Goal: Task Accomplishment & Management: Manage account settings

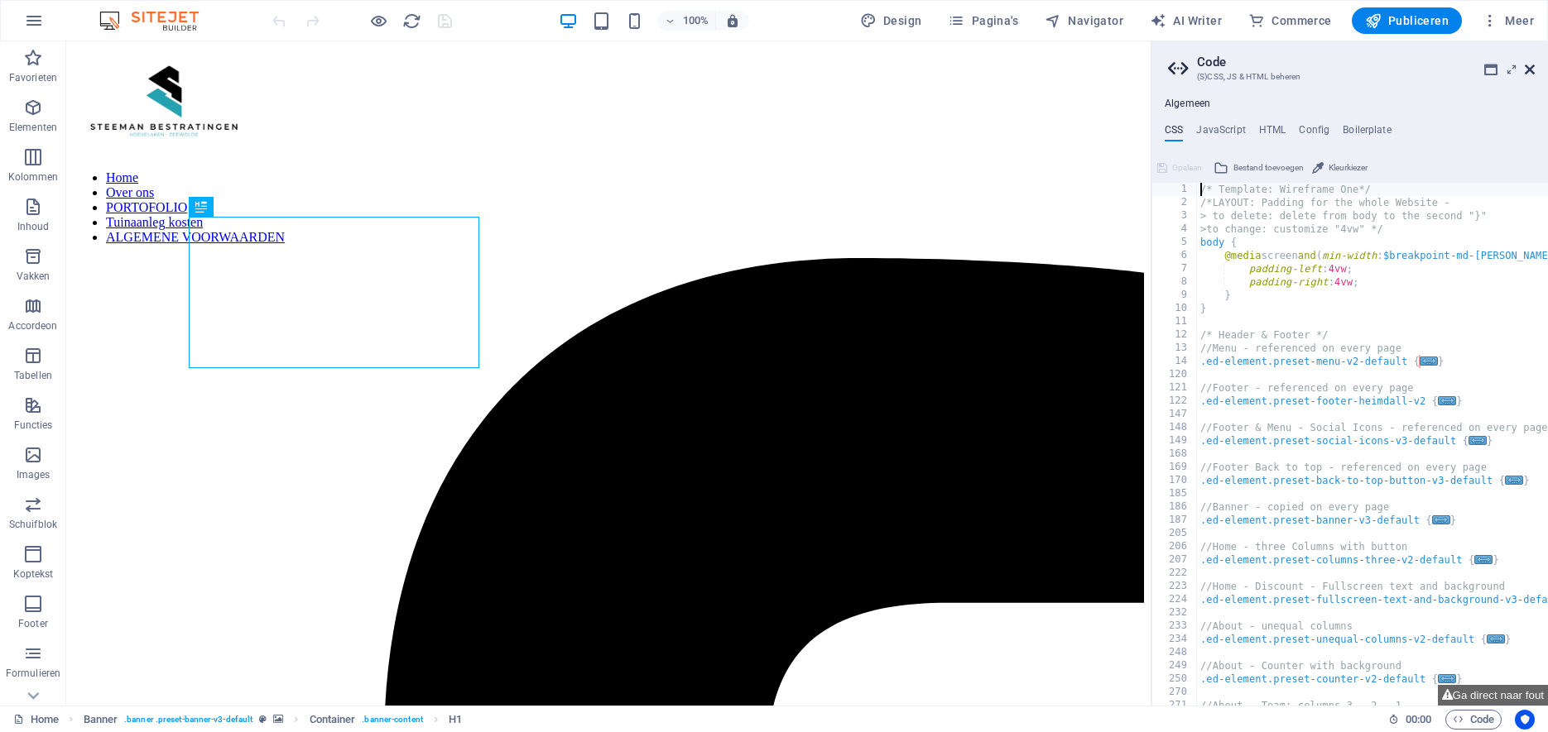
click at [1525, 70] on icon at bounding box center [1529, 69] width 10 height 13
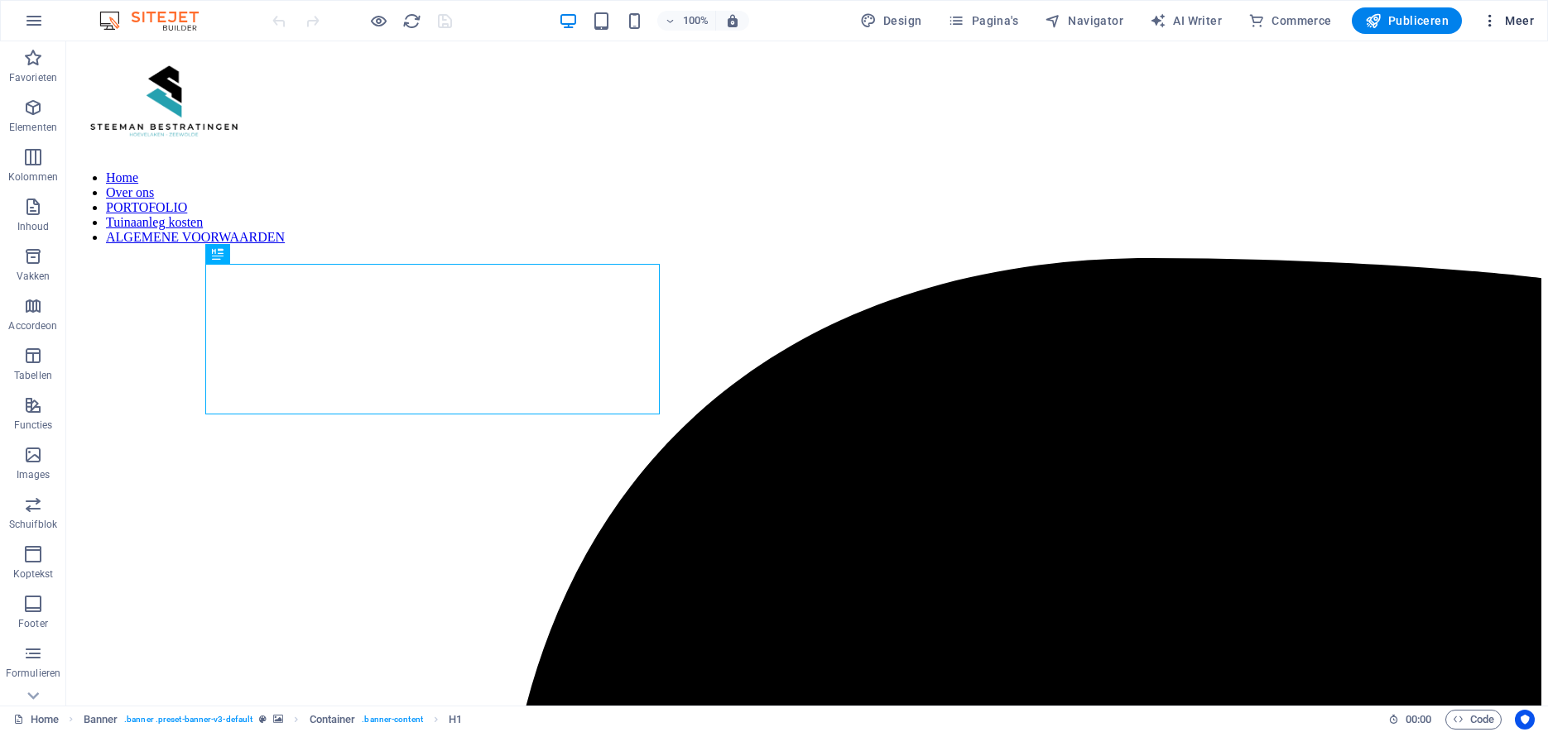
click at [1500, 23] on span "Meer" at bounding box center [1507, 20] width 52 height 17
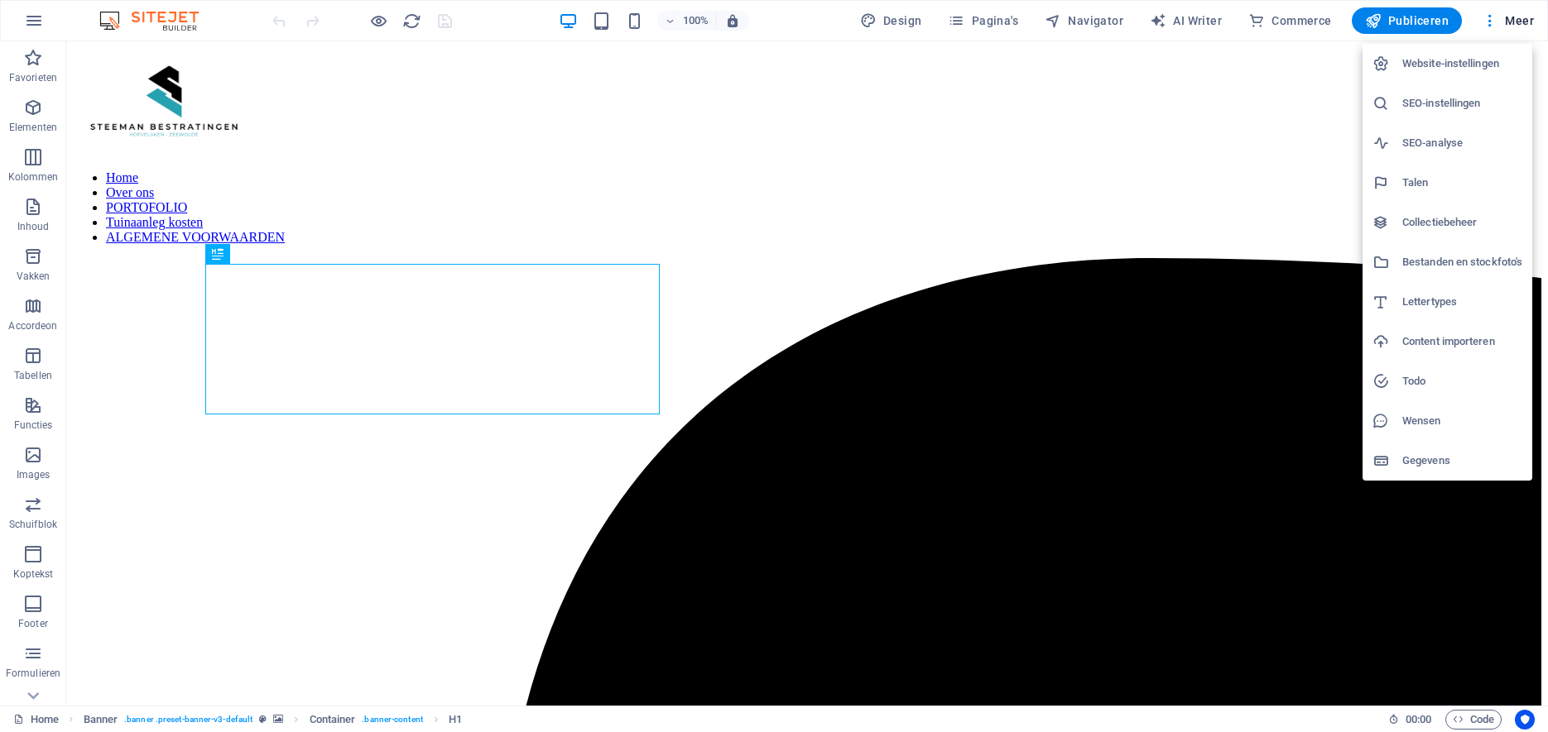
click at [1488, 67] on h6 "Website-instellingen" at bounding box center [1462, 64] width 120 height 20
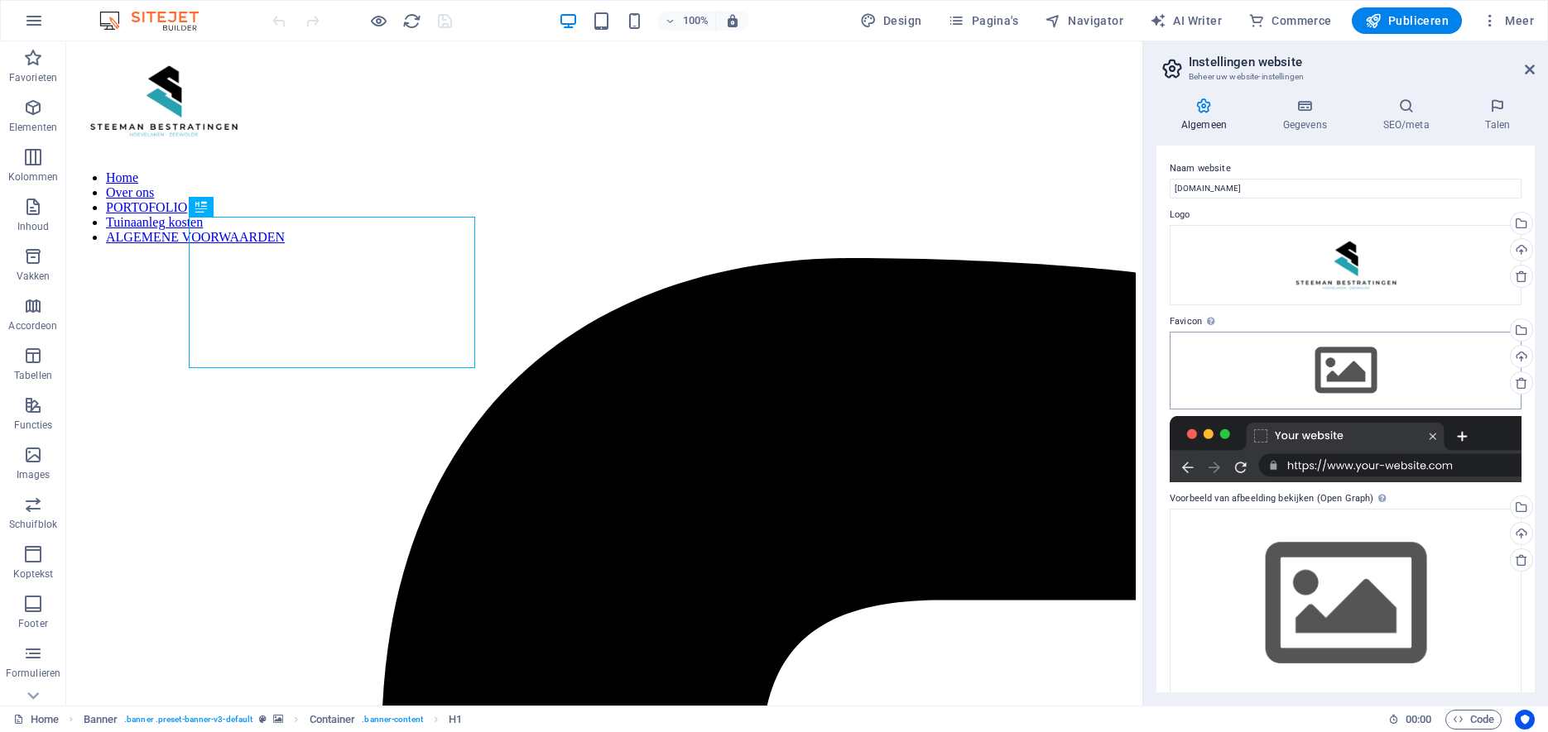
scroll to position [20, 0]
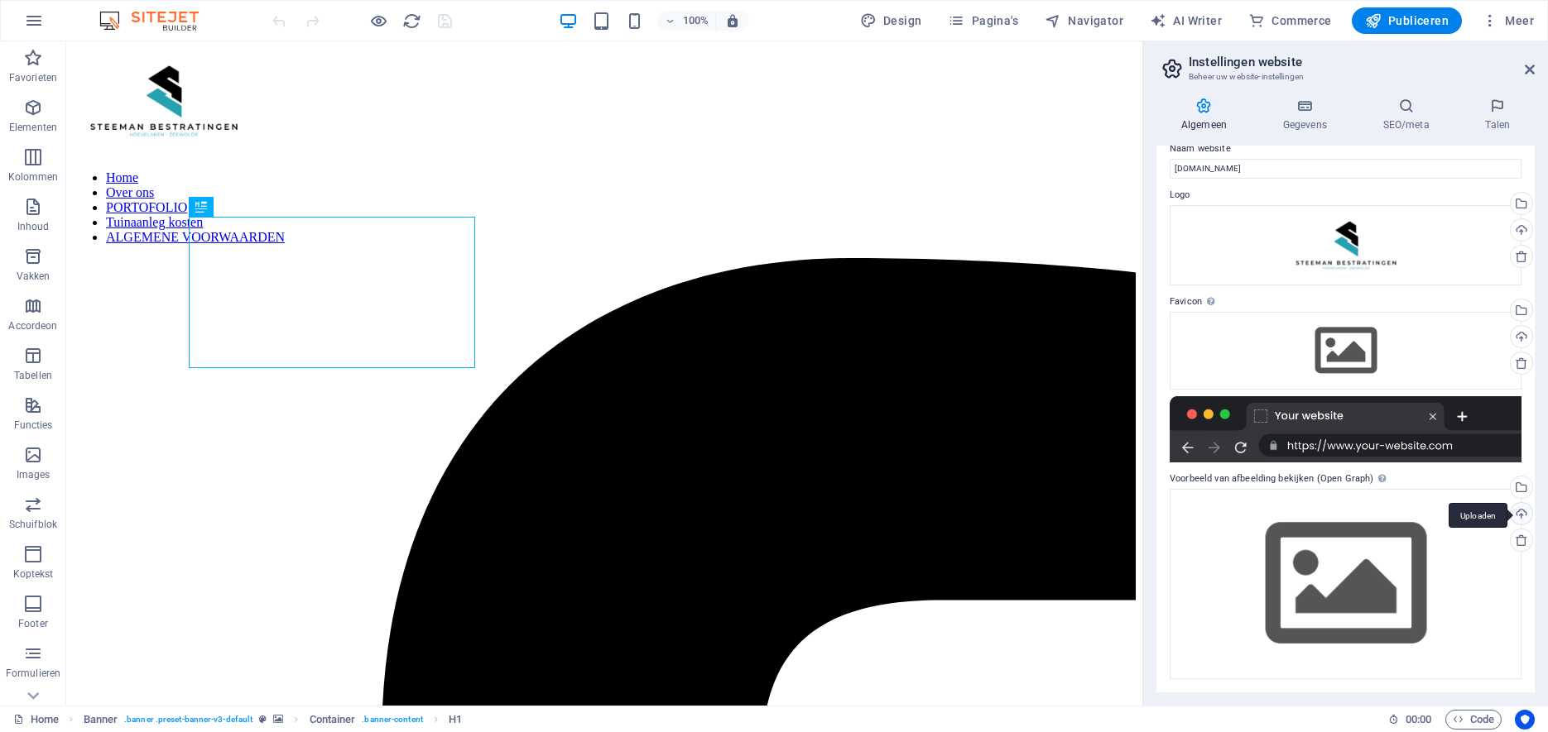
click at [1519, 515] on div "Uploaden" at bounding box center [1519, 515] width 25 height 25
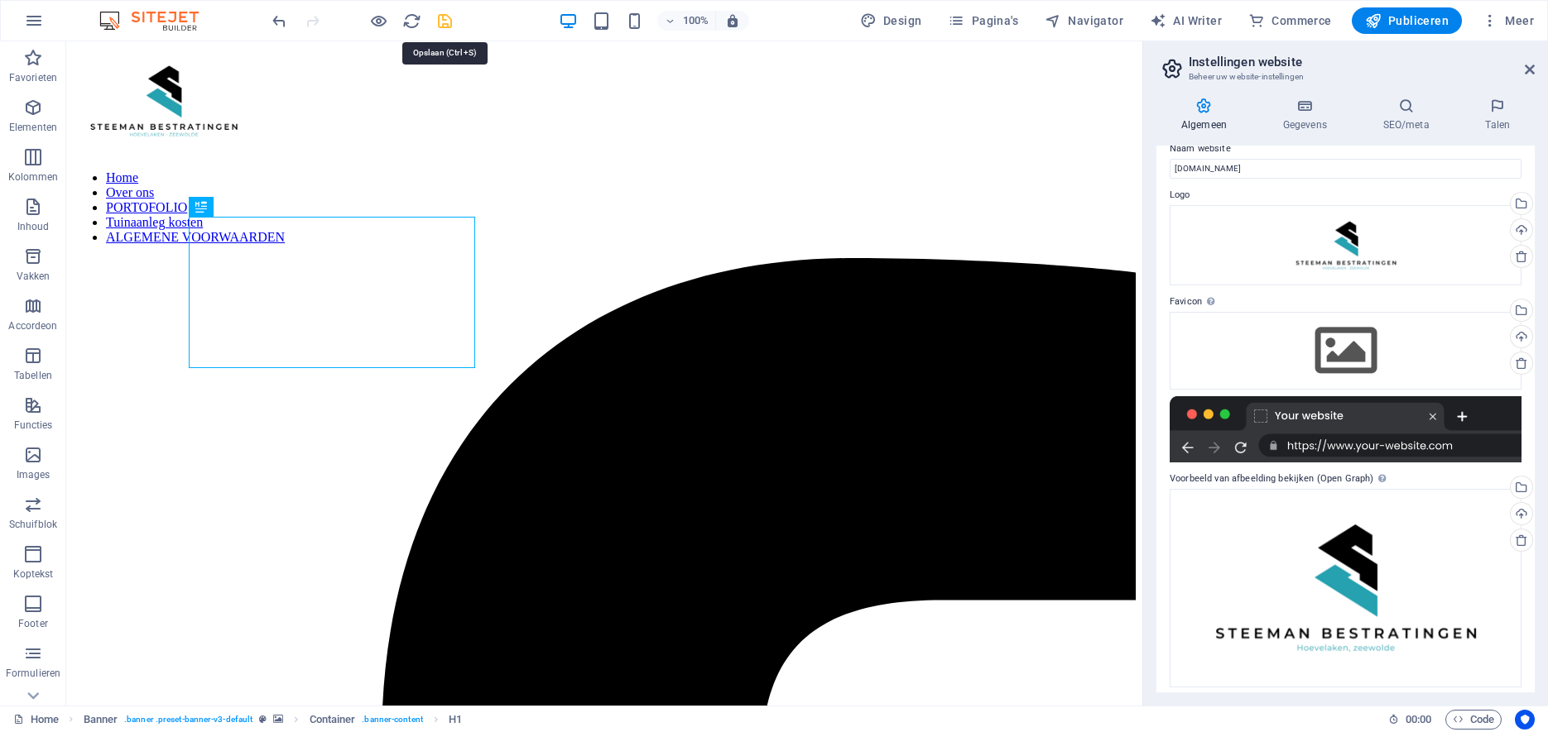
click at [446, 17] on icon "save" at bounding box center [444, 21] width 19 height 19
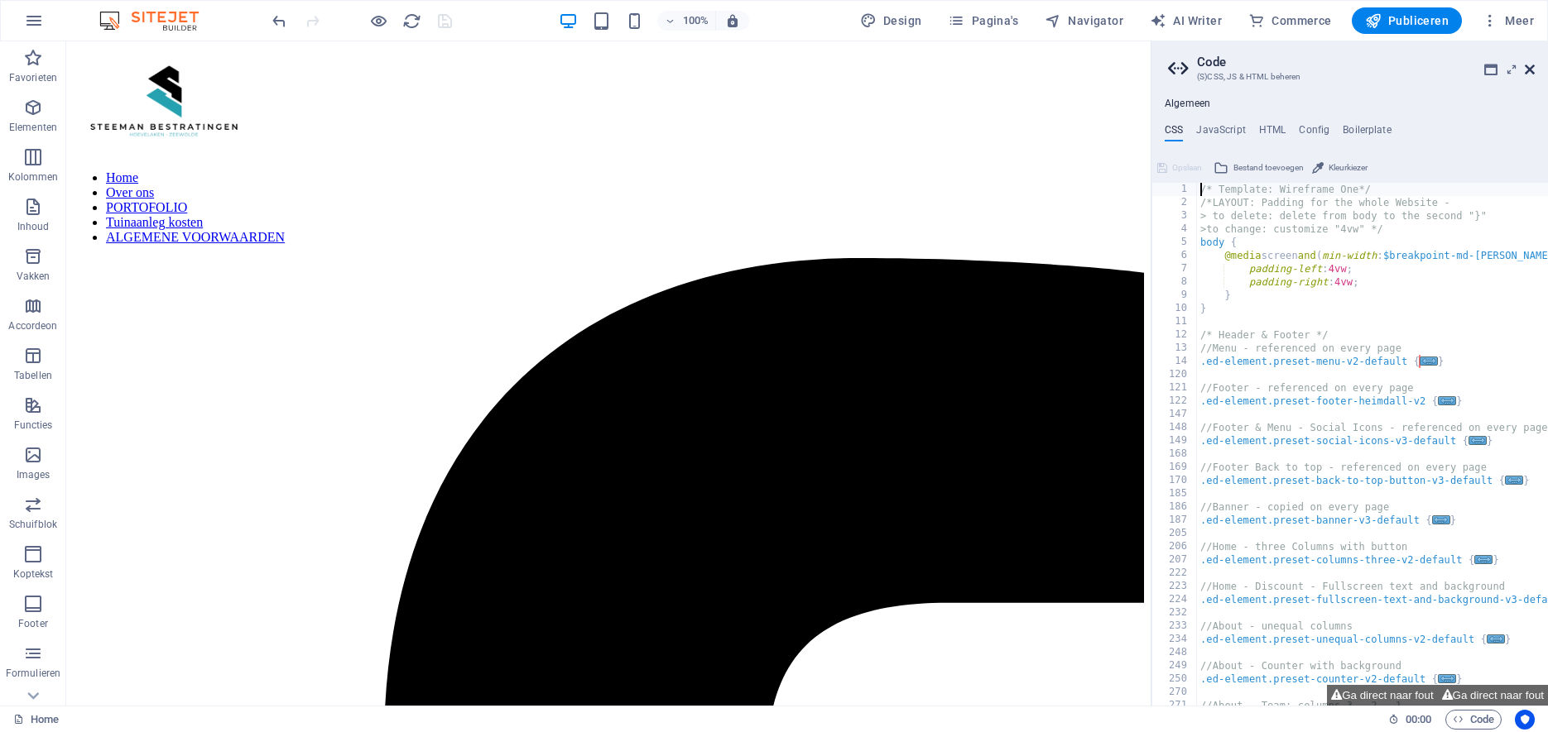
click at [1531, 68] on icon at bounding box center [1529, 69] width 10 height 13
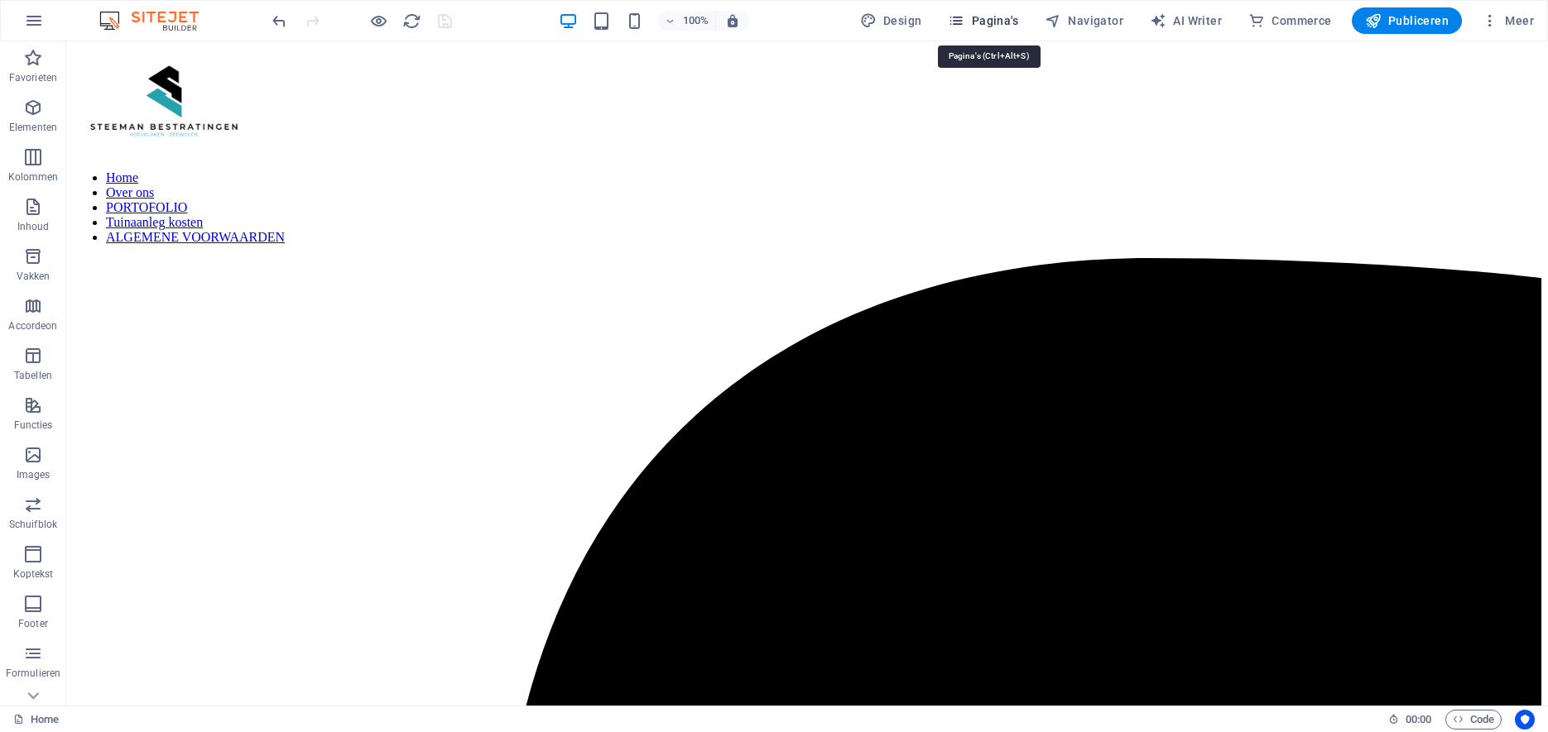
click at [1011, 22] on span "Pagina's" at bounding box center [983, 20] width 70 height 17
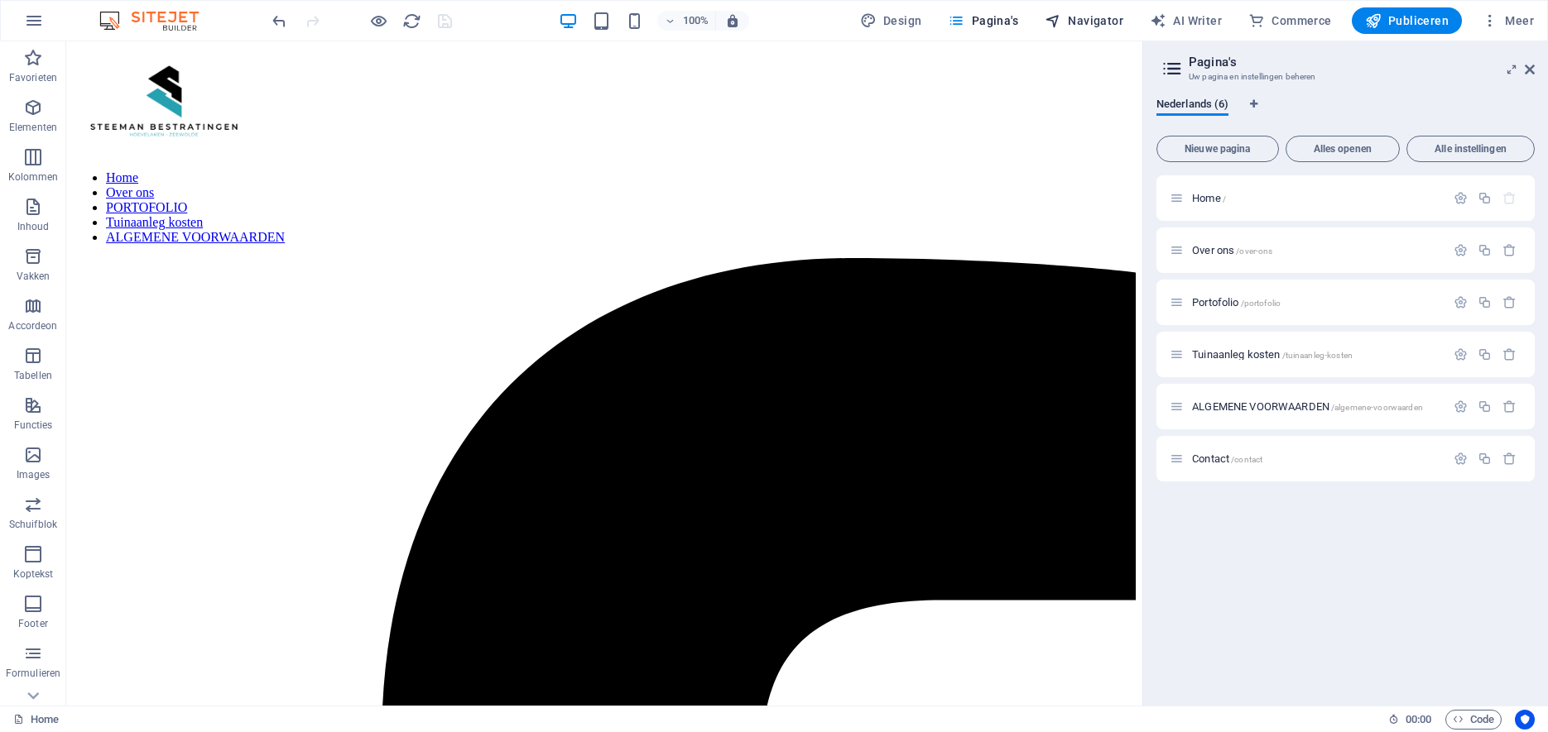
click at [1100, 14] on span "Navigator" at bounding box center [1083, 20] width 79 height 17
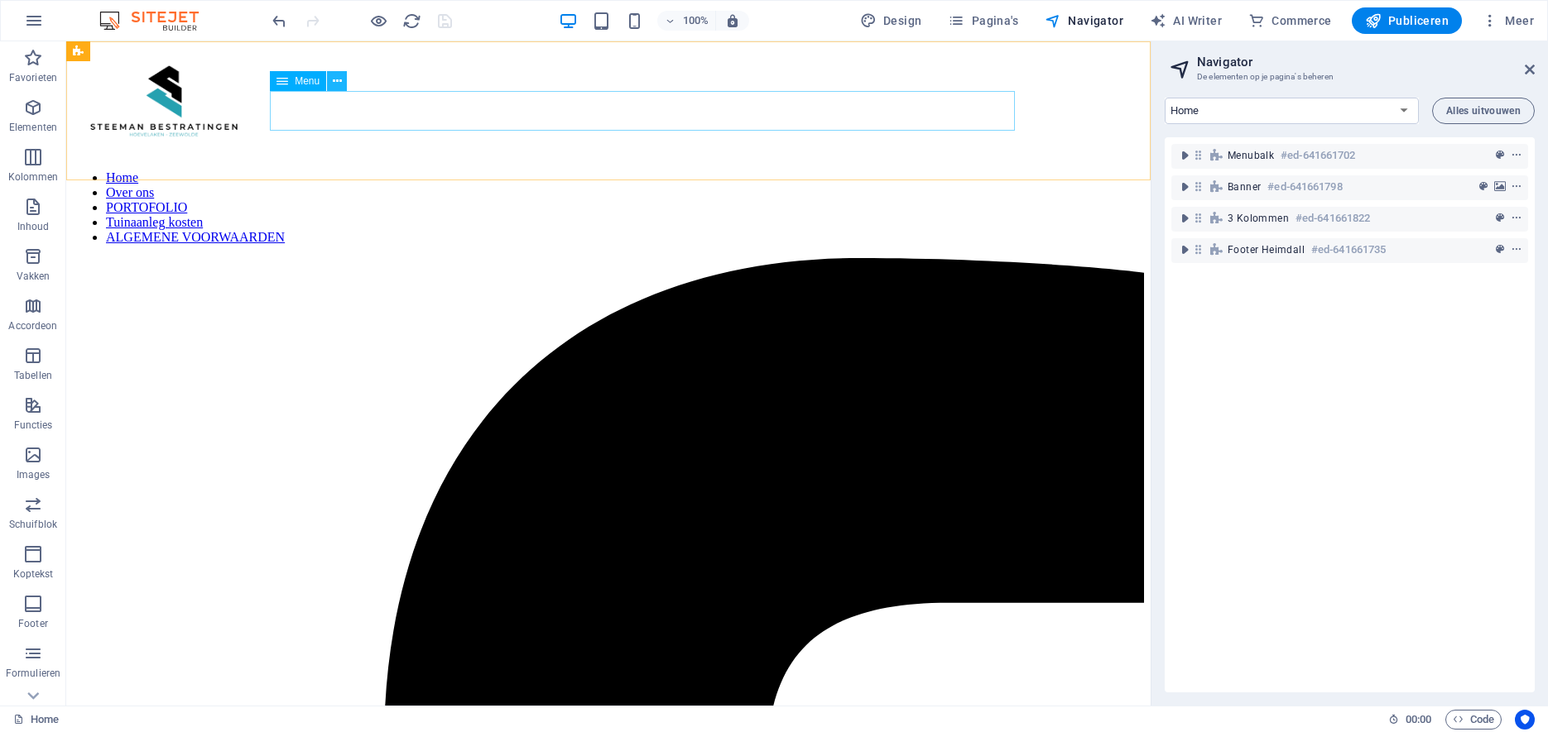
click at [340, 81] on icon at bounding box center [337, 81] width 9 height 17
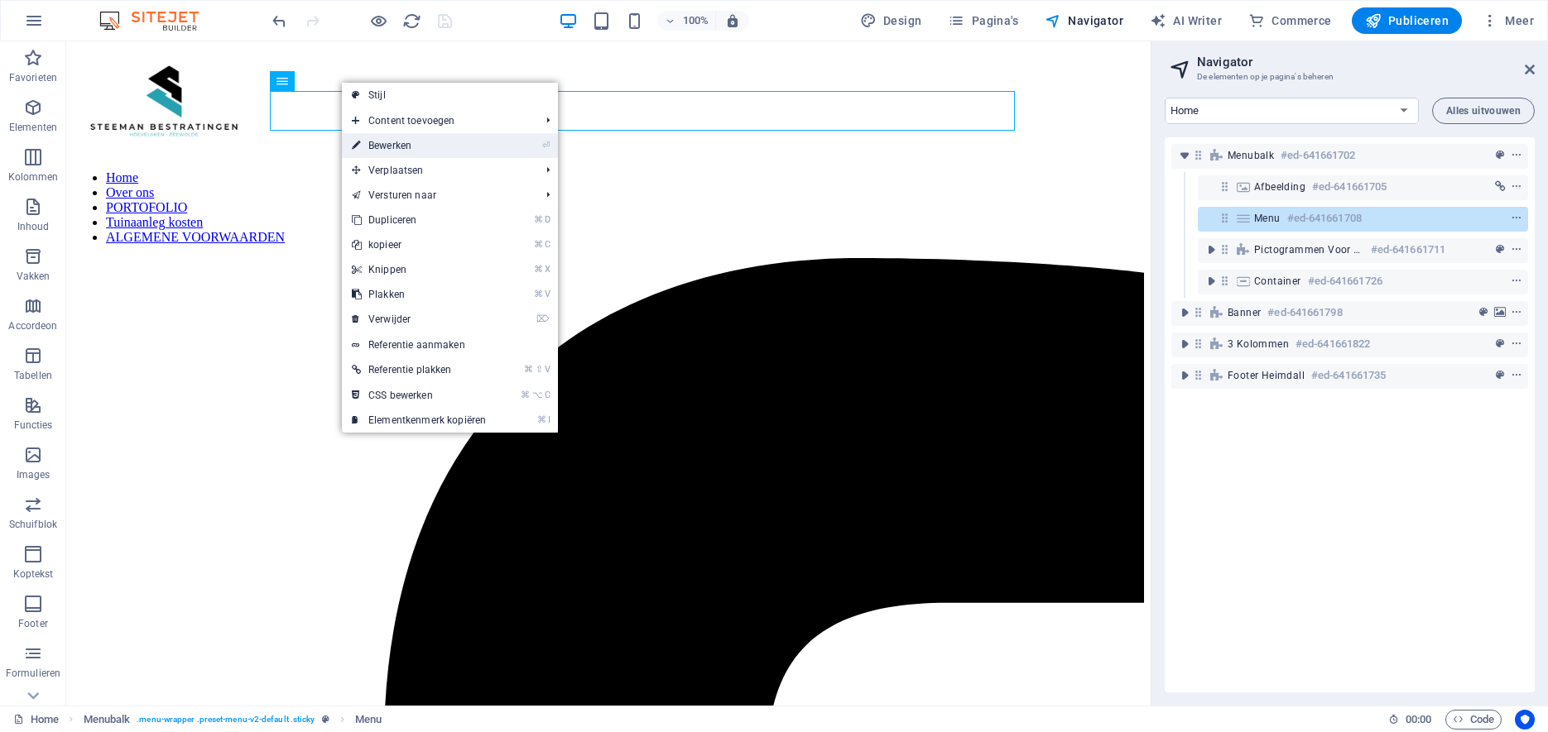
click at [386, 149] on link "⏎ Bewerken" at bounding box center [419, 145] width 154 height 25
select select
select select "1"
select select
select select "2"
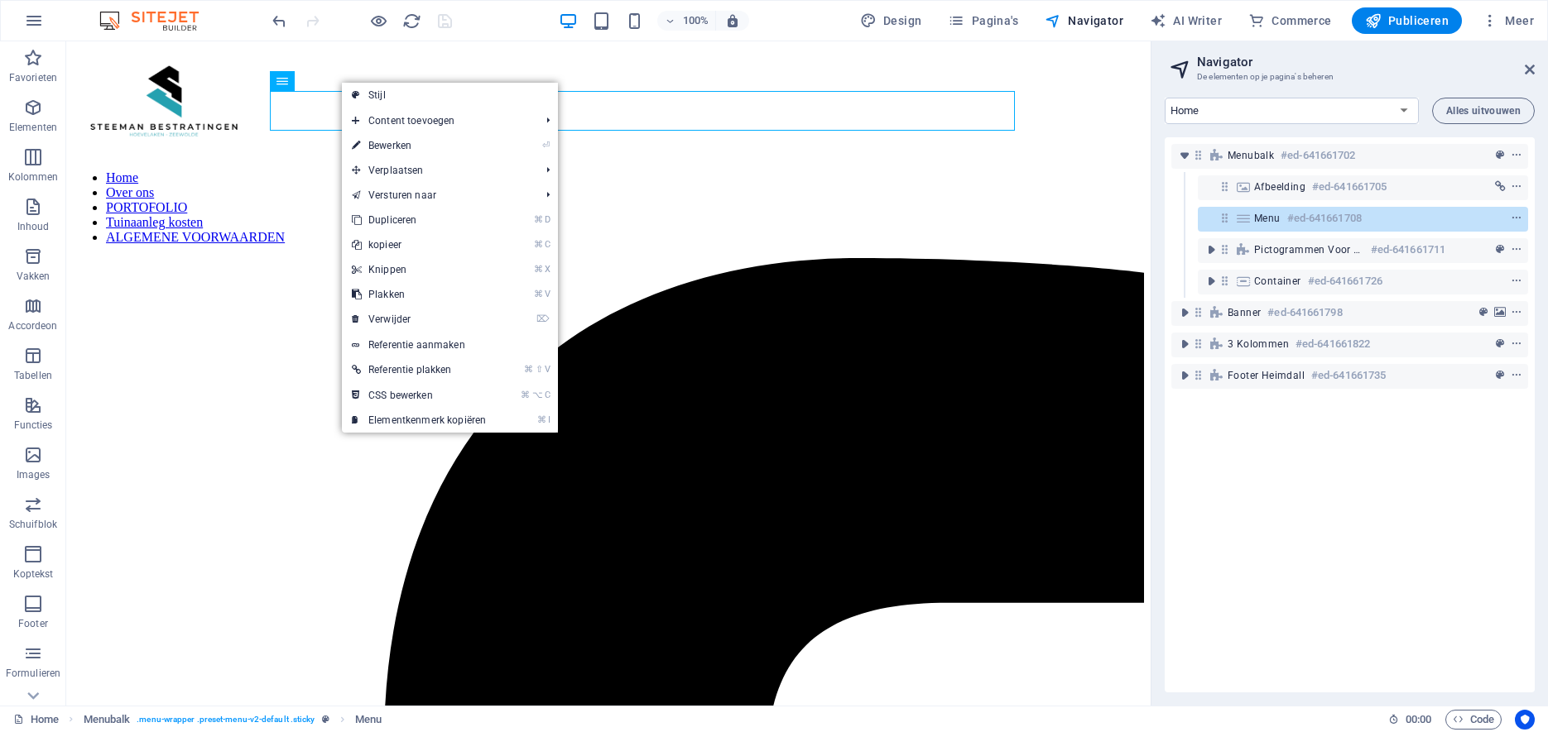
select select
select select "3"
select select
select select "4"
select select
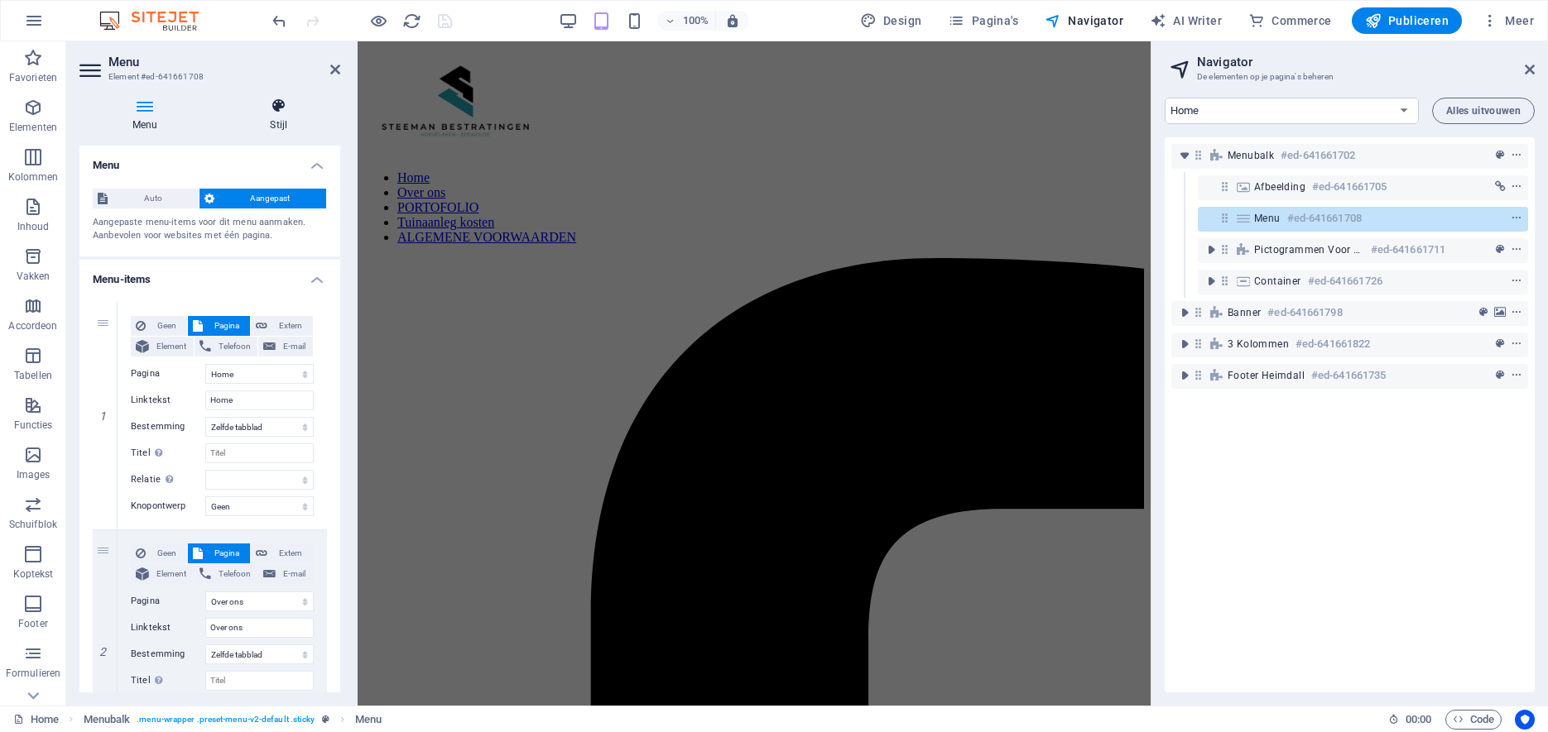
click at [272, 107] on icon at bounding box center [278, 106] width 123 height 17
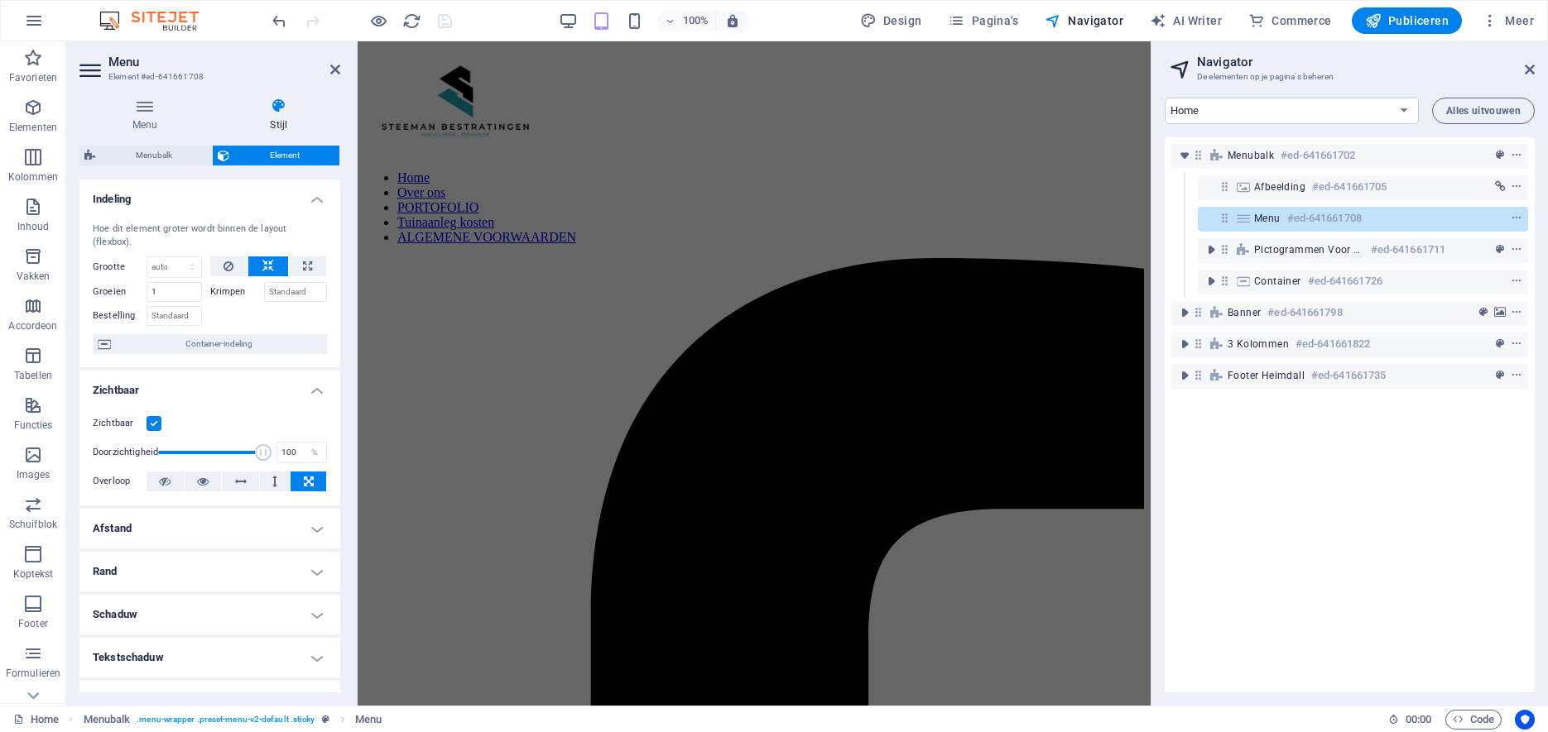
click at [316, 376] on h4 "Zichtbaar" at bounding box center [209, 386] width 261 height 30
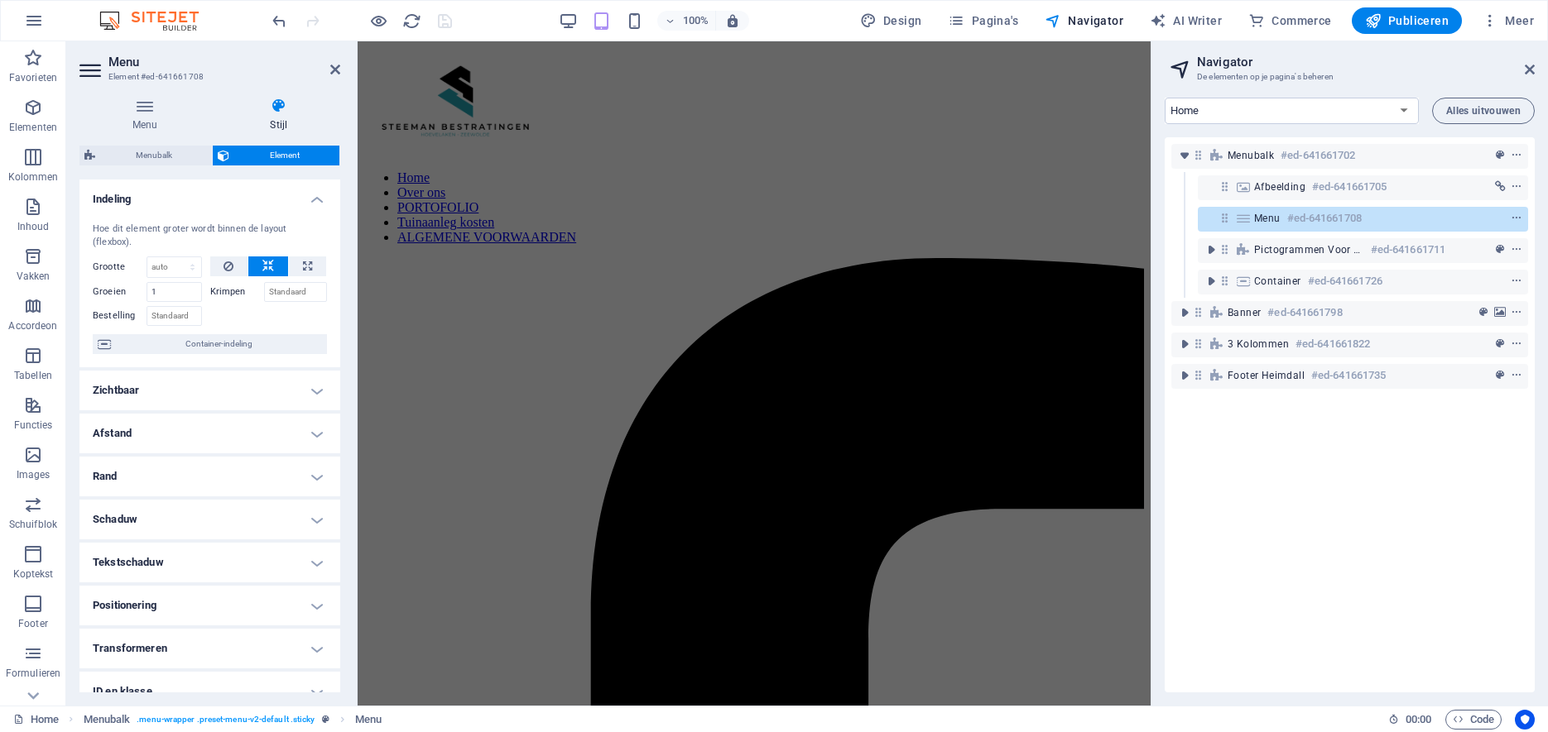
click at [315, 198] on h4 "Indeling" at bounding box center [209, 195] width 261 height 30
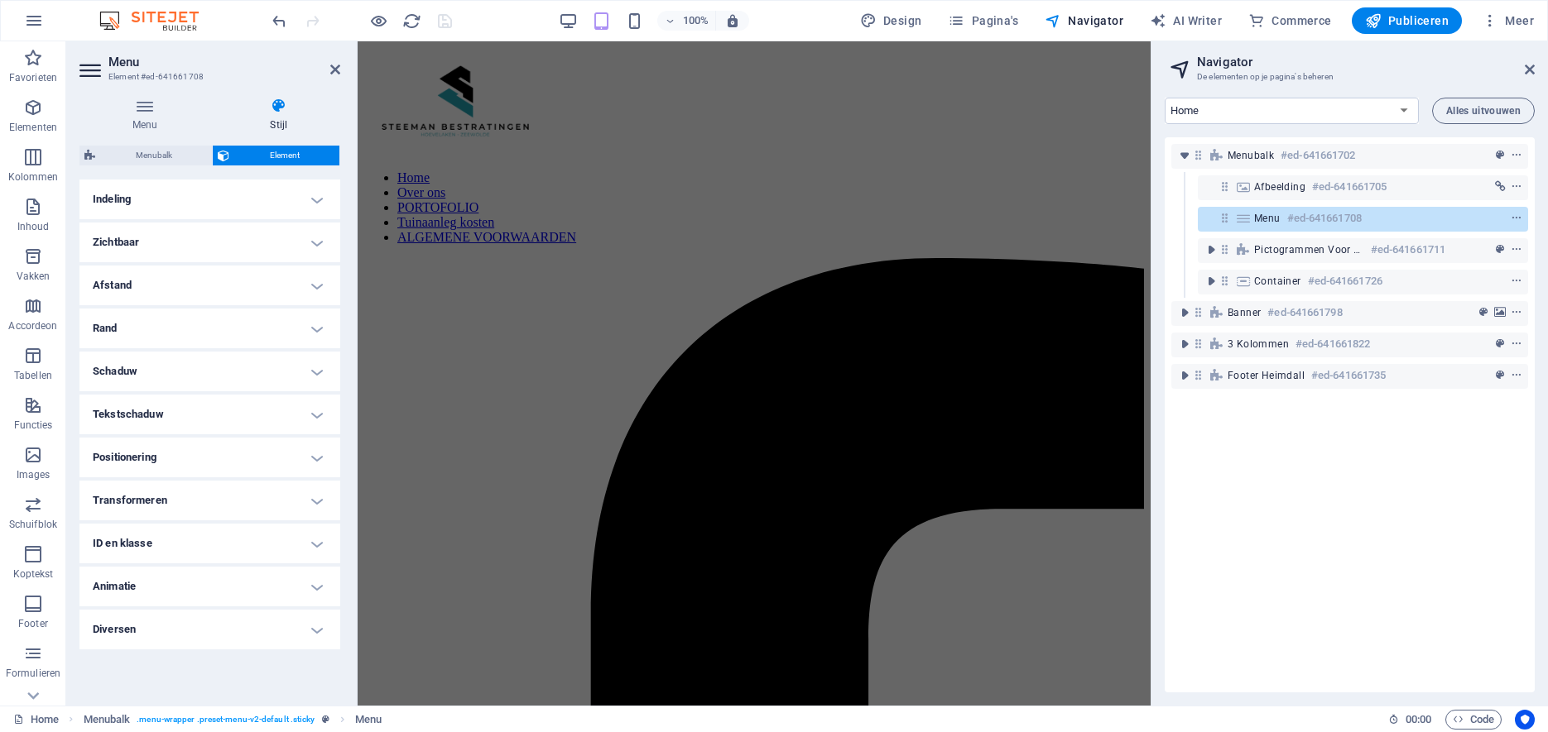
click at [324, 279] on h4 "Afstand" at bounding box center [209, 286] width 261 height 40
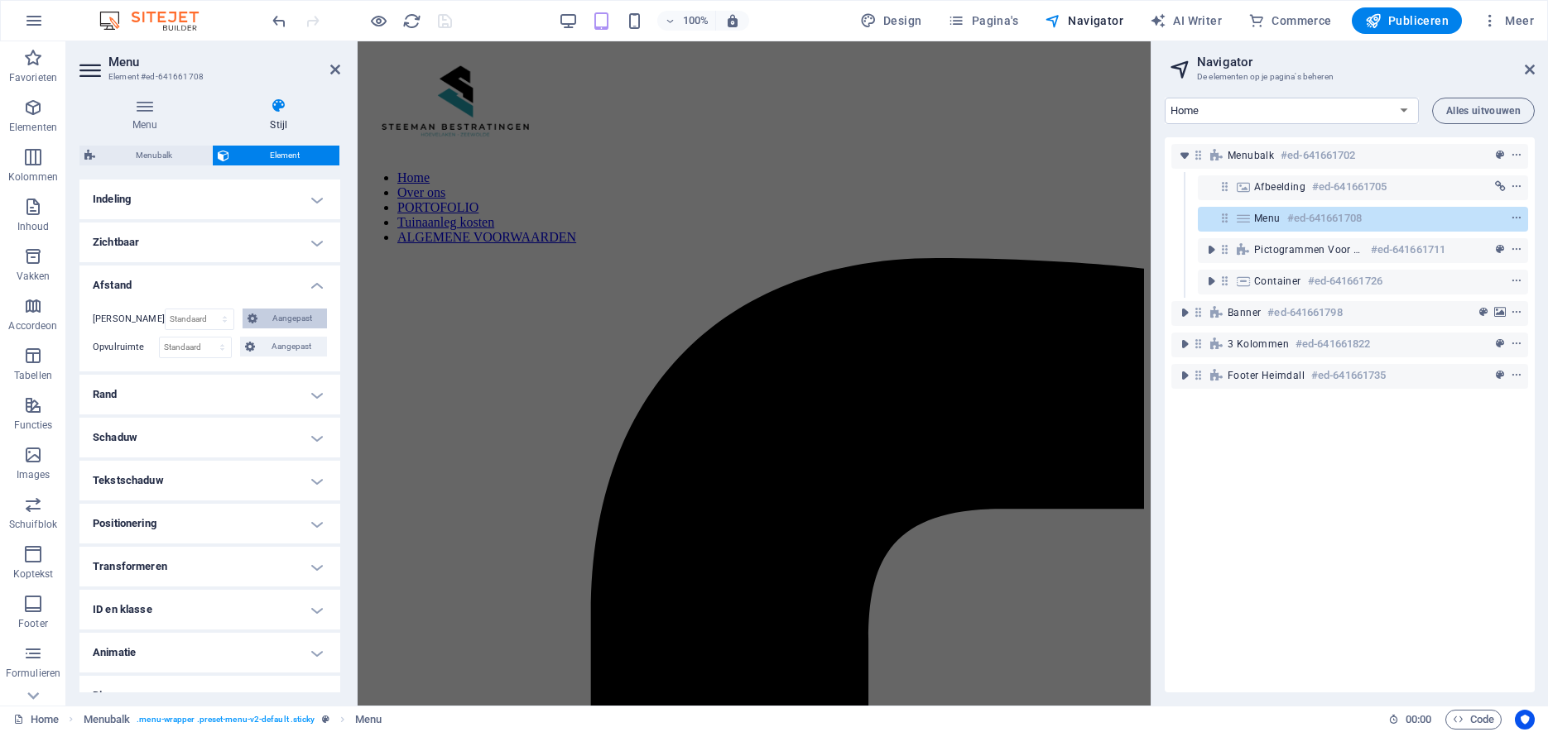
click at [300, 317] on span "Aangepast" at bounding box center [292, 319] width 60 height 20
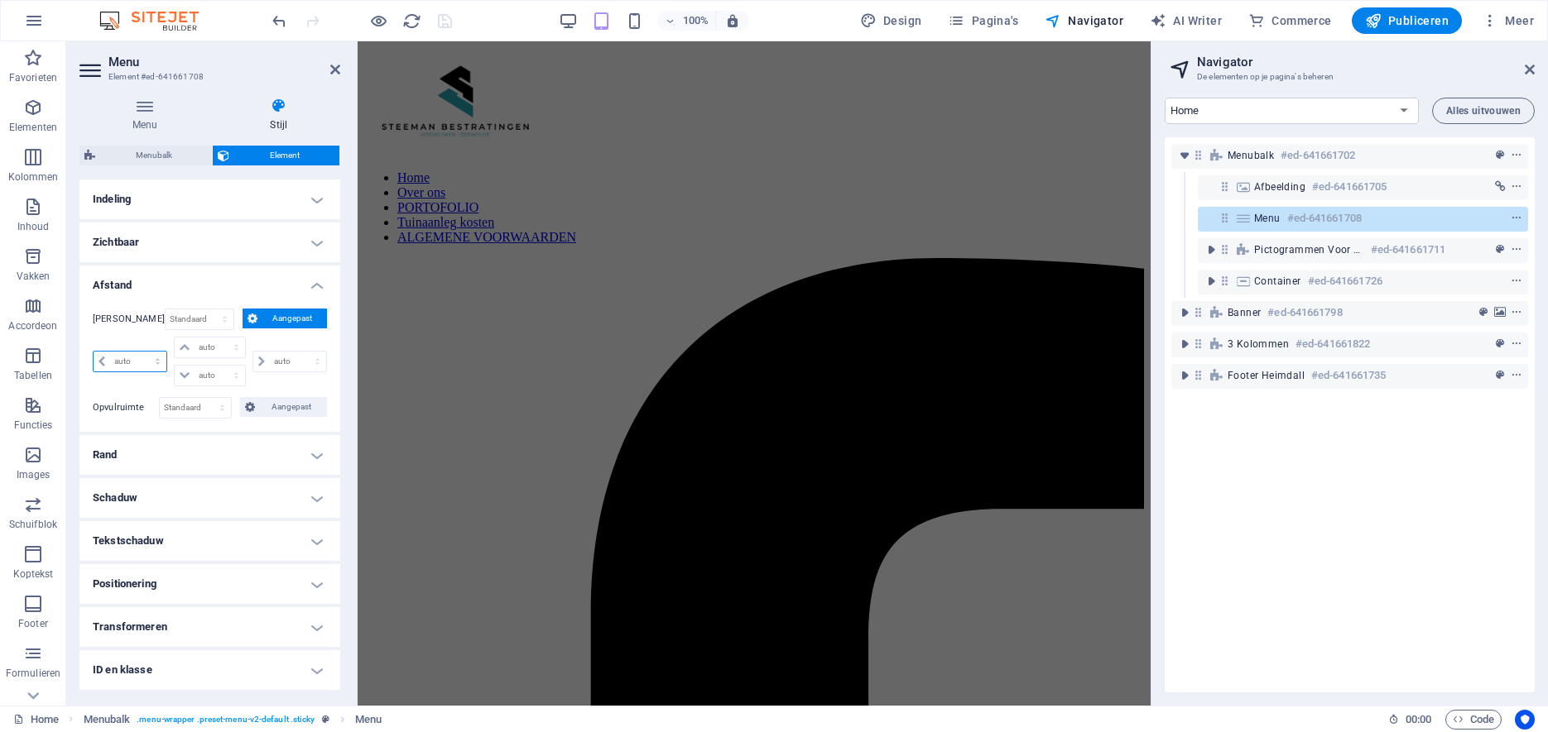
click at [94, 352] on select "auto px % rem vw vh" at bounding box center [130, 362] width 73 height 20
select select "px"
click option "px" at bounding box center [0, 0] width 0 height 0
type input "0"
select select "px"
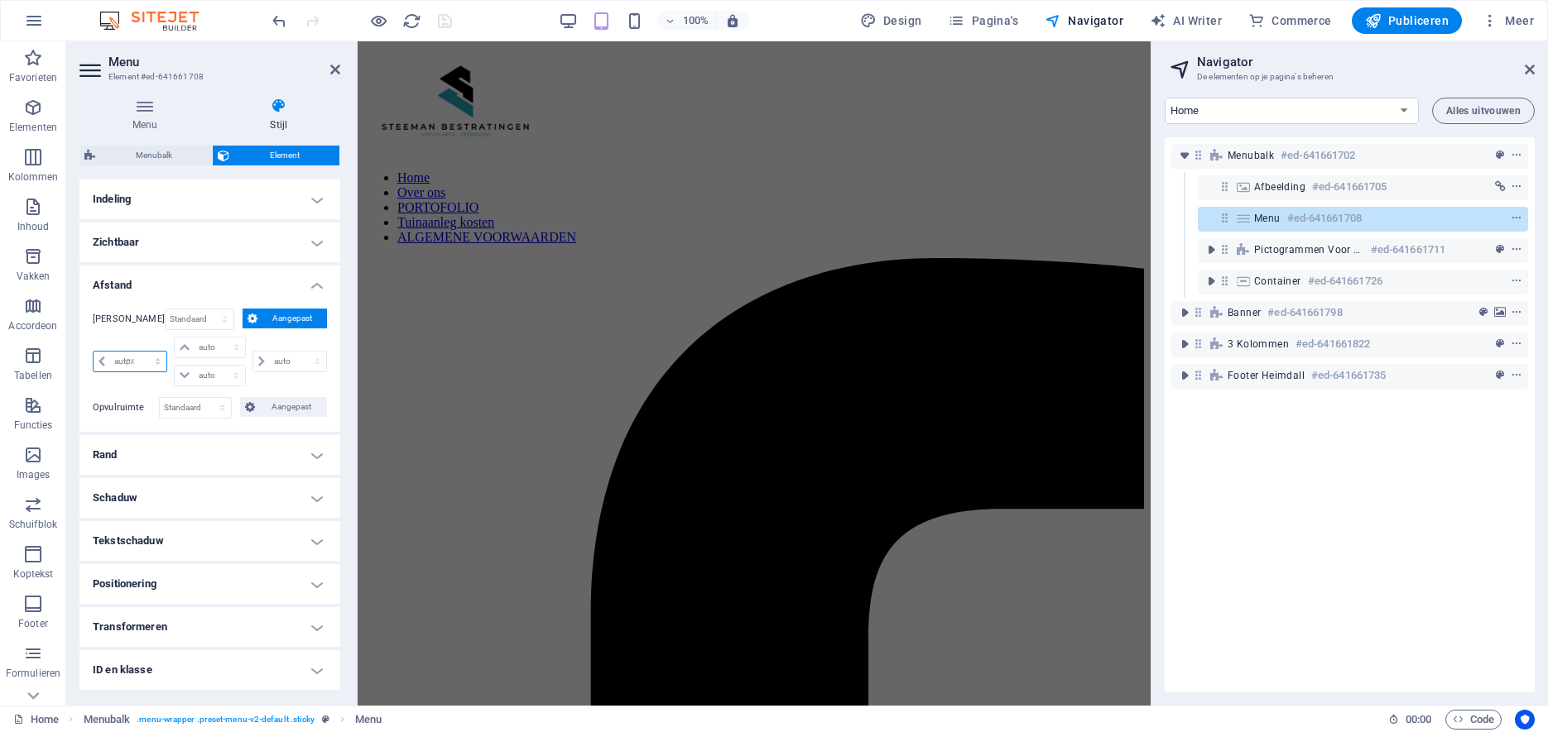
type input "0"
select select "px"
type input "0"
select select "px"
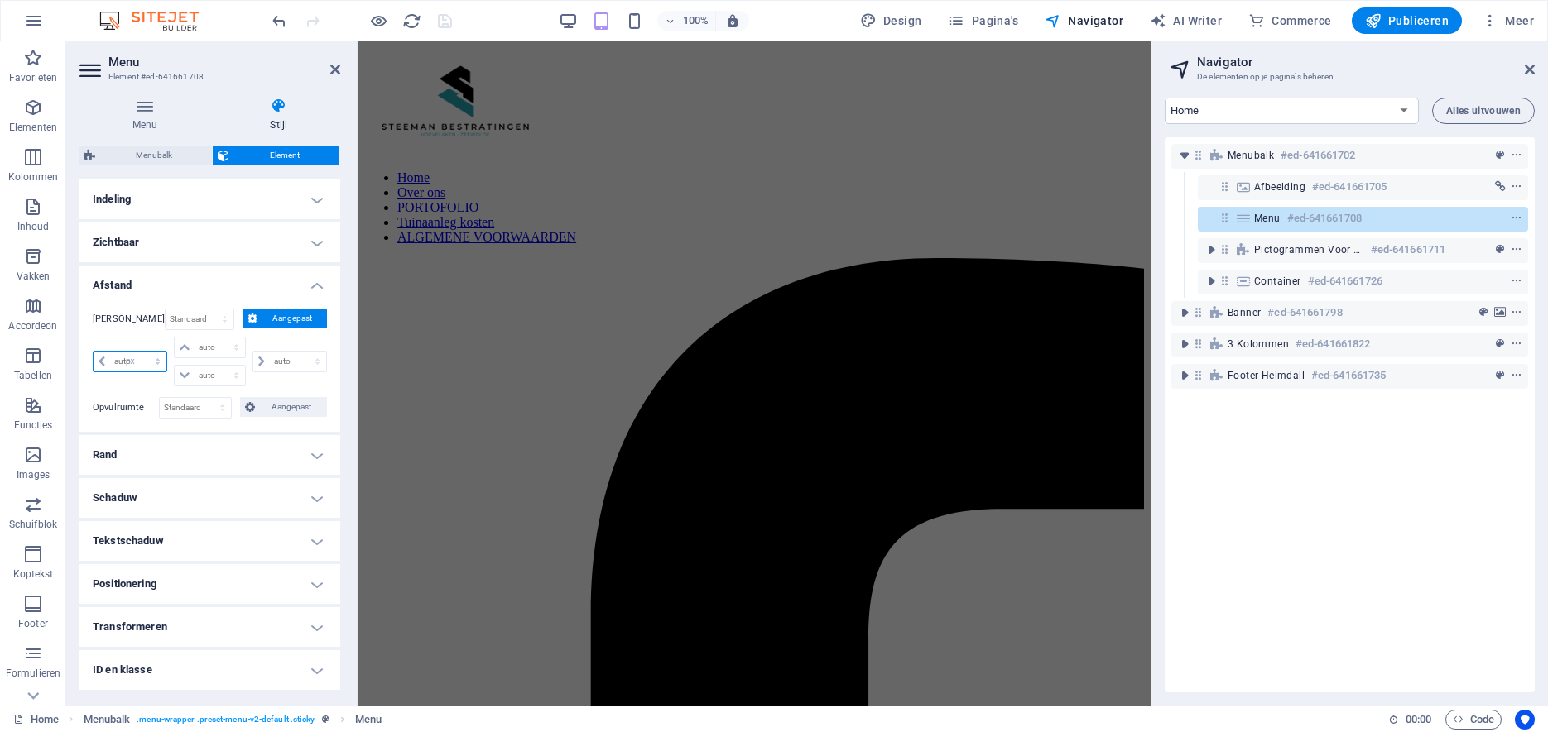
type input "0"
select select "px"
type input "2"
select select "DISABLED_OPTION_VALUE"
type input "200"
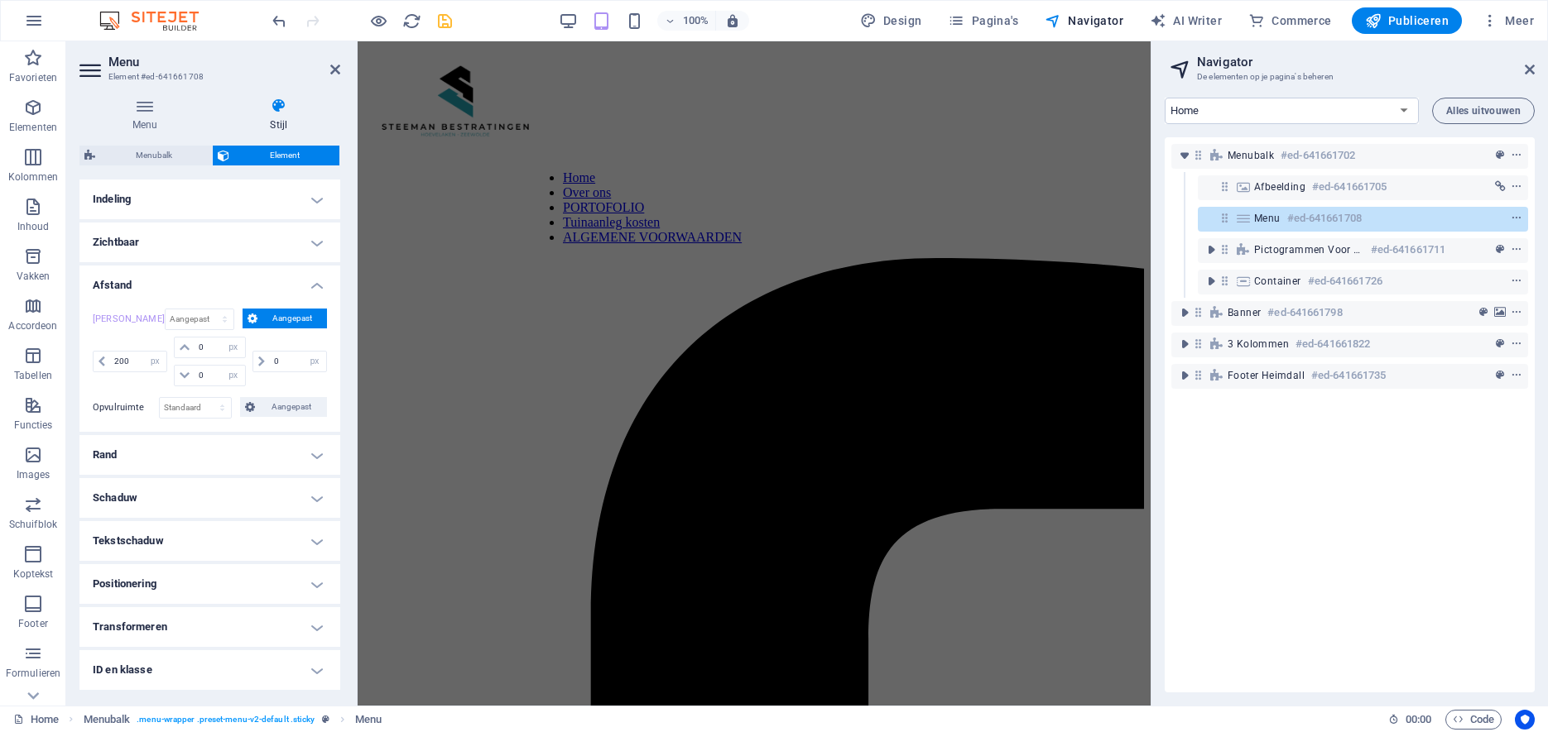
click at [209, 290] on h4 "Afstand" at bounding box center [209, 281] width 261 height 30
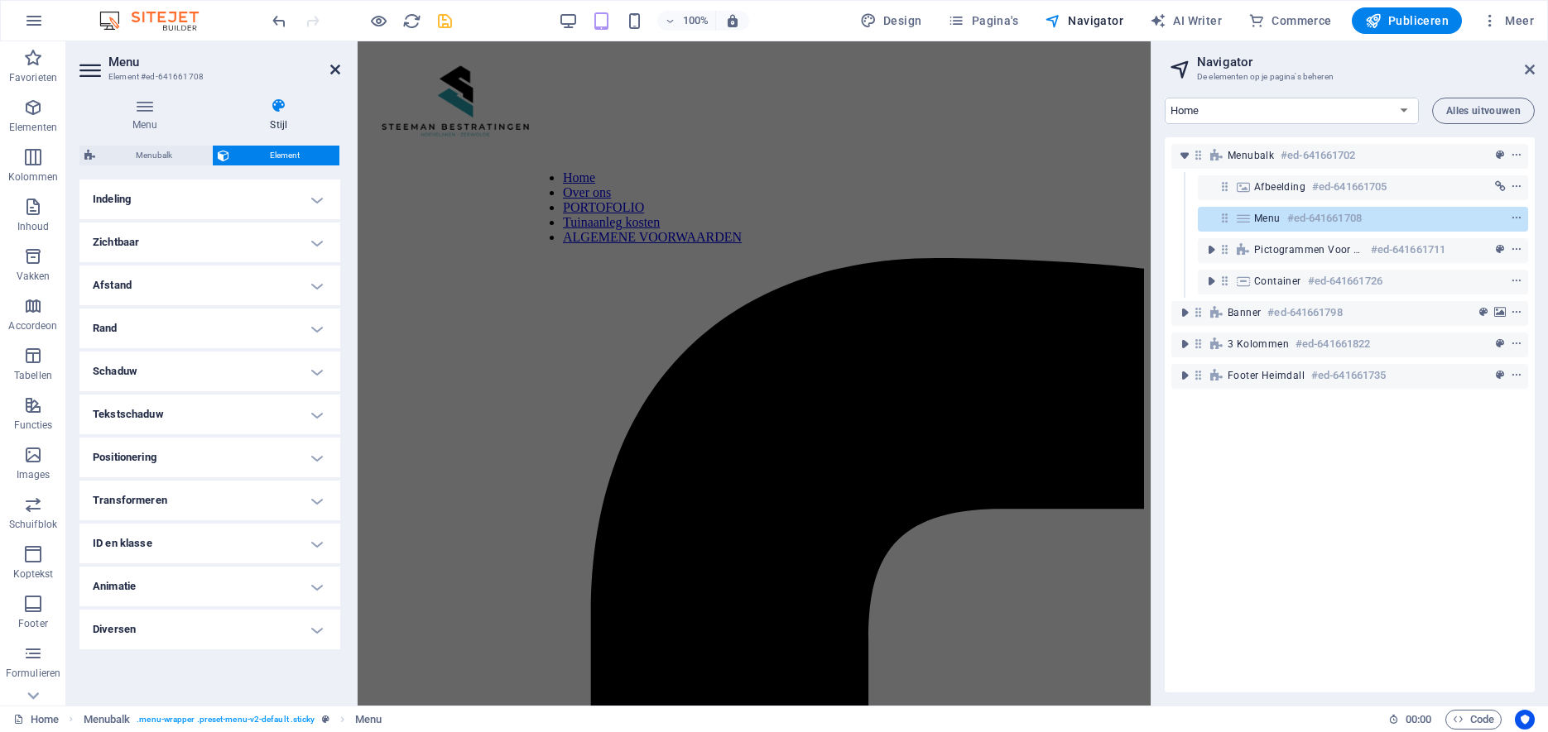
click at [337, 65] on icon at bounding box center [335, 69] width 10 height 13
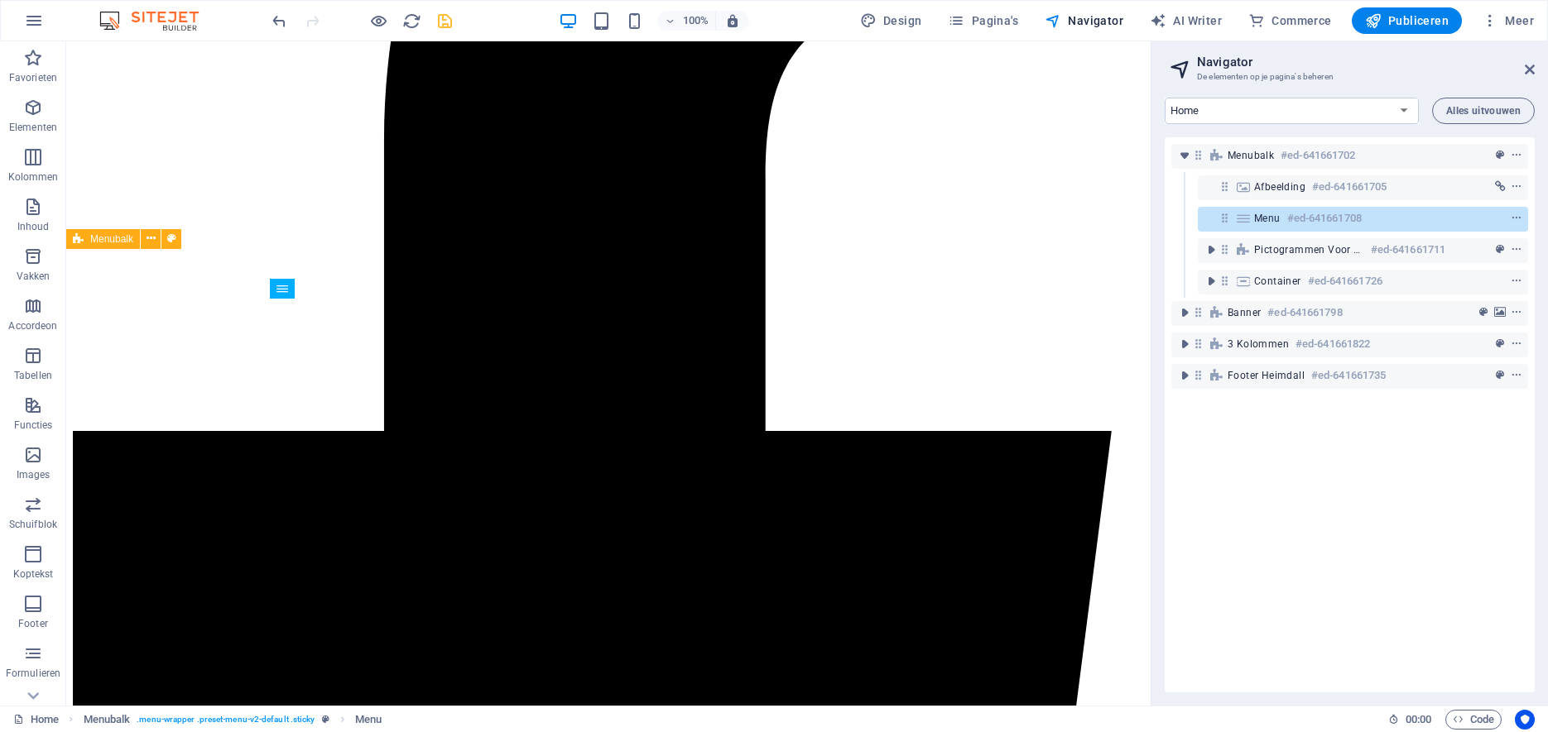
scroll to position [0, 0]
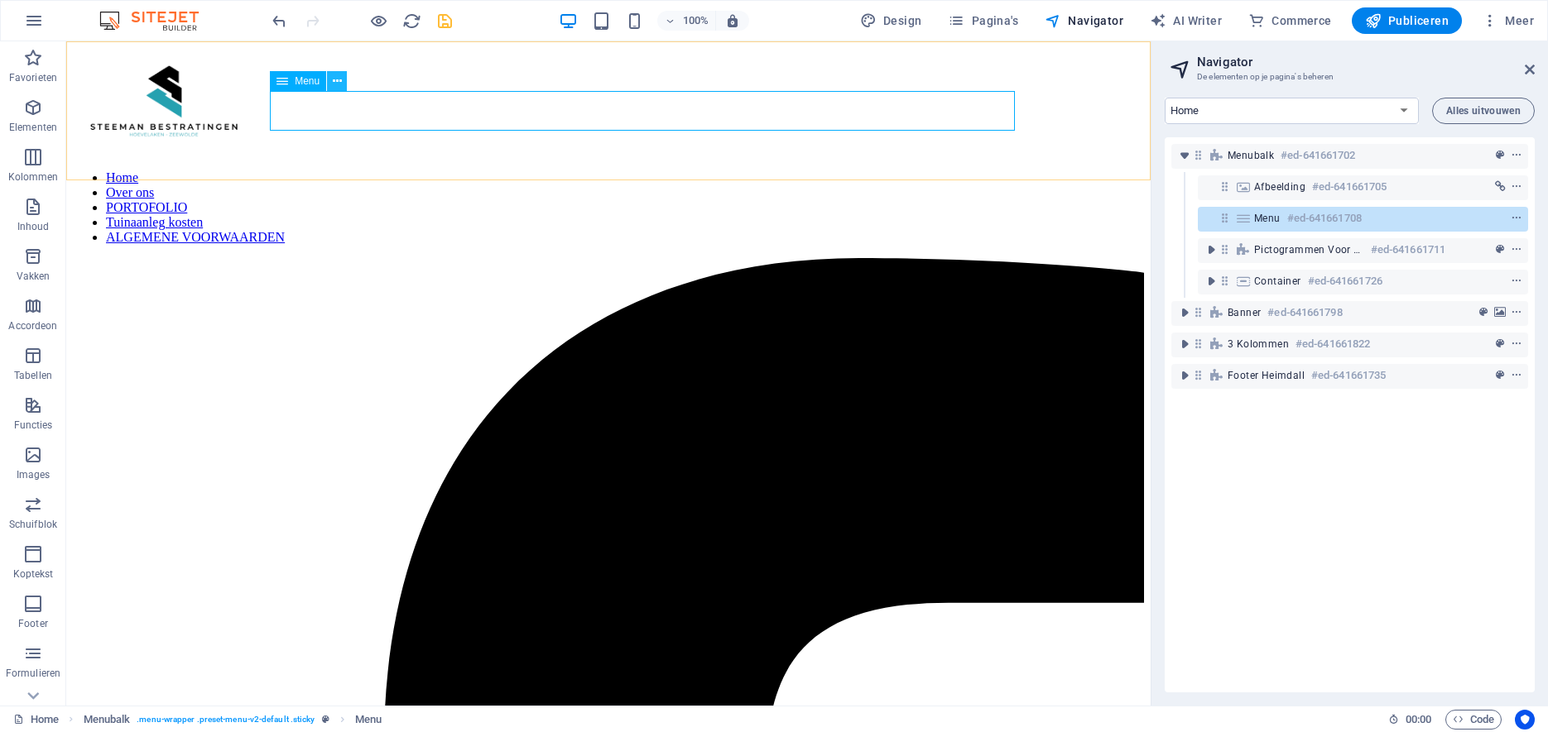
click at [338, 82] on icon at bounding box center [337, 81] width 9 height 17
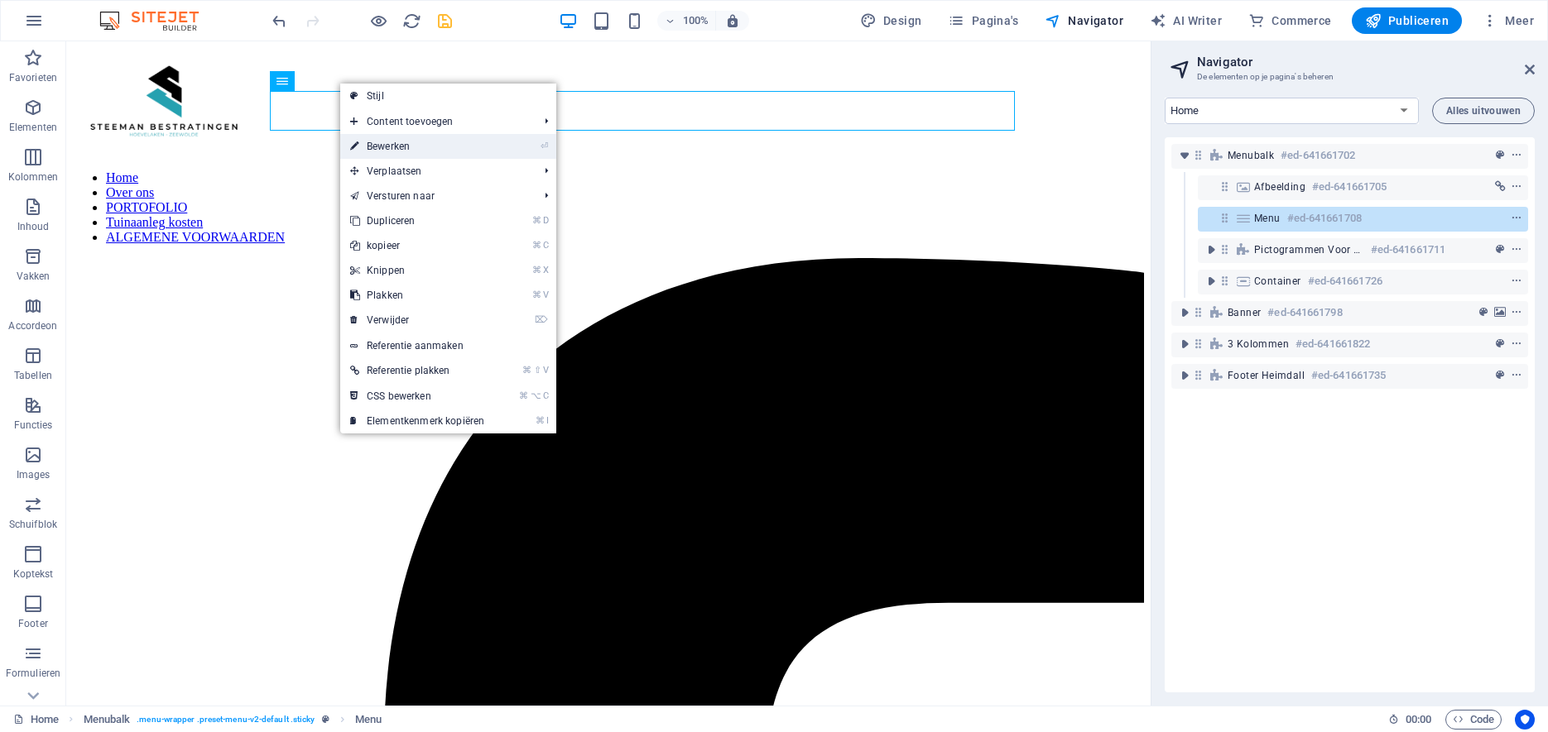
click at [363, 146] on link "⏎ Bewerken" at bounding box center [417, 146] width 154 height 25
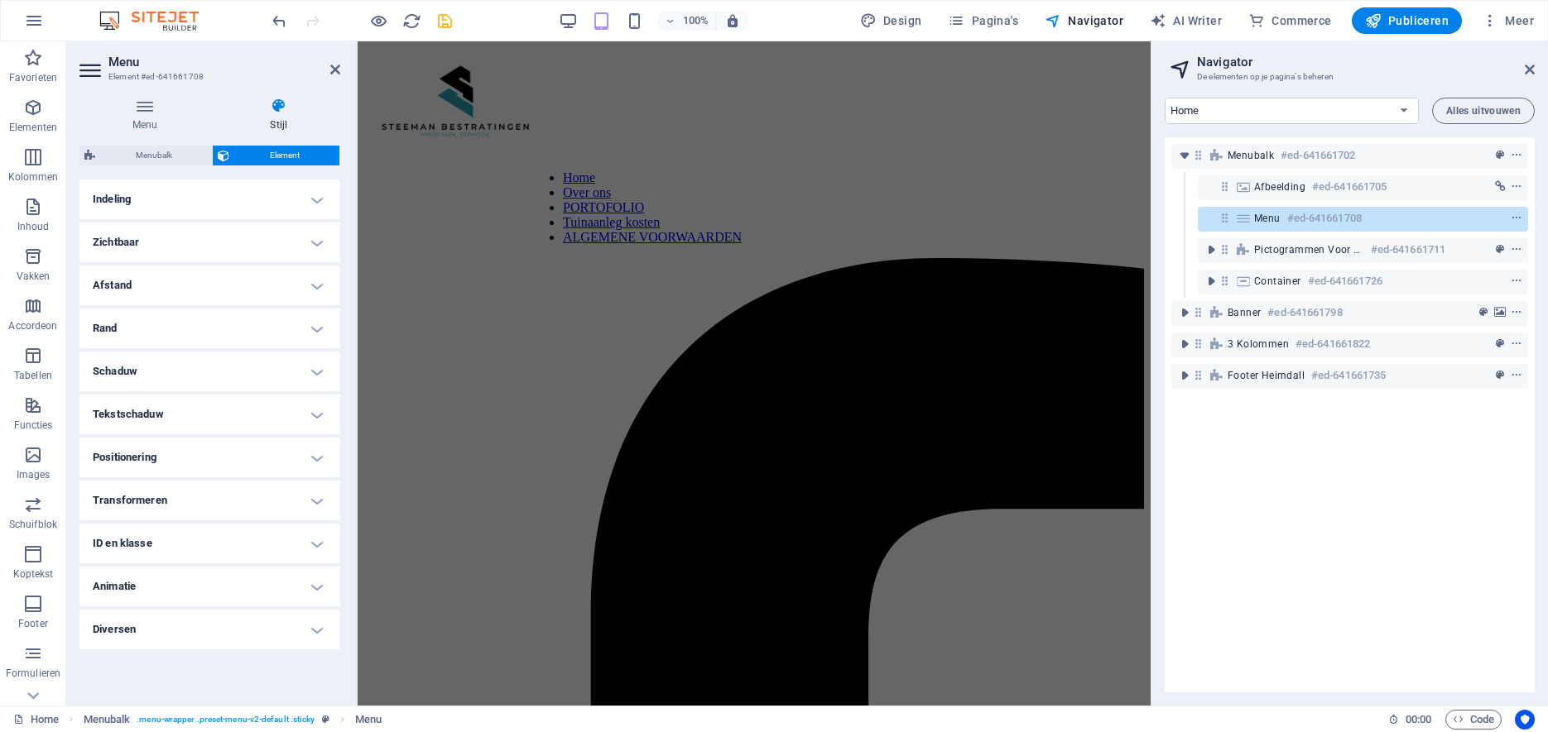
click at [323, 289] on h4 "Afstand" at bounding box center [209, 286] width 261 height 40
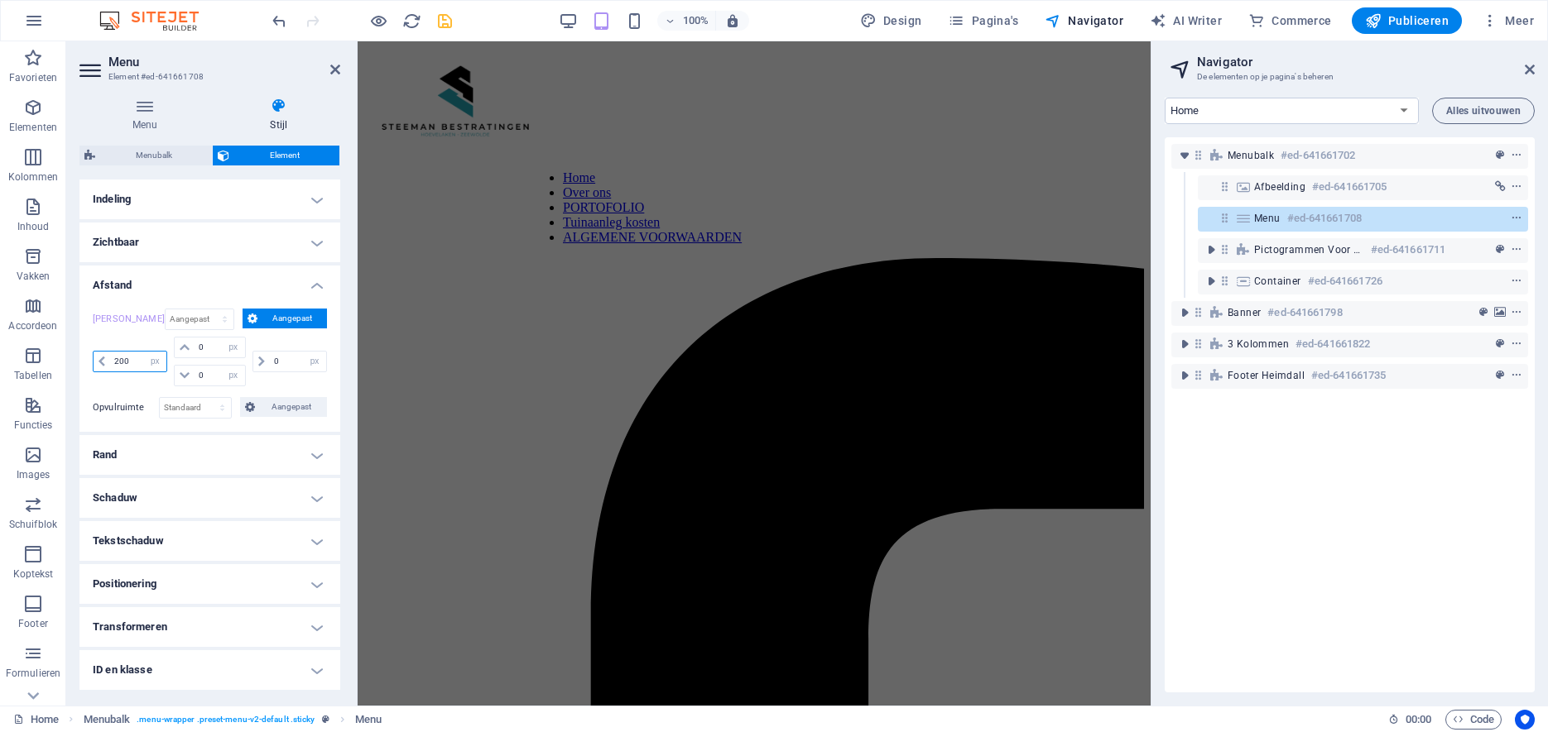
drag, startPoint x: 135, startPoint y: 363, endPoint x: 81, endPoint y: 362, distance: 53.8
click at [110, 362] on input "200" at bounding box center [138, 362] width 56 height 20
type input "250"
click at [316, 282] on h4 "Afstand" at bounding box center [209, 281] width 261 height 30
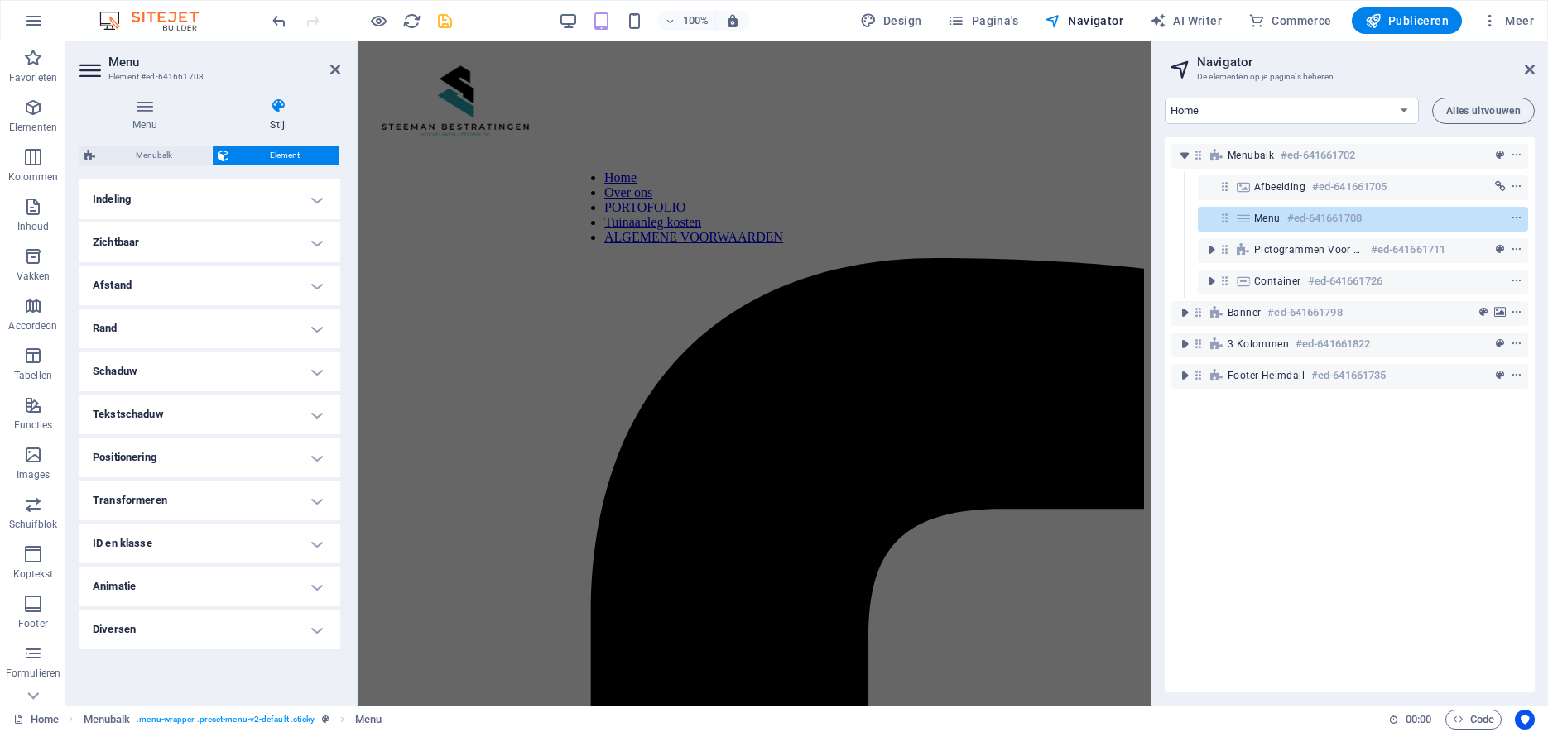
click at [318, 282] on h4 "Afstand" at bounding box center [209, 286] width 261 height 40
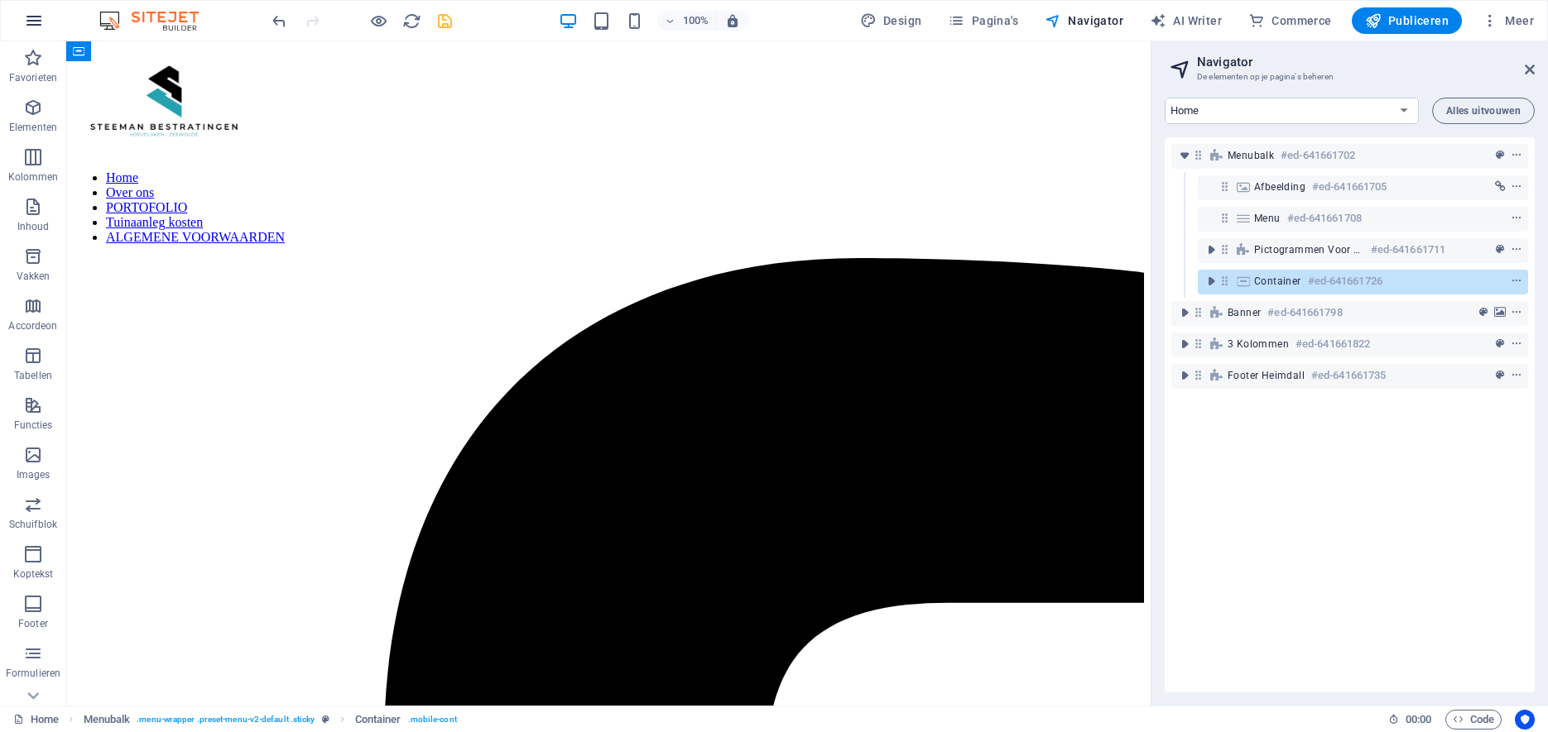
click at [41, 20] on icon "button" at bounding box center [34, 21] width 20 height 20
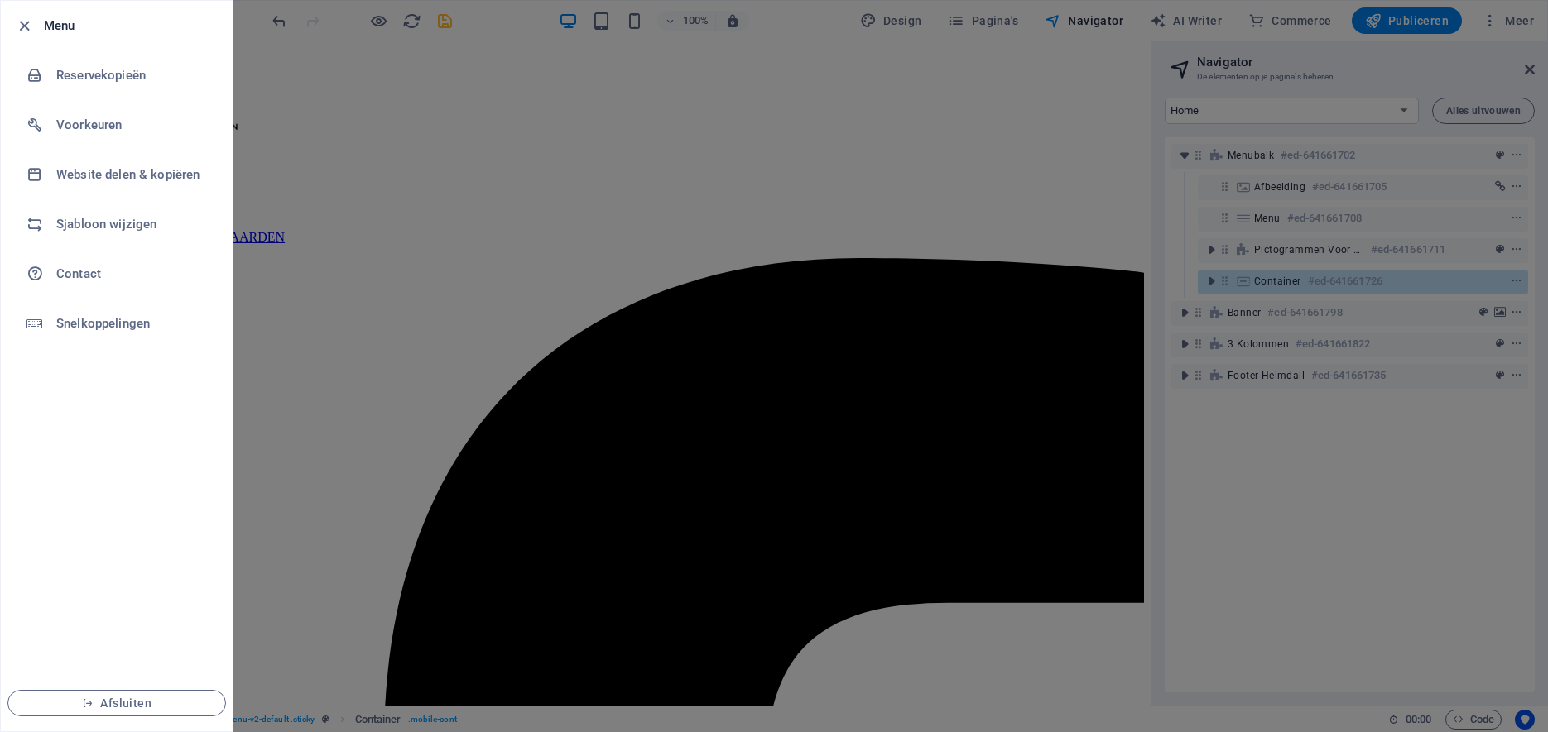
click at [396, 113] on div at bounding box center [774, 366] width 1548 height 732
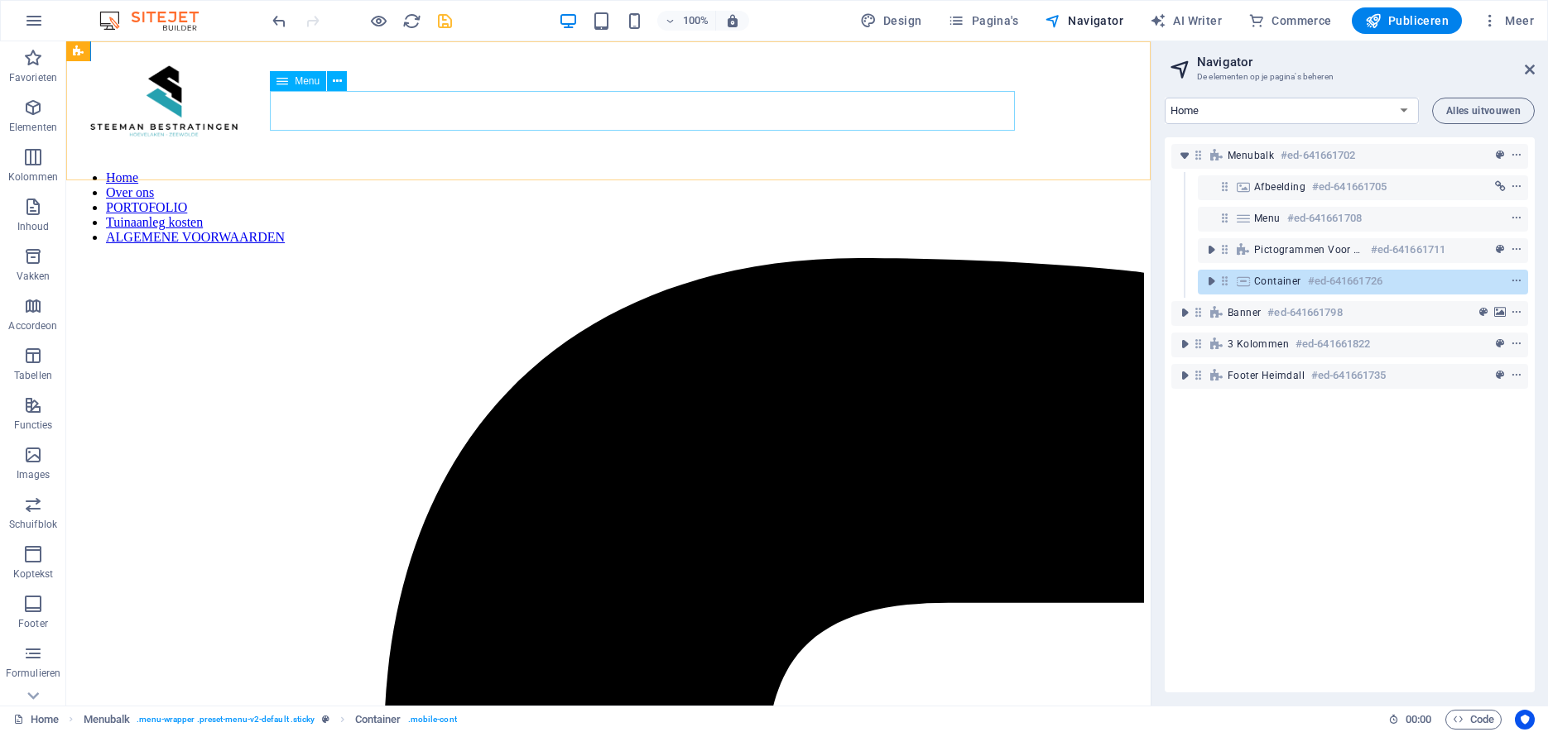
click at [397, 170] on nav "Home Over ons PORTOFOLIO Tuinaanleg kosten ALGEMENE VOORWAARDEN" at bounding box center [608, 207] width 1071 height 74
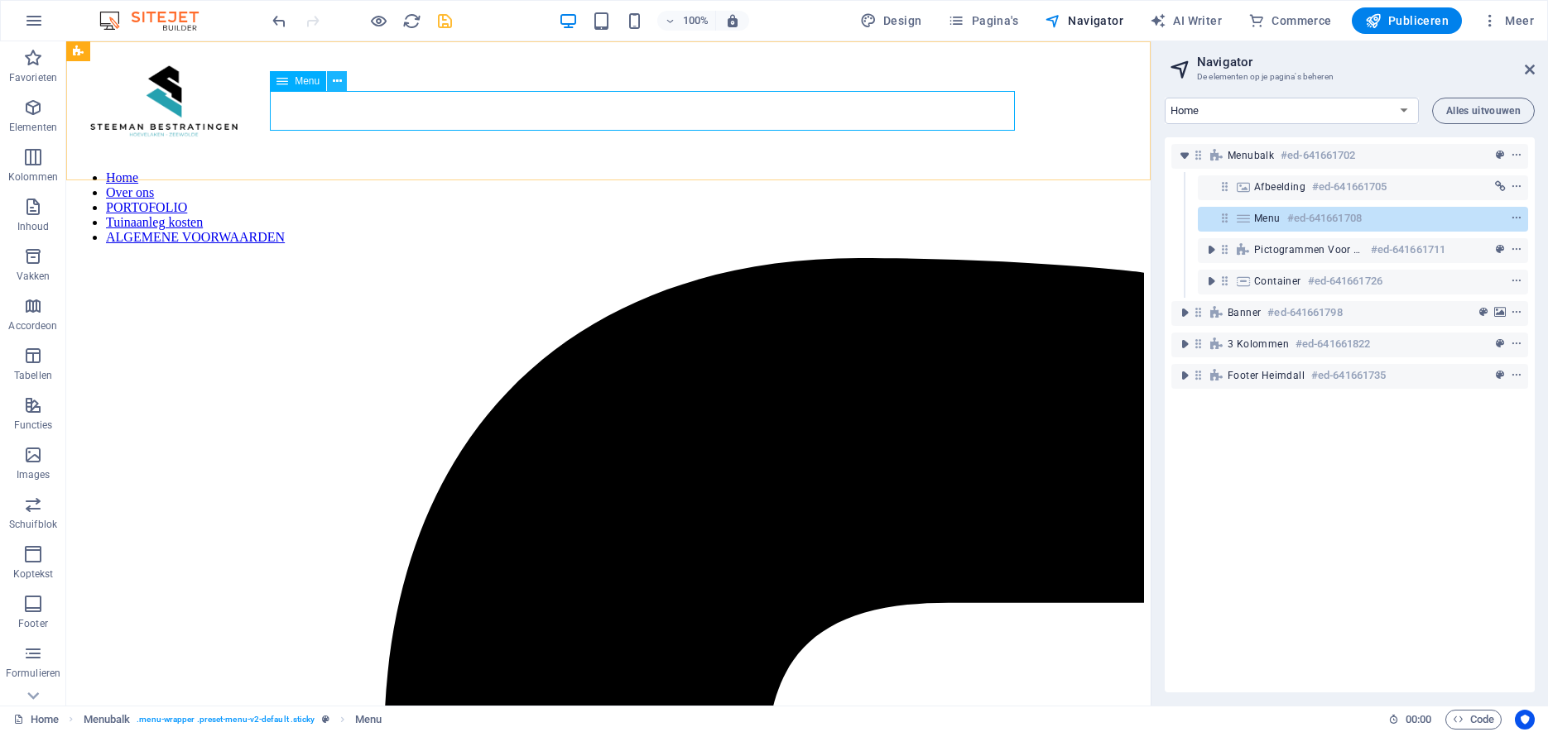
click at [342, 89] on button at bounding box center [337, 81] width 20 height 20
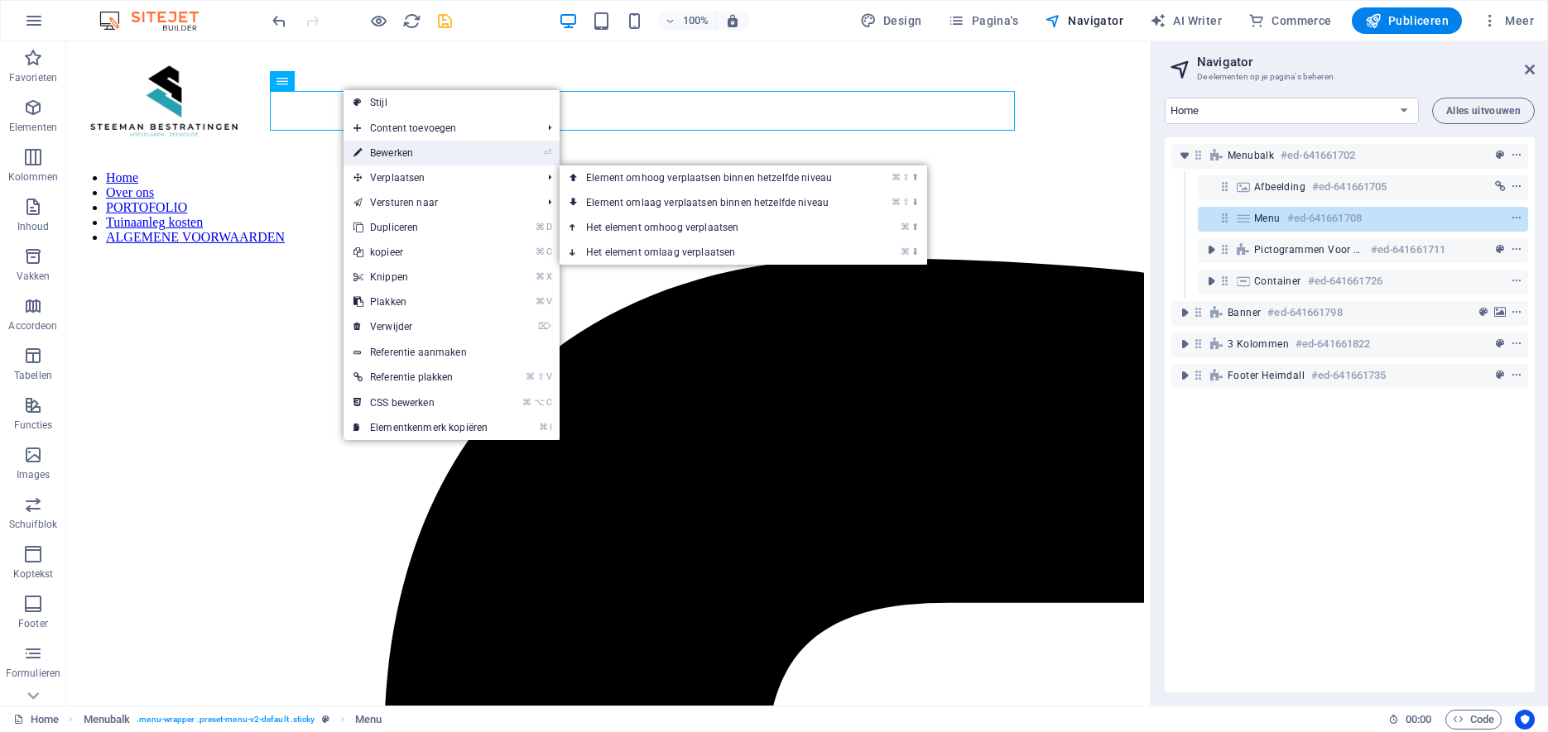
click at [372, 152] on link "⏎ Bewerken" at bounding box center [420, 153] width 154 height 25
select select "px"
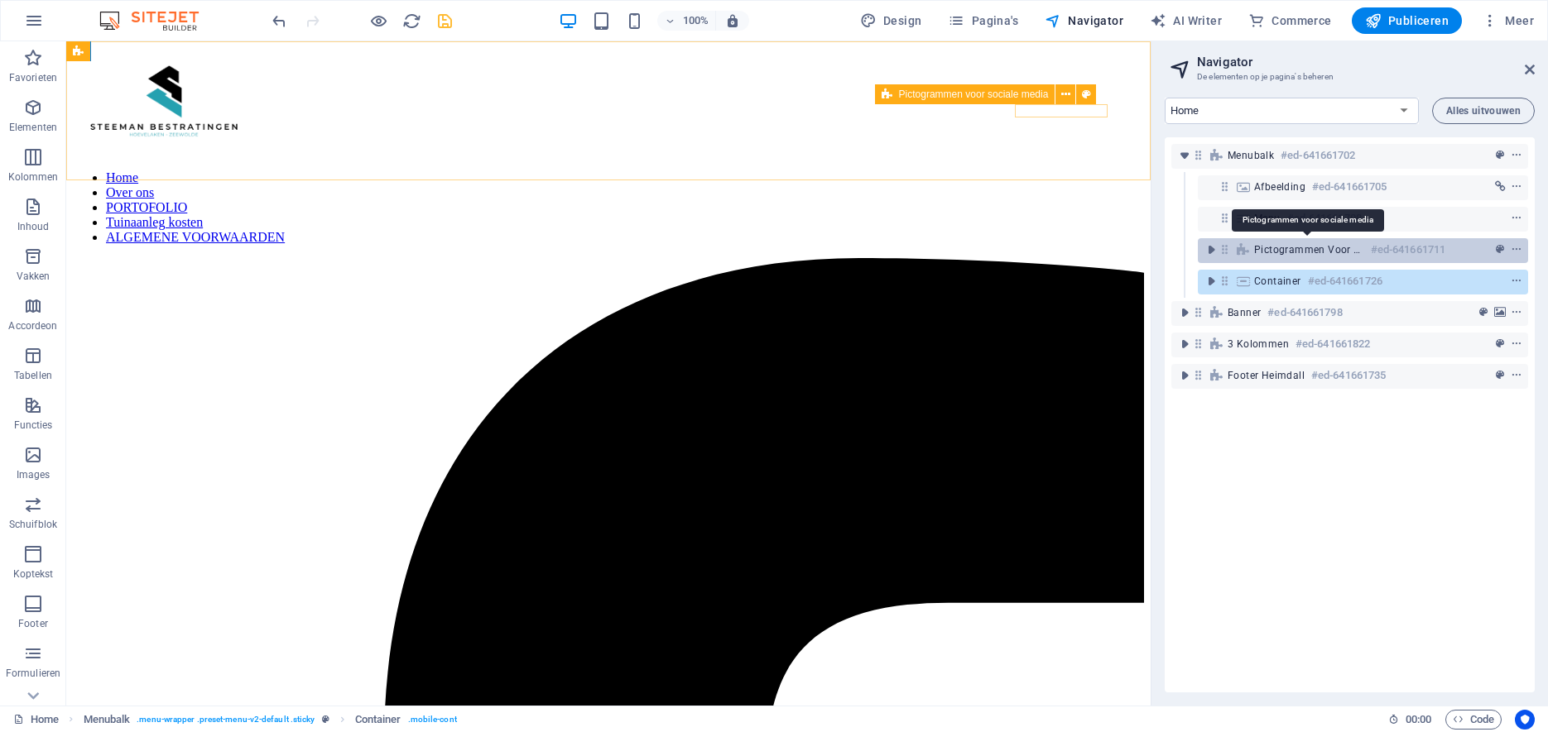
click at [1295, 248] on span "Pictogrammen voor sociale media" at bounding box center [1309, 249] width 110 height 13
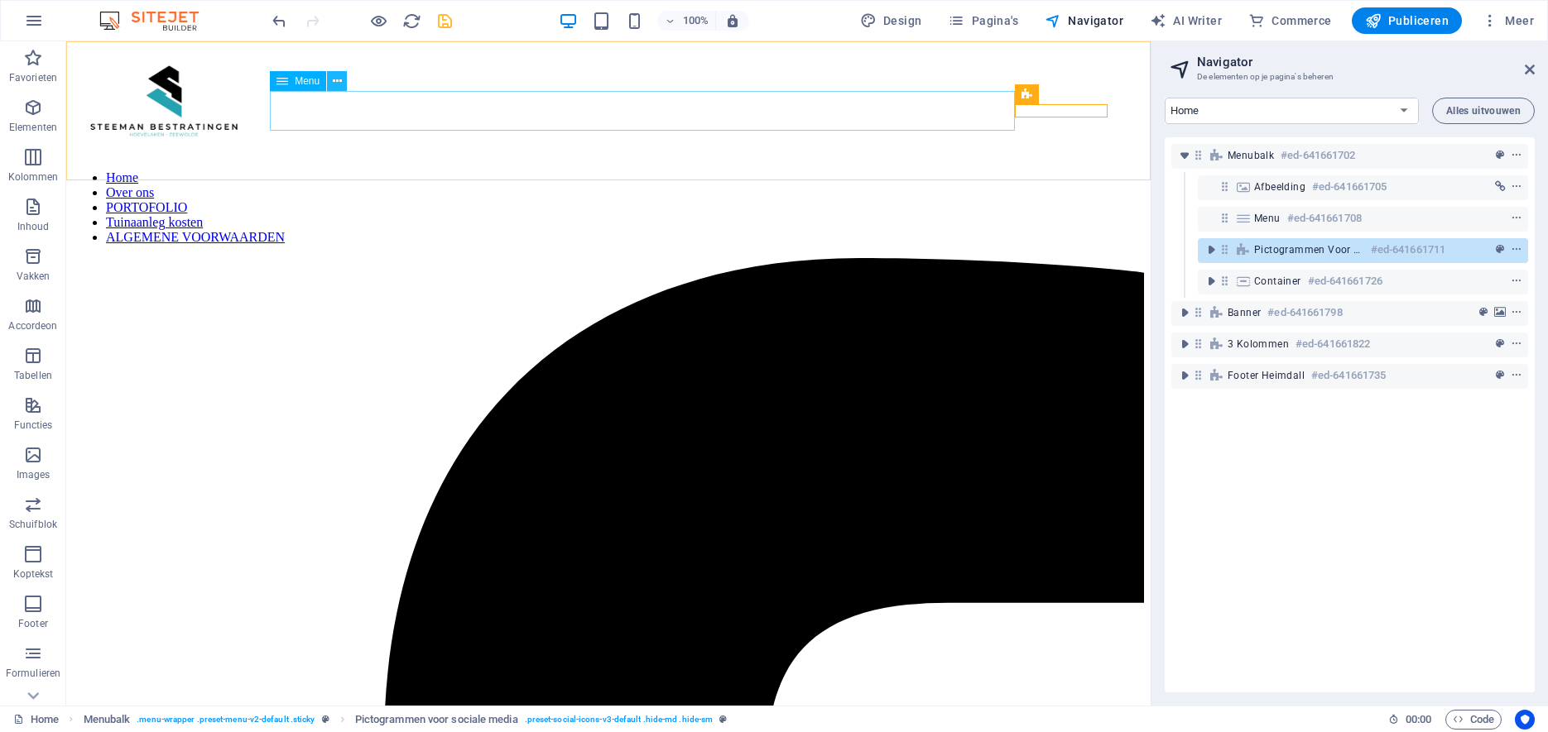
click at [343, 84] on button at bounding box center [337, 81] width 20 height 20
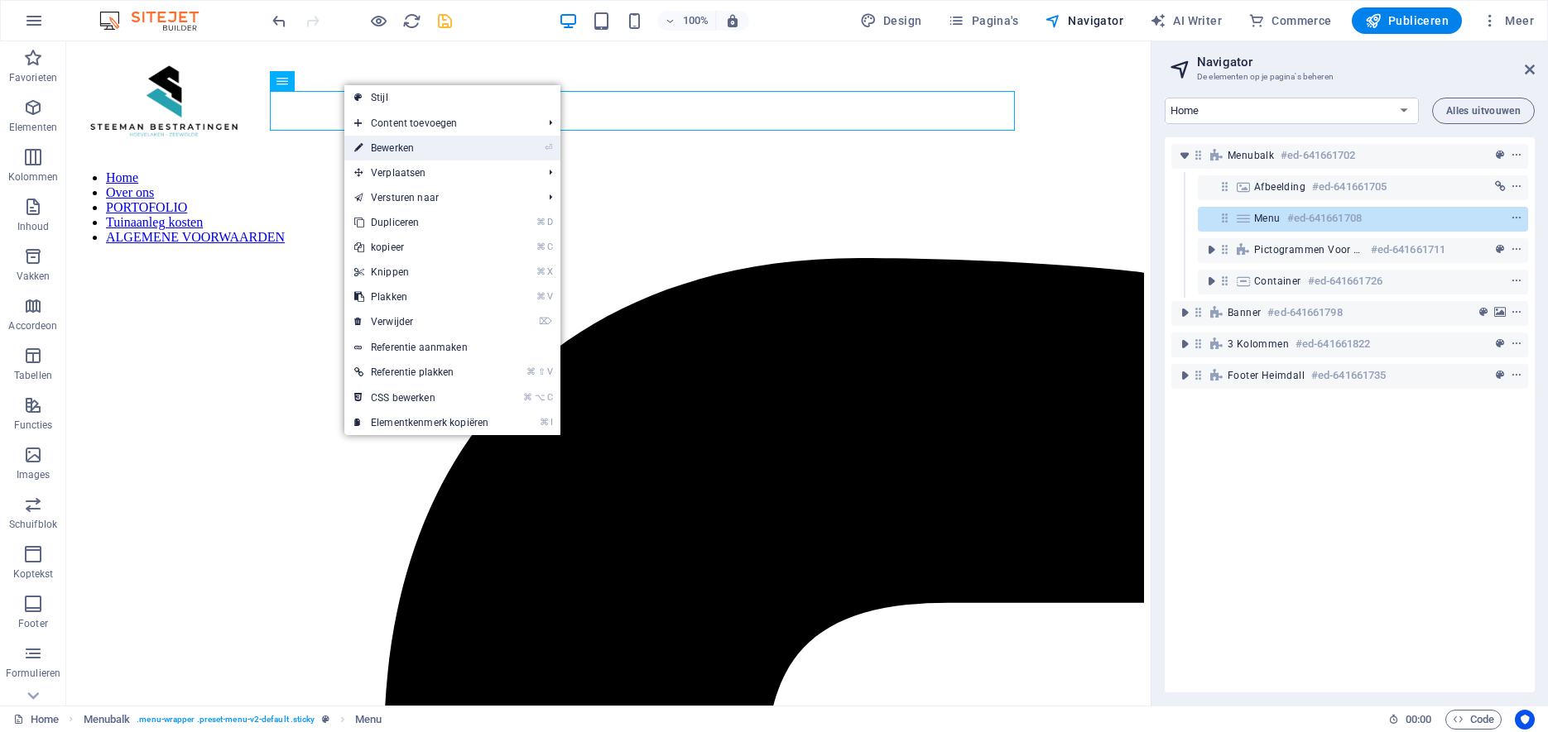
click at [384, 148] on link "⏎ Bewerken" at bounding box center [421, 148] width 154 height 25
select select "px"
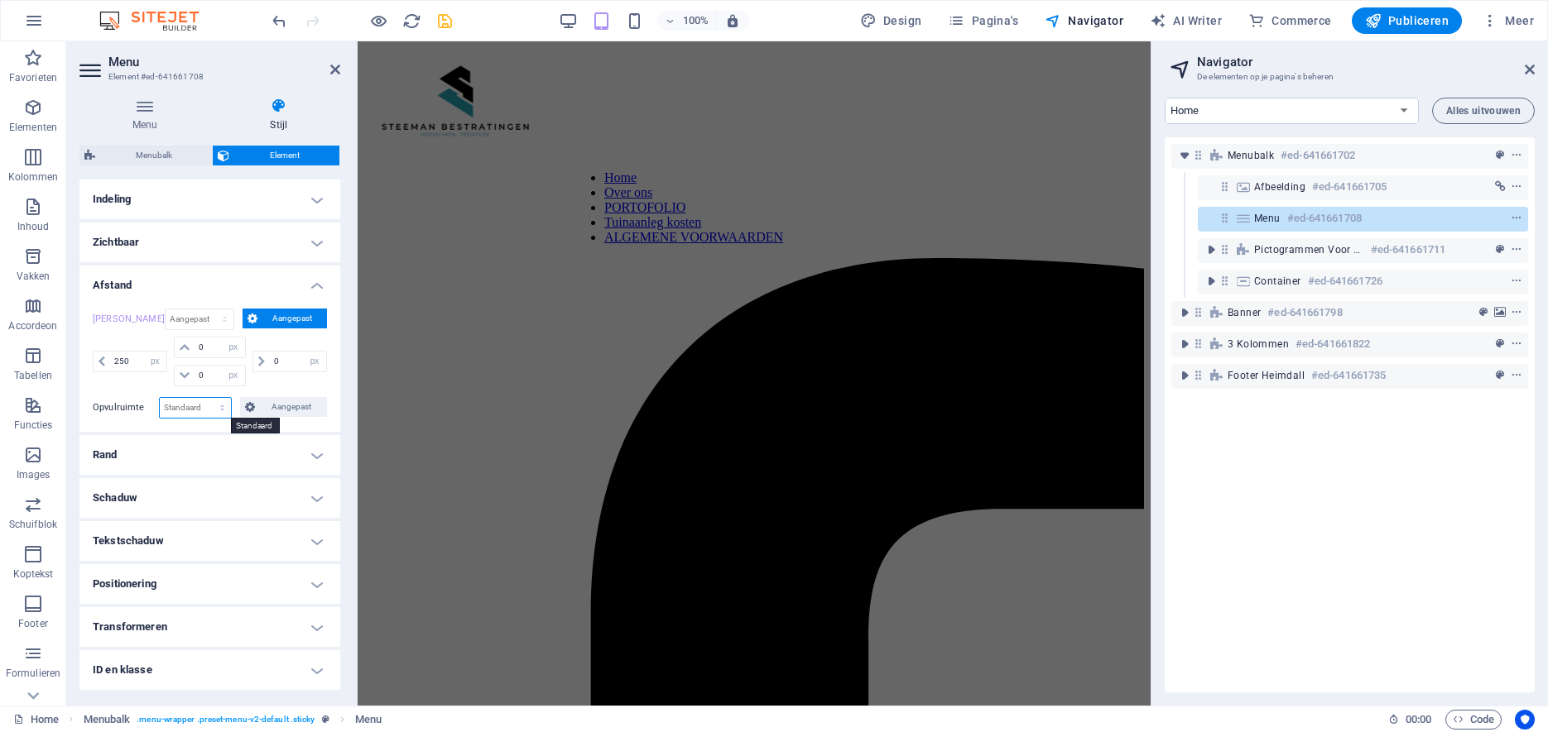
click at [160, 398] on select "Standaard px rem % vh vw Aangepast" at bounding box center [195, 408] width 71 height 20
select select "px"
click option "px" at bounding box center [0, 0] width 0 height 0
type input "0"
click at [273, 405] on span "Aangepast" at bounding box center [291, 407] width 62 height 20
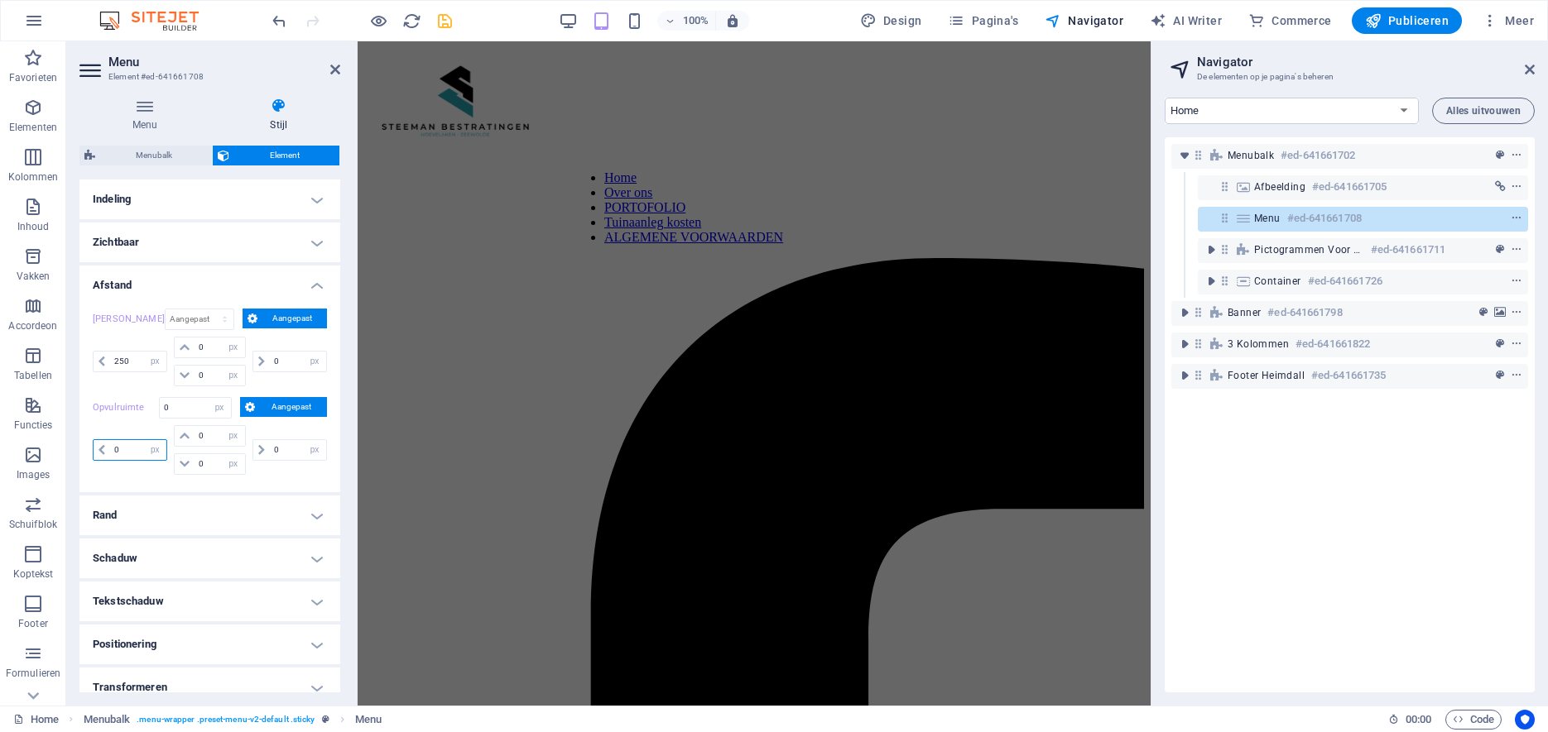
drag, startPoint x: 130, startPoint y: 451, endPoint x: 99, endPoint y: 449, distance: 30.7
click at [110, 449] on input "0" at bounding box center [138, 450] width 56 height 20
type input "5"
select select "DISABLED_OPTION_VALUE"
type input "5"
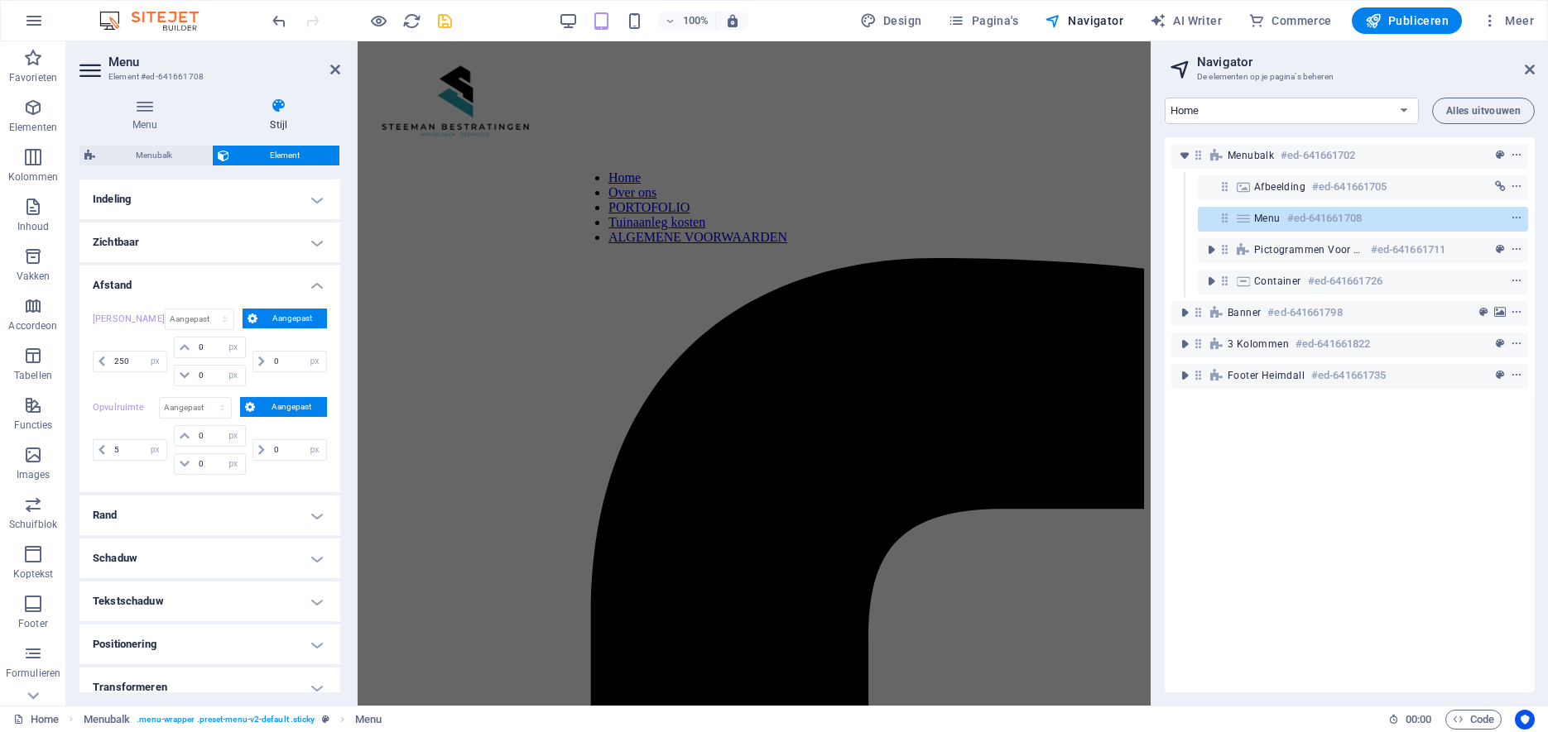
click at [320, 243] on h4 "Zichtbaar" at bounding box center [209, 243] width 261 height 40
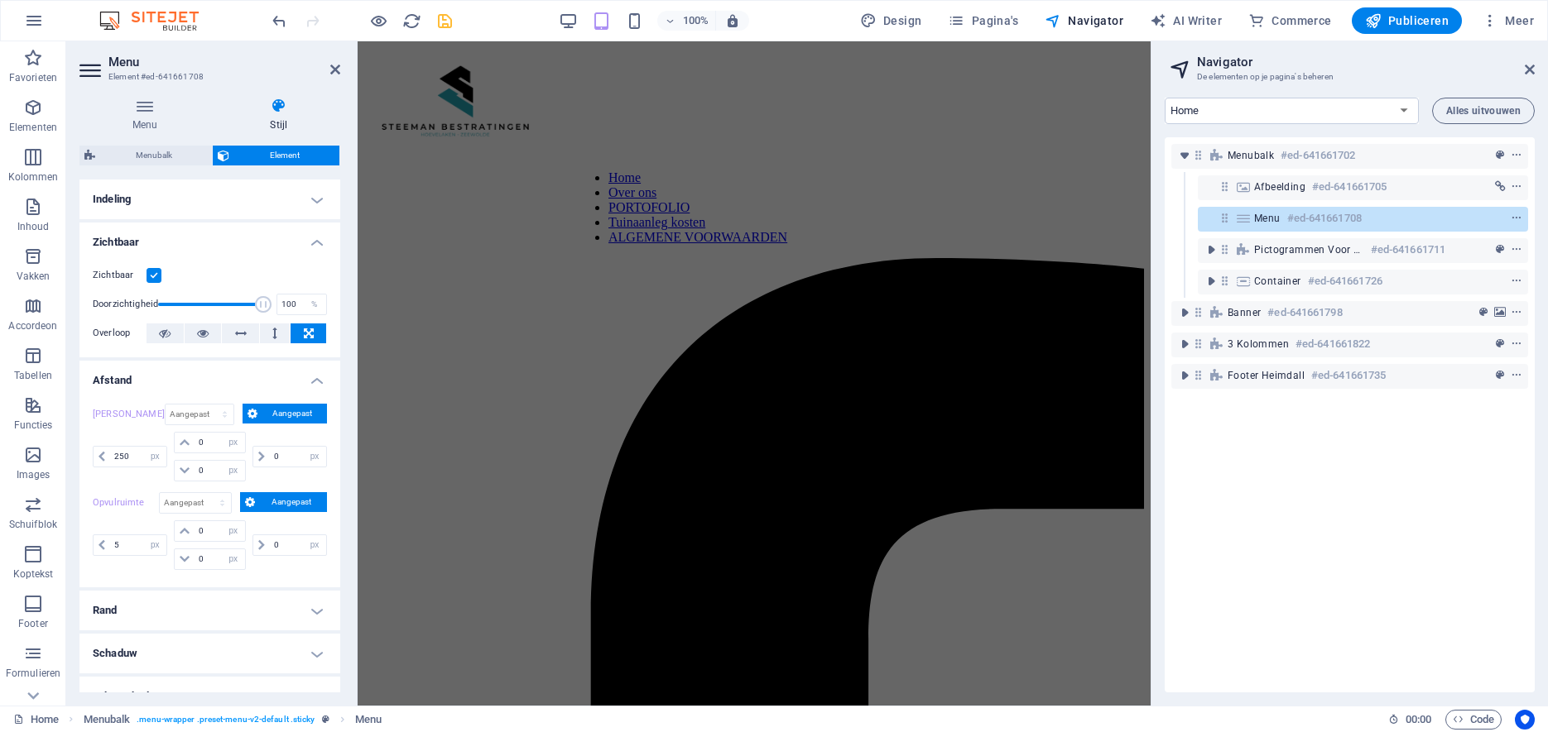
click at [320, 243] on h4 "Zichtbaar" at bounding box center [209, 238] width 261 height 30
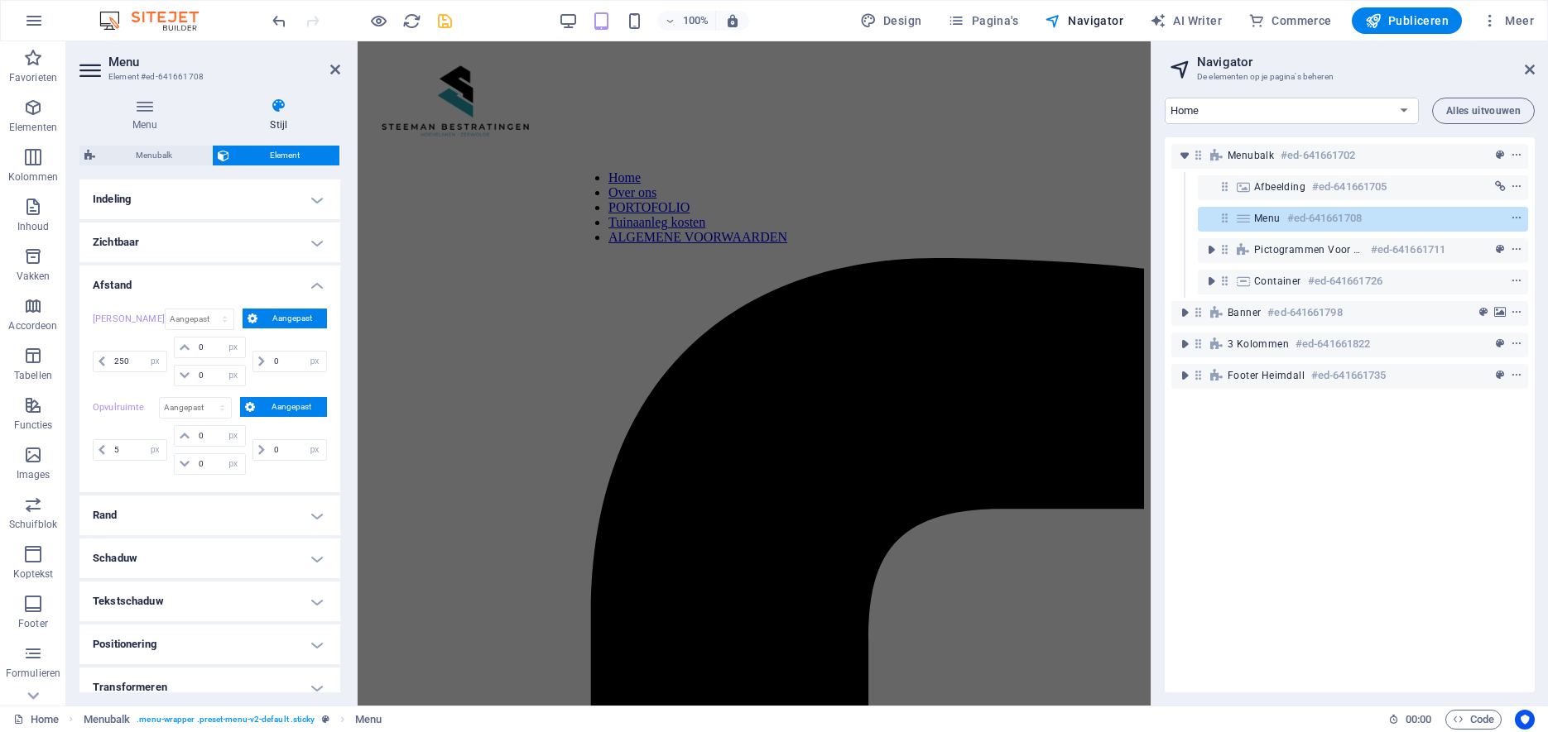
click at [1535, 69] on aside "Navigator De elementen op je pagina's beheren Home Over ons Portofolio Tuinaanl…" at bounding box center [1348, 373] width 397 height 665
click at [1533, 67] on icon at bounding box center [1529, 69] width 10 height 13
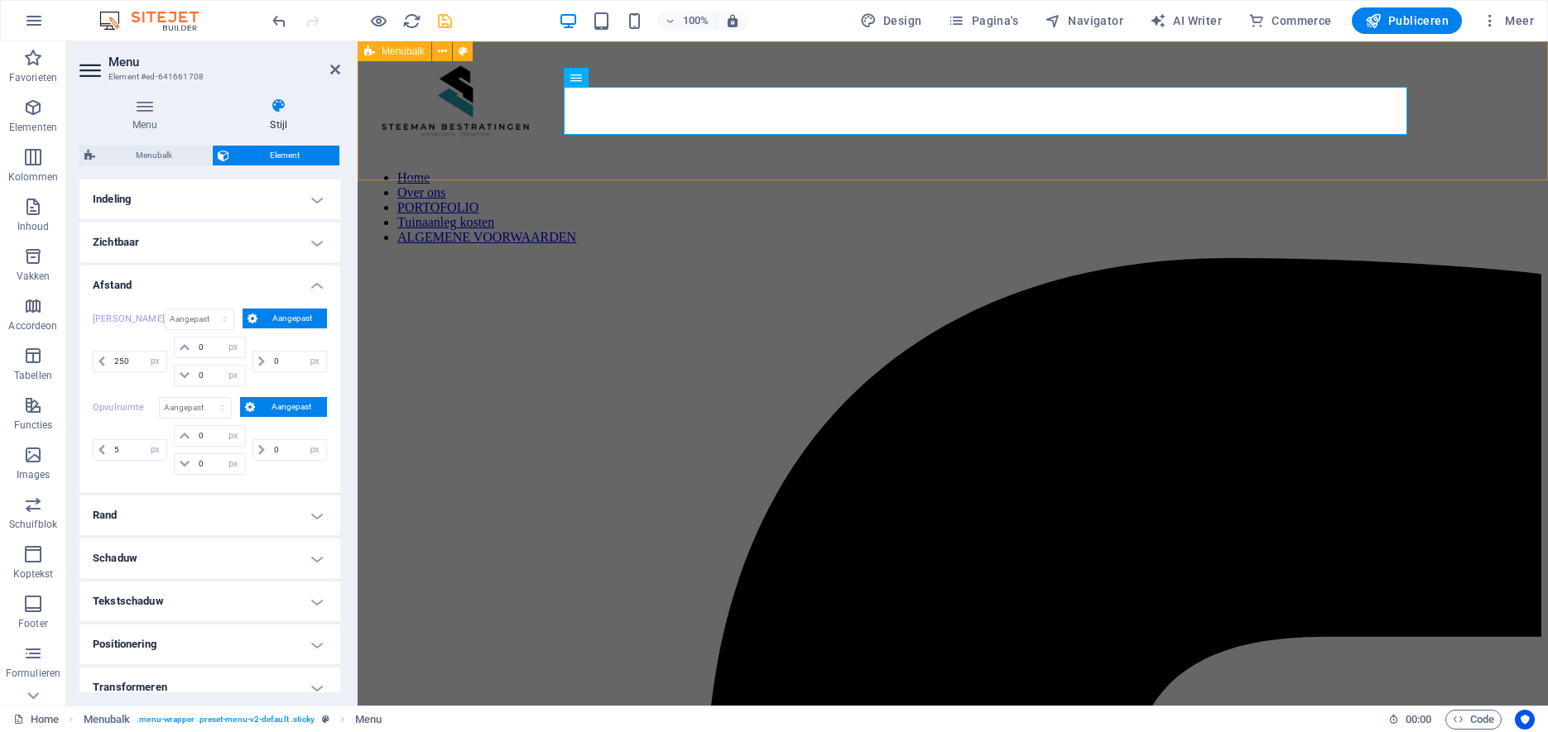
select select "DISABLED_OPTION_VALUE"
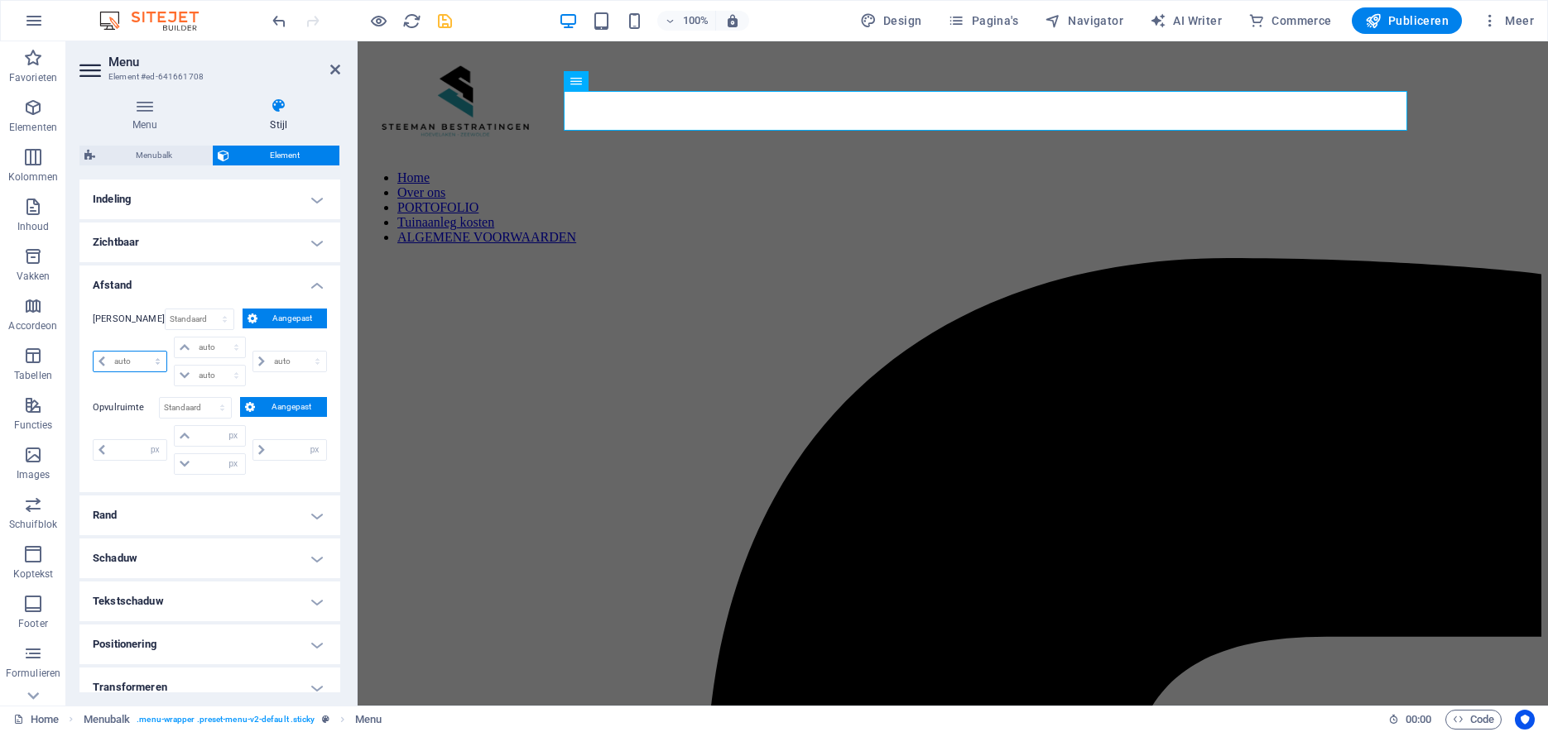
click at [94, 352] on select "auto px % rem vw vh" at bounding box center [130, 362] width 73 height 20
select select "px"
click option "px" at bounding box center [0, 0] width 0 height 0
type input "0"
select select "px"
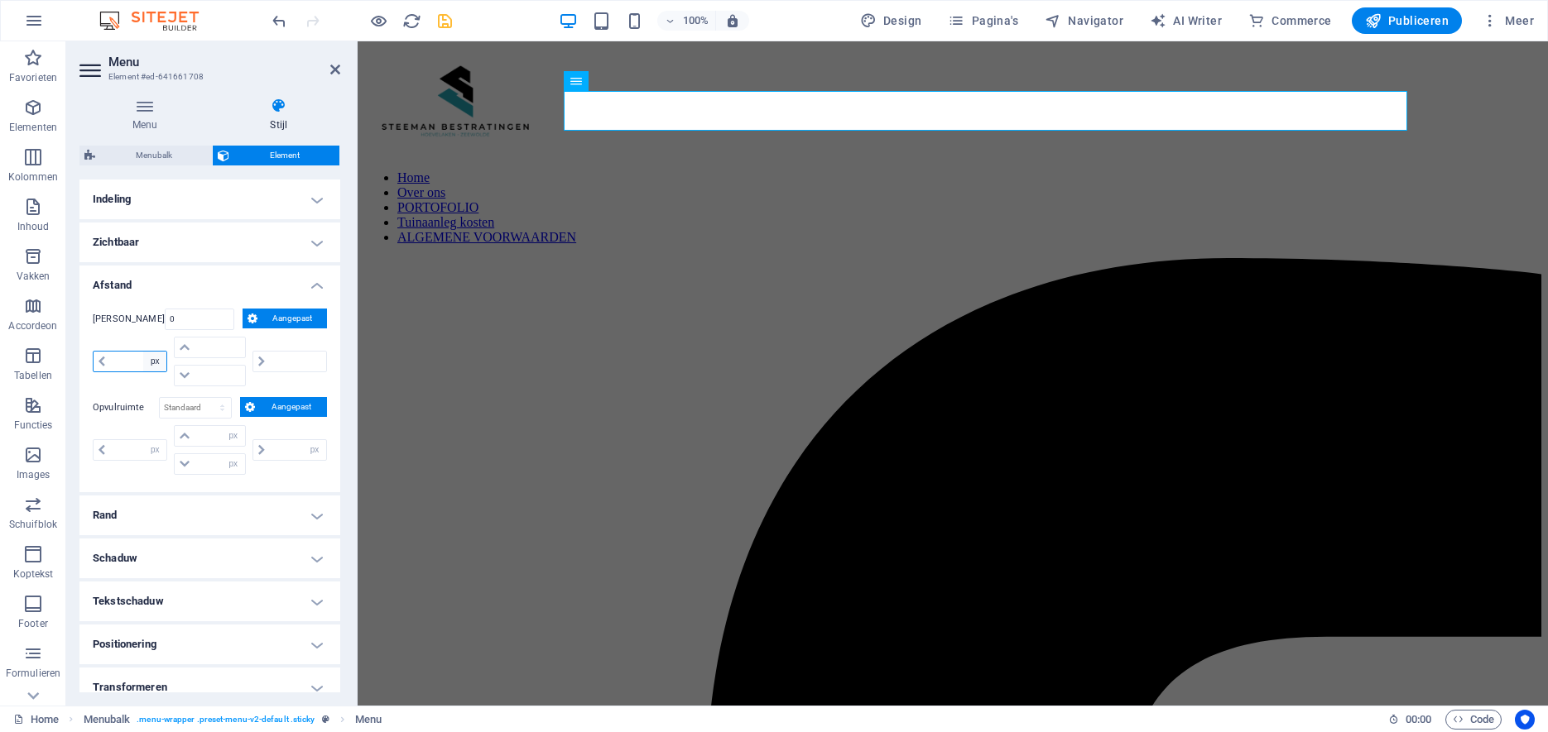
type input "0"
select select "px"
type input "0"
select select "px"
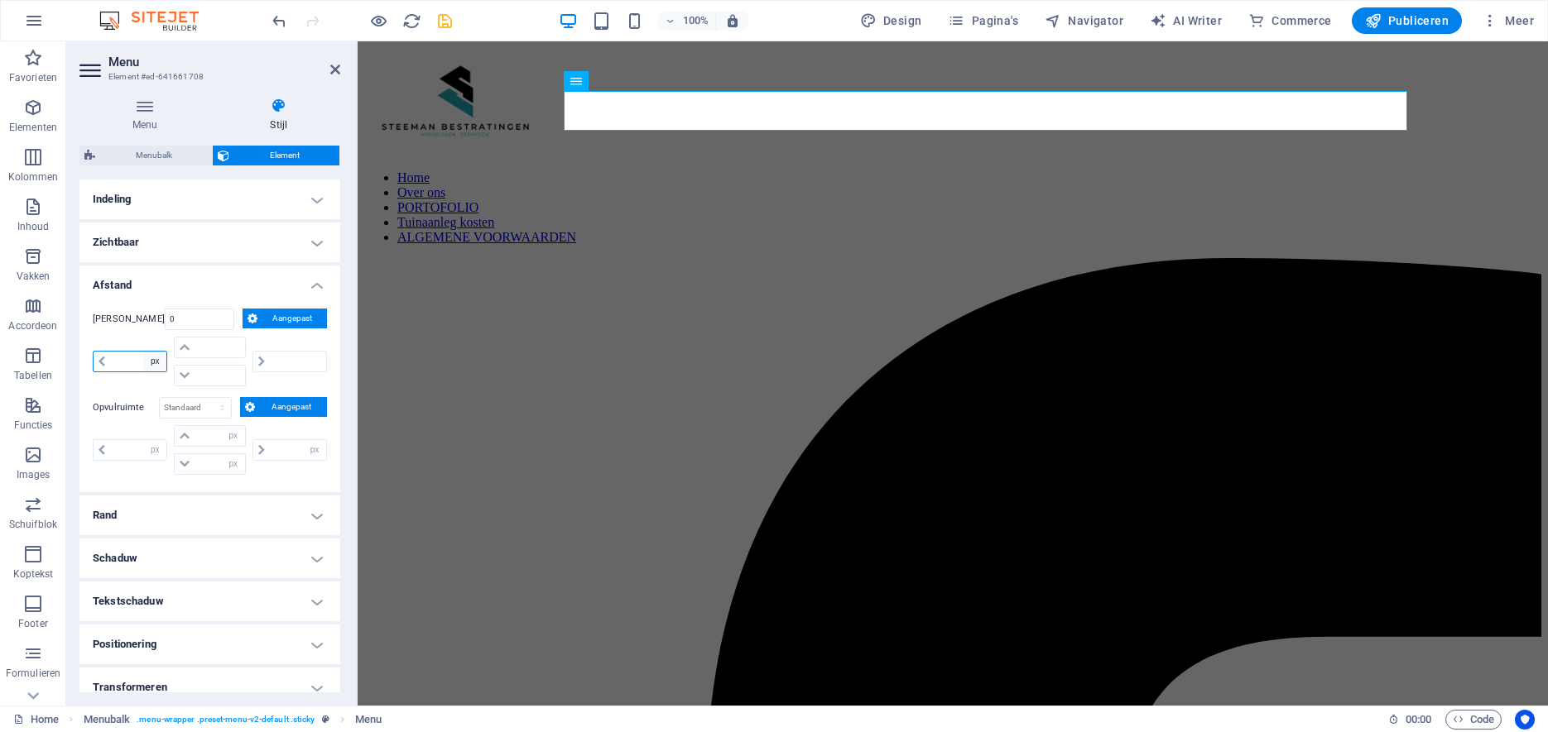
type input "0"
select select "px"
drag, startPoint x: 134, startPoint y: 359, endPoint x: 84, endPoint y: 364, distance: 49.9
click at [110, 364] on input "0" at bounding box center [138, 362] width 56 height 20
type input "250"
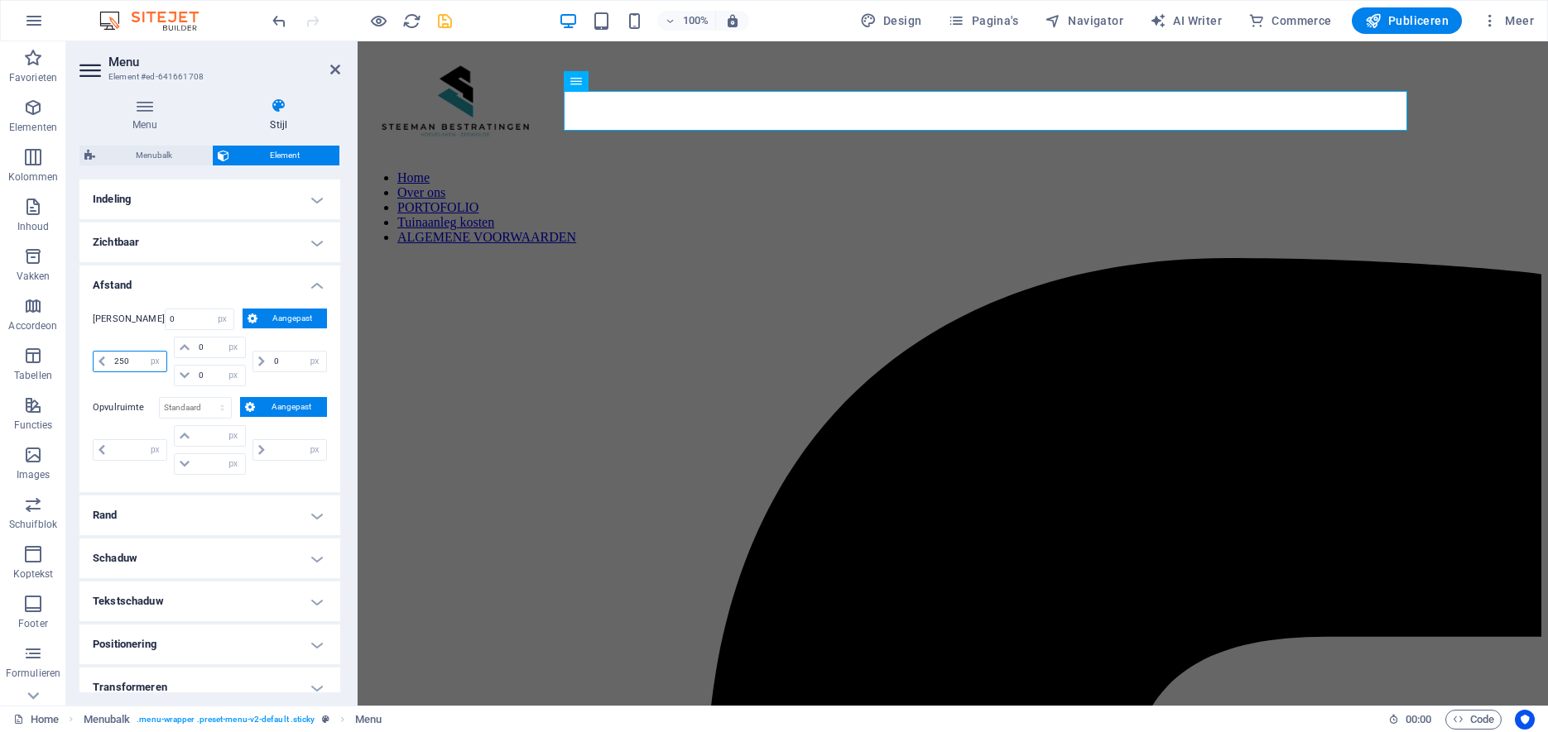
select select "DISABLED_OPTION_VALUE"
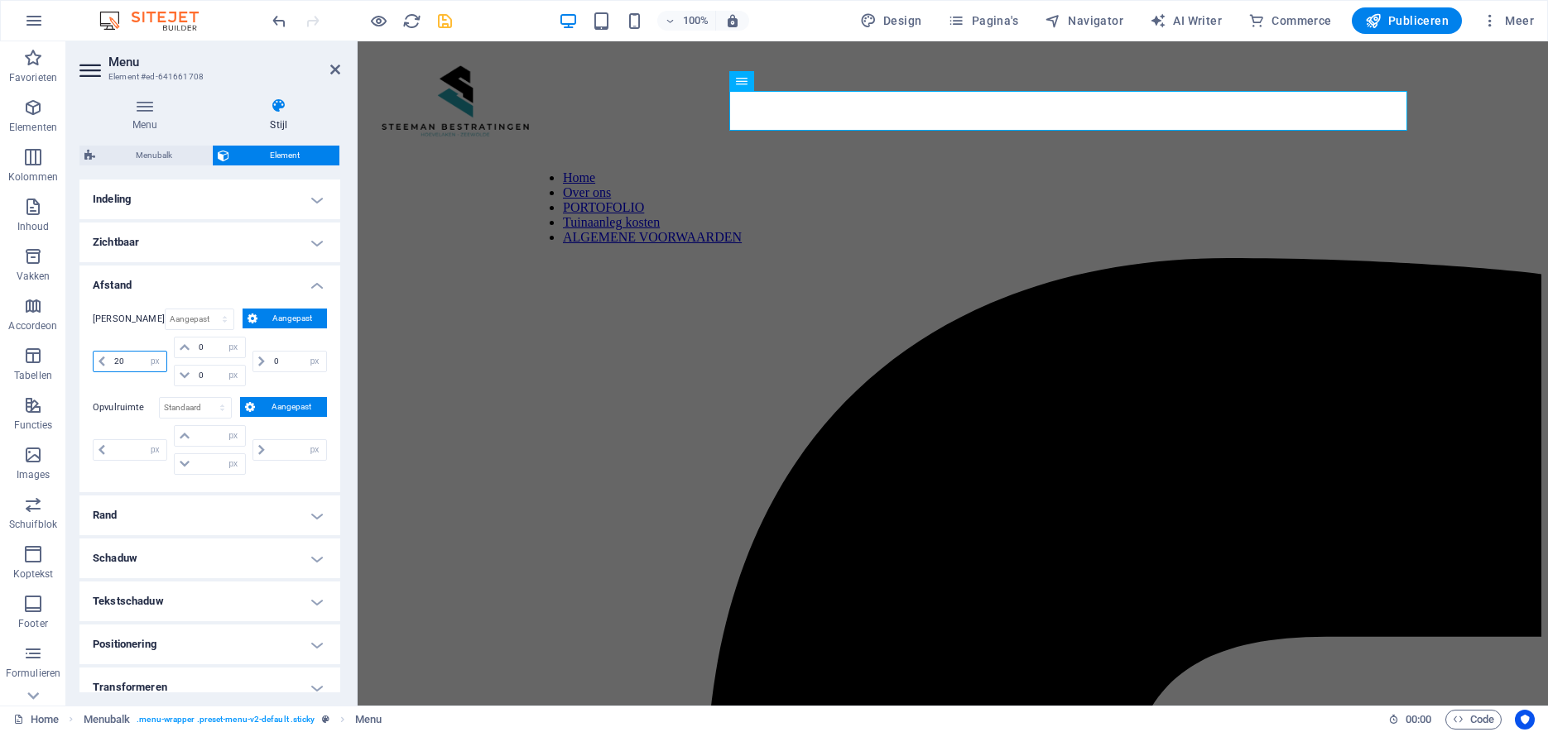
type input "2"
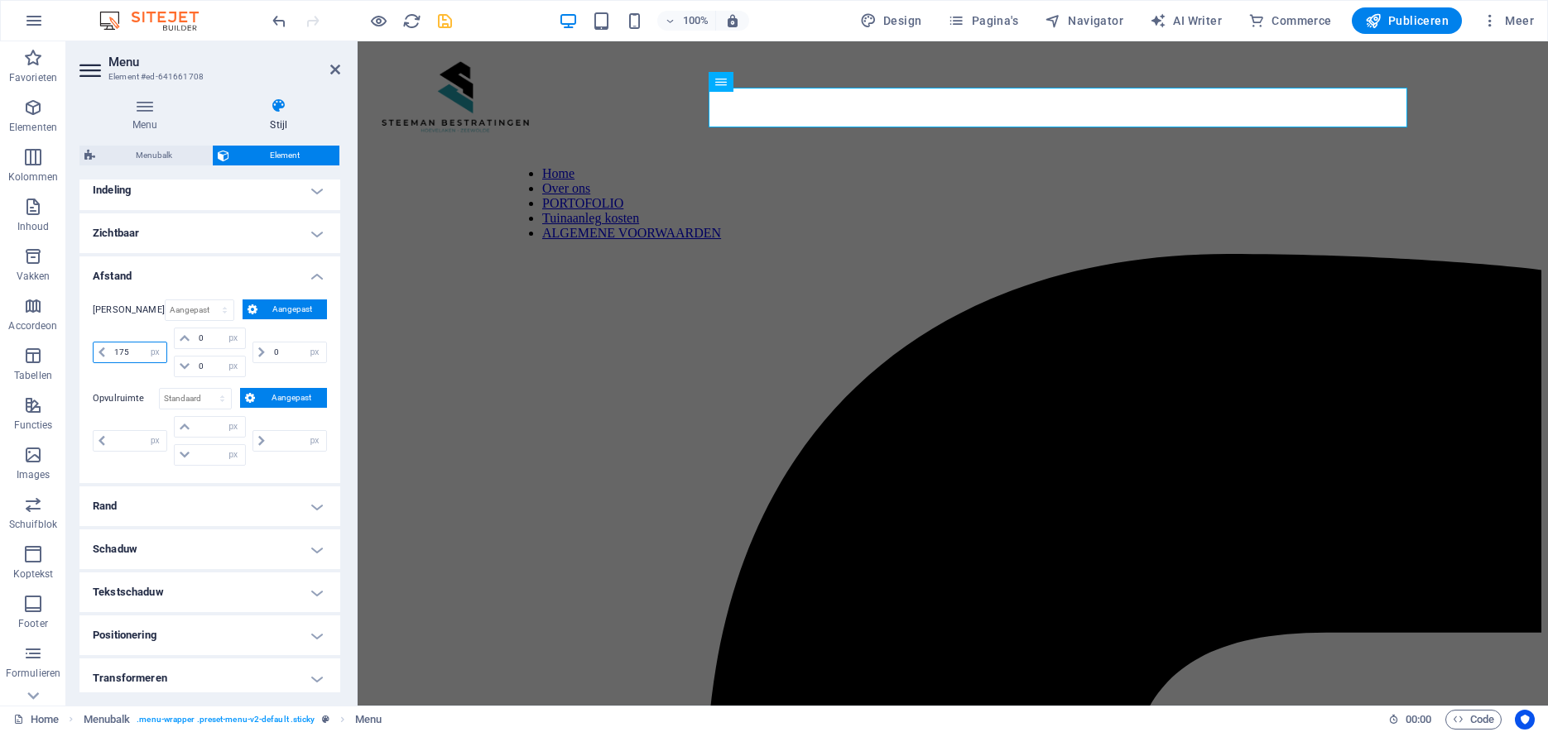
drag, startPoint x: 132, startPoint y: 350, endPoint x: 94, endPoint y: 351, distance: 37.2
click at [110, 351] on input "175" at bounding box center [138, 353] width 56 height 20
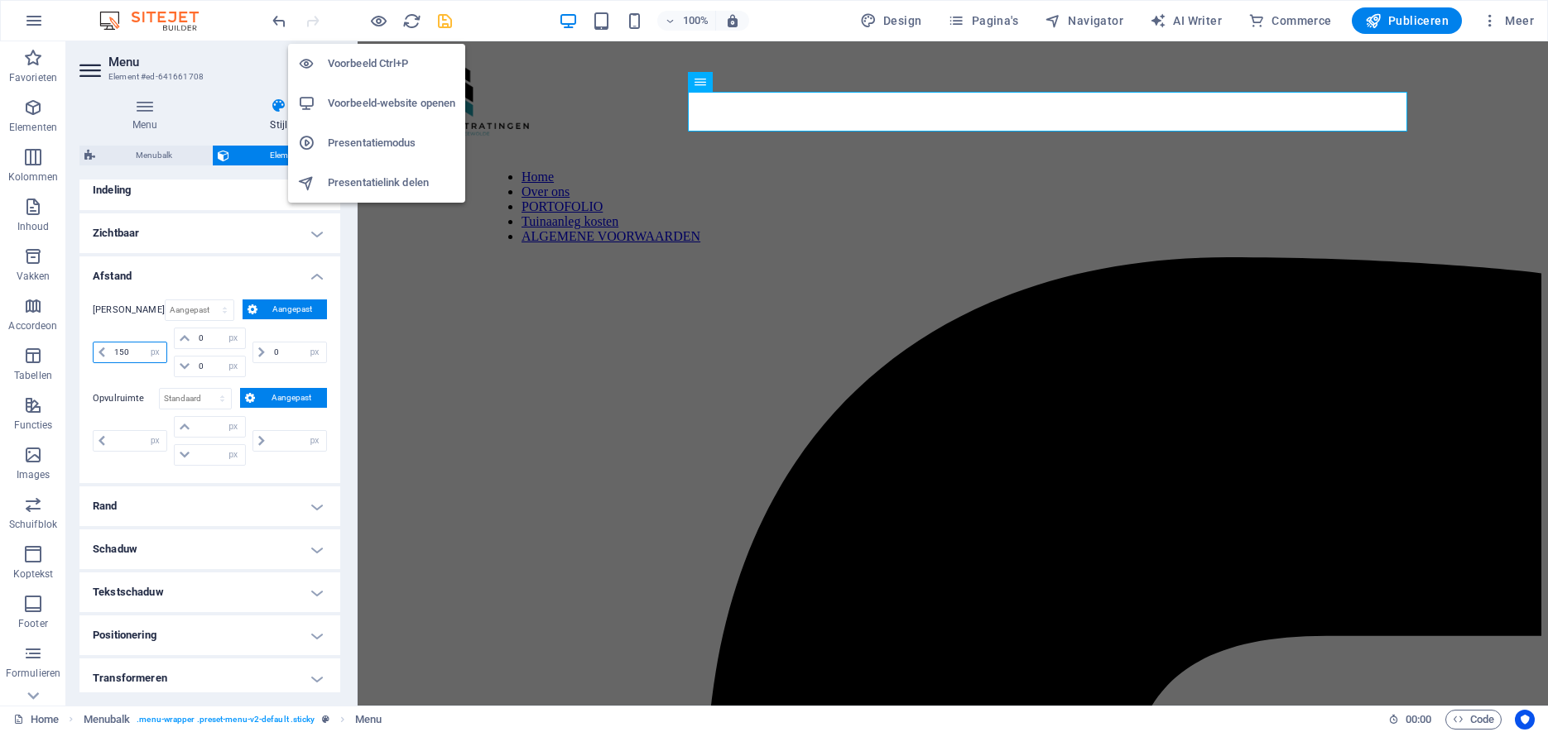
type input "150"
click at [372, 58] on h6 "Voorbeeld Ctrl+P" at bounding box center [391, 64] width 127 height 20
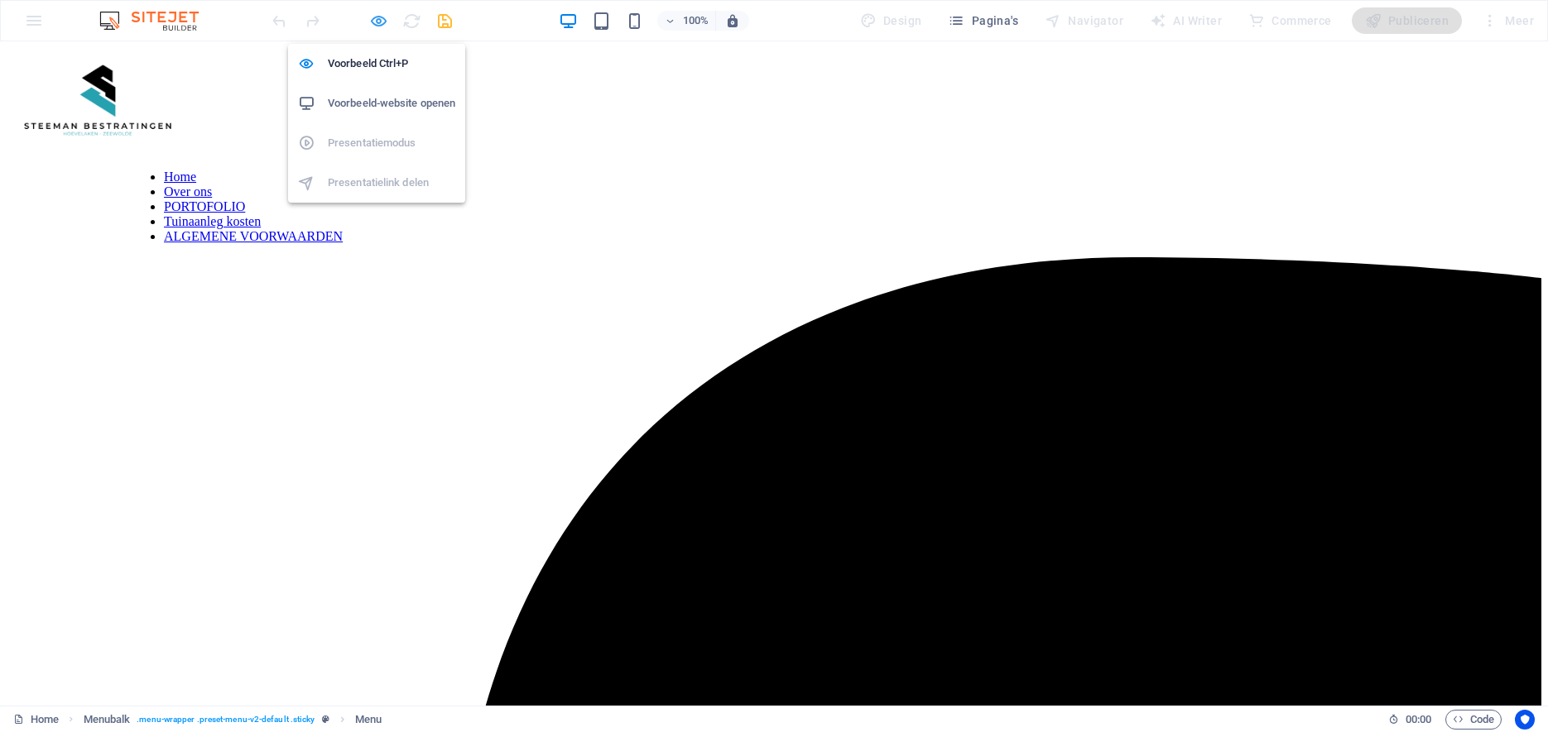
click at [378, 20] on icon "button" at bounding box center [378, 21] width 19 height 19
select select "px"
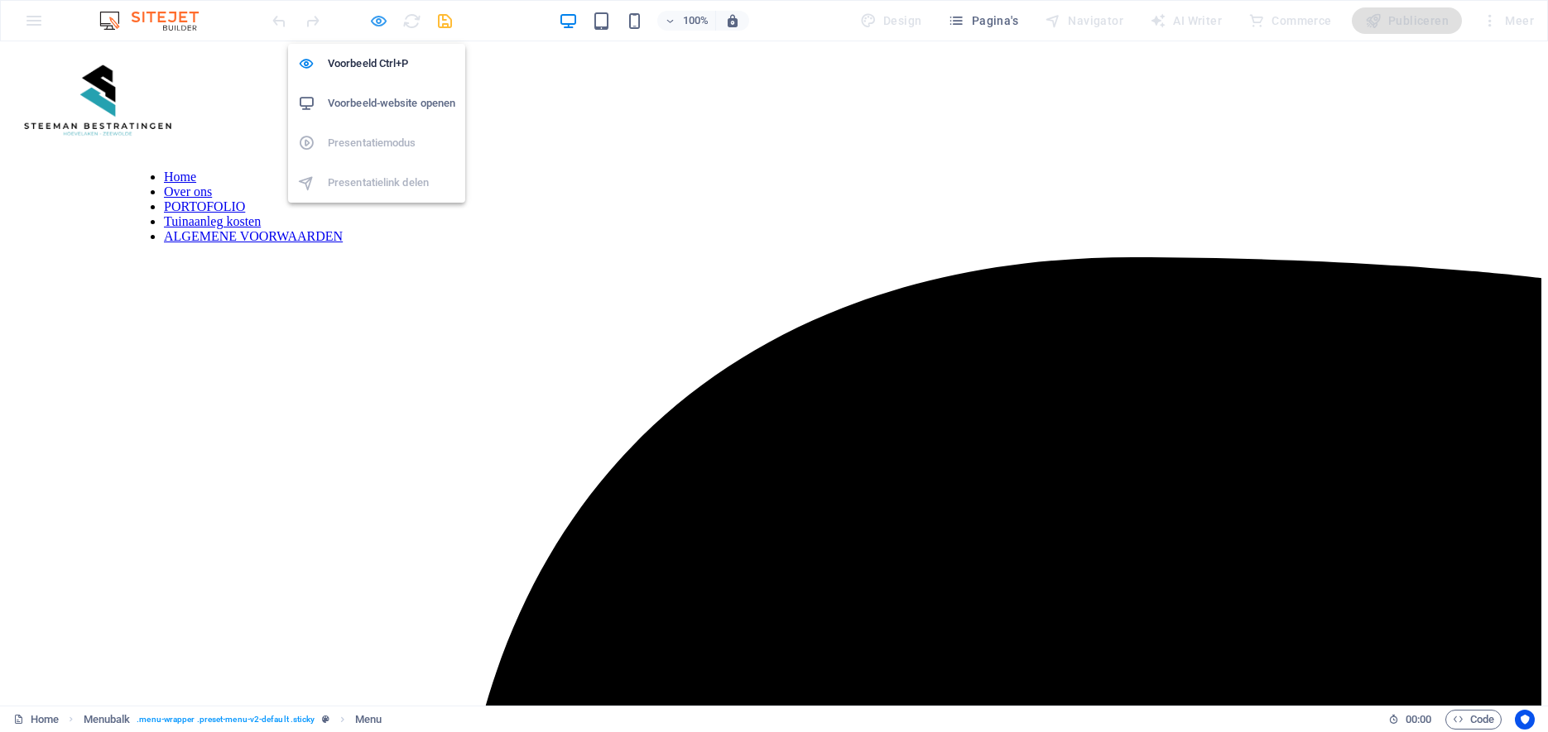
select select "px"
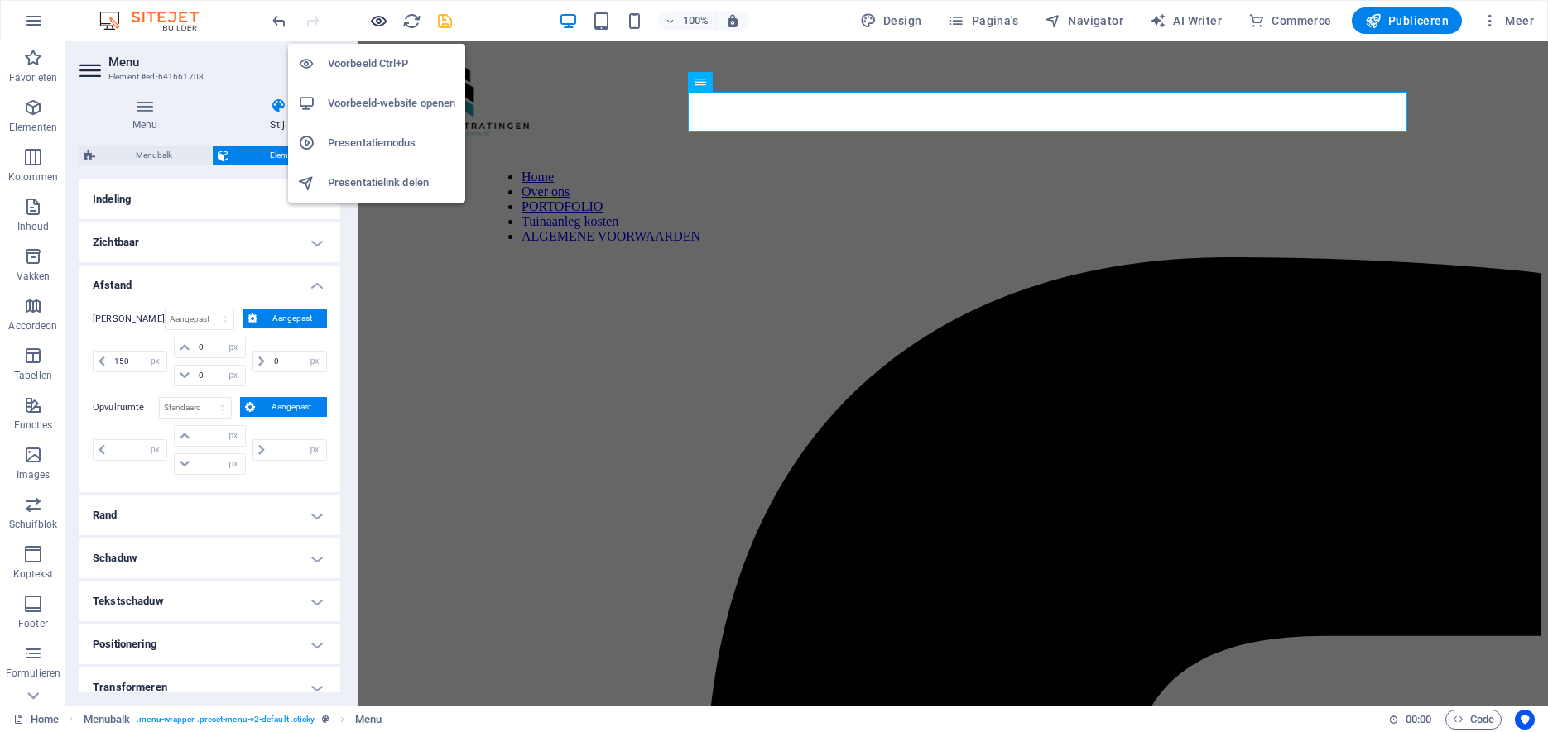
scroll to position [9, 0]
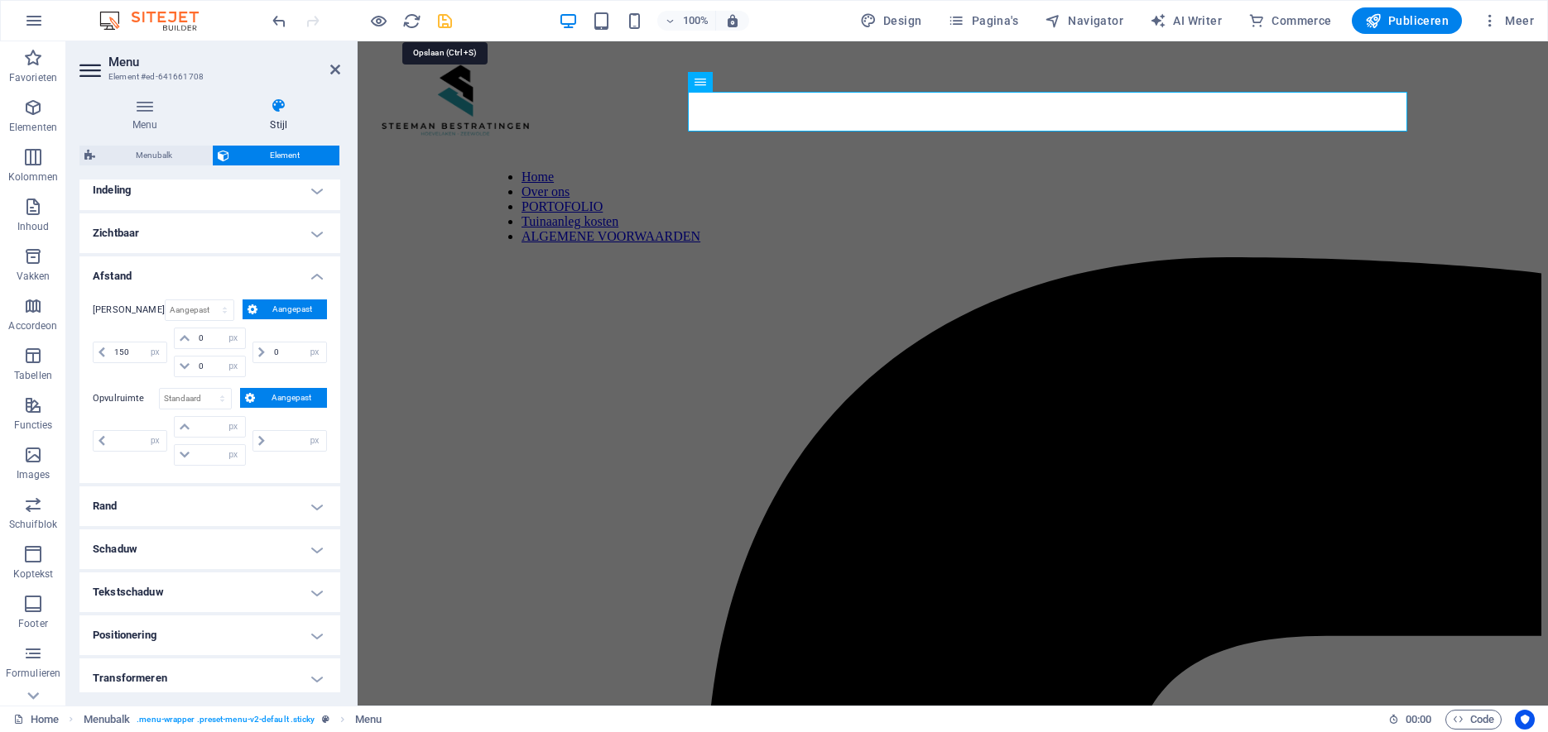
click at [442, 22] on icon "save" at bounding box center [444, 21] width 19 height 19
select select "px"
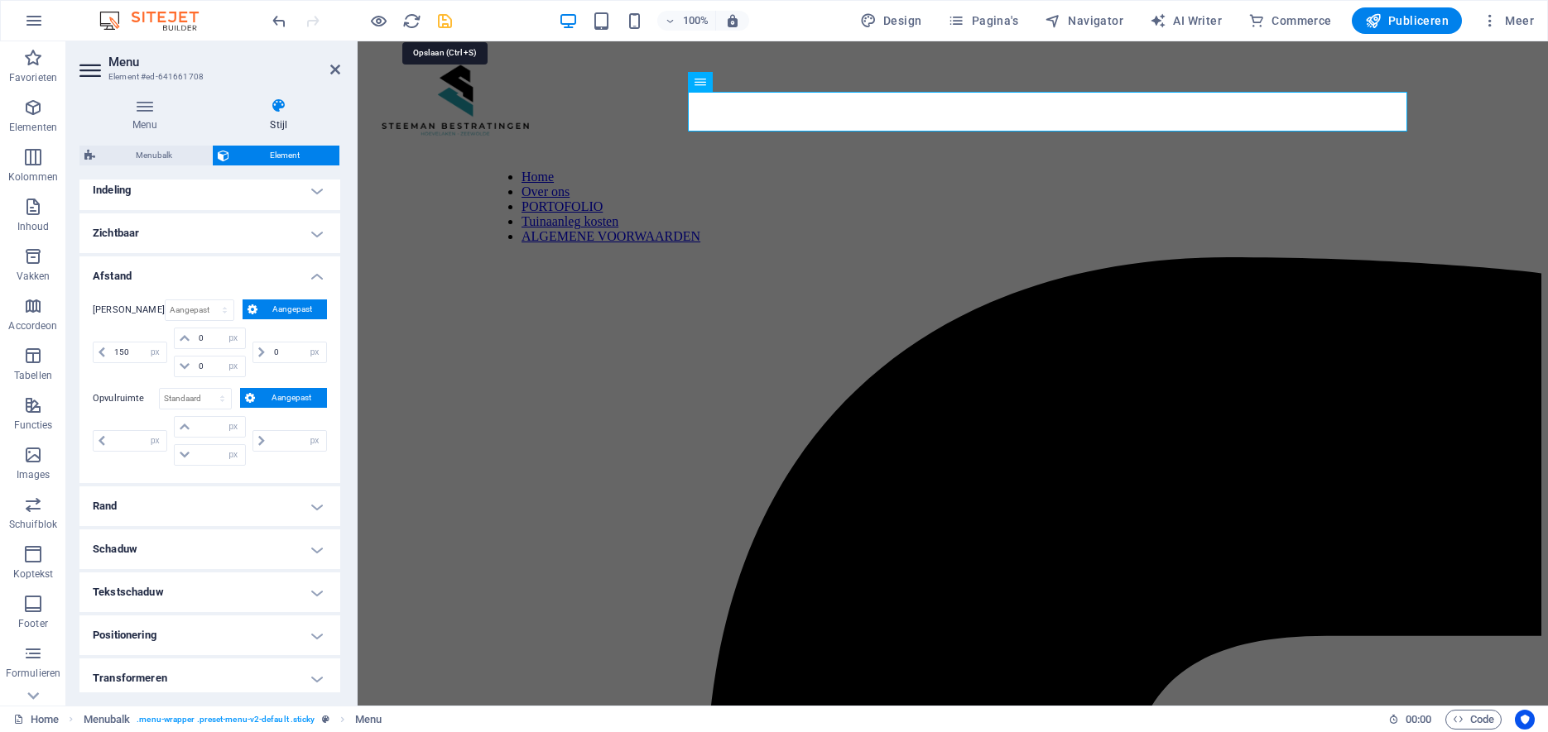
select select "px"
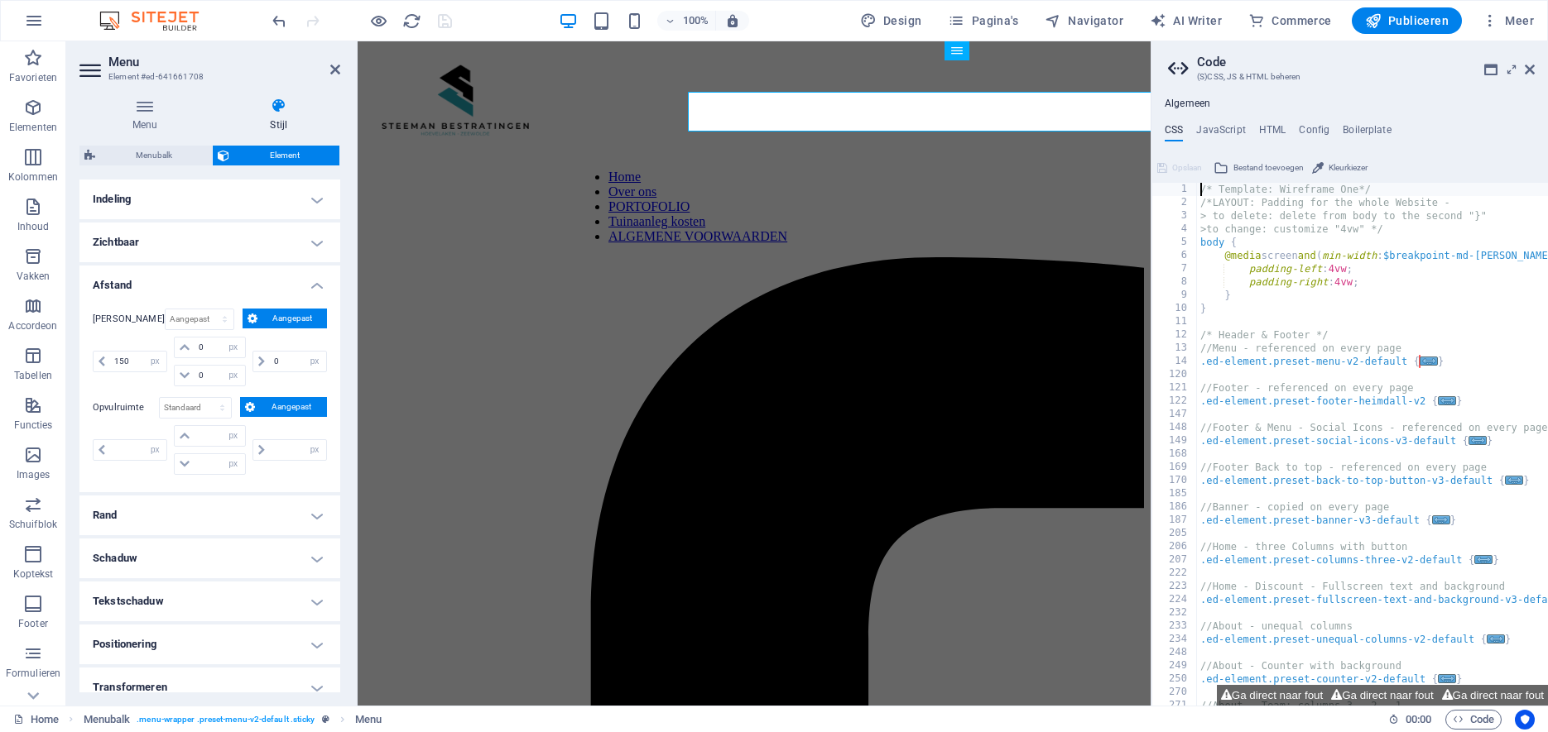
type input "250"
type input "5"
type input "0"
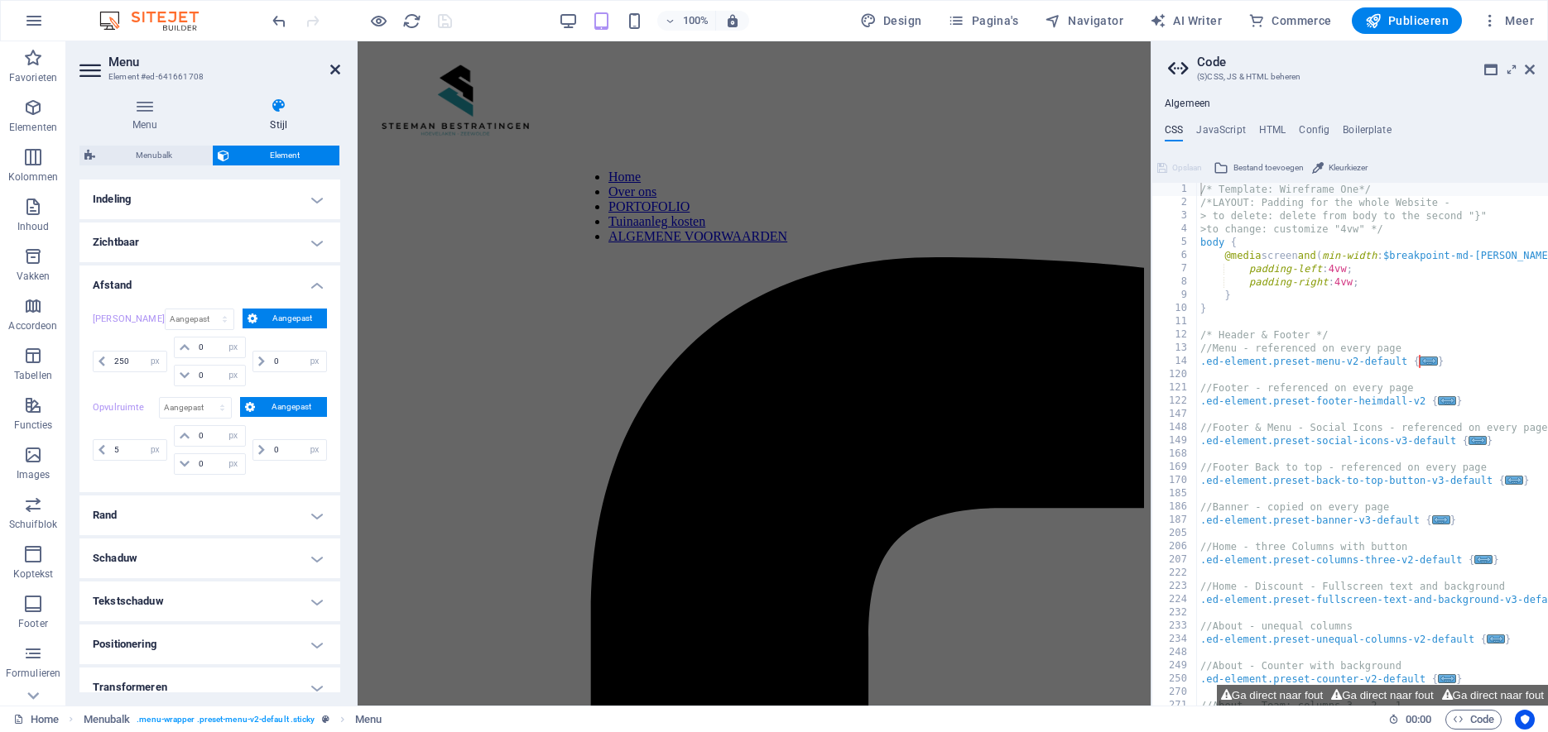
click at [335, 70] on icon at bounding box center [335, 69] width 10 height 13
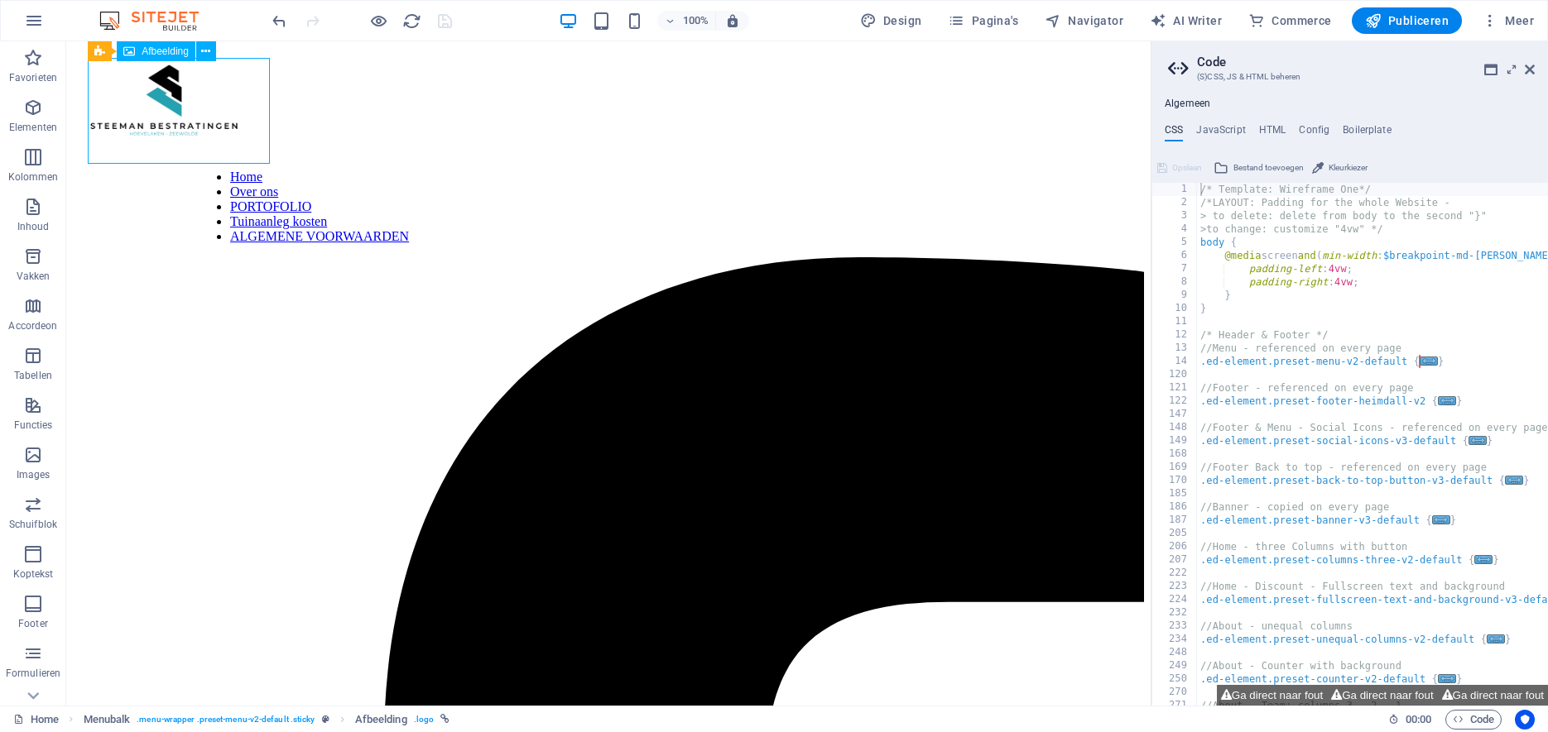
scroll to position [0, 0]
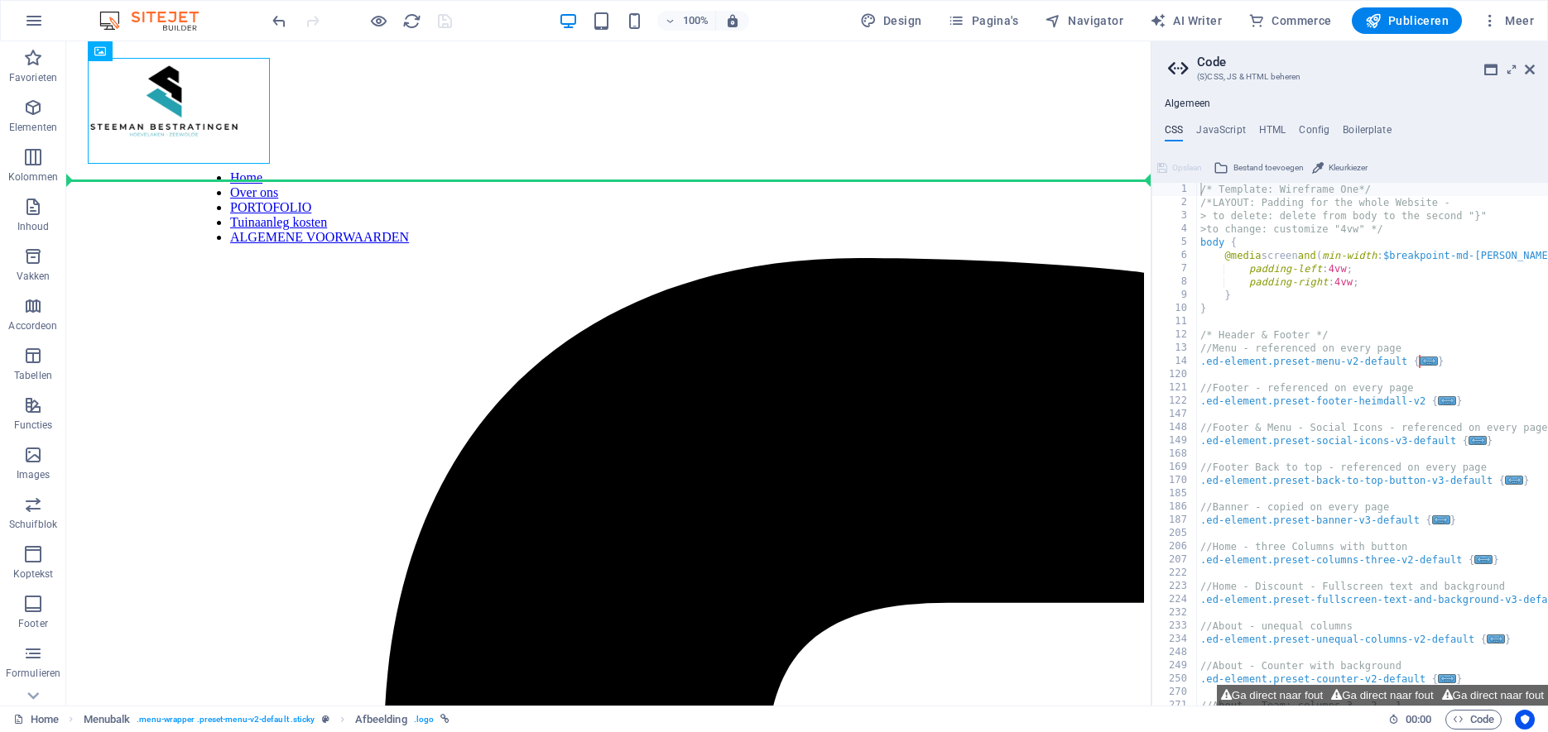
drag, startPoint x: 220, startPoint y: 113, endPoint x: 306, endPoint y: 114, distance: 86.1
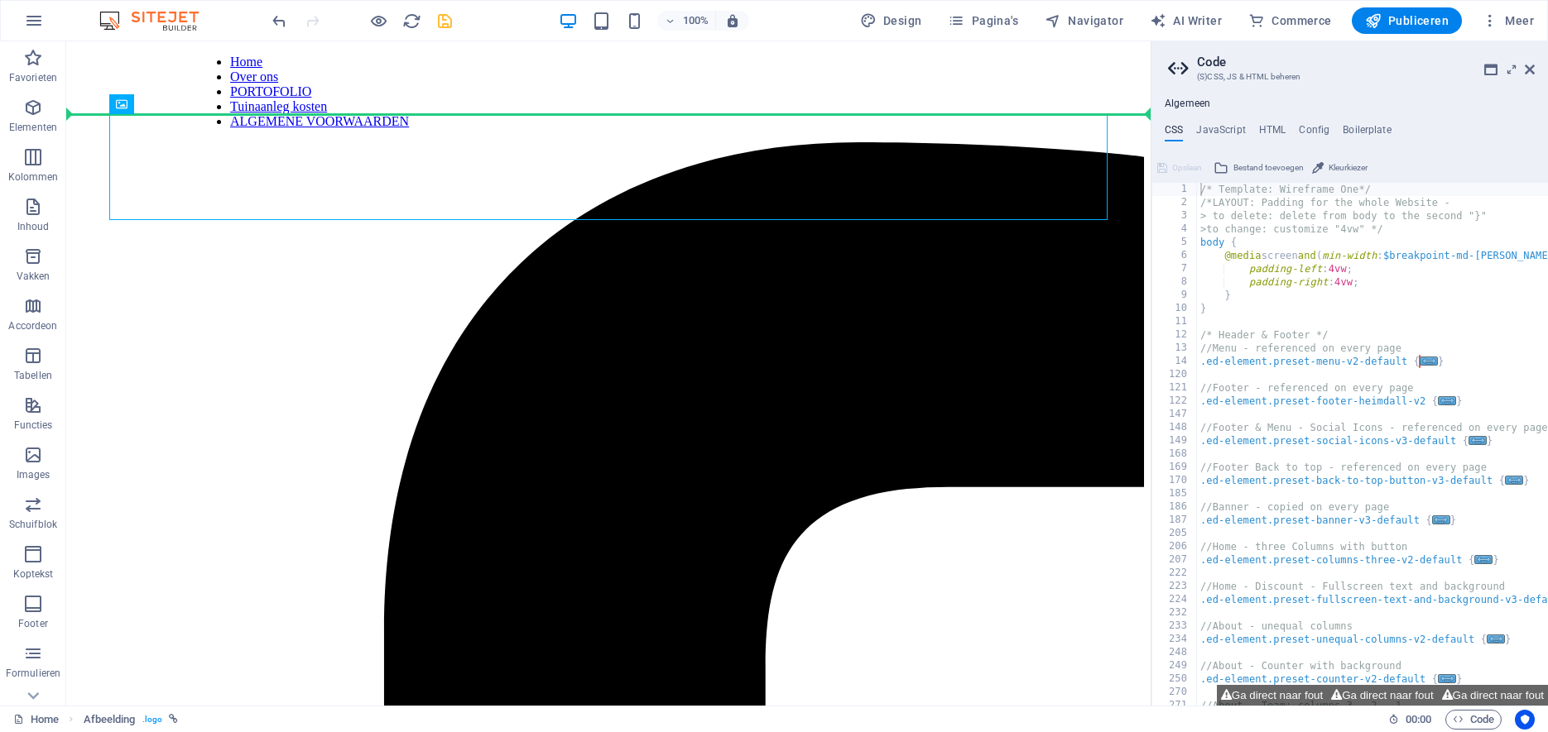
drag, startPoint x: 223, startPoint y: 159, endPoint x: 245, endPoint y: 88, distance: 74.4
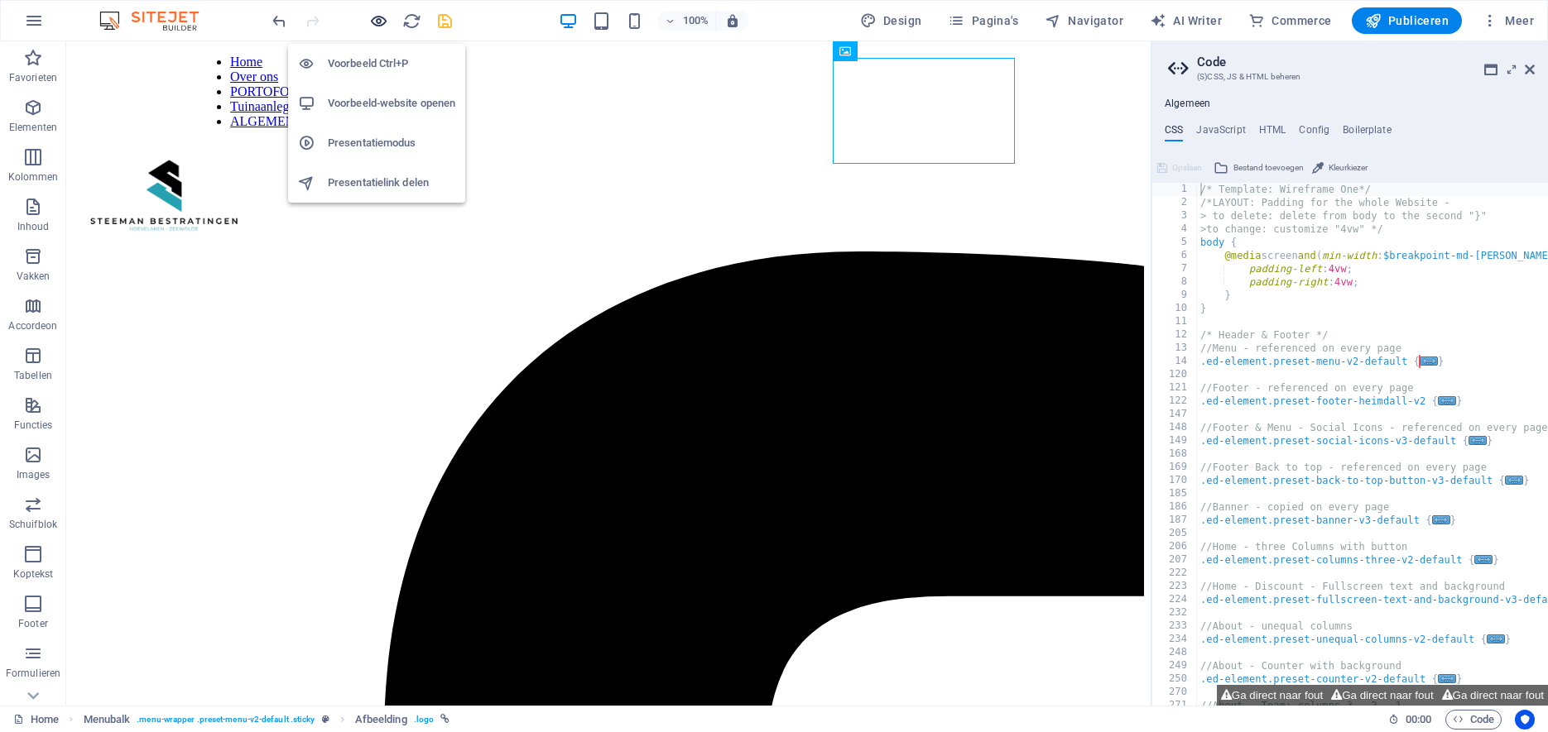
click at [374, 18] on icon "button" at bounding box center [378, 21] width 19 height 19
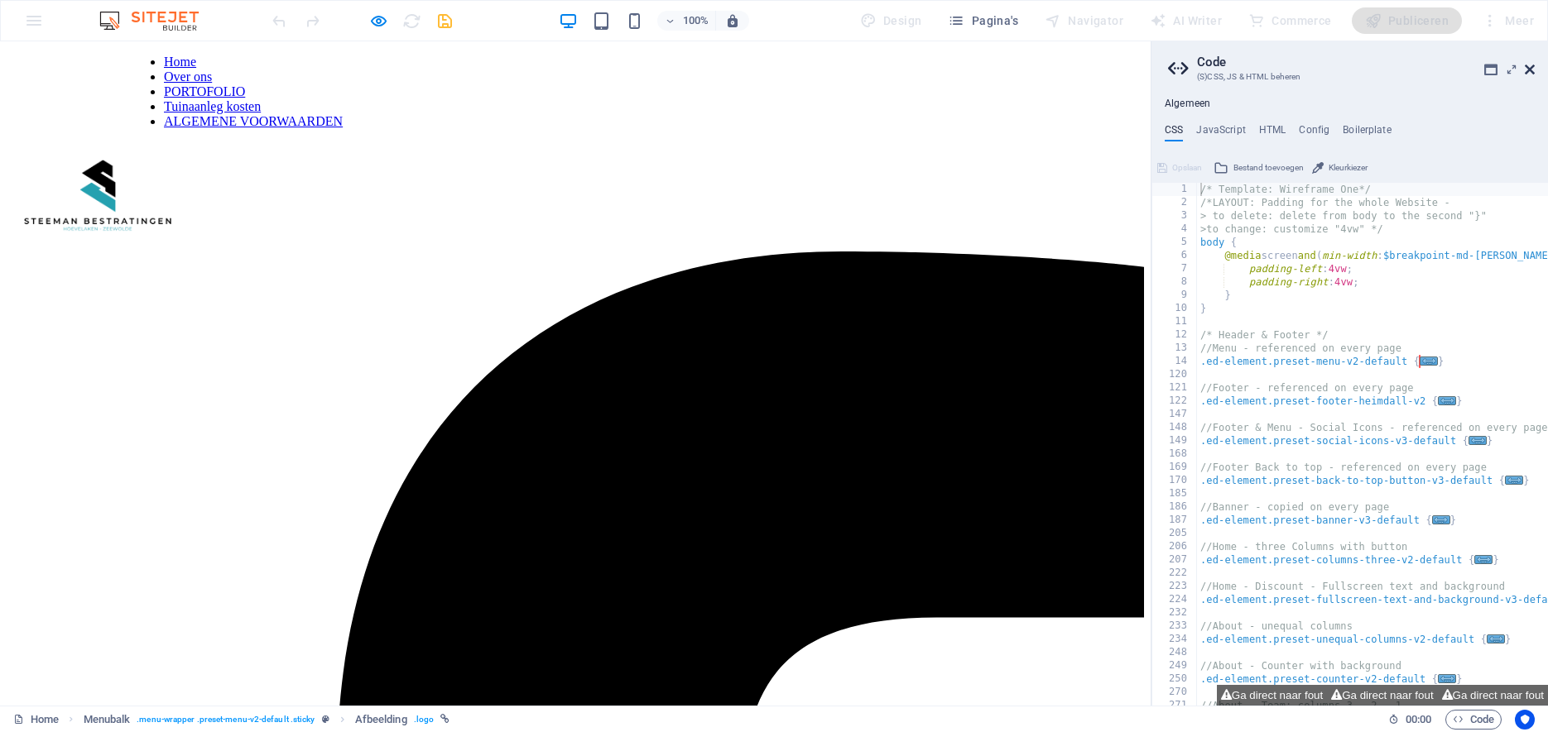
click at [1528, 70] on header "Code (S)CSS, JS & HTML beheren" at bounding box center [1351, 62] width 367 height 43
click at [1528, 70] on icon at bounding box center [1529, 69] width 10 height 13
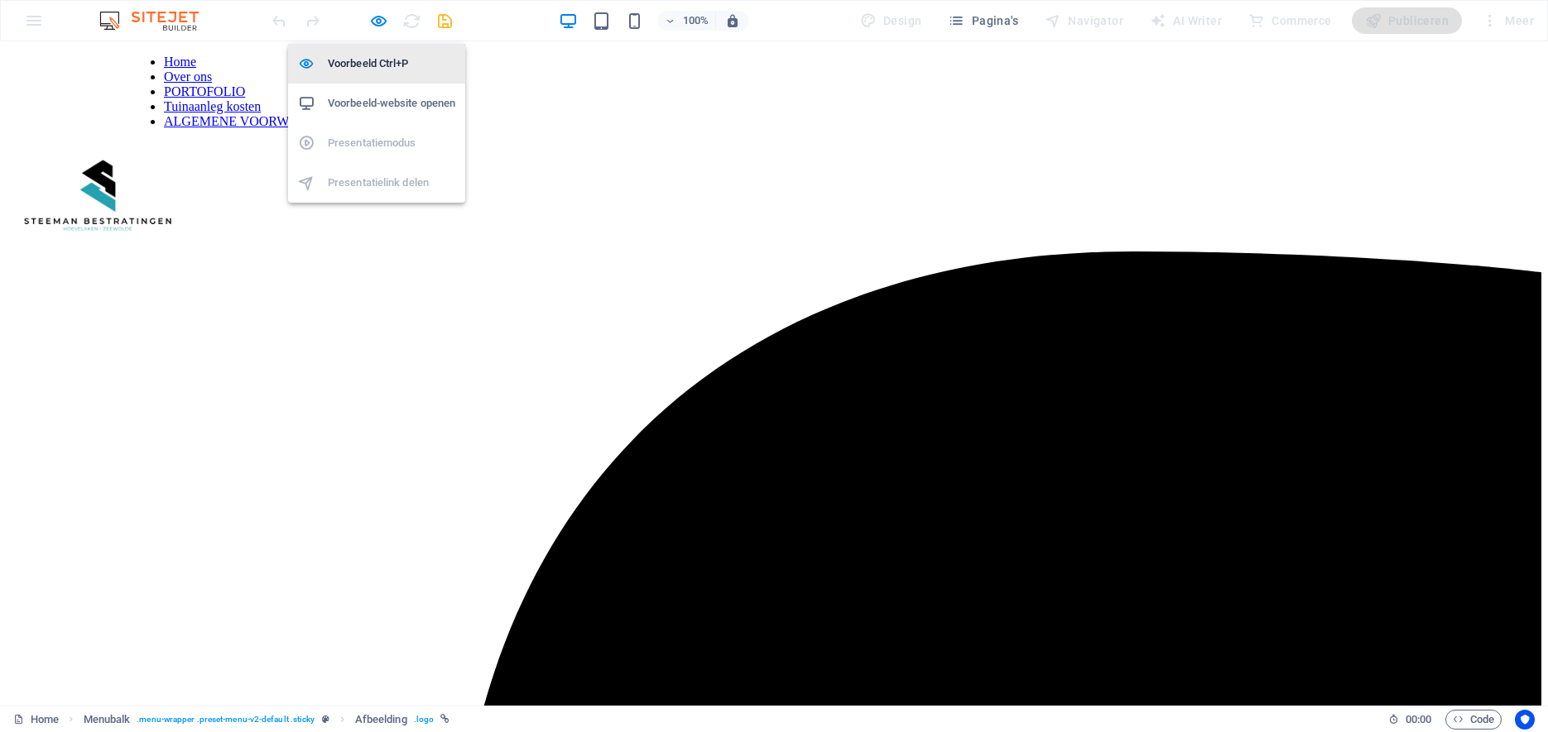
click at [348, 62] on h6 "Voorbeeld Ctrl+P" at bounding box center [391, 64] width 127 height 20
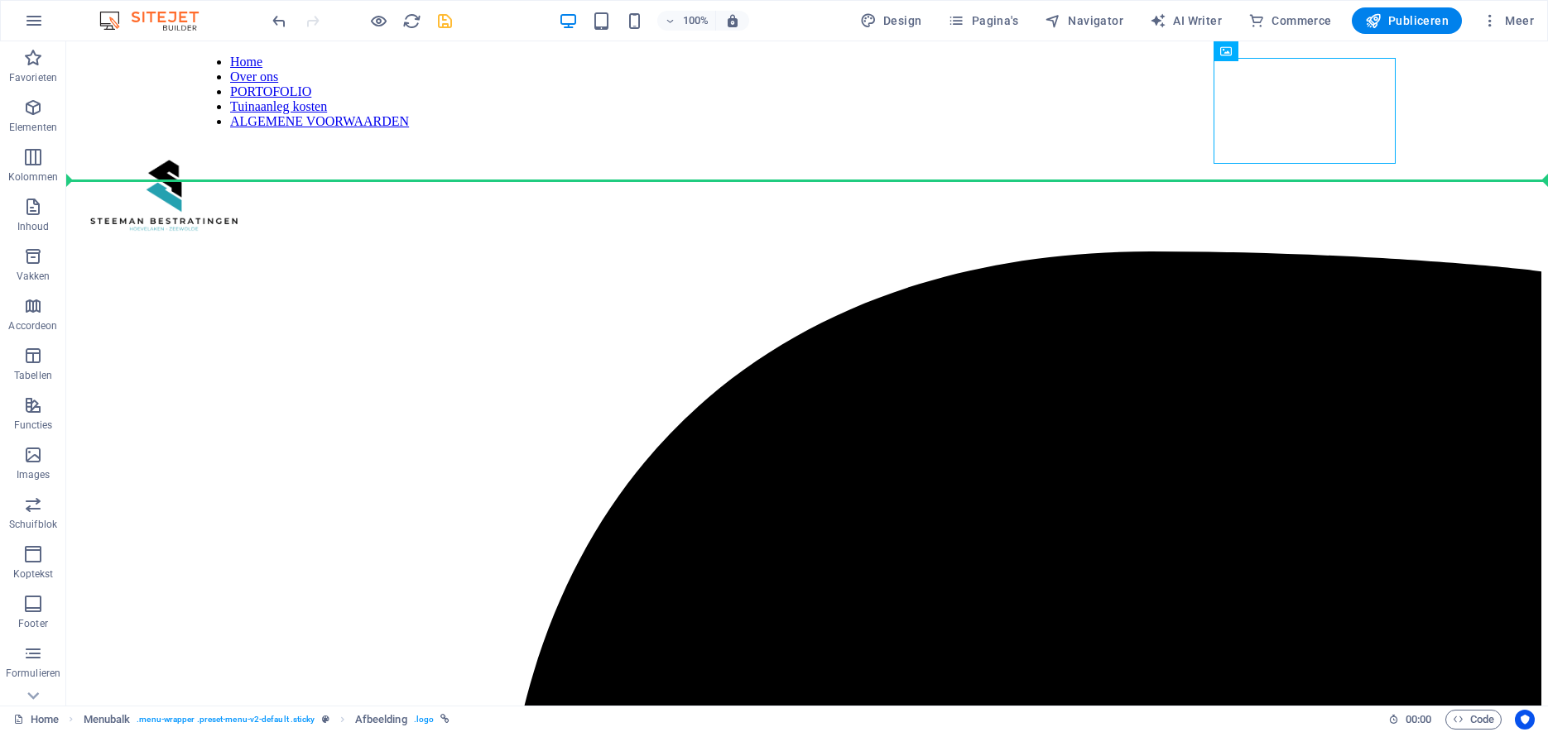
drag, startPoint x: 1306, startPoint y: 118, endPoint x: 354, endPoint y: 135, distance: 951.8
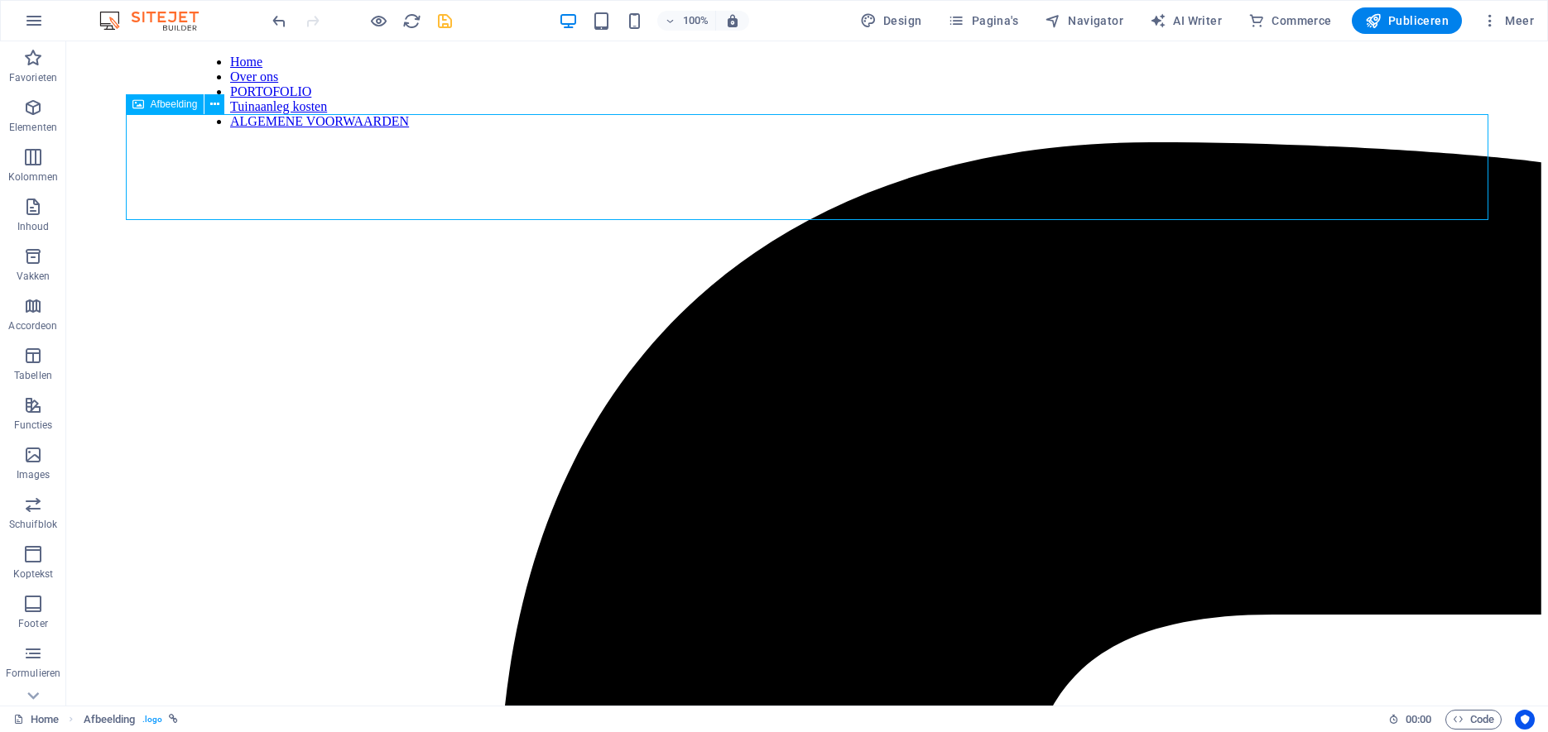
drag, startPoint x: 221, startPoint y: 173, endPoint x: 295, endPoint y: 49, distance: 144.3
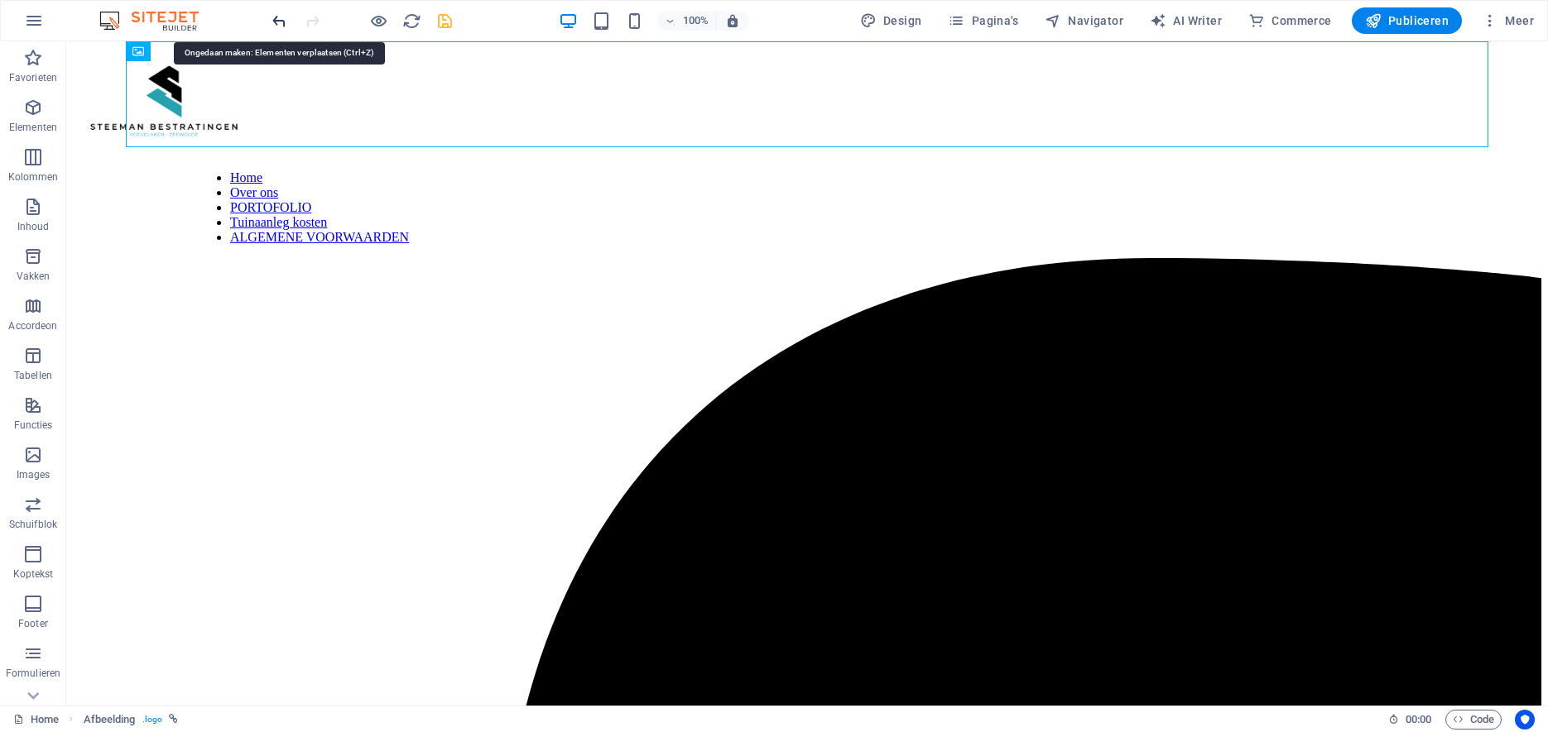
click at [278, 17] on icon "undo" at bounding box center [279, 21] width 19 height 19
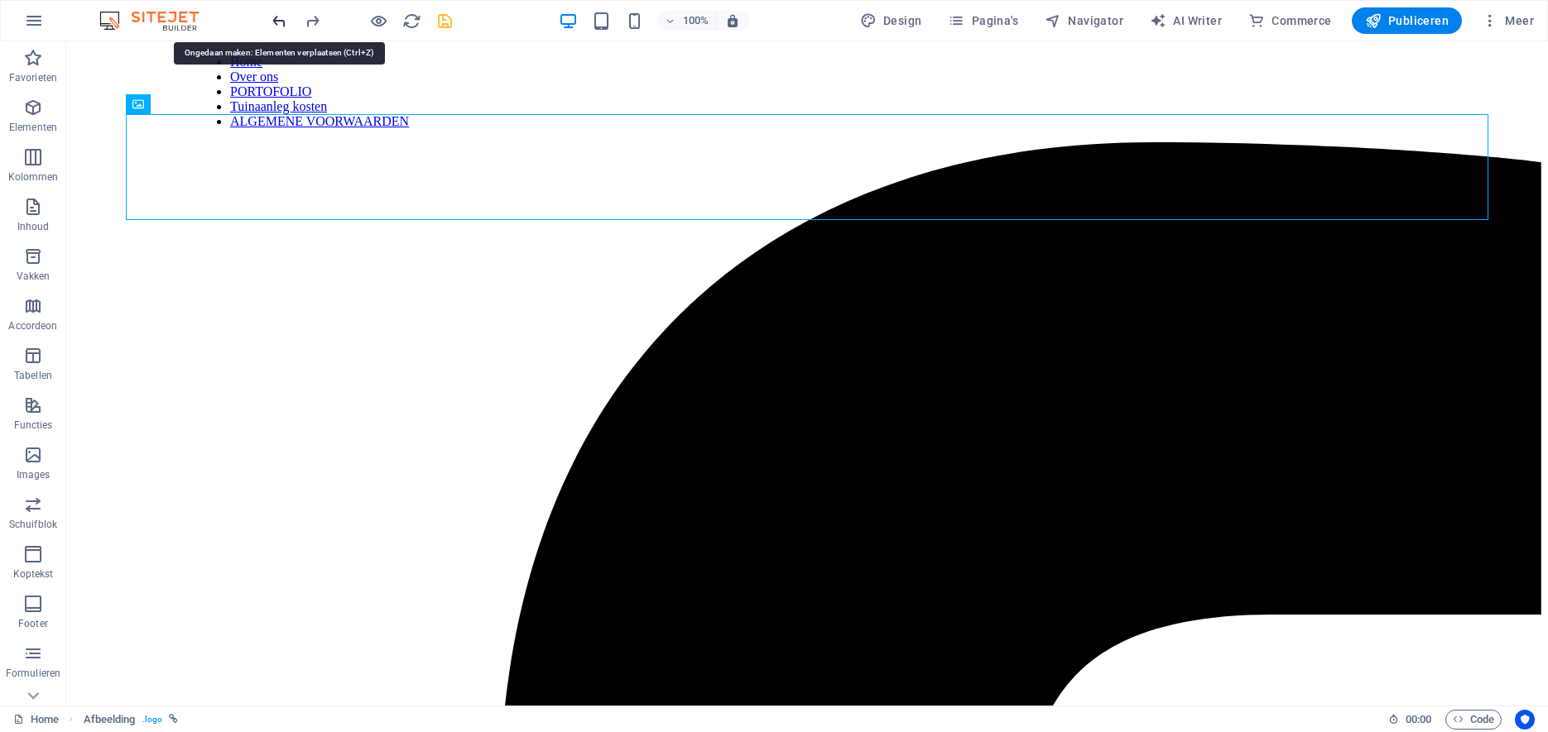
click at [278, 17] on icon "undo" at bounding box center [279, 21] width 19 height 19
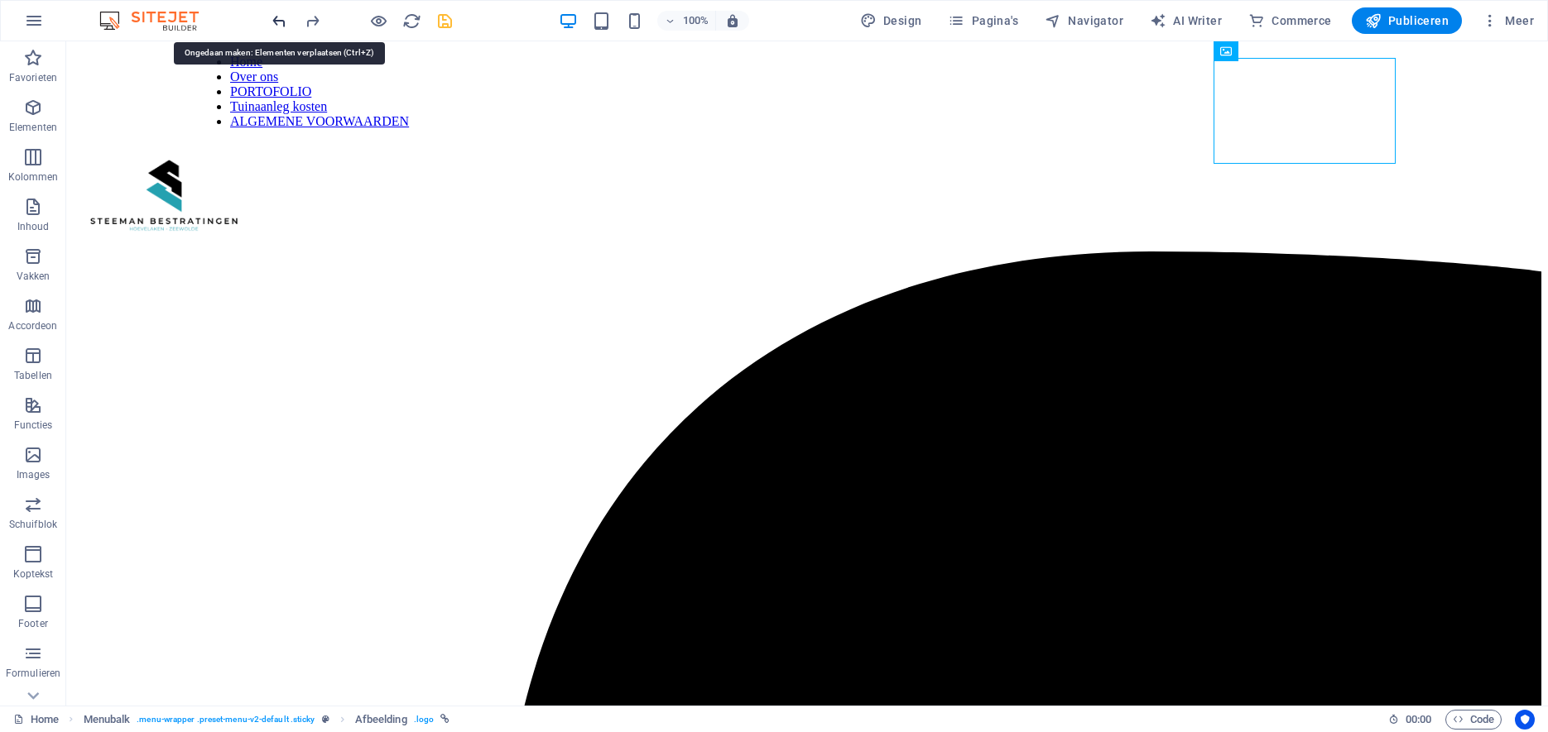
click at [278, 17] on icon "undo" at bounding box center [279, 21] width 19 height 19
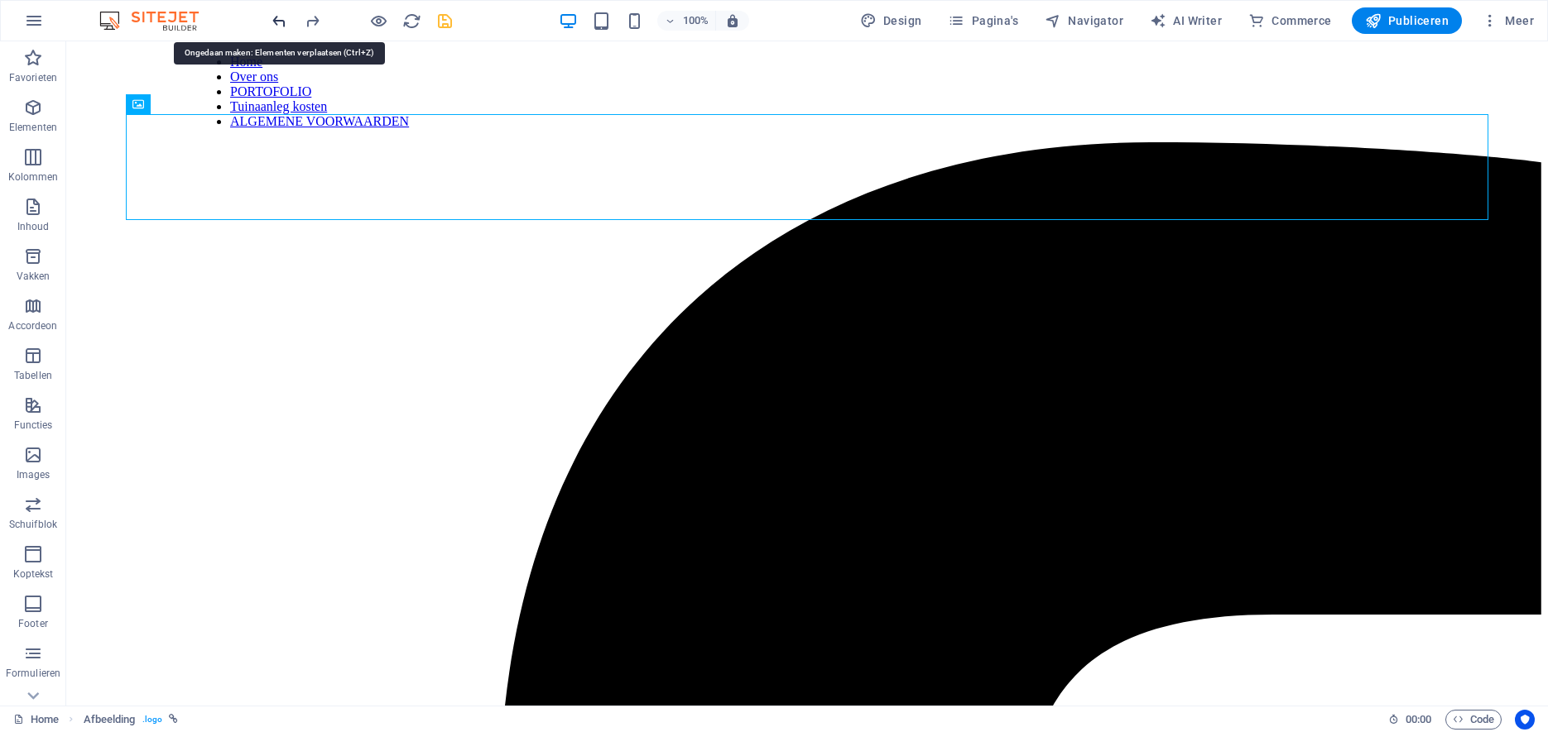
click at [278, 17] on icon "undo" at bounding box center [279, 21] width 19 height 19
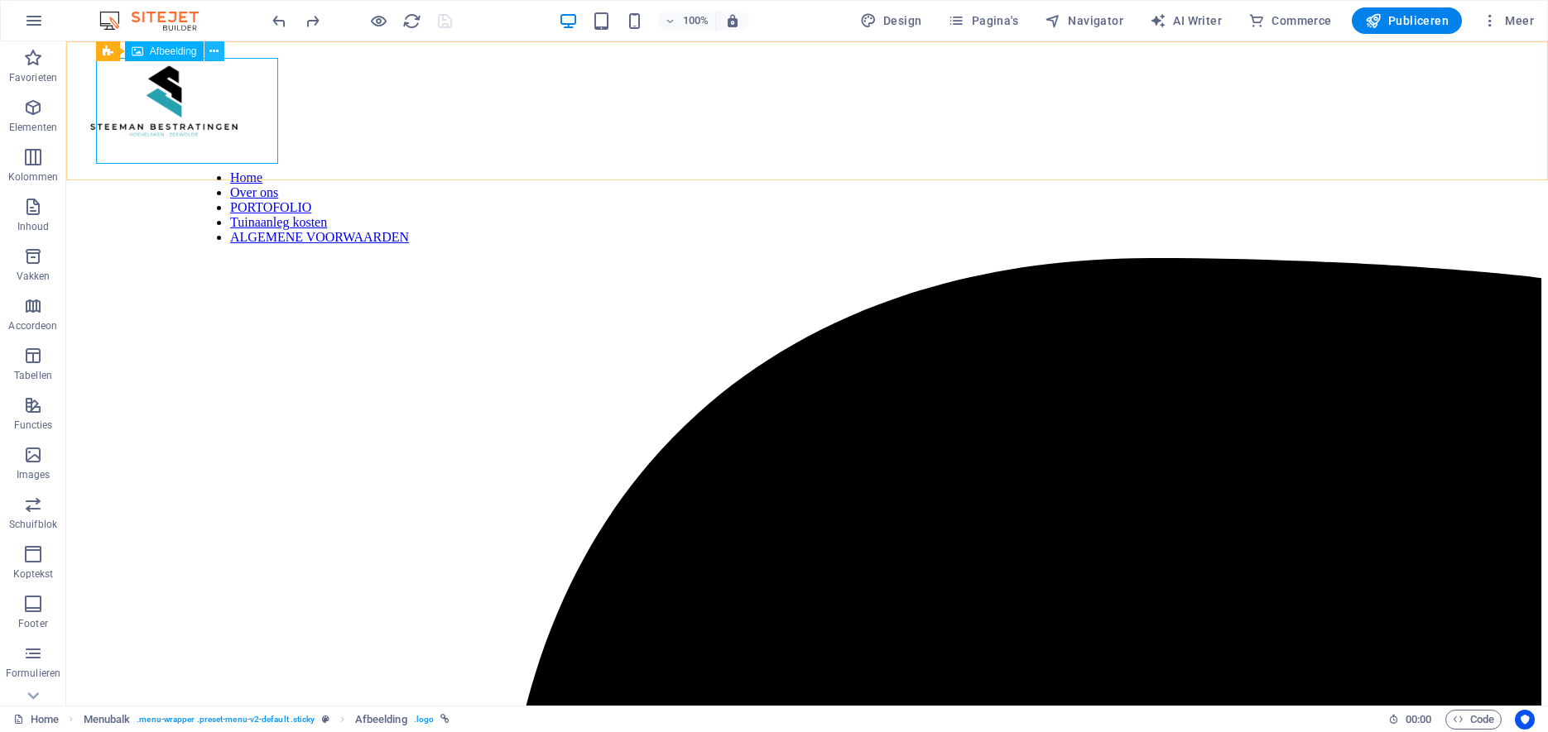
click at [217, 55] on icon at bounding box center [213, 51] width 9 height 17
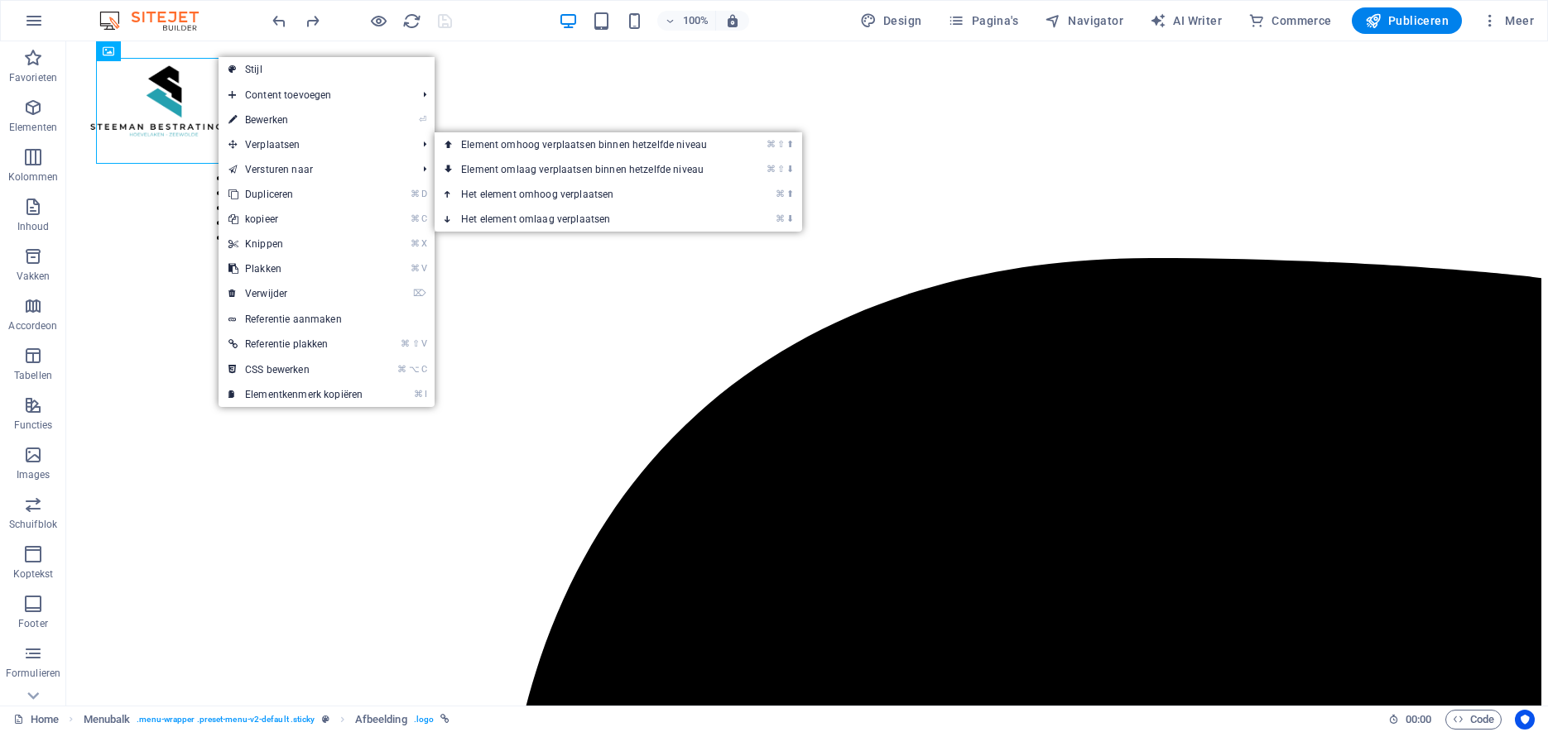
click at [250, 125] on link "⏎ Bewerken" at bounding box center [295, 120] width 154 height 25
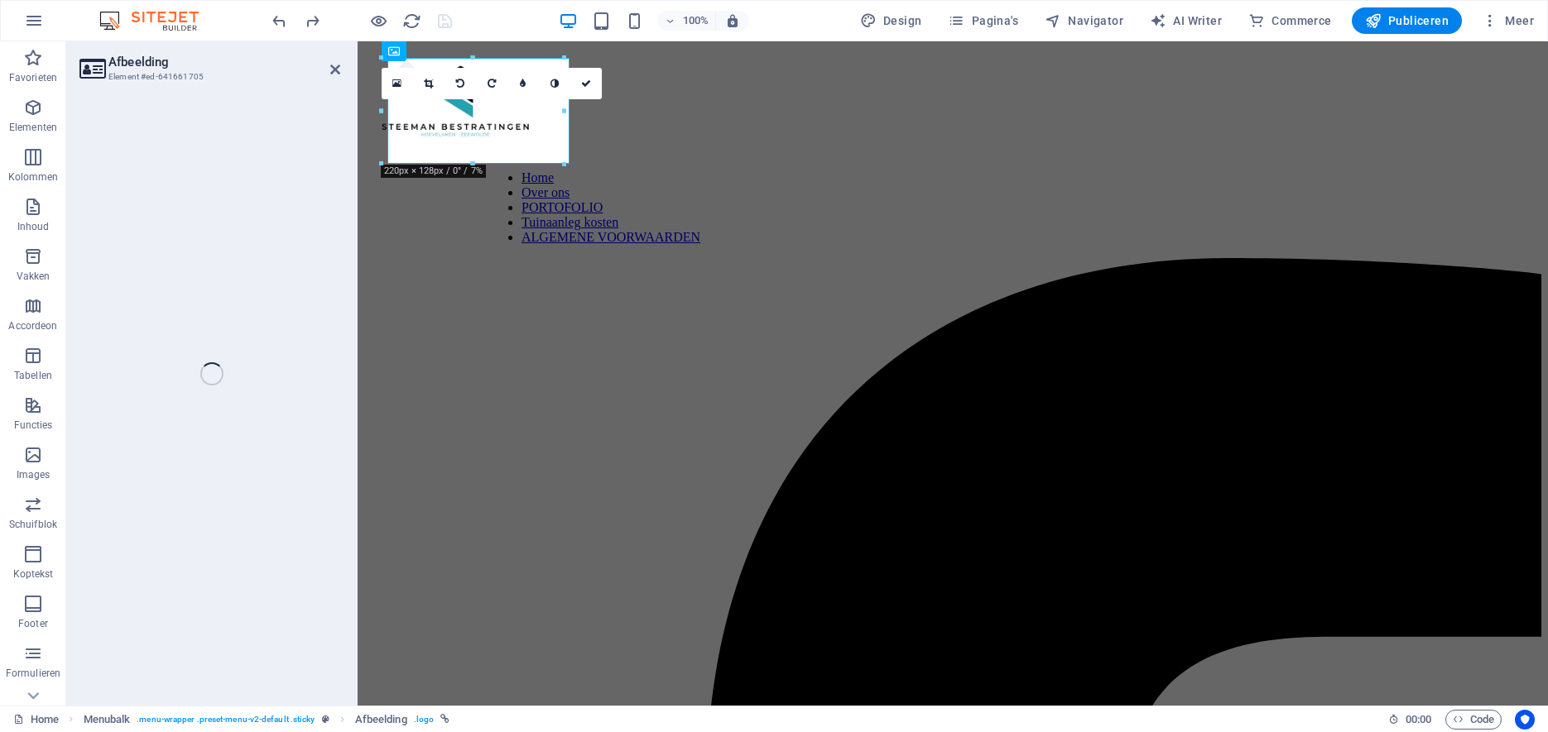
select select "px"
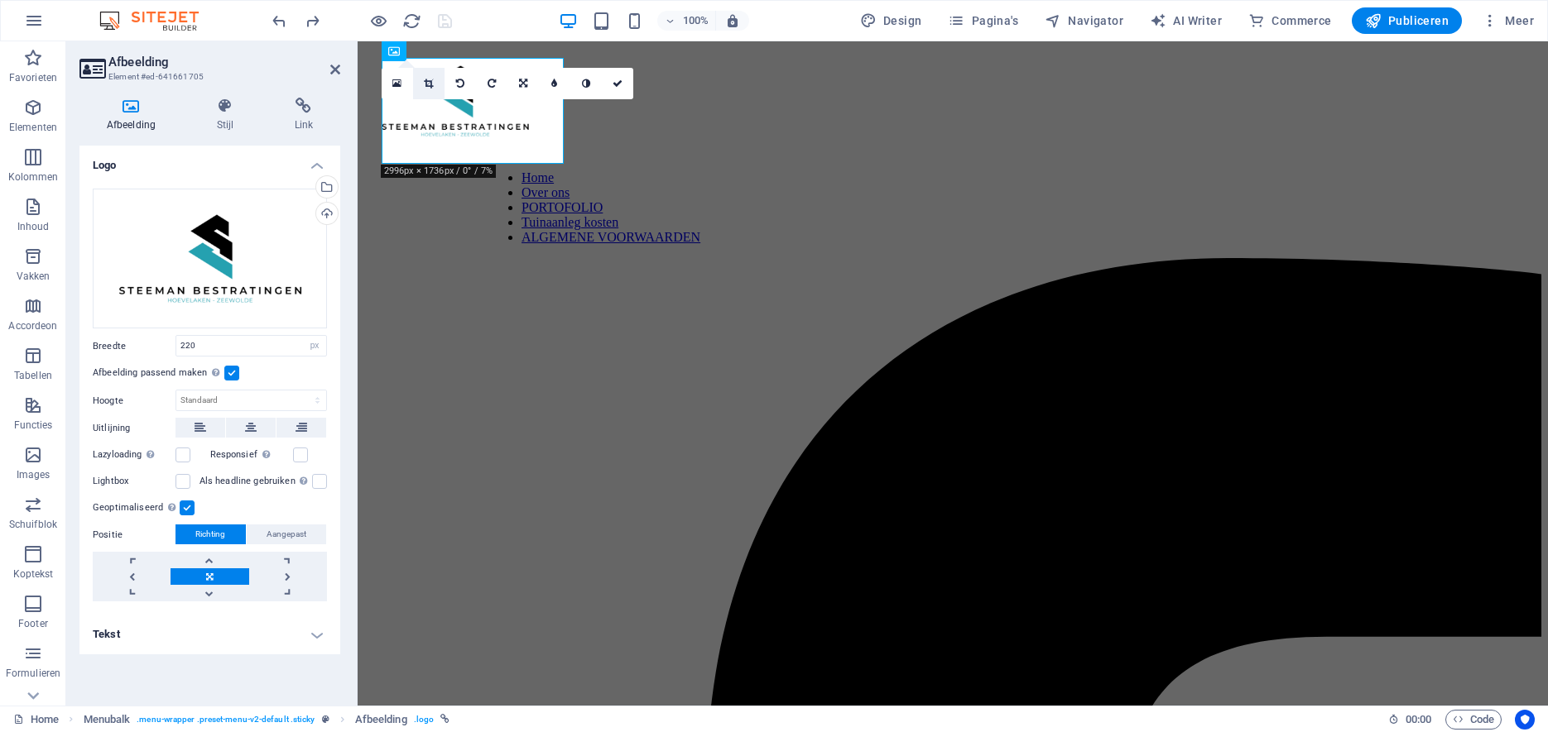
click at [430, 84] on icon at bounding box center [428, 84] width 9 height 10
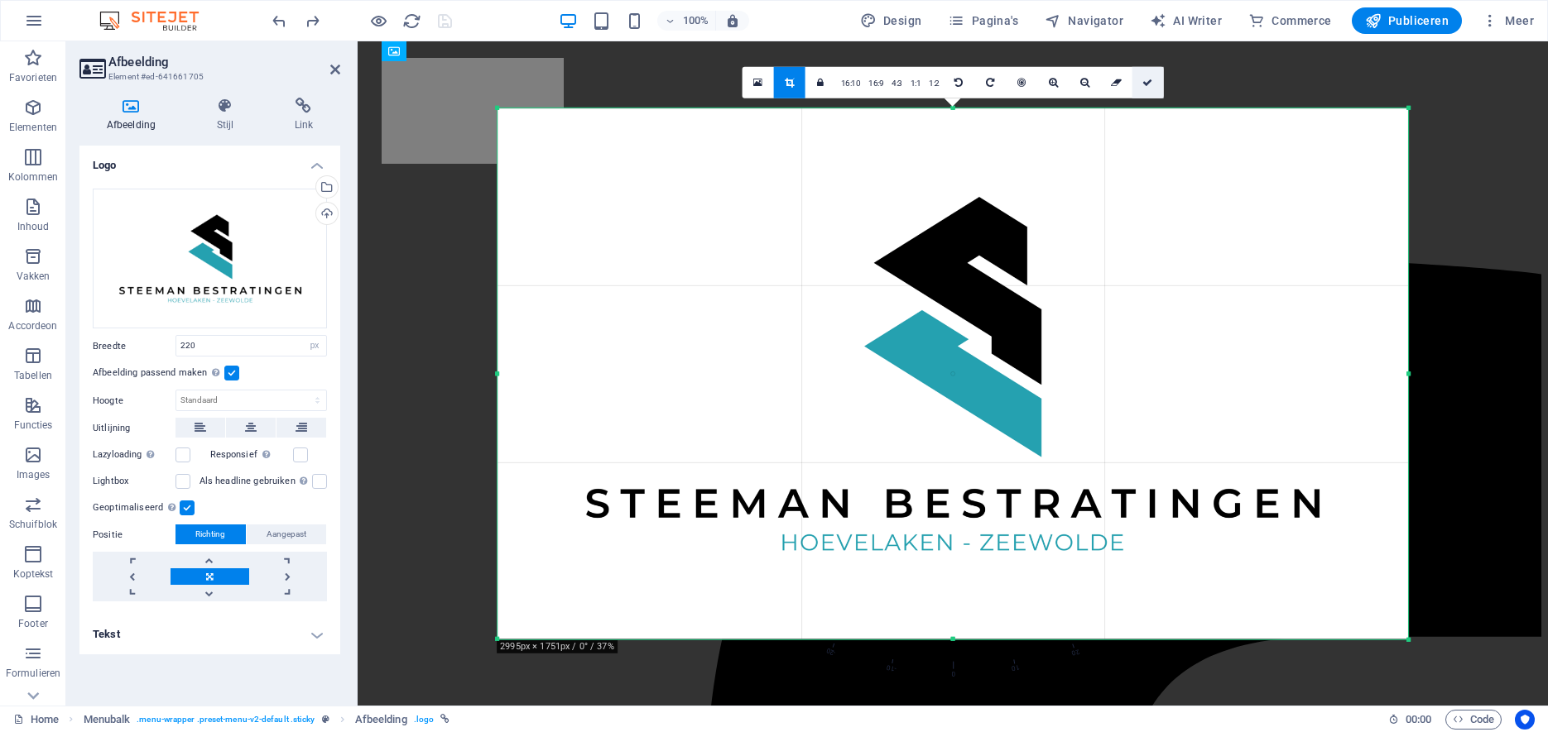
click at [1149, 84] on icon at bounding box center [1147, 82] width 10 height 10
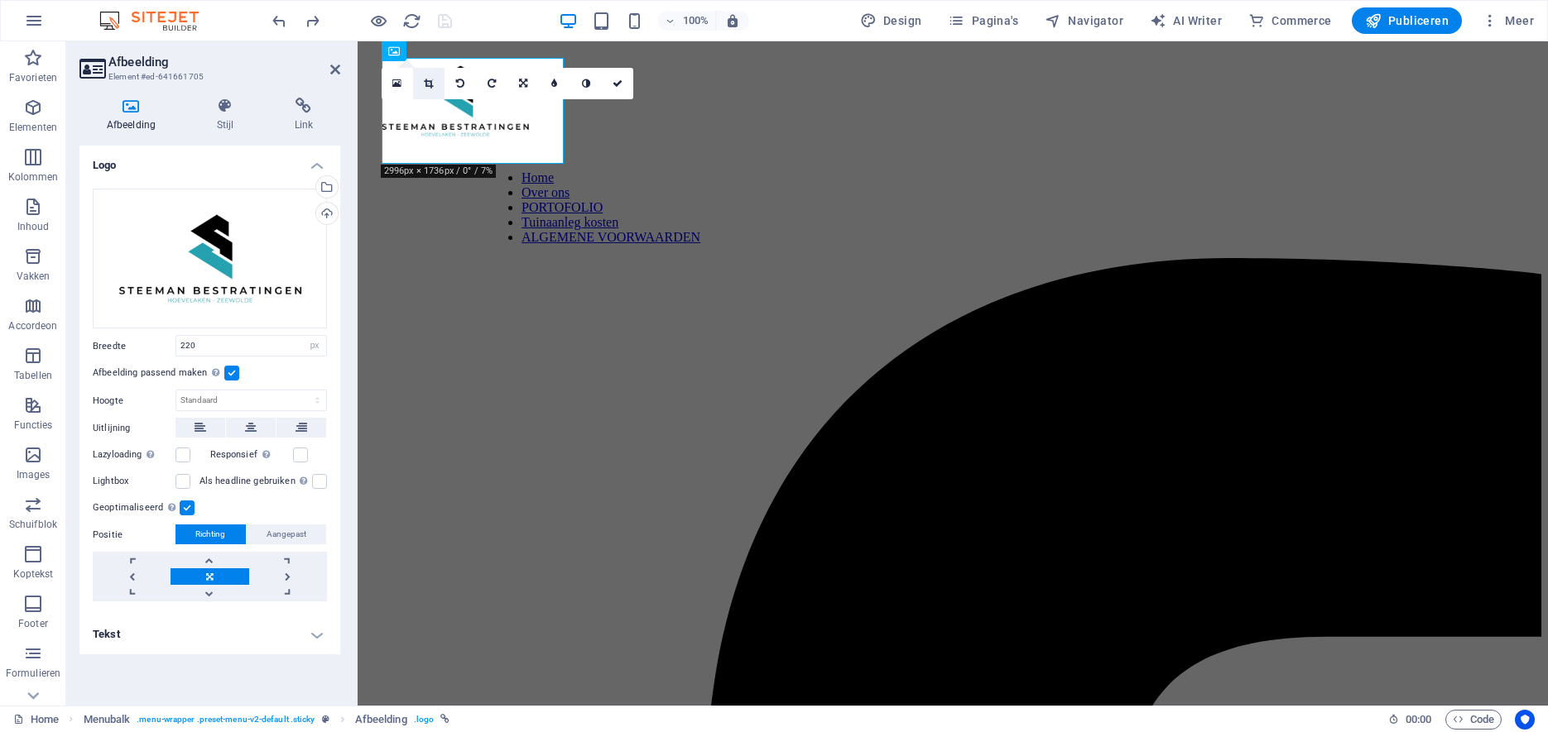
click at [430, 82] on icon at bounding box center [428, 84] width 9 height 10
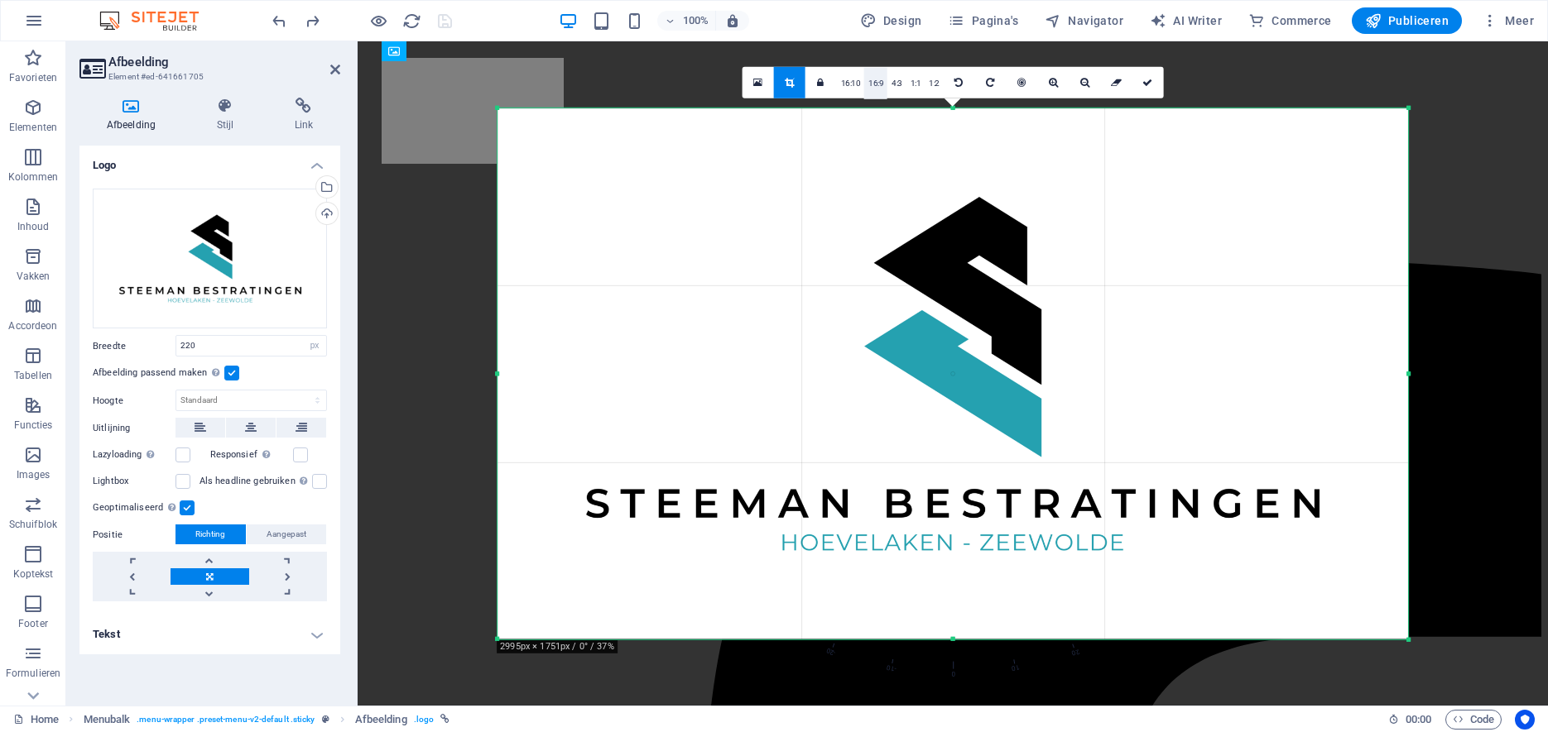
click at [881, 88] on link "16:9" at bounding box center [875, 82] width 23 height 31
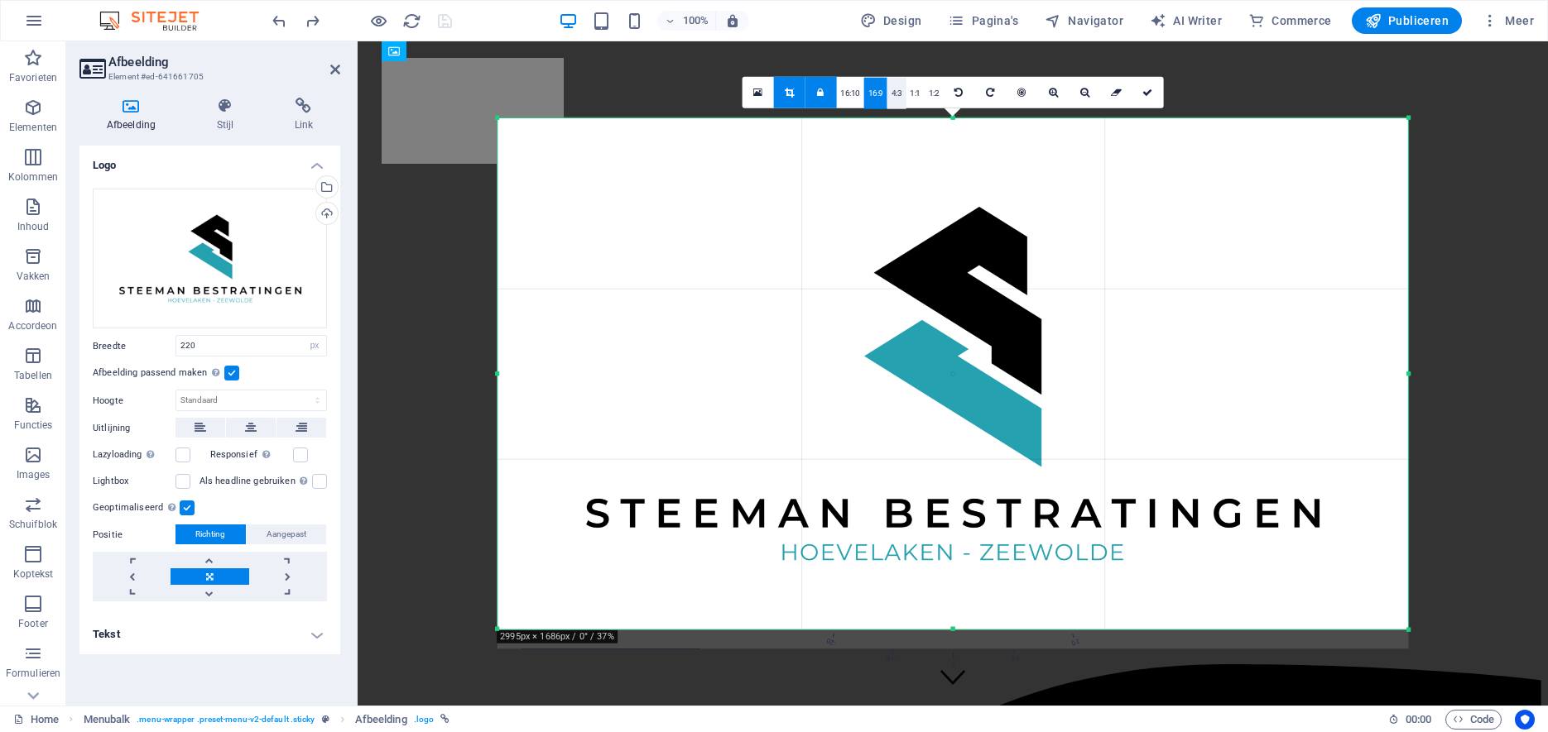
click at [900, 93] on link "4:3" at bounding box center [896, 92] width 19 height 31
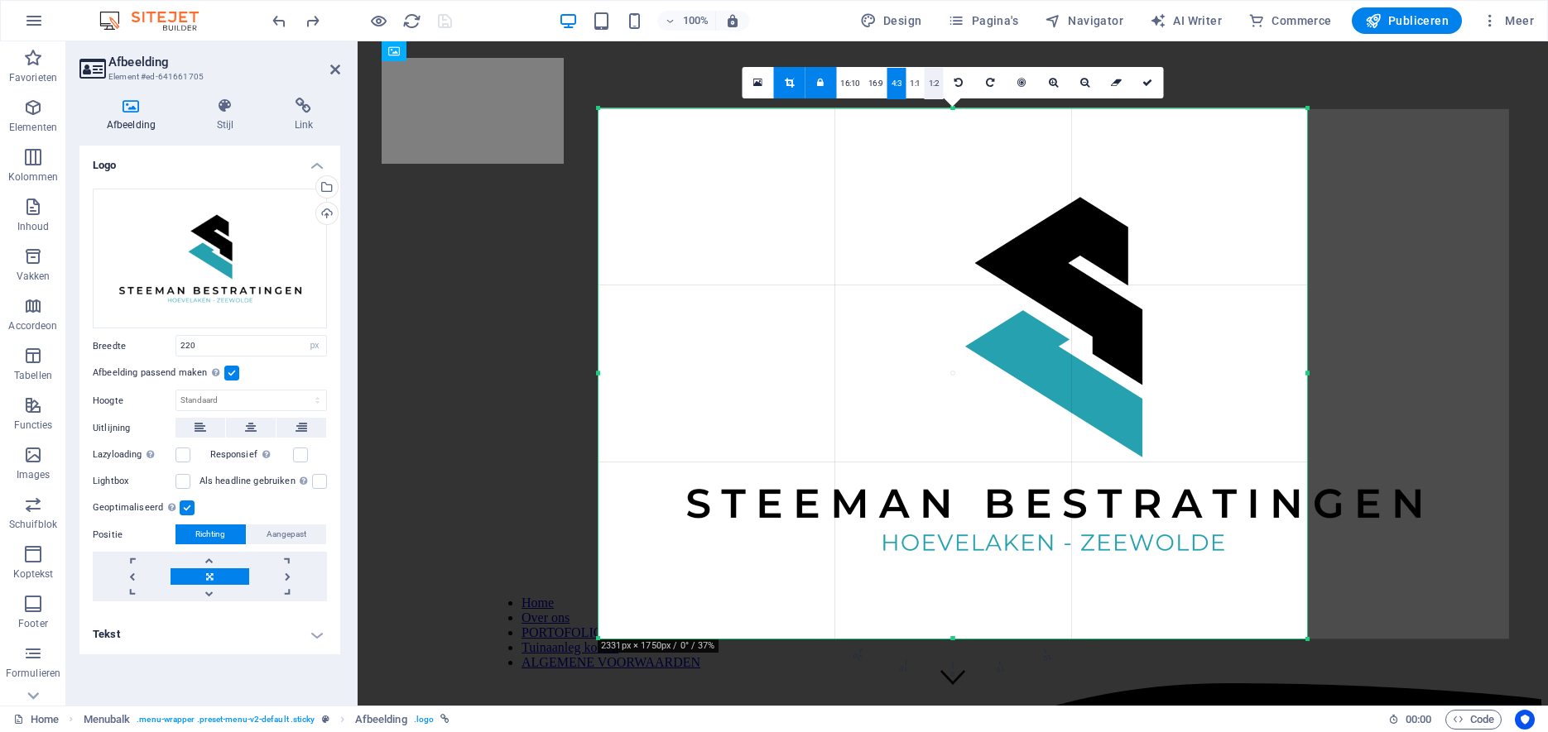
click at [928, 85] on link "1:2" at bounding box center [933, 83] width 19 height 31
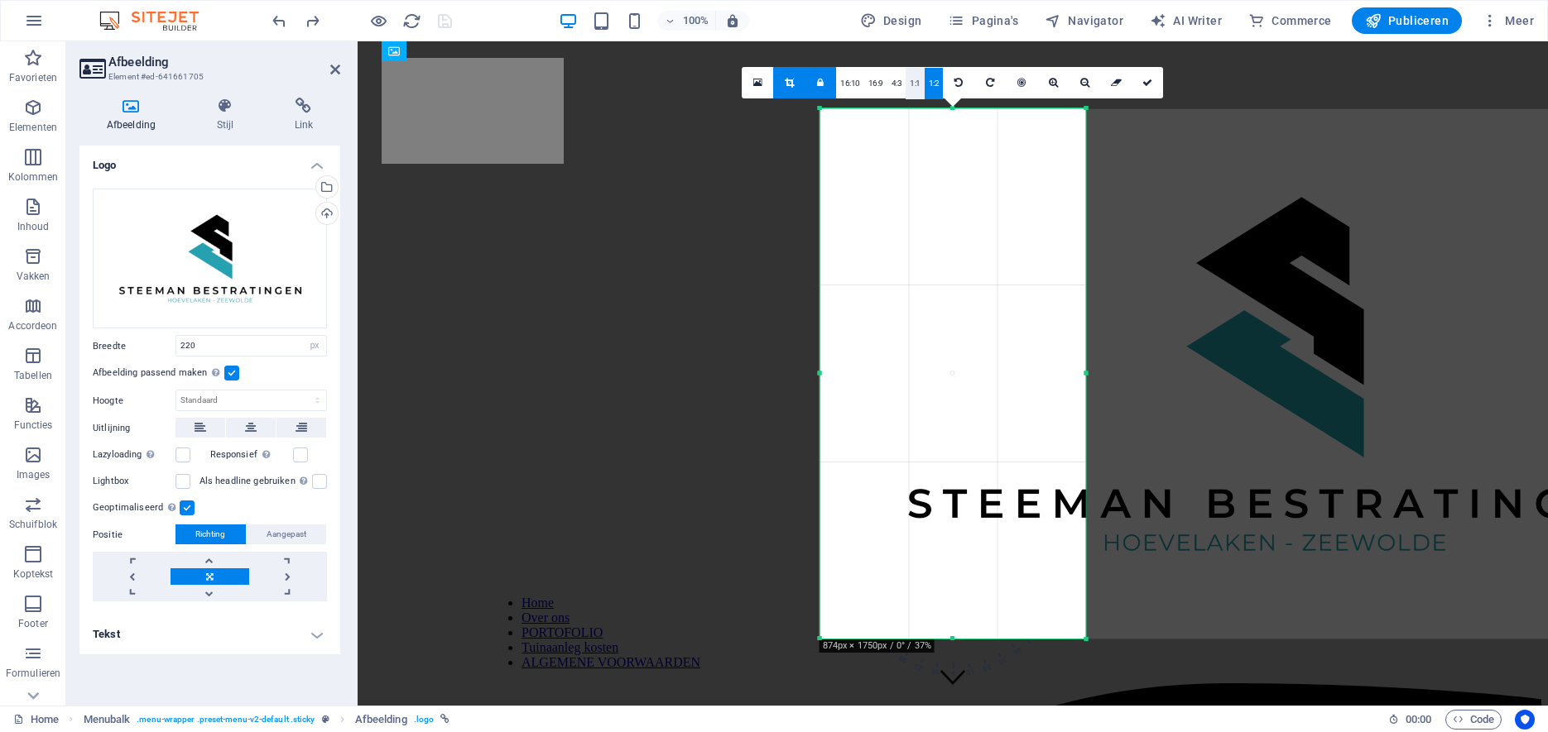
click at [910, 84] on link "1:1" at bounding box center [914, 83] width 19 height 31
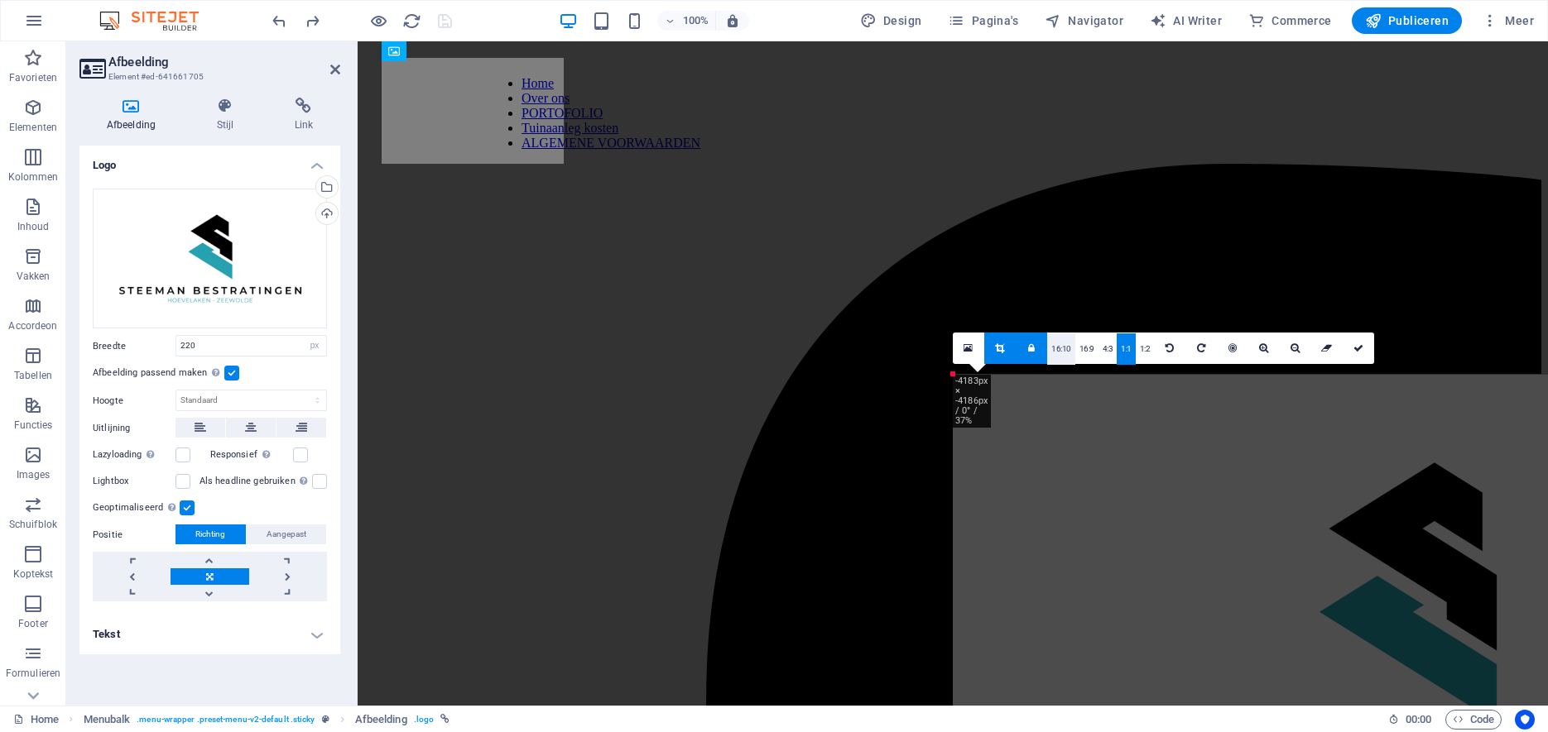
click at [1061, 348] on link "16:10" at bounding box center [1061, 349] width 28 height 31
click at [1085, 347] on link "16:9" at bounding box center [1086, 349] width 23 height 31
click at [971, 352] on icon at bounding box center [967, 349] width 9 height 12
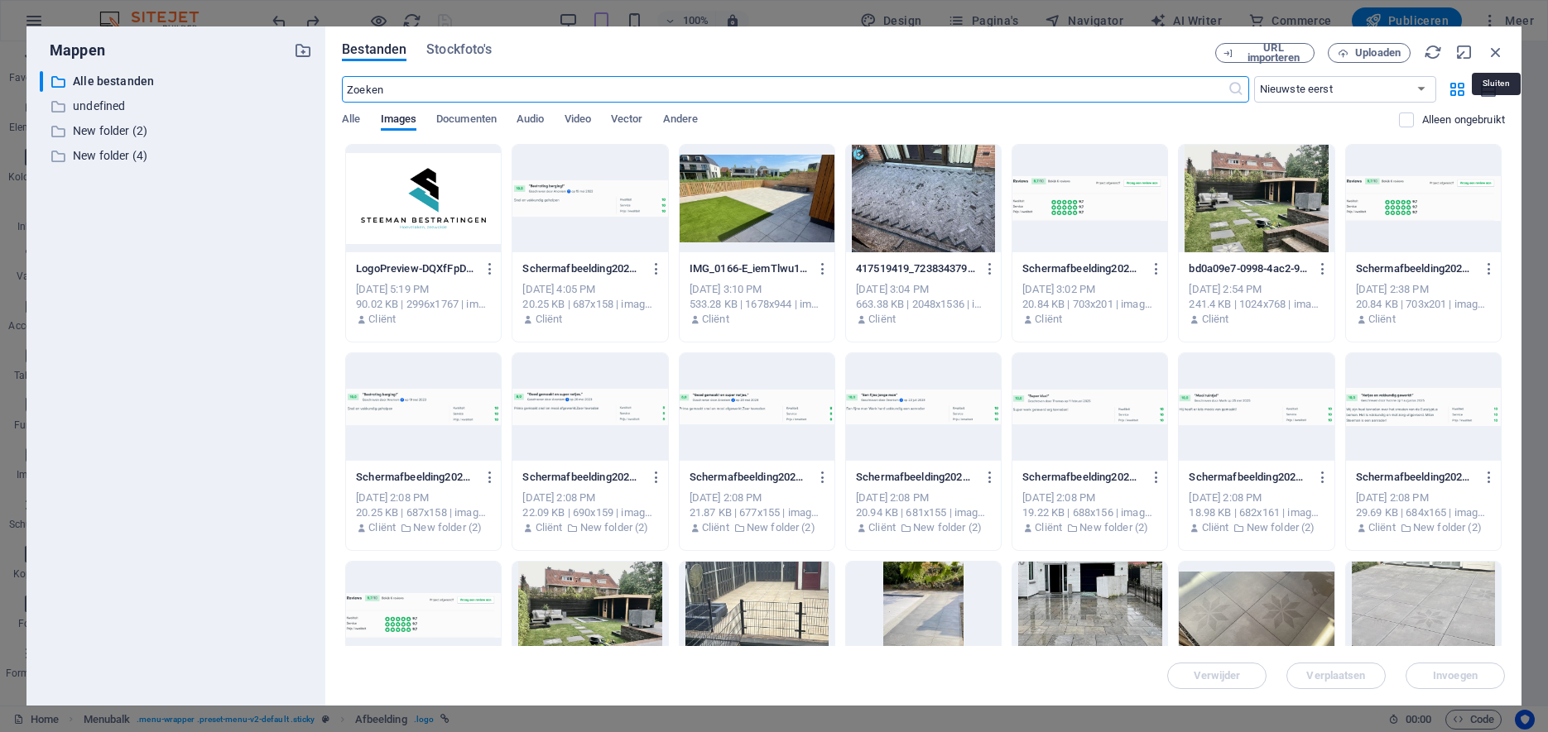
click at [1491, 46] on icon "button" at bounding box center [1495, 52] width 18 height 18
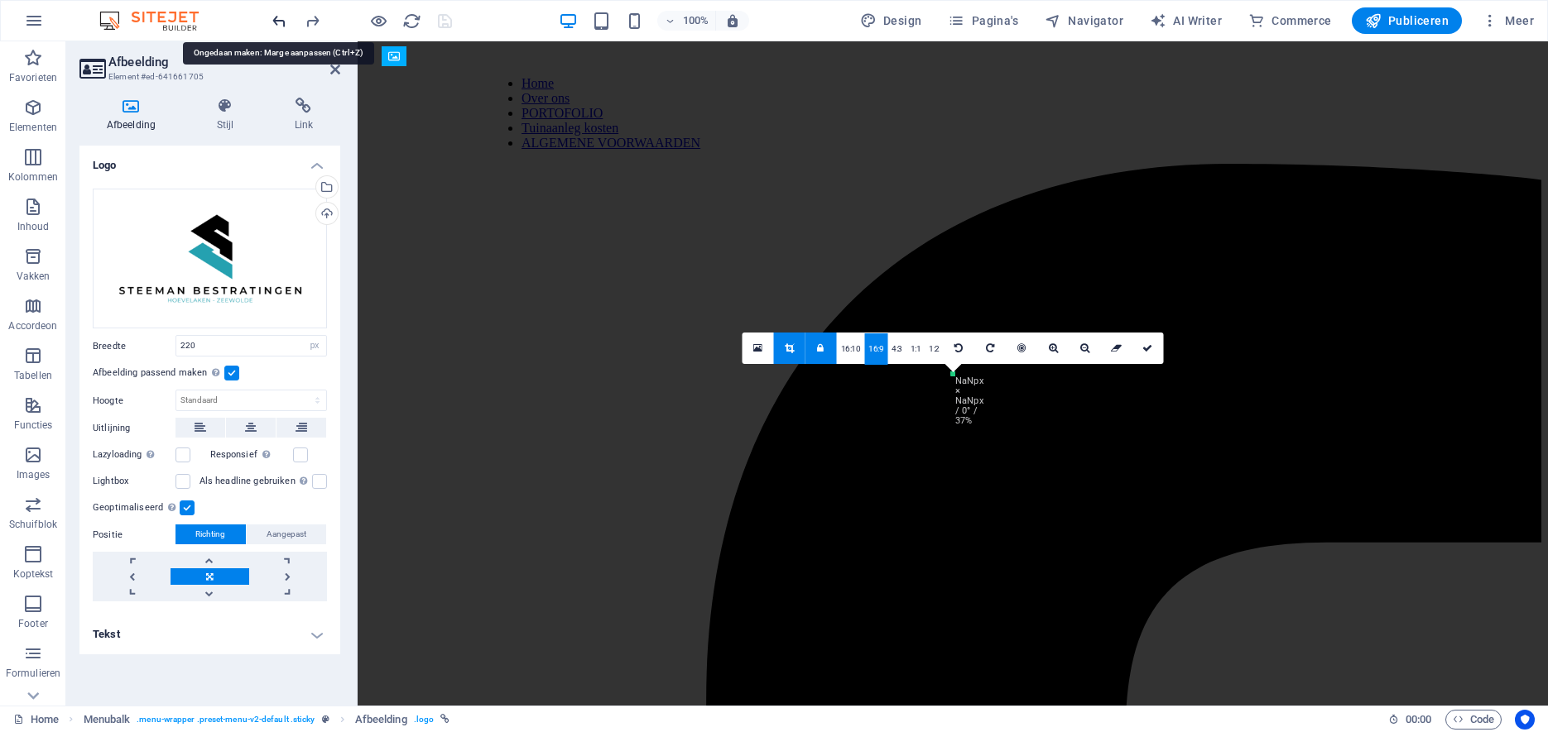
click at [0, 0] on icon "undo" at bounding box center [0, 0] width 0 height 0
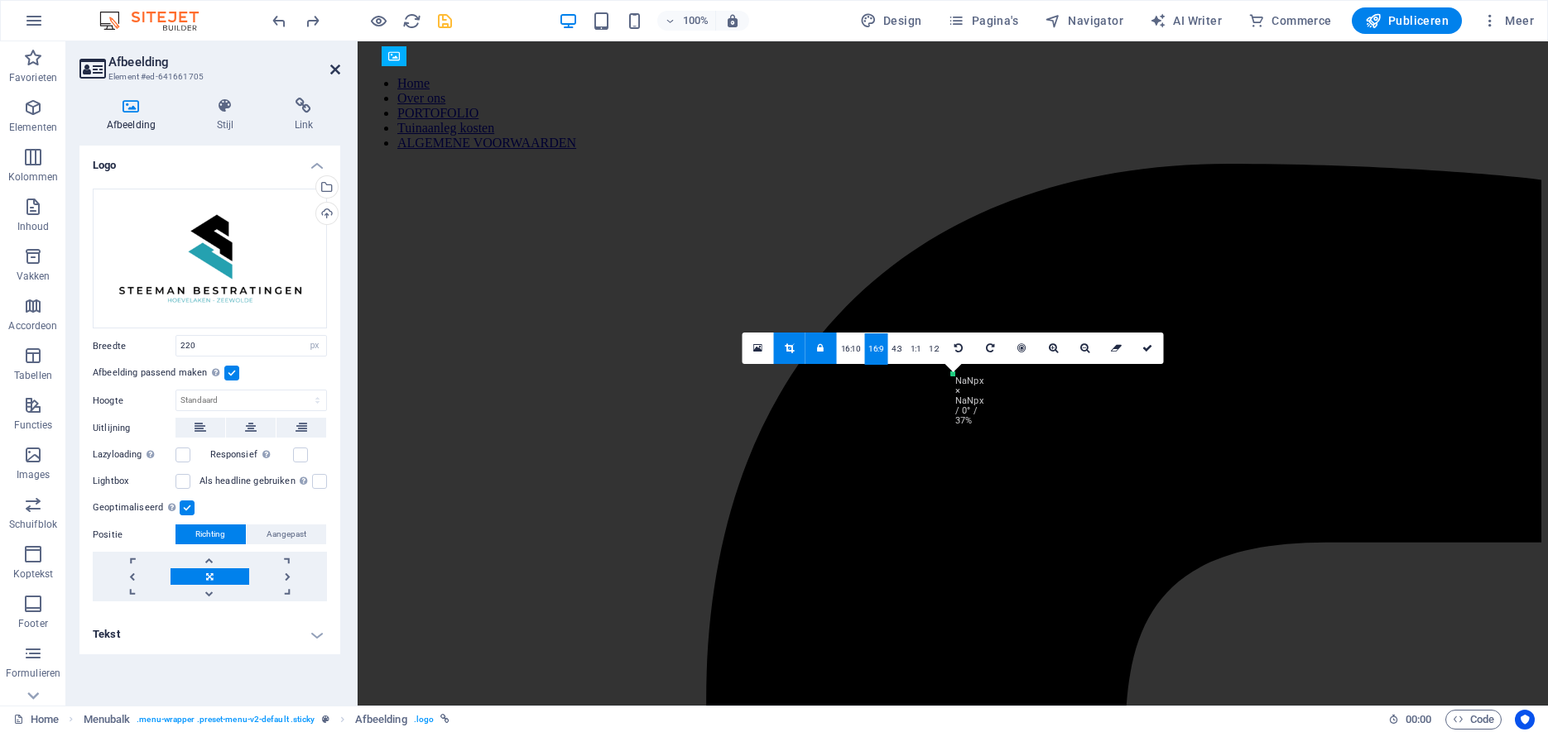
click at [331, 72] on icon at bounding box center [335, 69] width 10 height 13
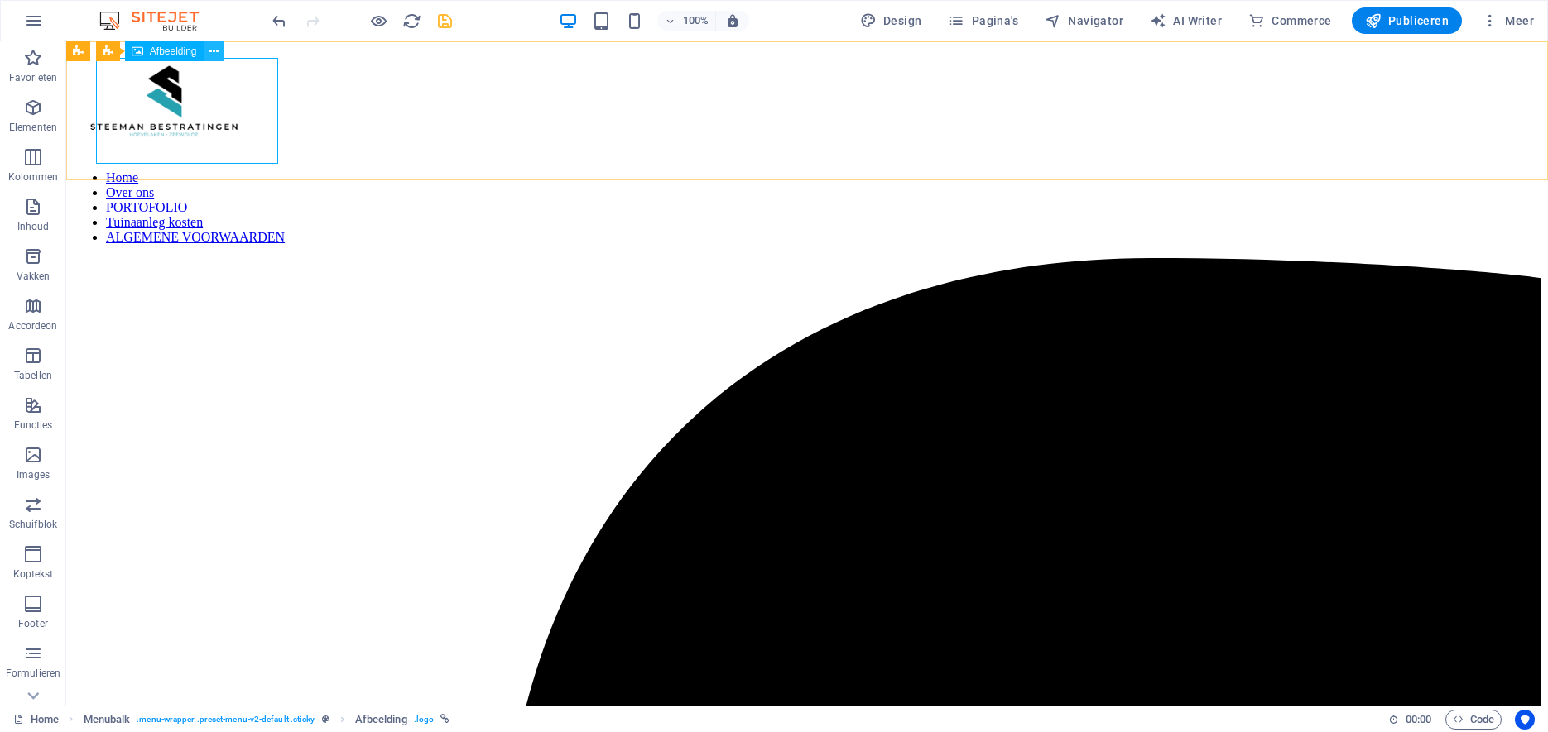
click at [214, 53] on icon at bounding box center [213, 51] width 9 height 17
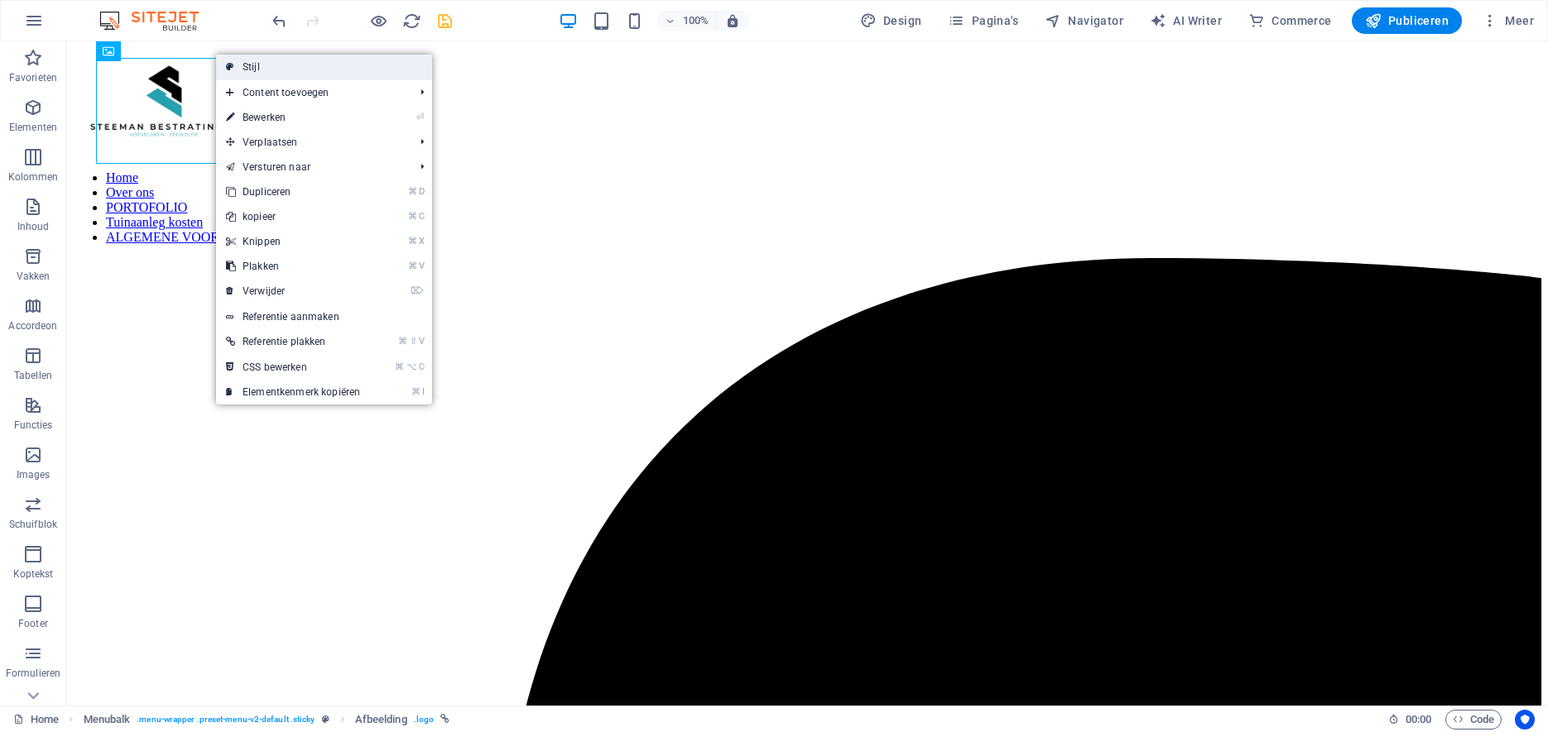
click at [259, 69] on link "Stijl" at bounding box center [324, 67] width 216 height 25
select select "rem"
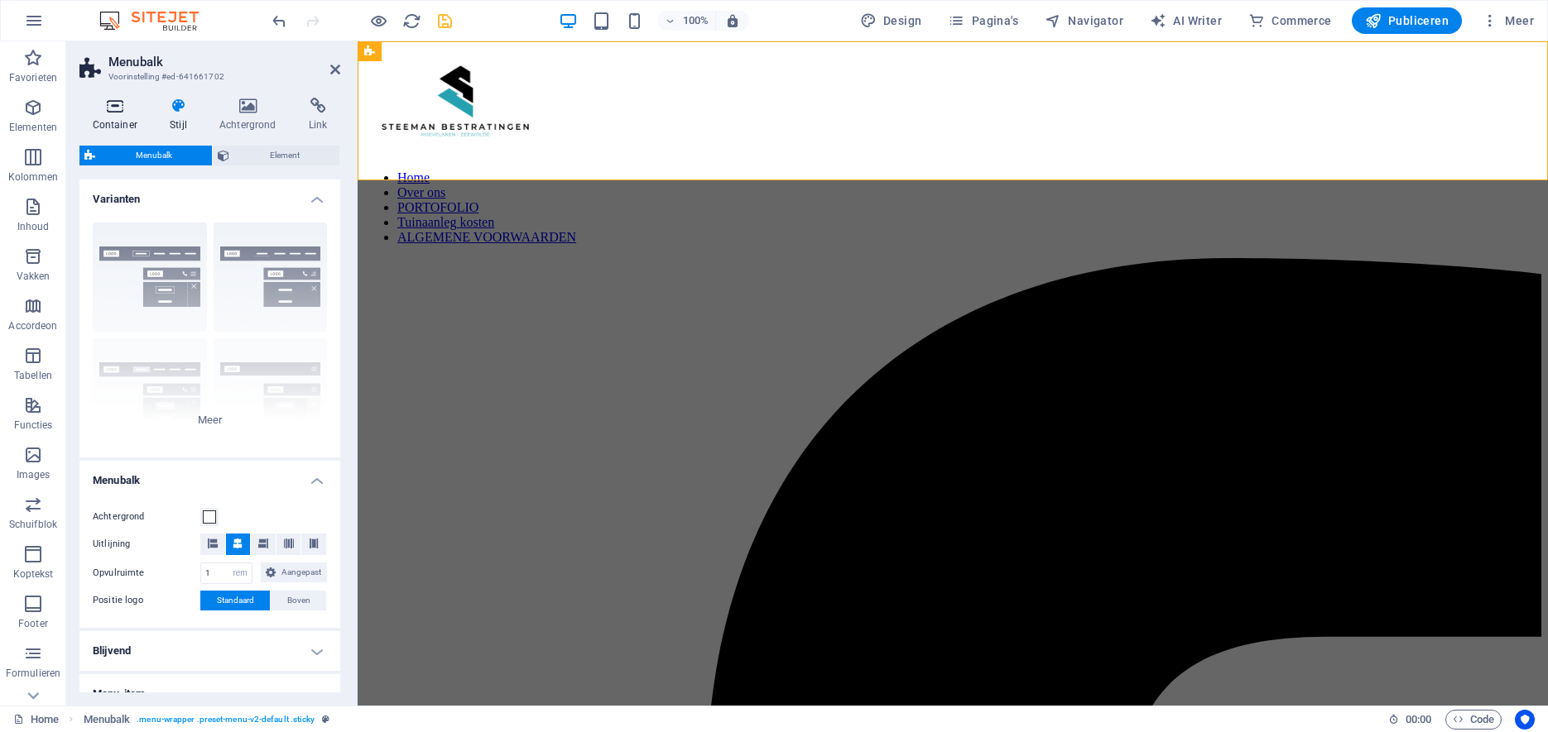
click at [120, 115] on h4 "Container" at bounding box center [118, 115] width 78 height 35
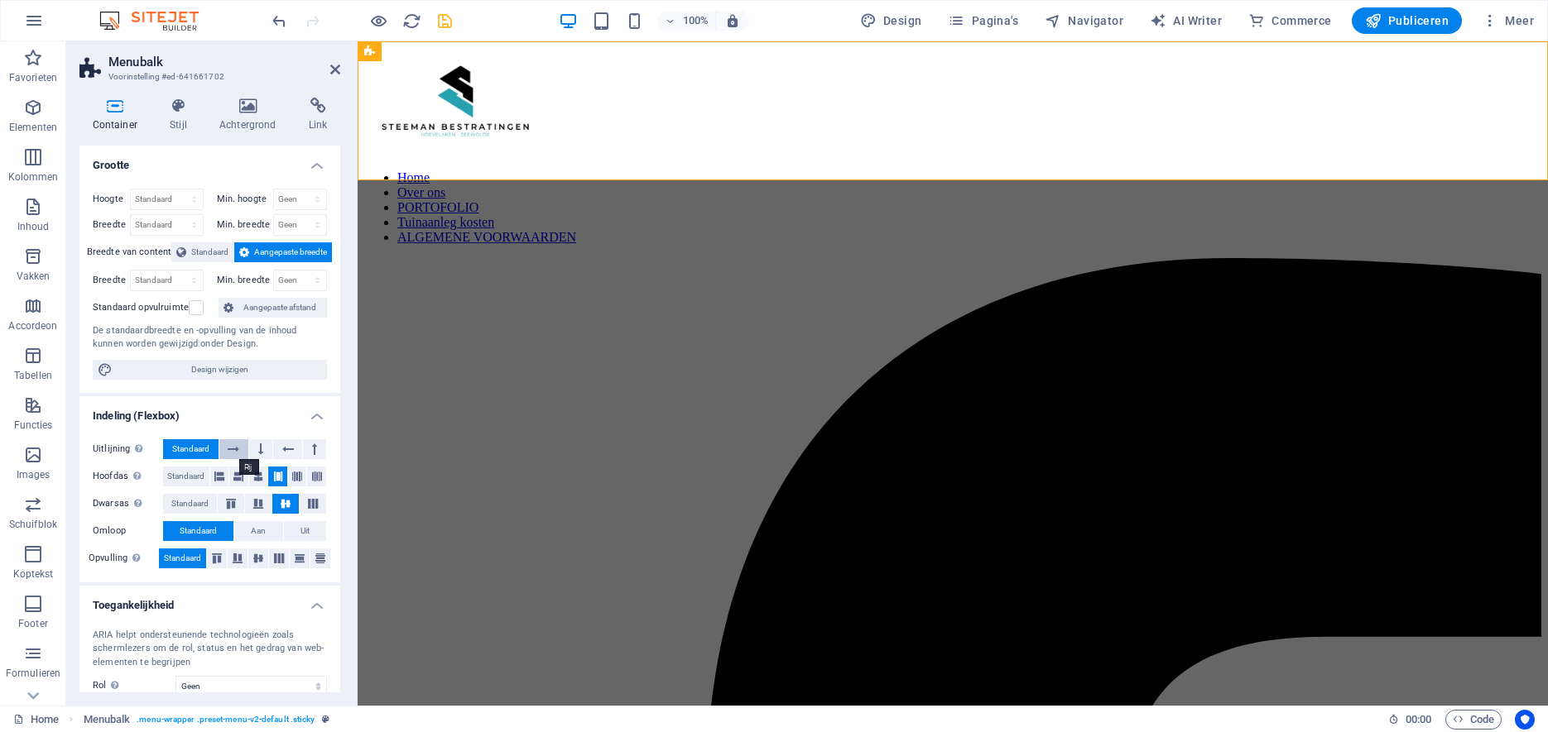
click at [240, 447] on button at bounding box center [234, 449] width 30 height 20
click at [293, 446] on icon at bounding box center [288, 449] width 12 height 20
click at [231, 444] on icon at bounding box center [234, 449] width 12 height 20
click at [219, 479] on icon at bounding box center [219, 477] width 10 height 20
click at [240, 475] on icon at bounding box center [238, 477] width 10 height 20
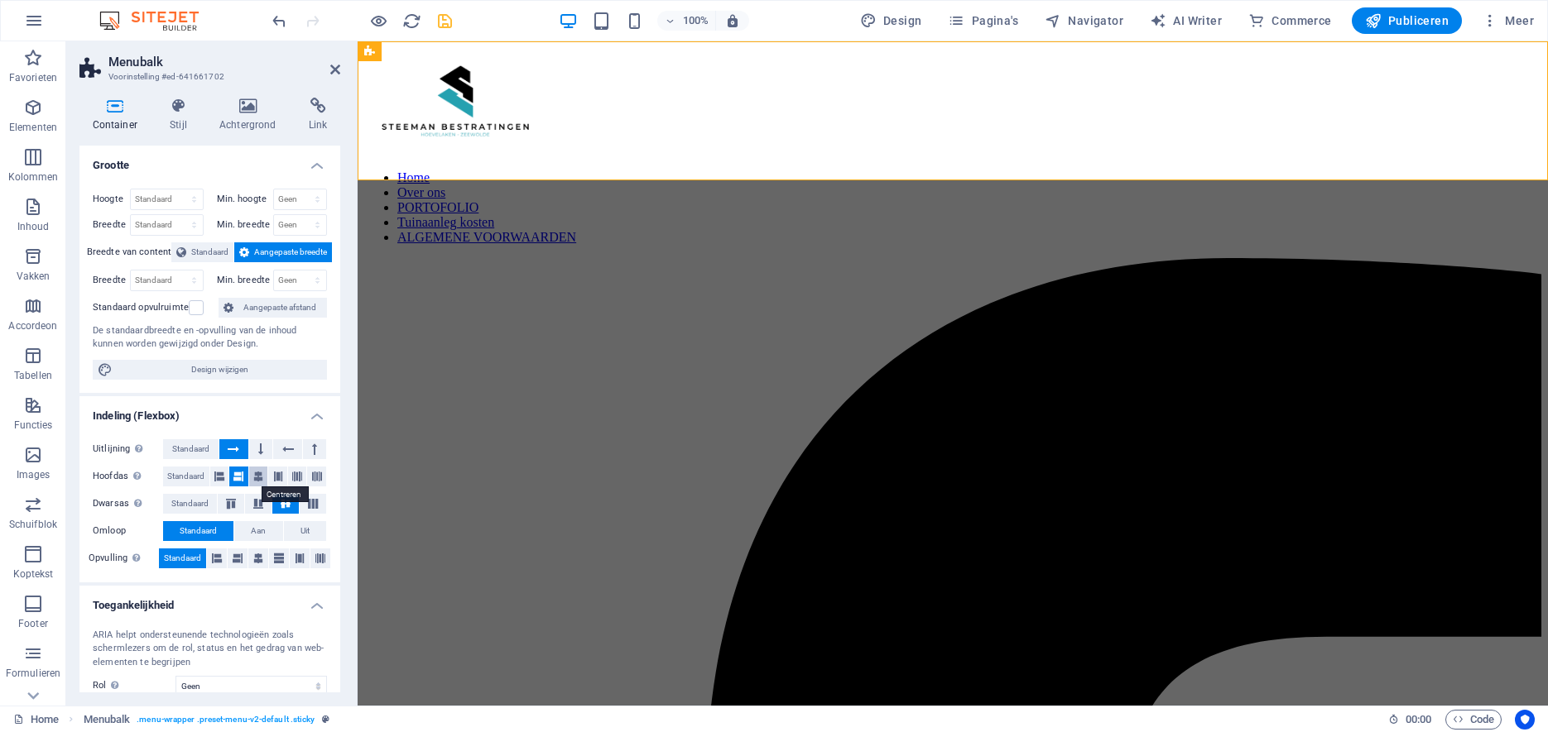
click at [261, 474] on icon at bounding box center [258, 477] width 10 height 20
click at [283, 472] on button at bounding box center [277, 477] width 19 height 20
click at [298, 477] on icon at bounding box center [297, 477] width 10 height 20
click at [311, 476] on button at bounding box center [316, 477] width 19 height 20
click at [235, 502] on icon at bounding box center [231, 504] width 20 height 10
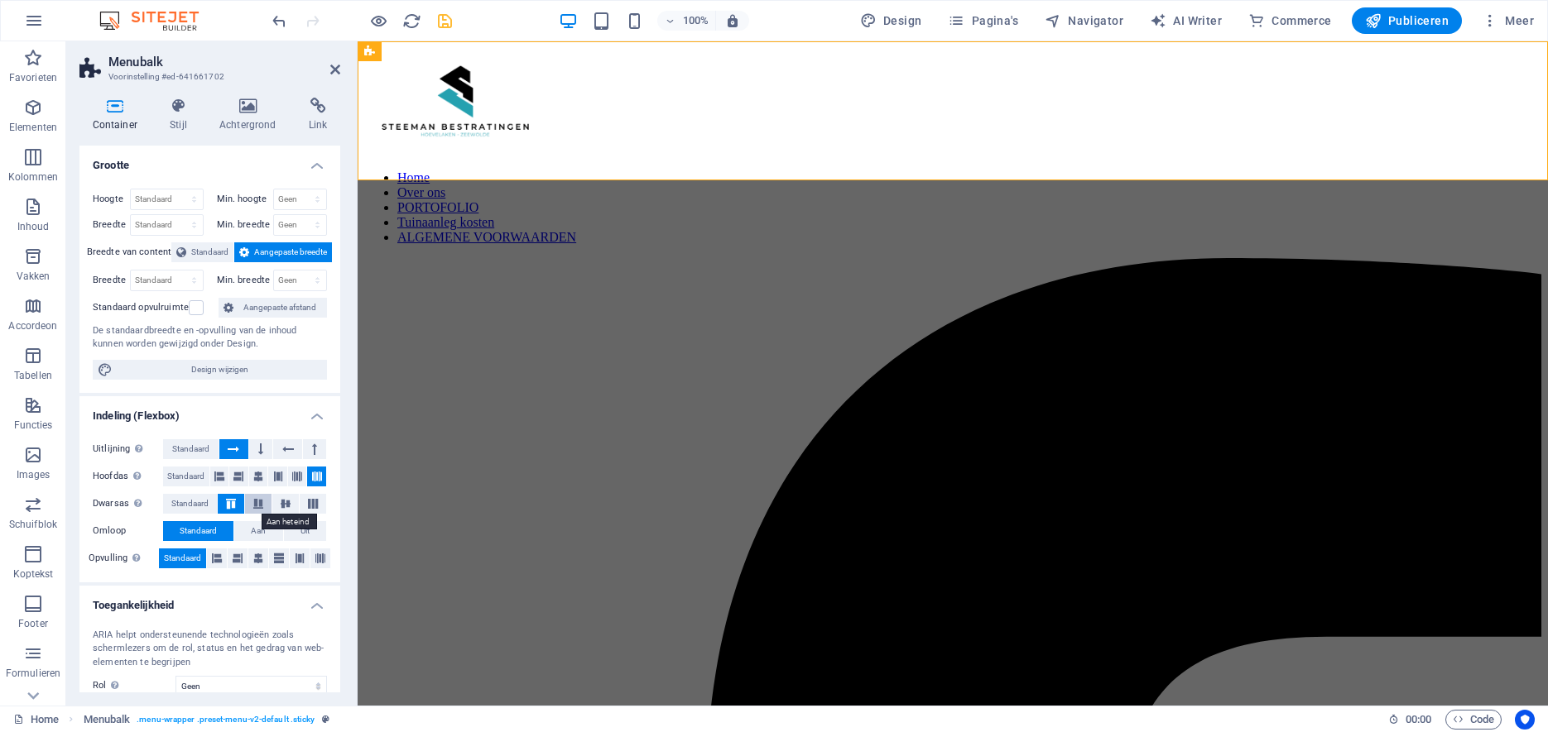
click at [258, 499] on icon at bounding box center [258, 504] width 20 height 10
click at [289, 499] on icon at bounding box center [286, 504] width 20 height 10
click at [311, 501] on icon at bounding box center [313, 504] width 20 height 10
click at [280, 502] on icon at bounding box center [286, 504] width 20 height 10
click at [199, 501] on span "Standaard" at bounding box center [189, 504] width 37 height 20
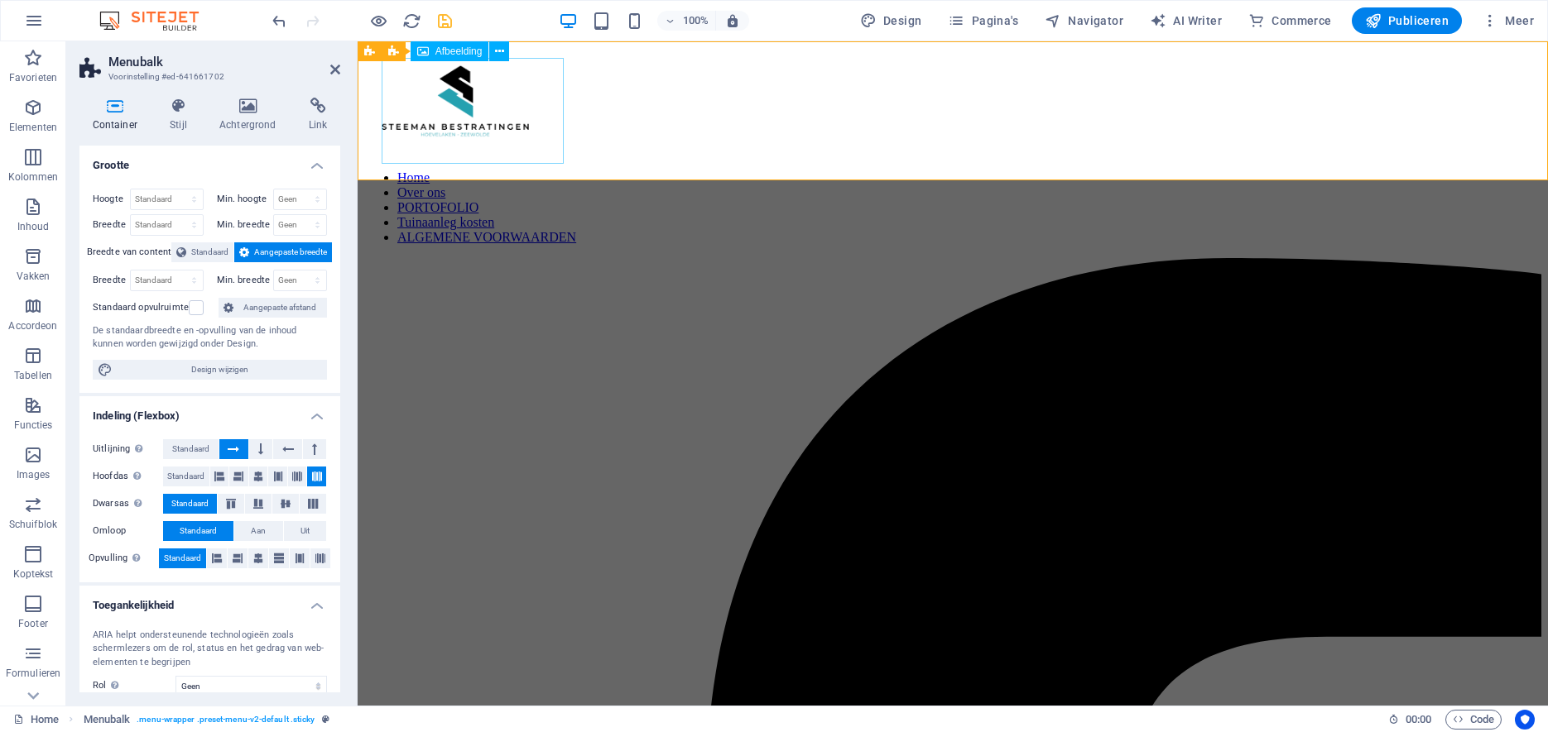
click at [535, 89] on figure at bounding box center [952, 102] width 1177 height 109
click at [238, 555] on icon at bounding box center [238, 559] width 10 height 20
click at [257, 556] on icon at bounding box center [258, 559] width 10 height 20
click at [277, 555] on icon at bounding box center [279, 559] width 10 height 20
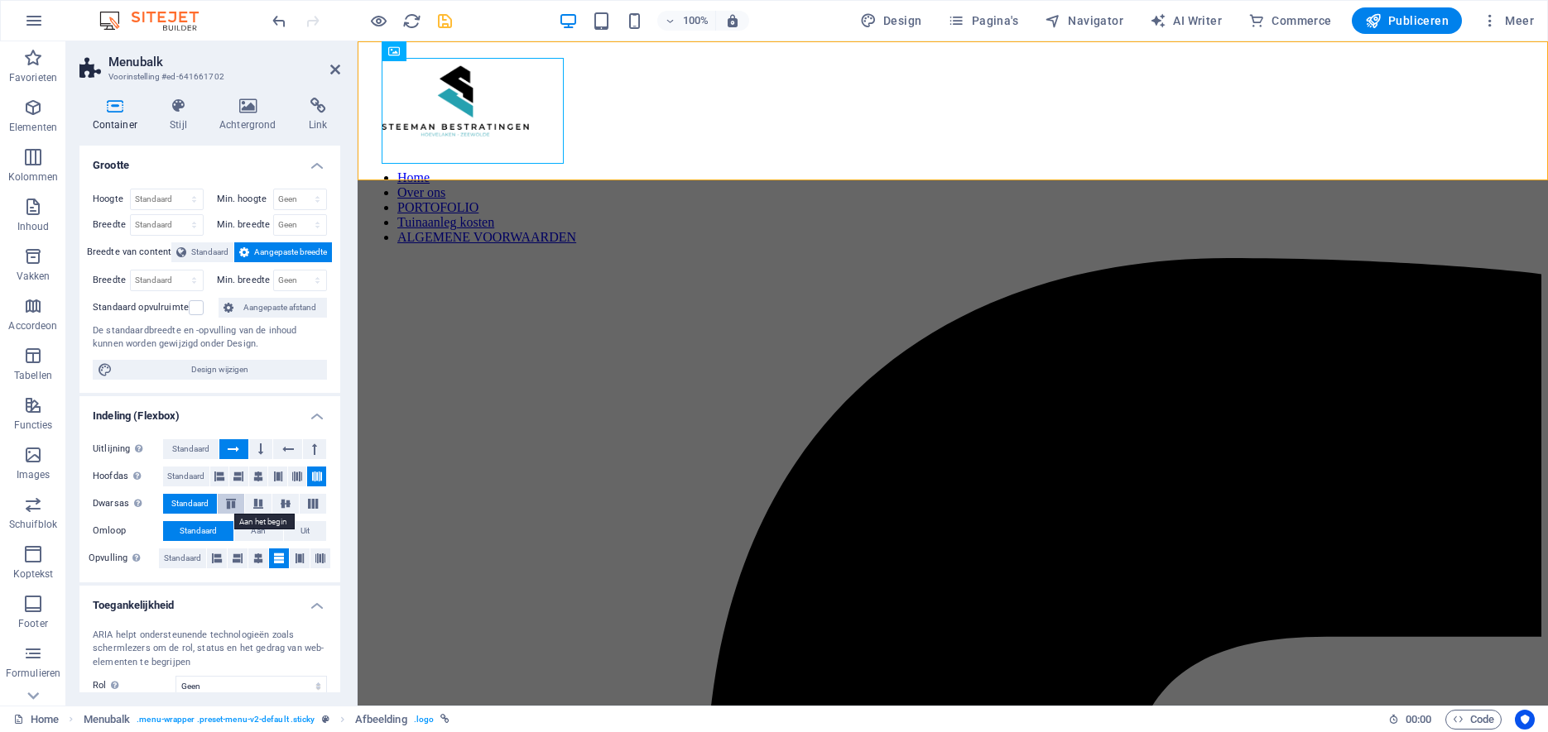
click at [230, 505] on icon at bounding box center [231, 504] width 20 height 10
click at [262, 500] on icon at bounding box center [258, 504] width 20 height 10
click at [284, 500] on icon at bounding box center [286, 504] width 20 height 10
click at [262, 450] on icon at bounding box center [260, 449] width 5 height 20
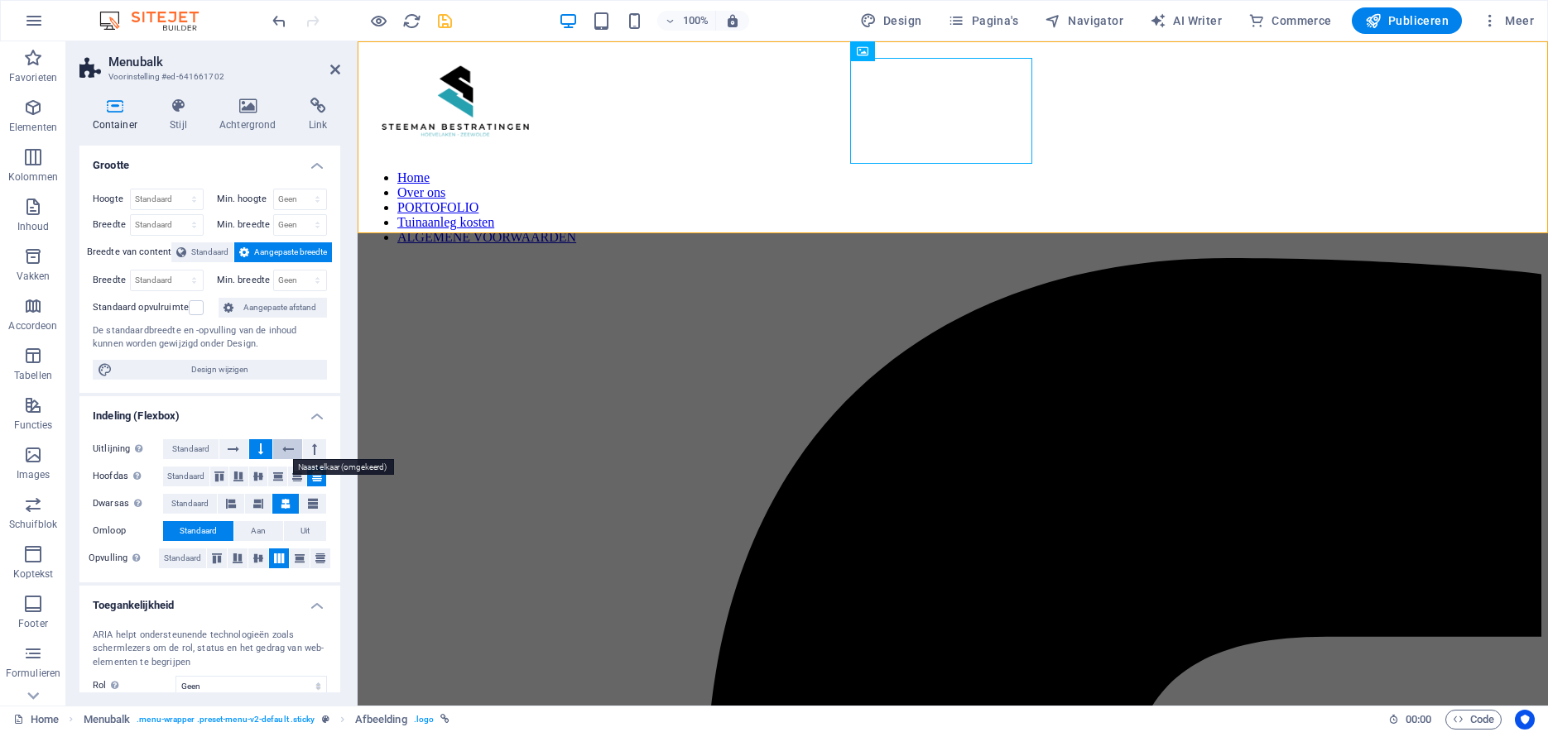
click at [290, 447] on icon at bounding box center [288, 449] width 12 height 20
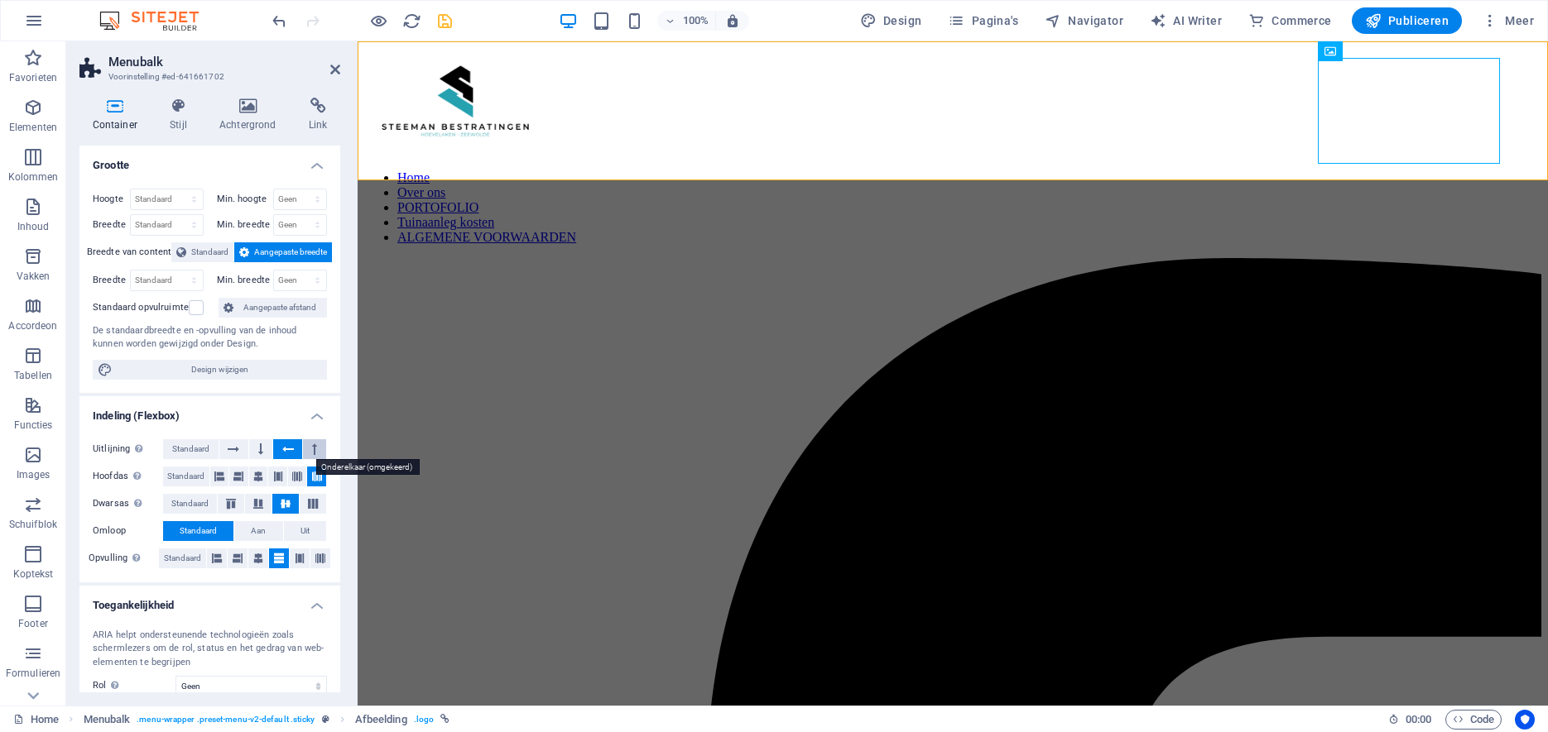
click at [319, 447] on button at bounding box center [314, 449] width 23 height 20
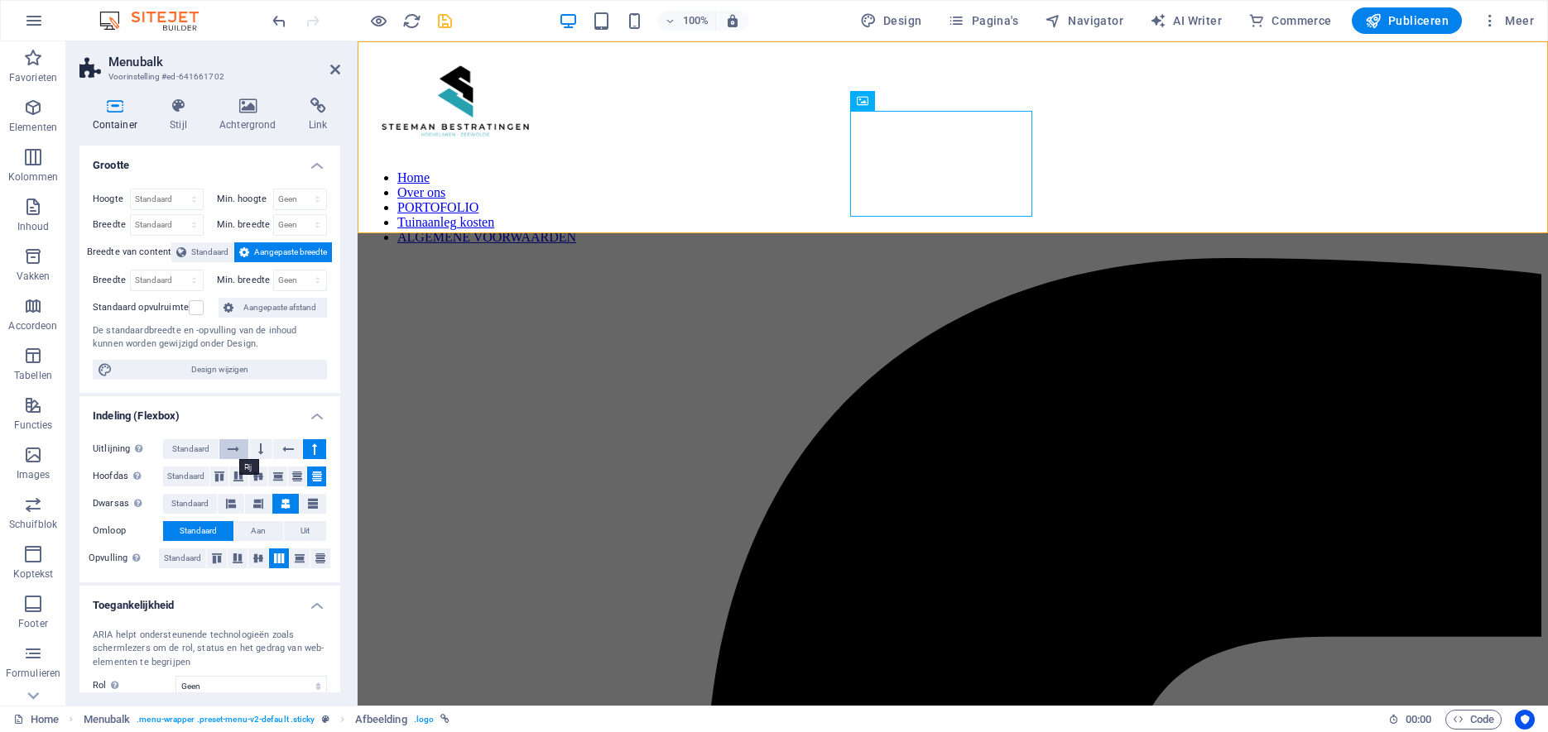
click at [232, 451] on icon at bounding box center [234, 449] width 12 height 20
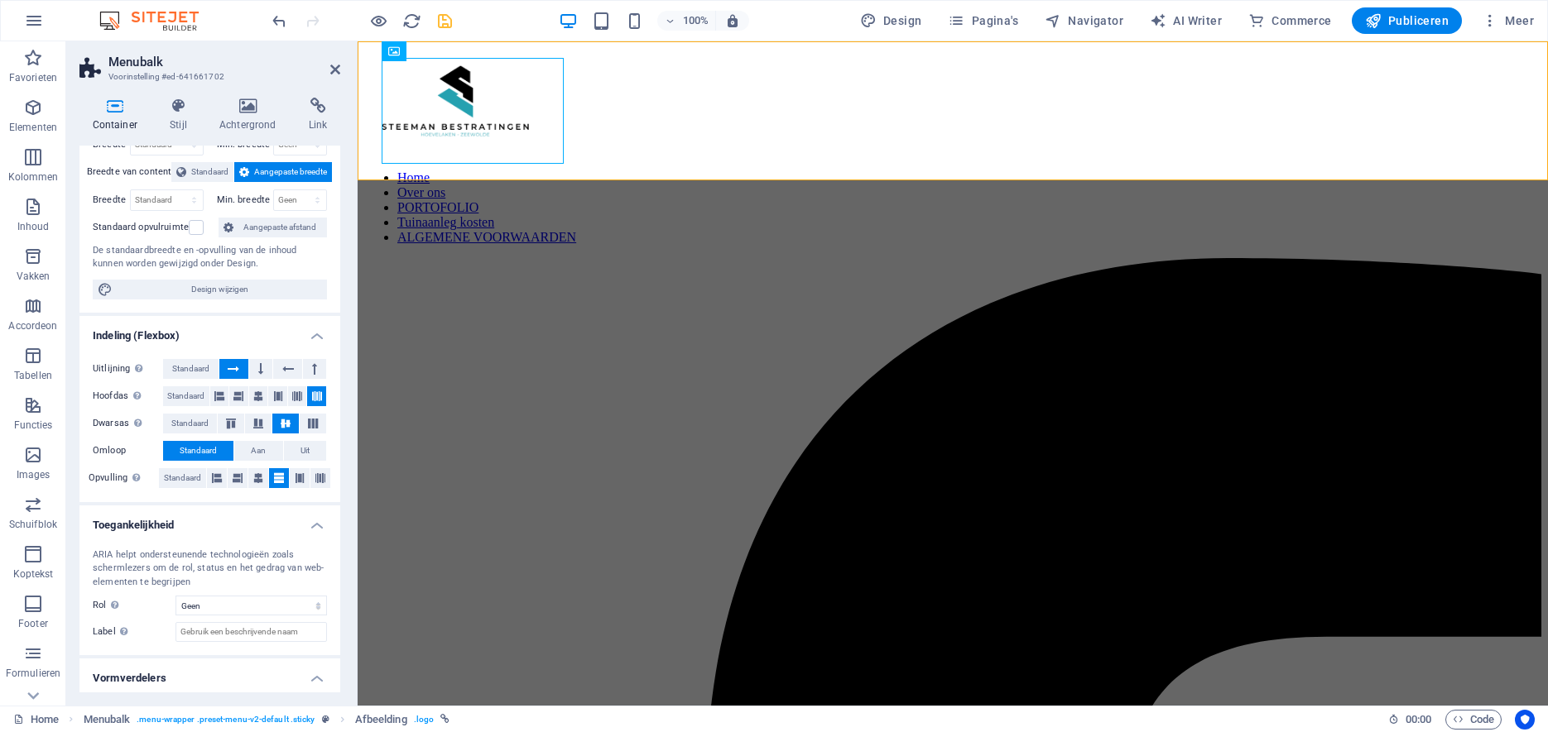
scroll to position [122, 0]
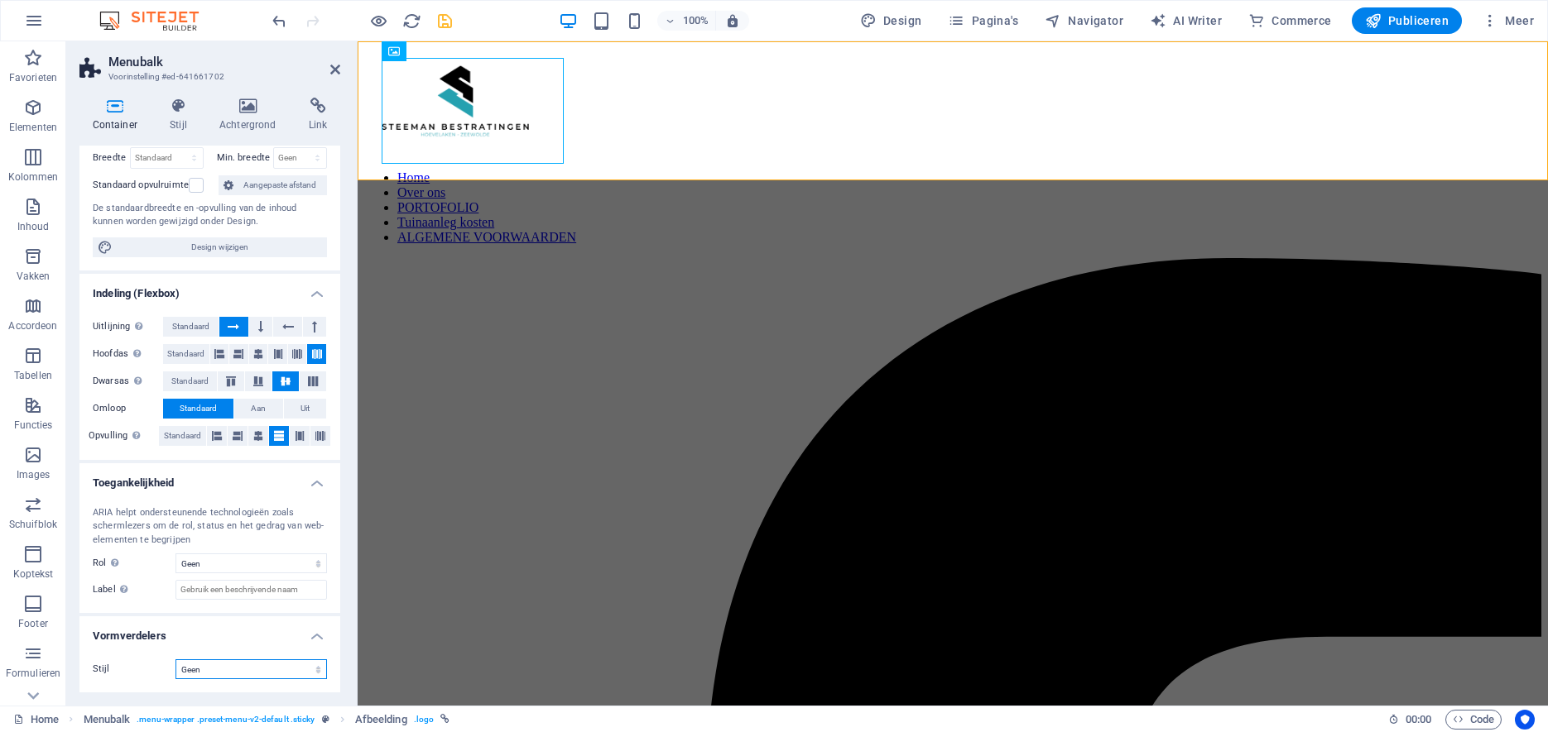
click at [175, 660] on select "Geen Driehoek Vierkant Diagonaal Veelhoek 1 Veelhoek 2 Zigzag Meerdere zigzags …" at bounding box center [250, 670] width 151 height 20
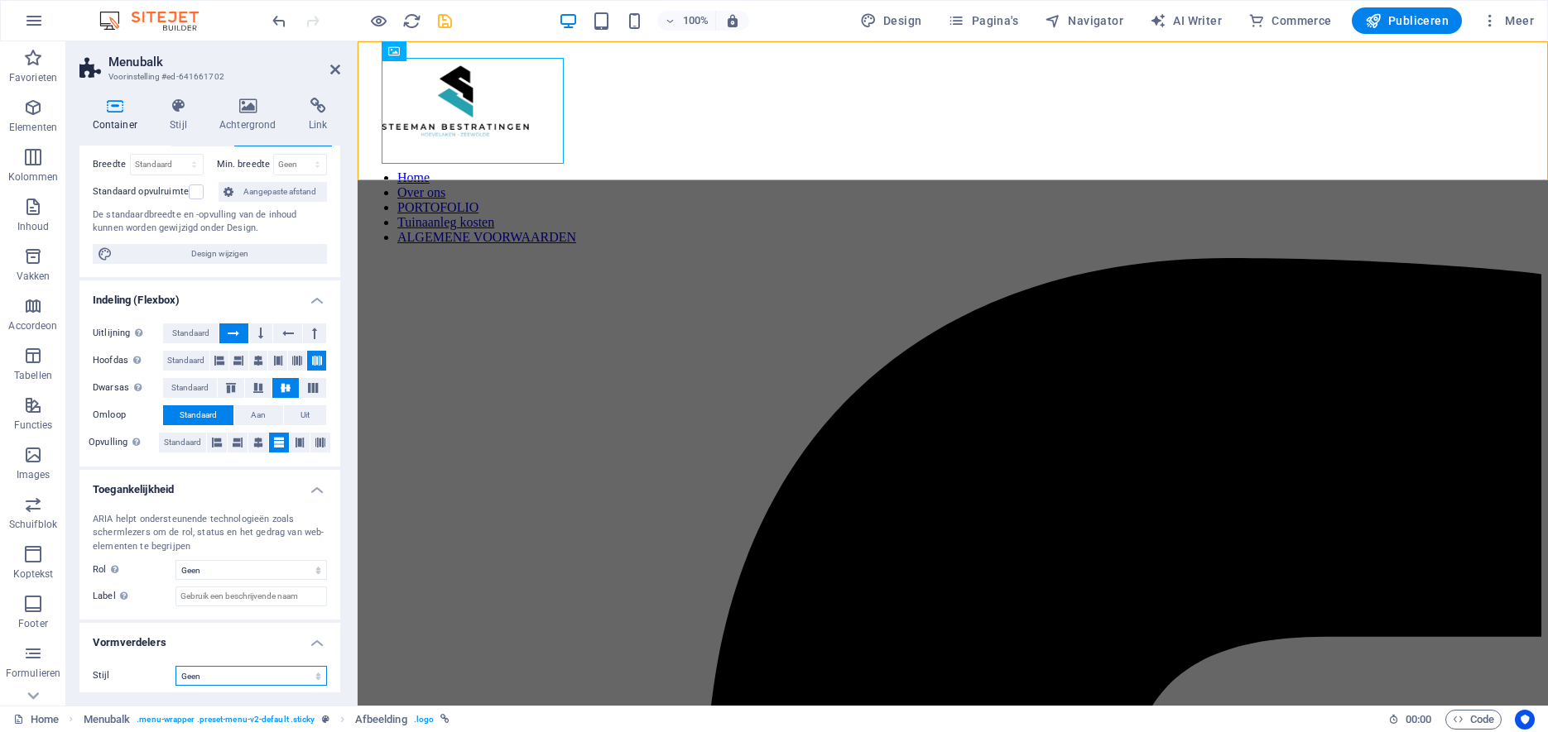
scroll to position [0, 0]
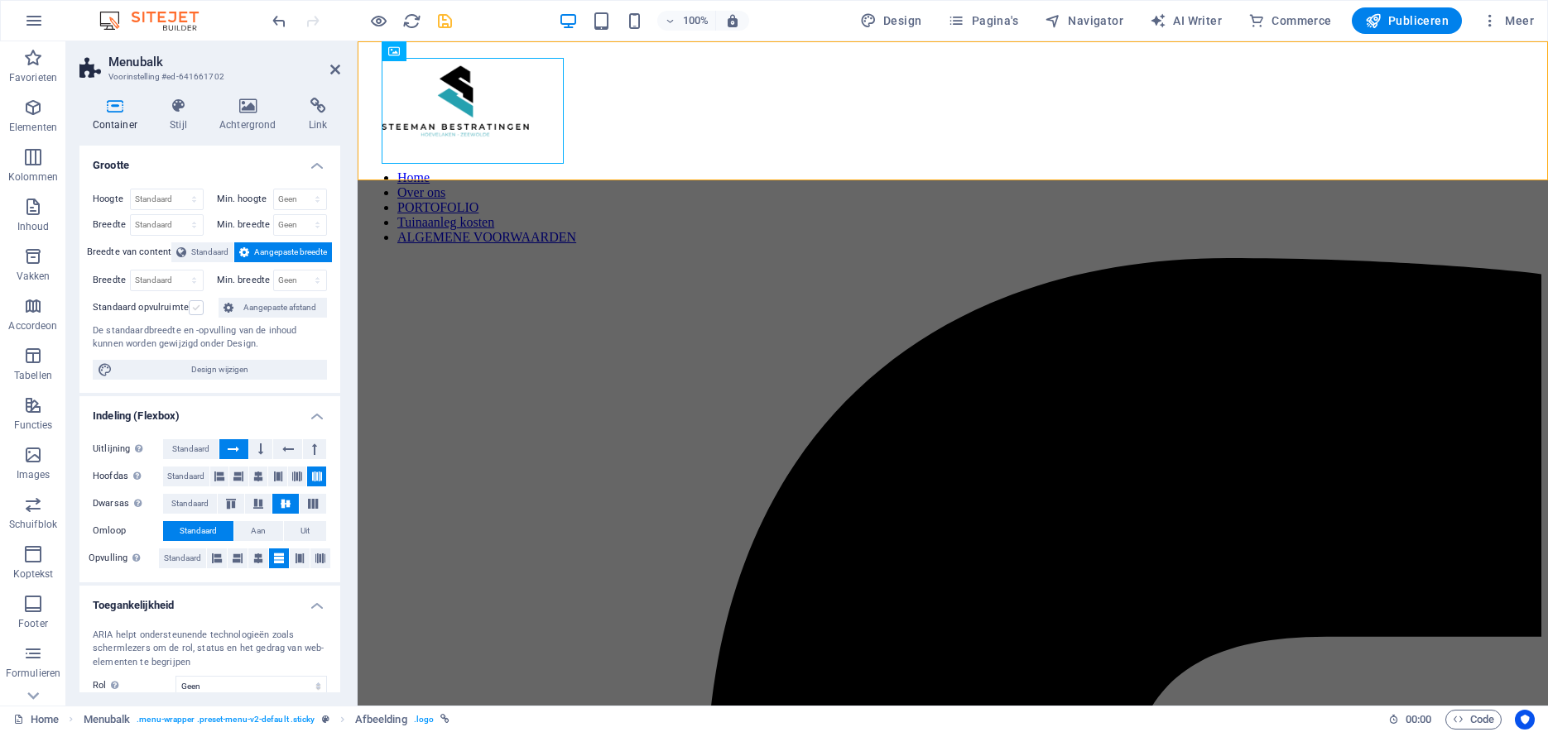
click at [197, 311] on label at bounding box center [196, 307] width 15 height 15
click at [0, 0] on input "Standaard opvulruimte" at bounding box center [0, 0] width 0 height 0
click at [197, 311] on label at bounding box center [196, 307] width 15 height 15
click at [0, 0] on input "Standaard opvulruimte" at bounding box center [0, 0] width 0 height 0
click at [249, 309] on span "Aangepaste afstand" at bounding box center [280, 308] width 84 height 20
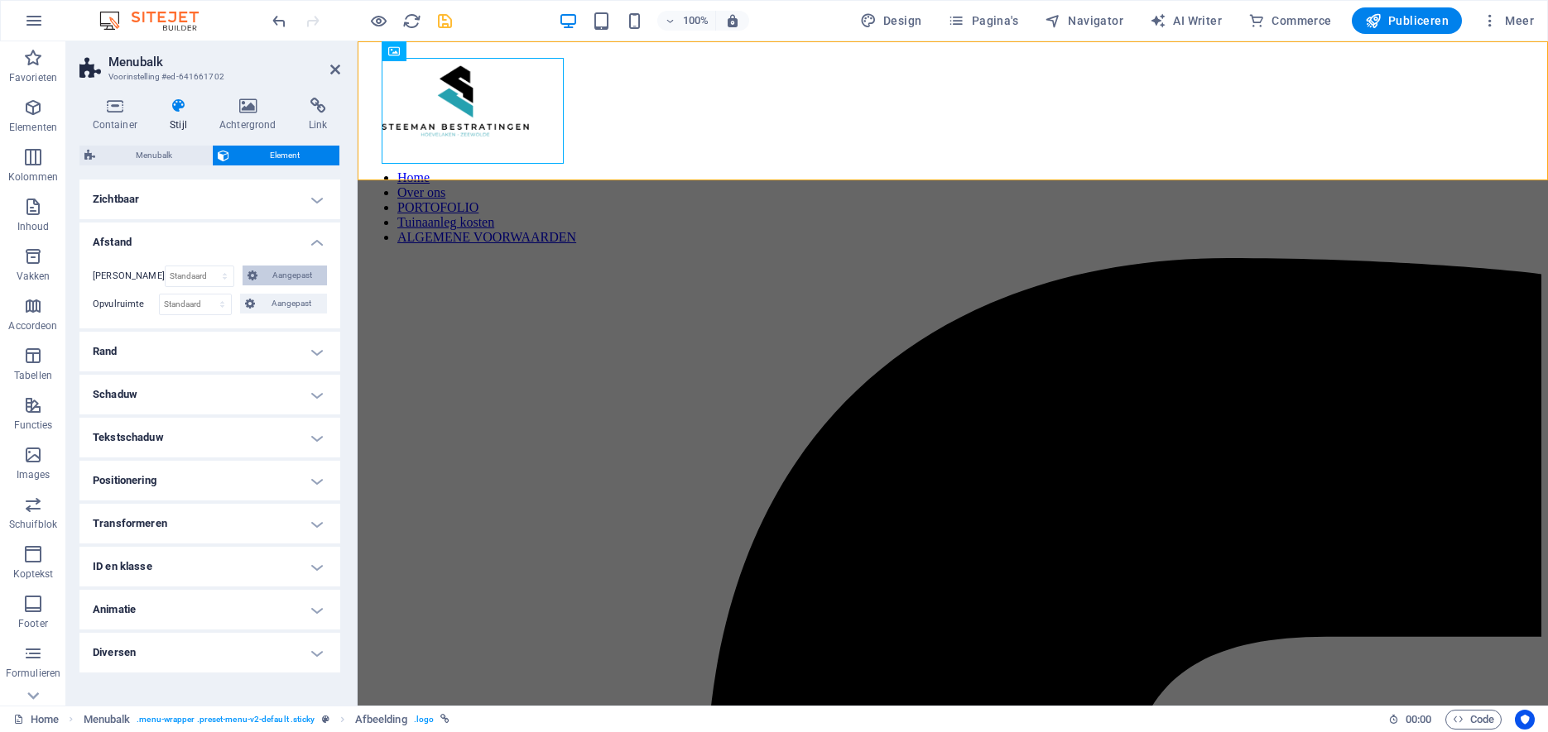
click at [296, 273] on span "Aangepast" at bounding box center [292, 276] width 60 height 20
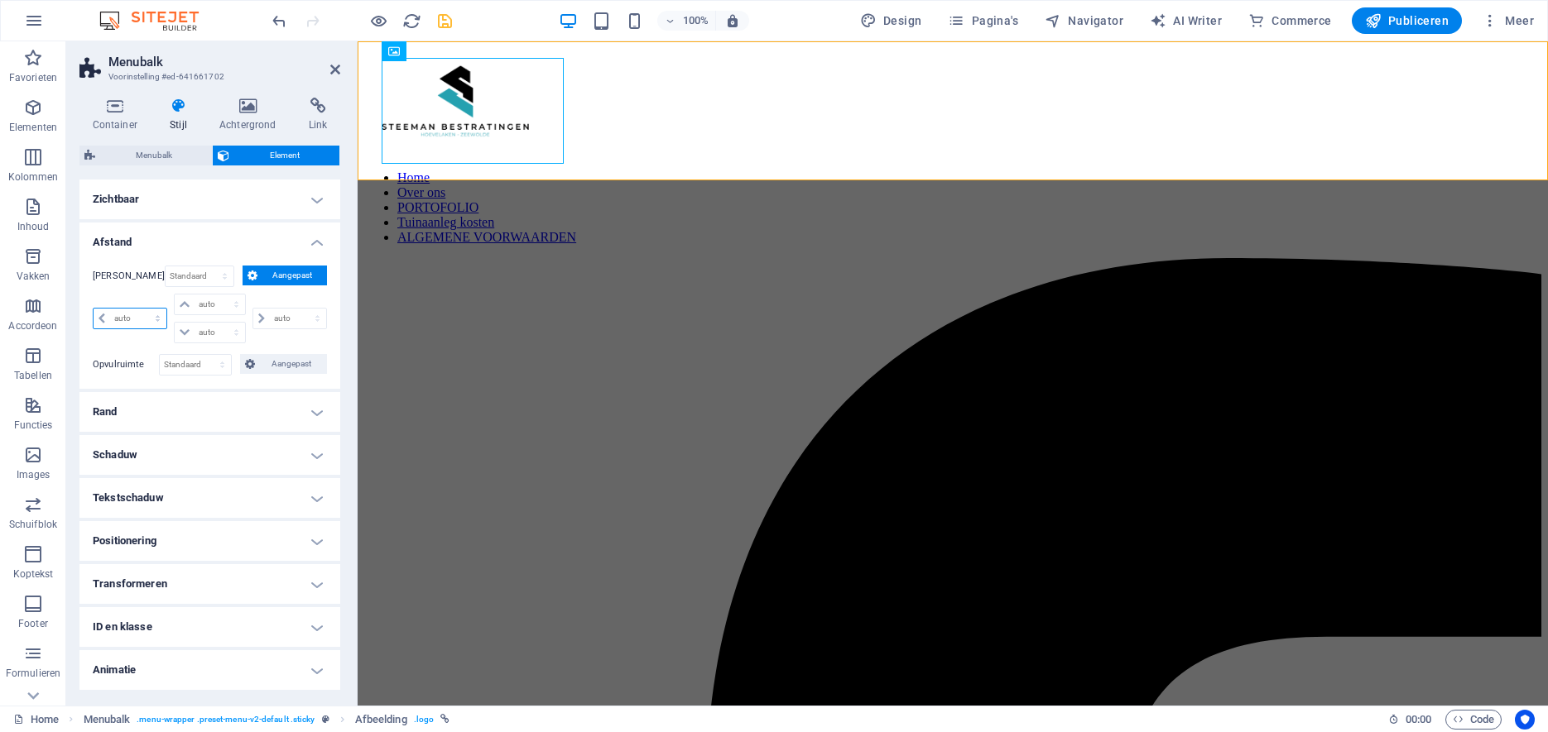
click at [94, 309] on select "auto px % rem vw vh" at bounding box center [130, 319] width 73 height 20
select select "px"
click option "px" at bounding box center [0, 0] width 0 height 0
type input "0"
select select "px"
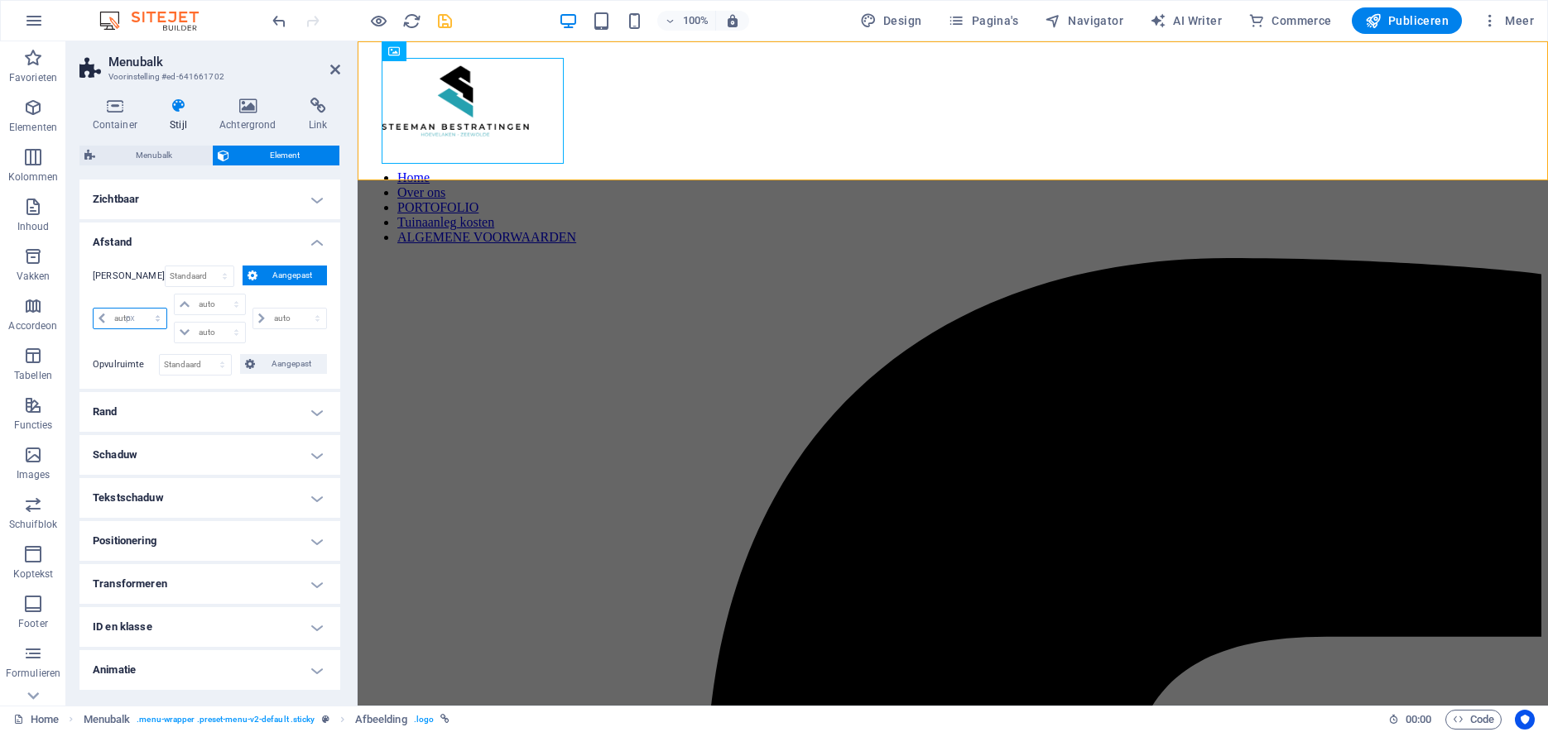
type input "0"
select select "px"
type input "0"
select select "px"
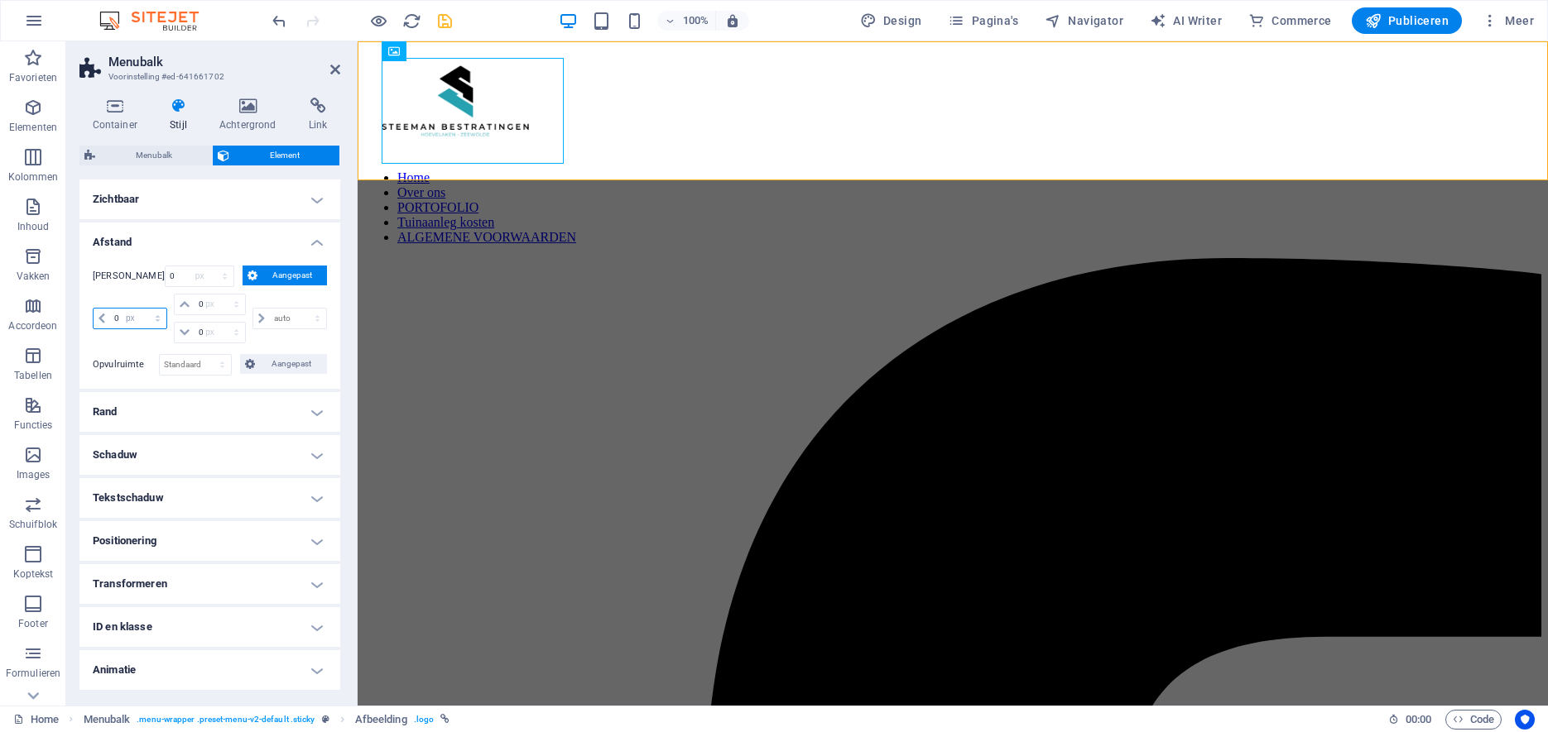
type input "0"
select select "px"
click at [127, 318] on input "0" at bounding box center [138, 319] width 56 height 20
drag, startPoint x: 127, startPoint y: 316, endPoint x: 83, endPoint y: 315, distance: 44.7
click at [110, 315] on input "0" at bounding box center [138, 319] width 56 height 20
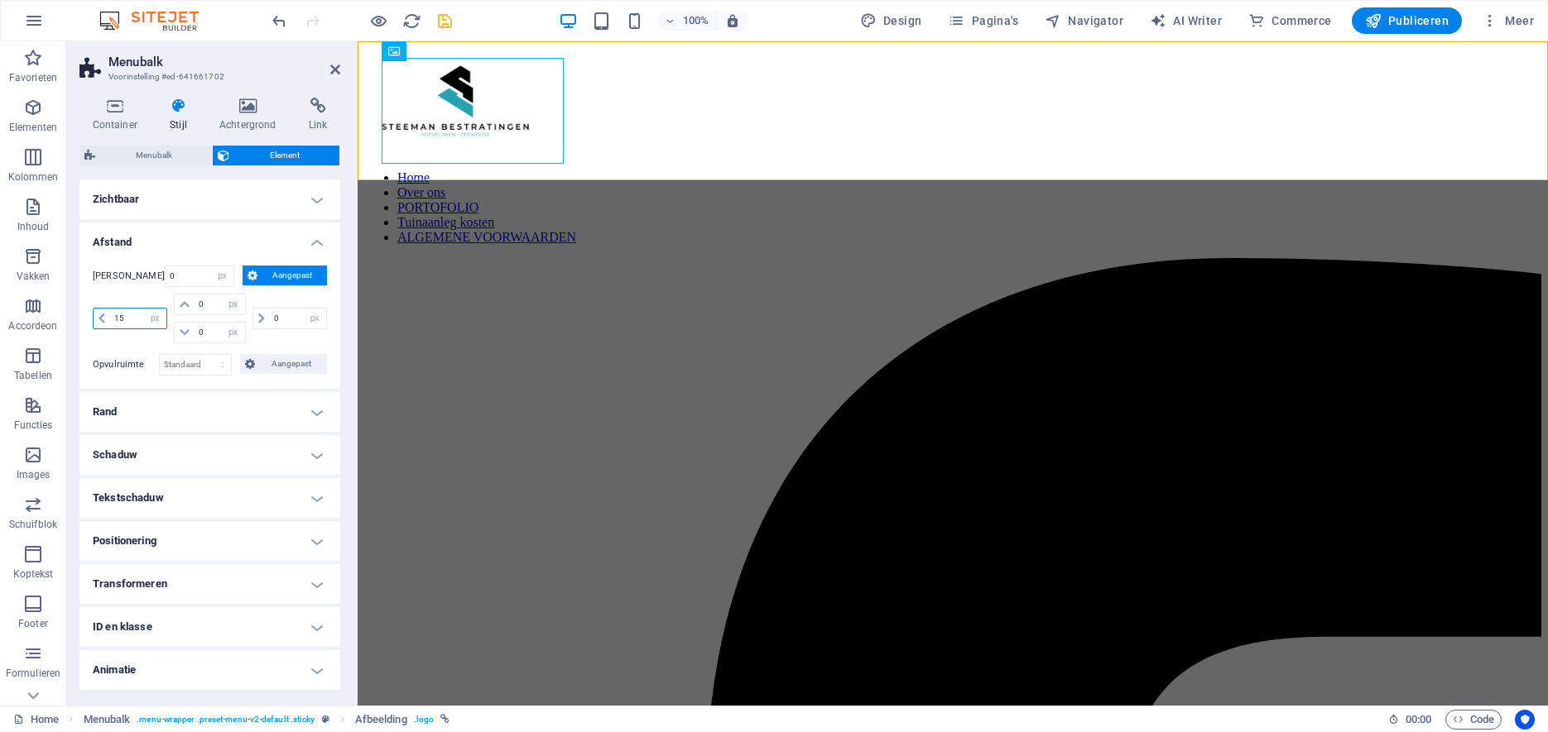
type input "150"
select select "DISABLED_OPTION_VALUE"
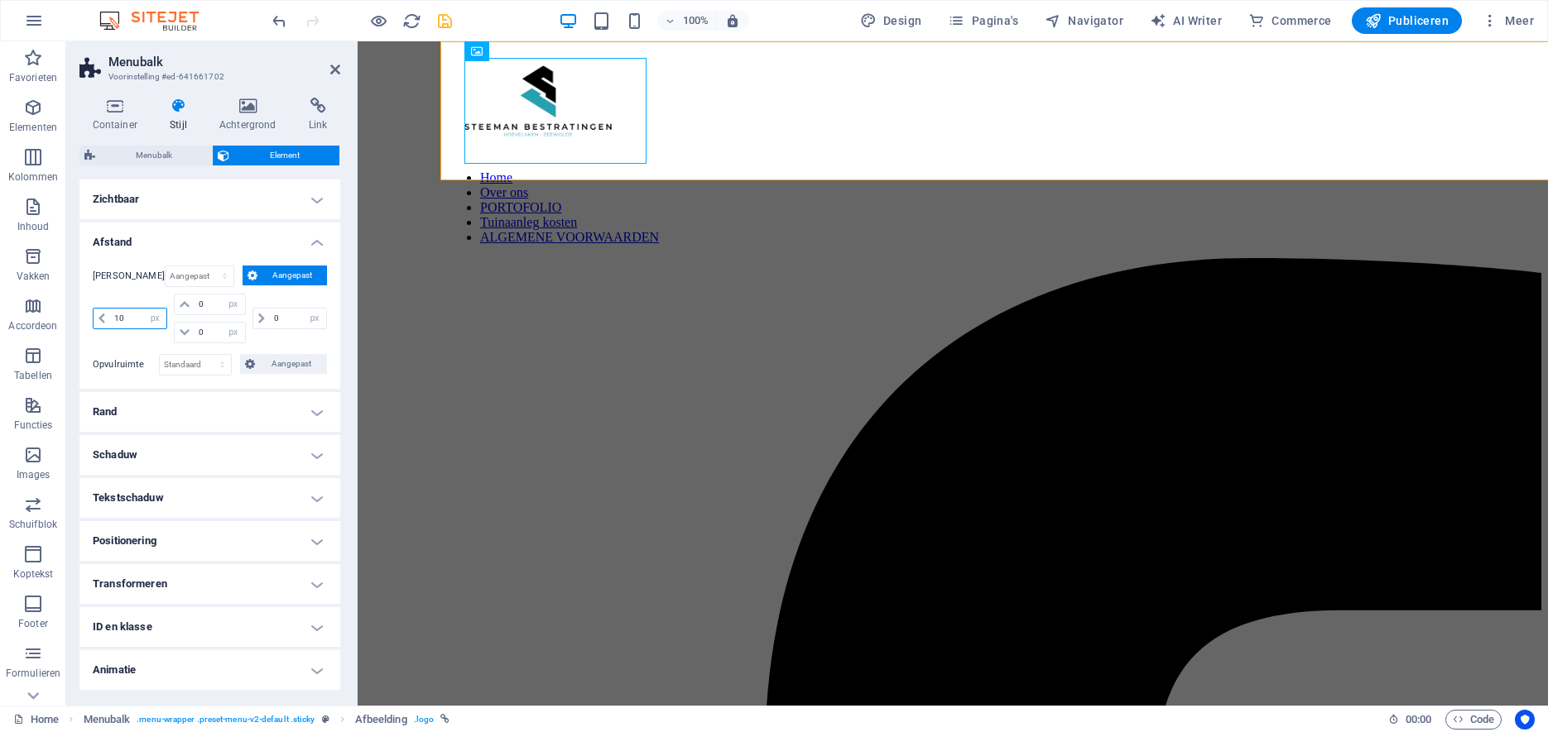
type input "1"
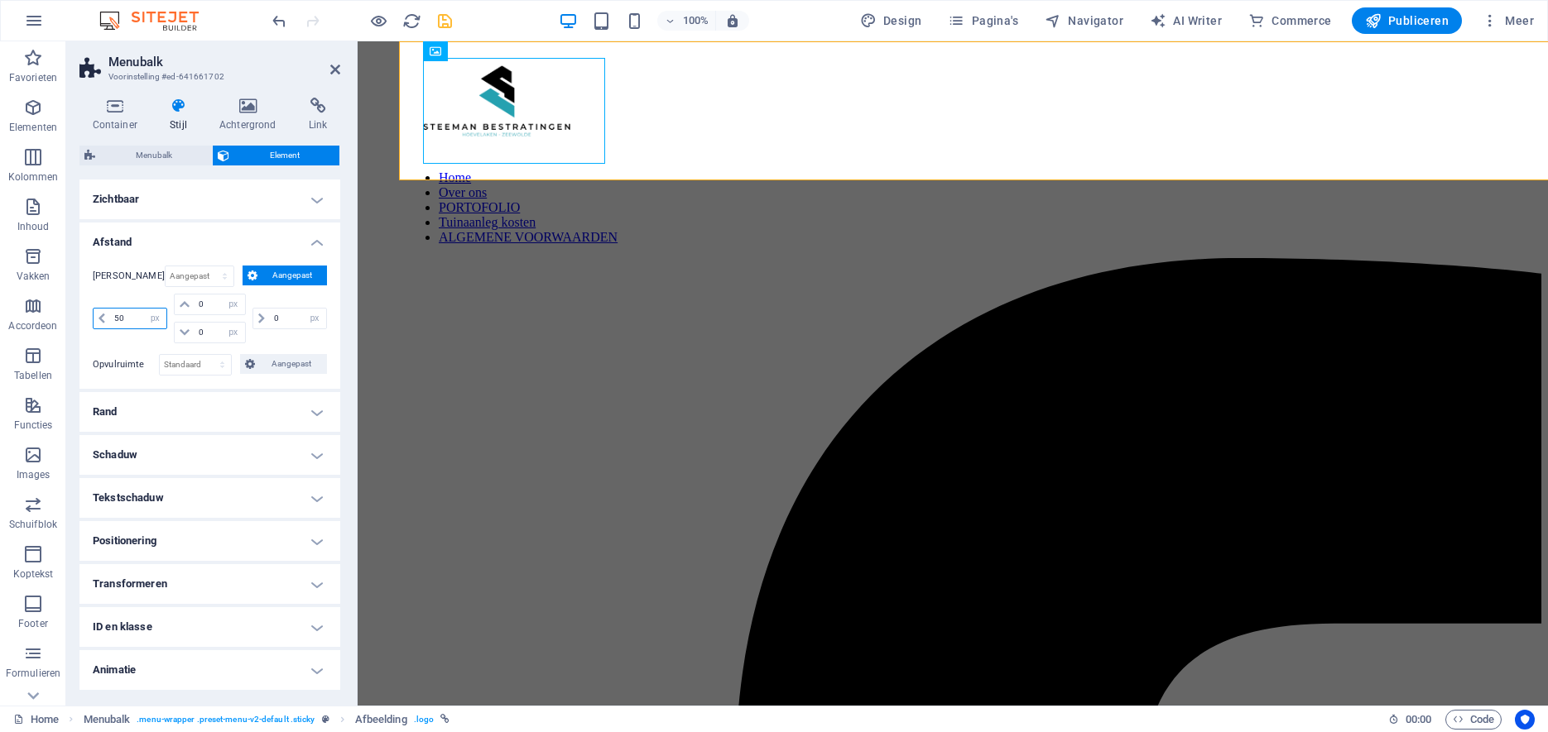
type input "5"
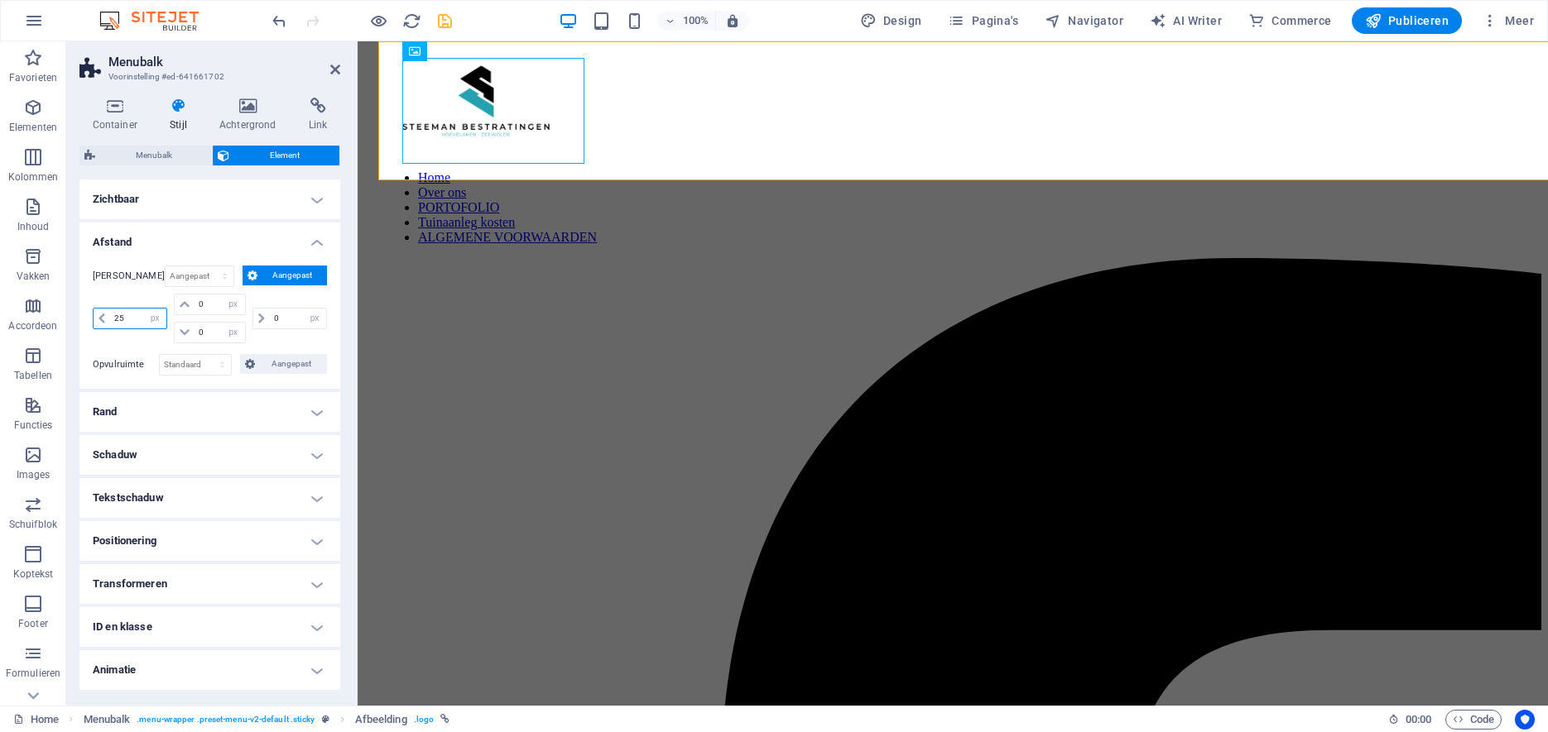
type input "2"
click at [131, 317] on input "20" at bounding box center [138, 319] width 56 height 20
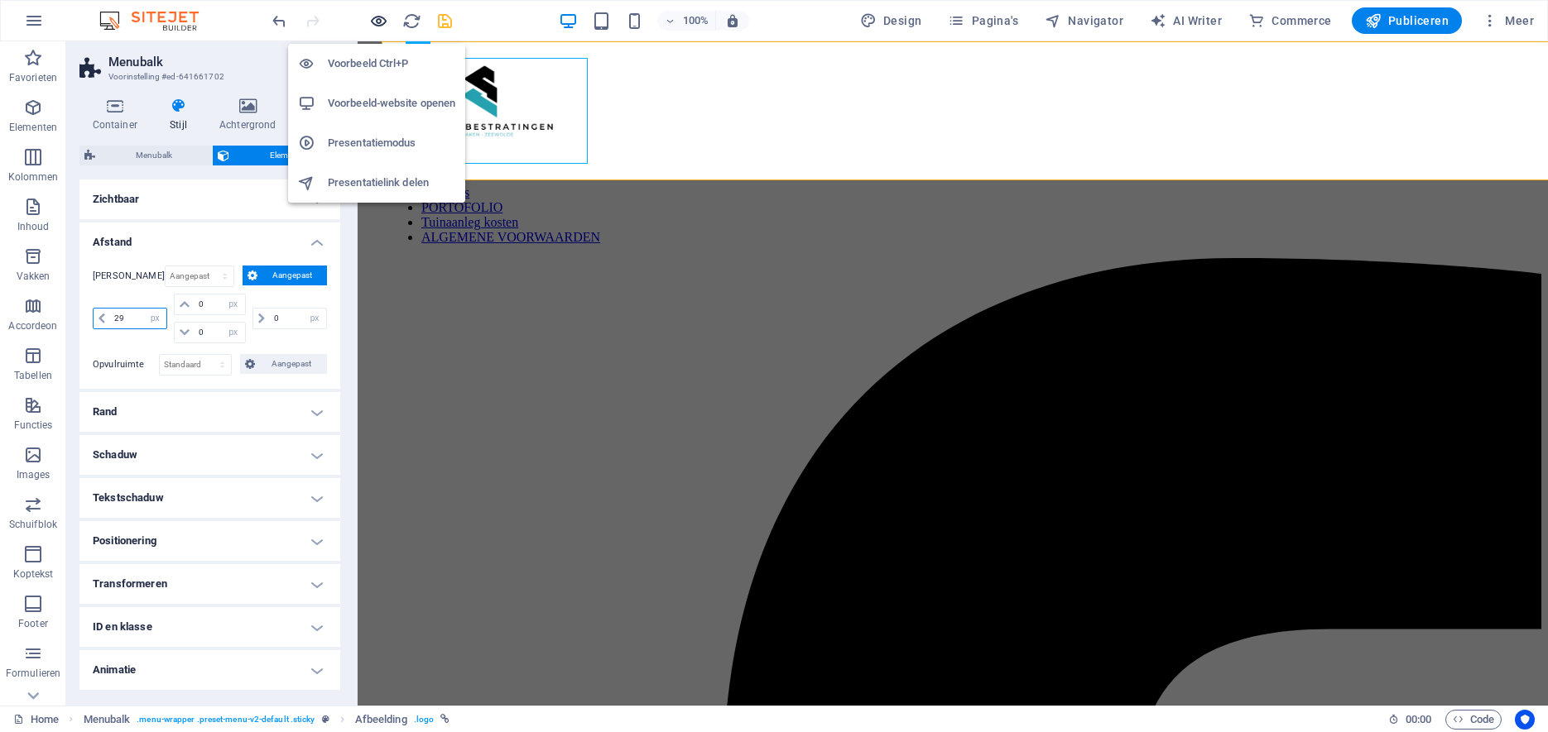
type input "29"
click at [383, 20] on icon "button" at bounding box center [378, 21] width 19 height 19
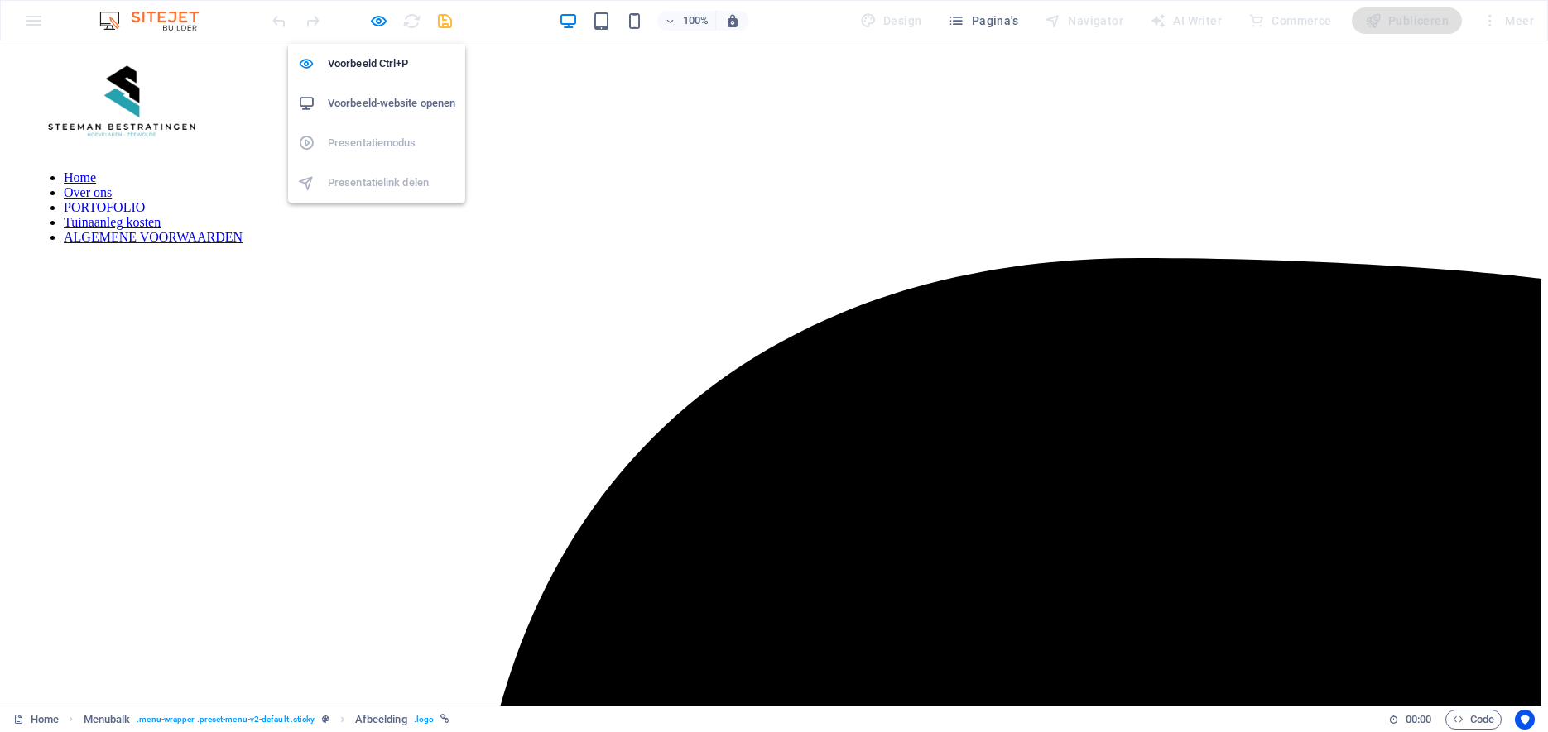
drag, startPoint x: 381, startPoint y: 17, endPoint x: 377, endPoint y: 41, distance: 23.5
click at [381, 17] on icon "button" at bounding box center [378, 21] width 19 height 19
select select "px"
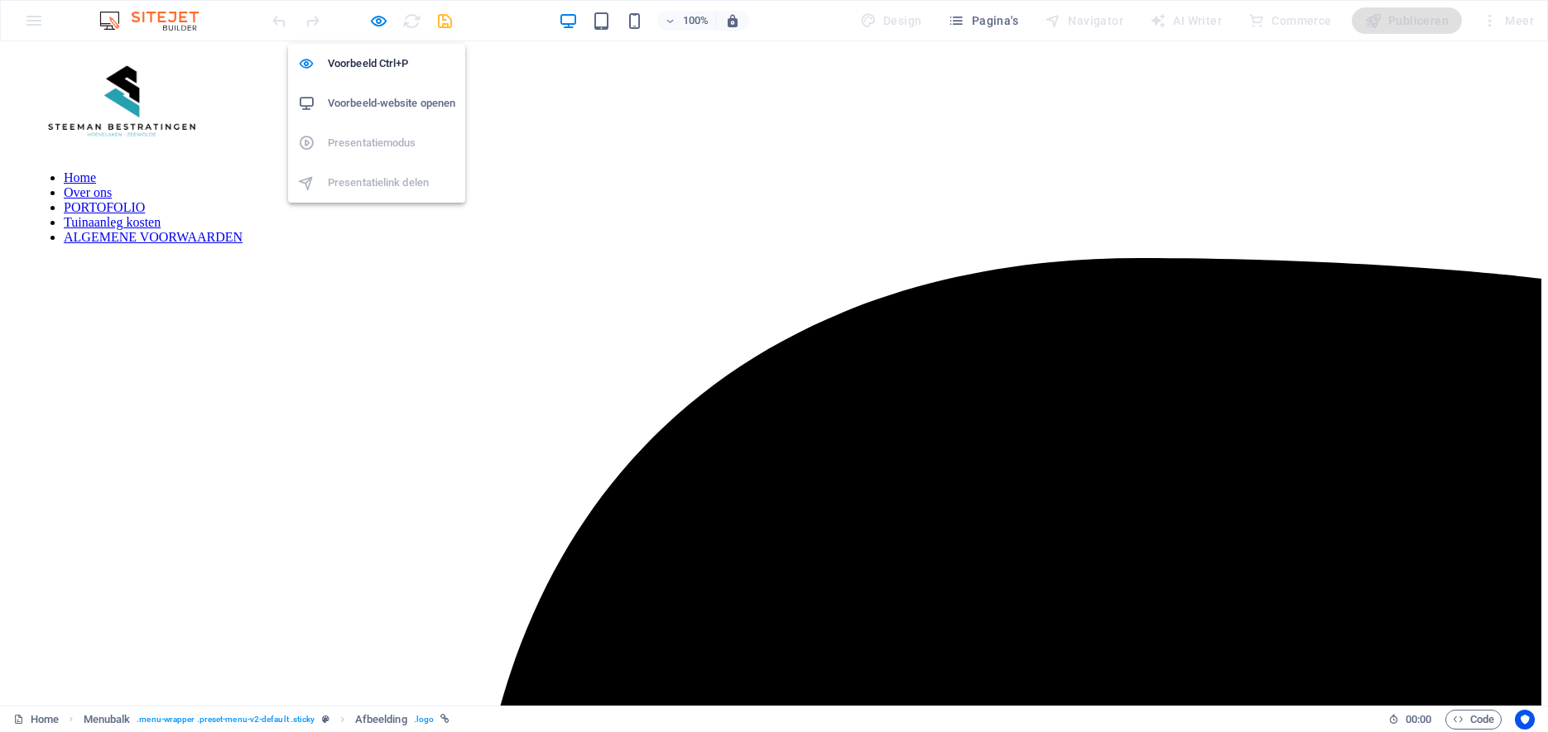
select select "px"
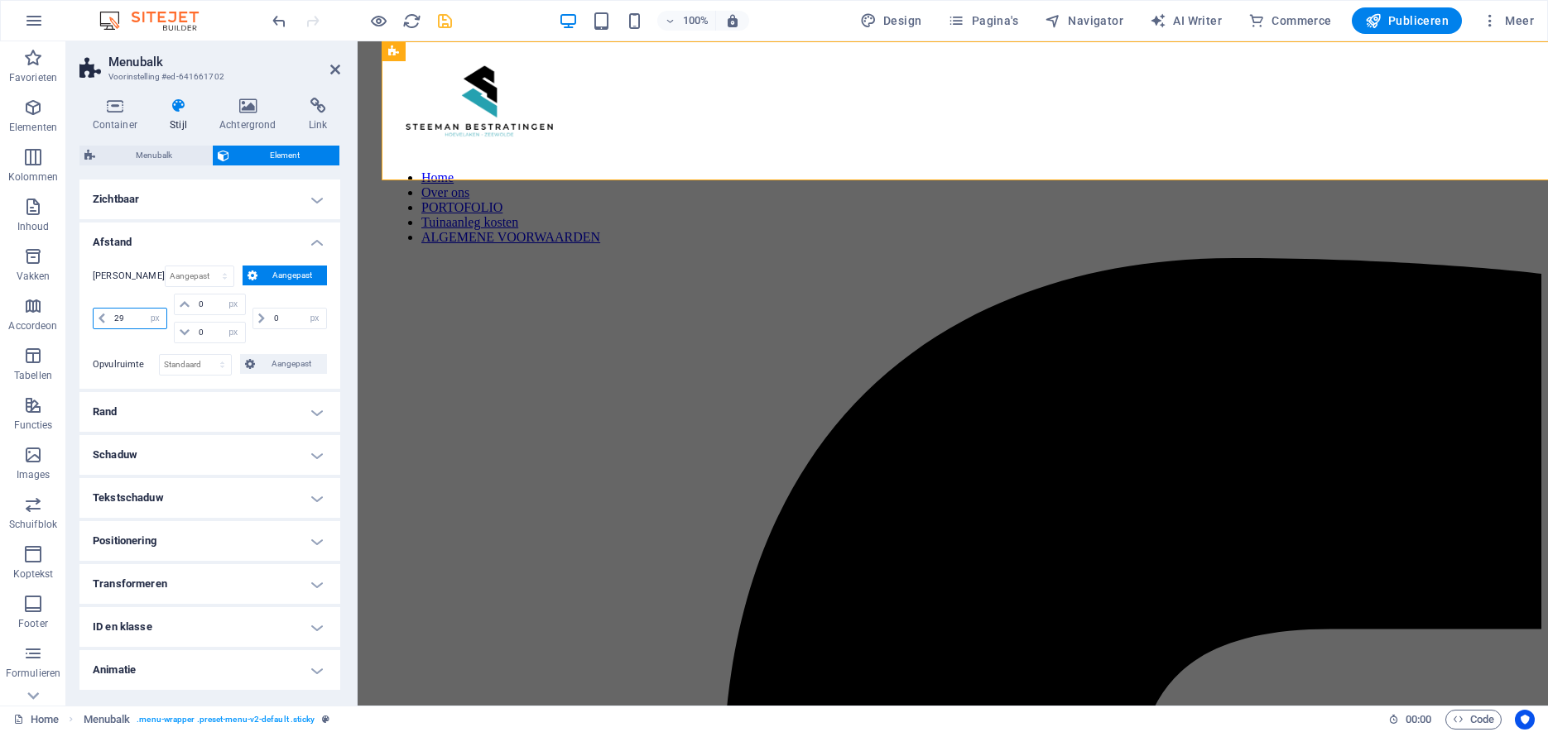
click at [127, 317] on input "29" at bounding box center [138, 319] width 56 height 20
type input "2"
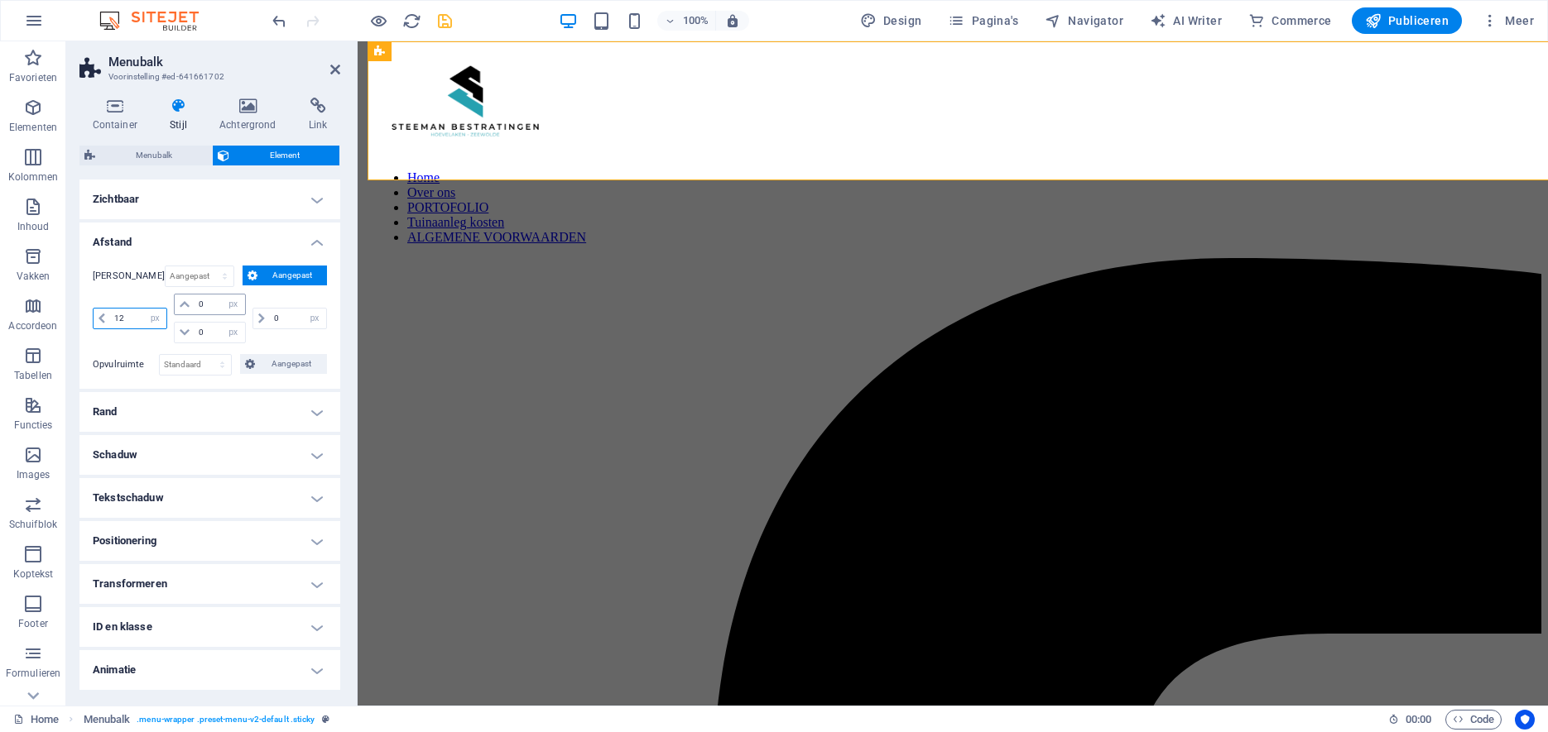
type input "12"
drag, startPoint x: 201, startPoint y: 303, endPoint x: 170, endPoint y: 305, distance: 31.5
click at [194, 305] on input "0" at bounding box center [219, 305] width 50 height 20
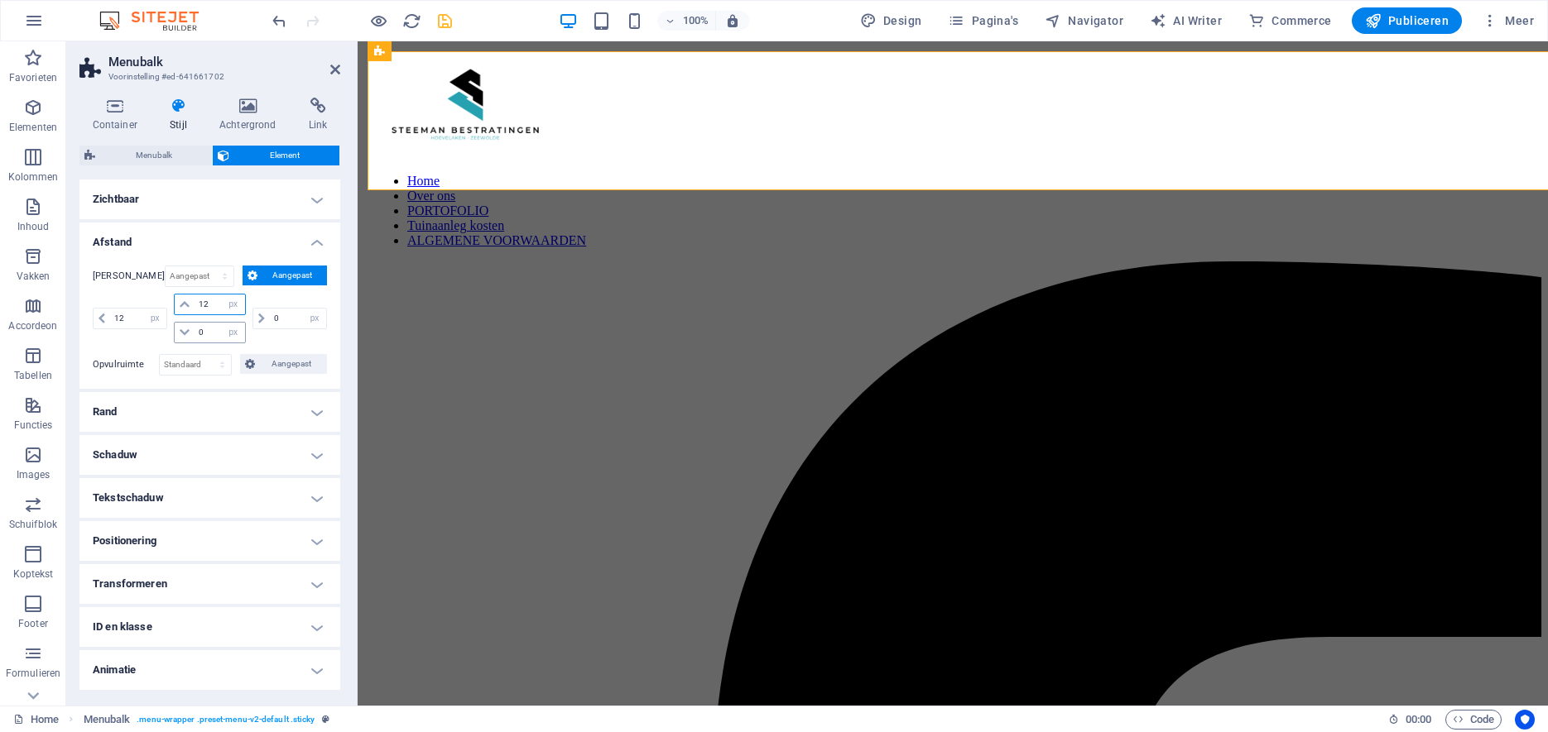
type input "12"
drag, startPoint x: 214, startPoint y: 334, endPoint x: 177, endPoint y: 332, distance: 37.3
click at [194, 332] on input "0" at bounding box center [219, 333] width 50 height 20
type input "1"
drag, startPoint x: 286, startPoint y: 320, endPoint x: 244, endPoint y: 314, distance: 41.8
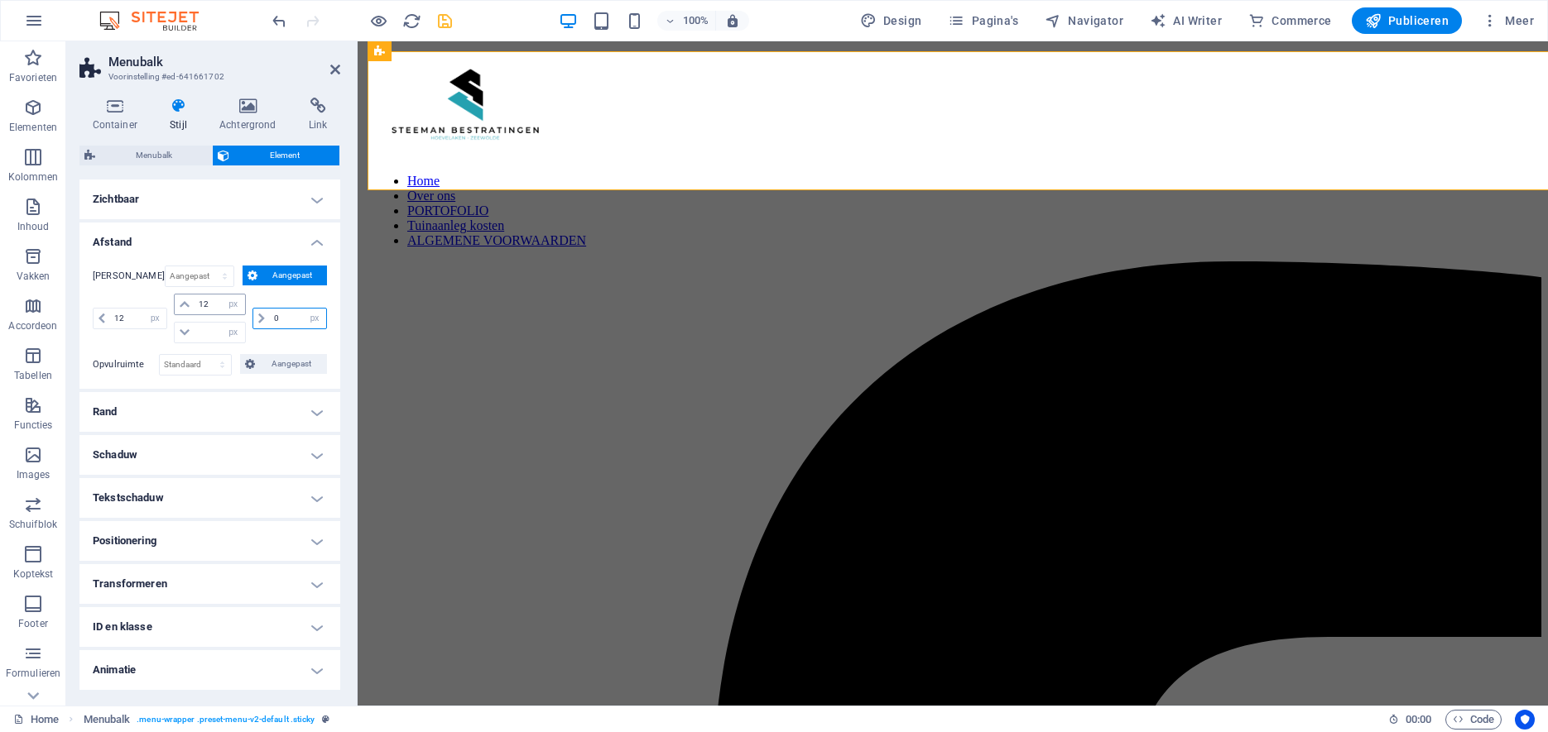
click at [270, 314] on input "0" at bounding box center [298, 319] width 56 height 20
type input "12"
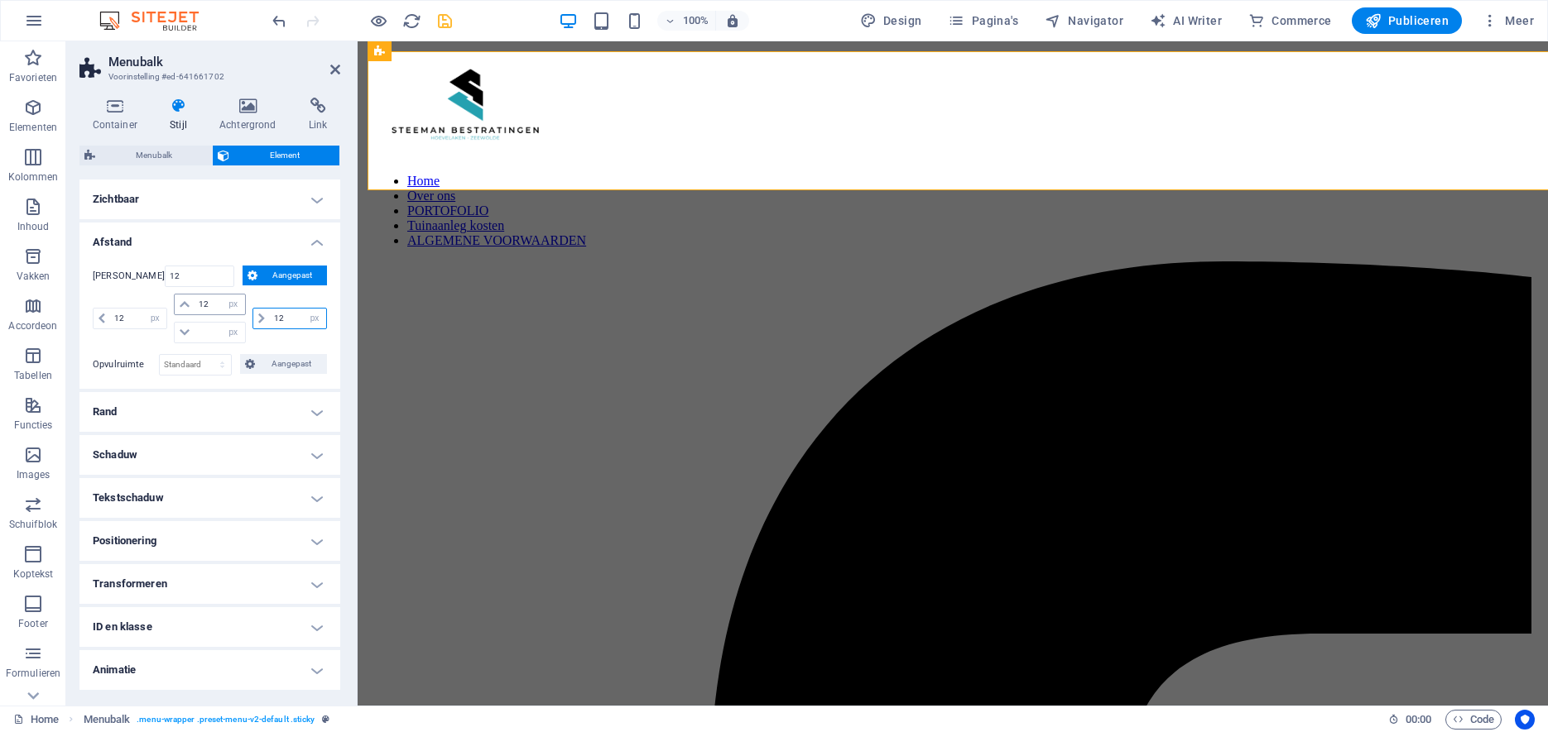
type input "12"
select select "px"
type input "12"
type input "1"
drag, startPoint x: 208, startPoint y: 331, endPoint x: 165, endPoint y: 327, distance: 43.2
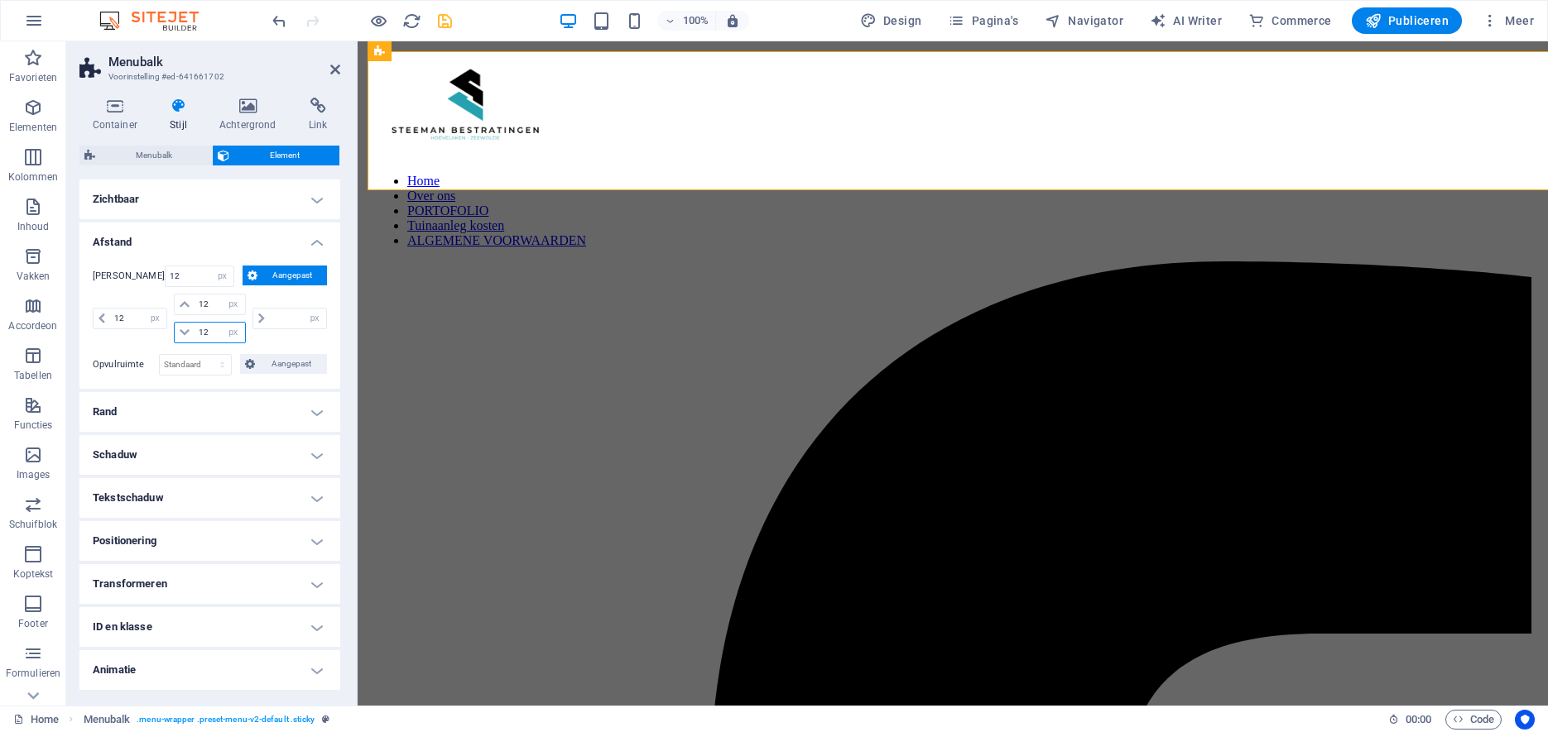
click at [194, 327] on input "12" at bounding box center [219, 333] width 50 height 20
type input "0"
select select "DISABLED_OPTION_VALUE"
type input "12"
type input "0"
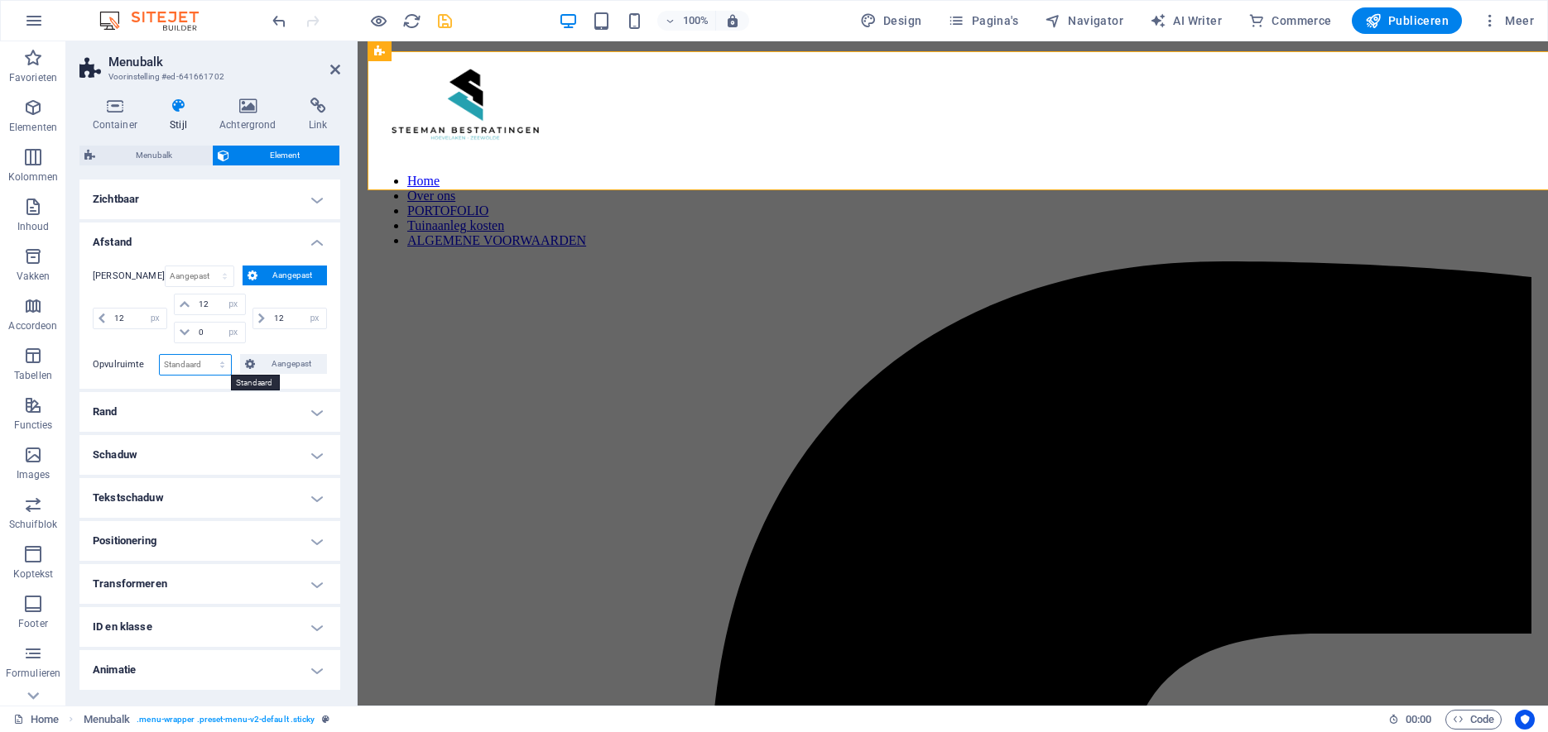
click at [160, 355] on select "Standaard px rem % vh vw Aangepast" at bounding box center [195, 365] width 71 height 20
select select "px"
click option "px" at bounding box center [0, 0] width 0 height 0
type input "0"
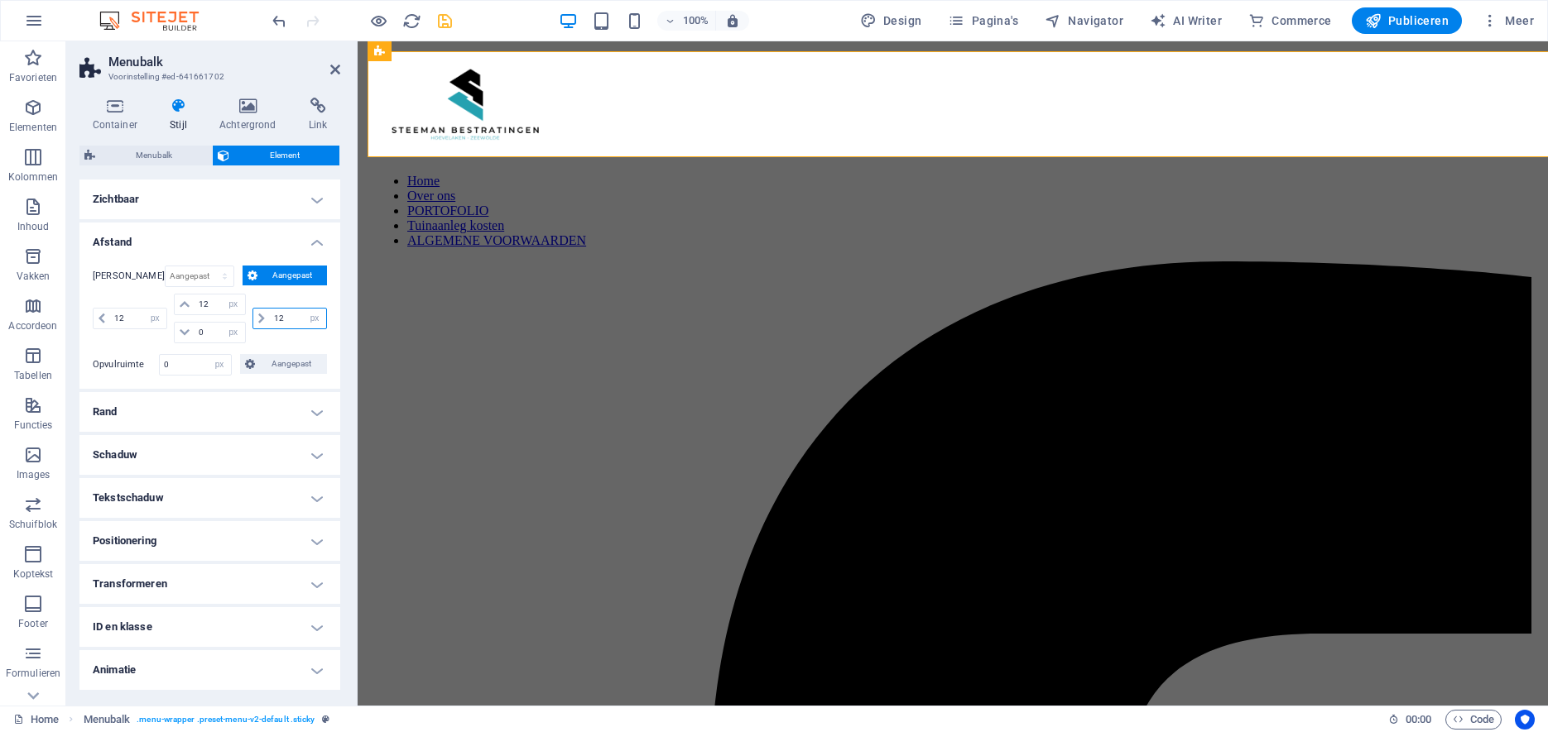
drag, startPoint x: 285, startPoint y: 316, endPoint x: 214, endPoint y: 316, distance: 71.2
click at [270, 315] on input "12" at bounding box center [298, 319] width 56 height 20
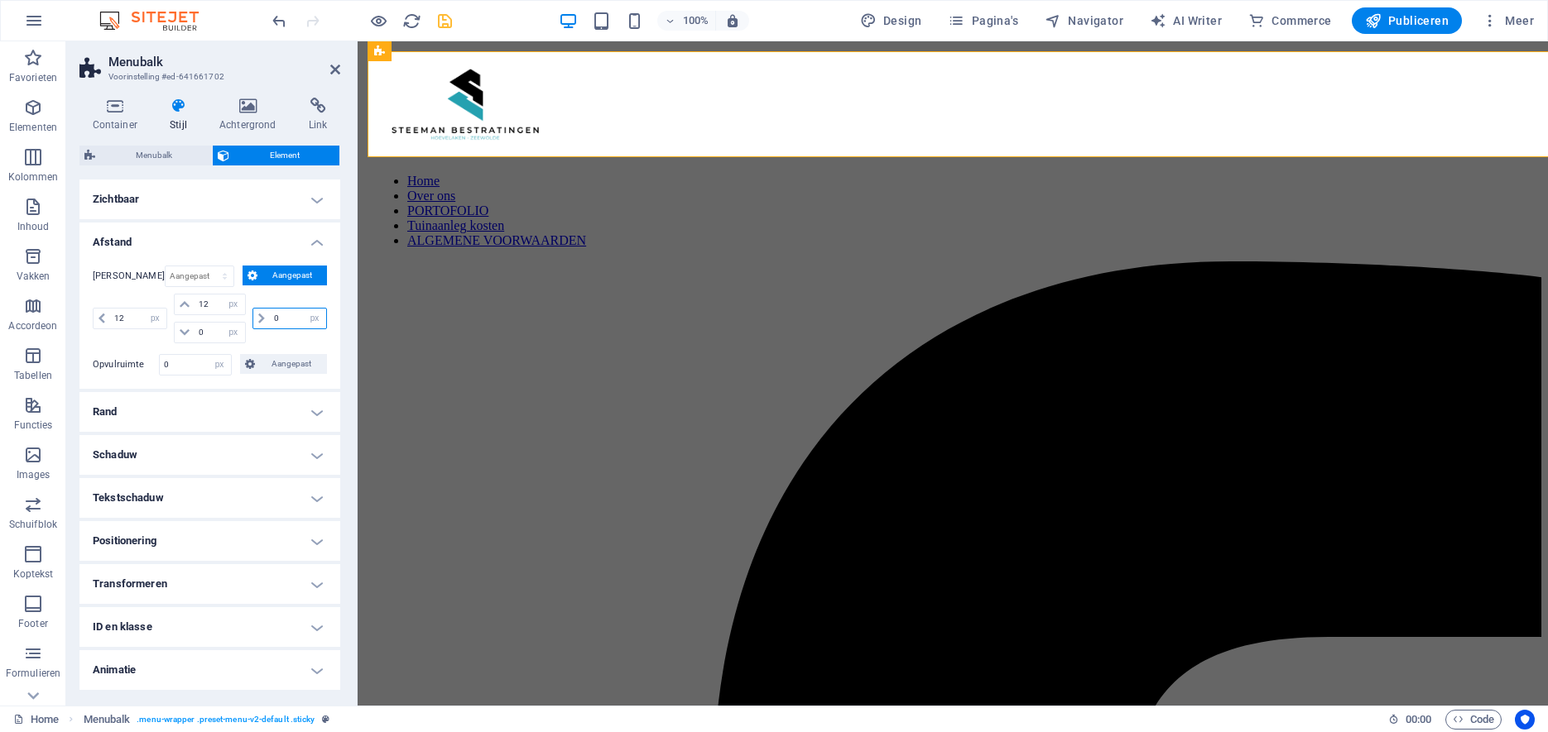
click at [295, 314] on input "0" at bounding box center [298, 319] width 56 height 20
type input "0"
click at [111, 345] on div "12 auto px % rem vw vh 12 auto px % rem vw vh 0 auto px % rem vw vh 0 auto px %…" at bounding box center [210, 321] width 234 height 54
click at [185, 305] on icon at bounding box center [185, 305] width 10 height 10
click at [166, 266] on select "Standaard auto px % rem vw vh Aangepast" at bounding box center [200, 276] width 69 height 20
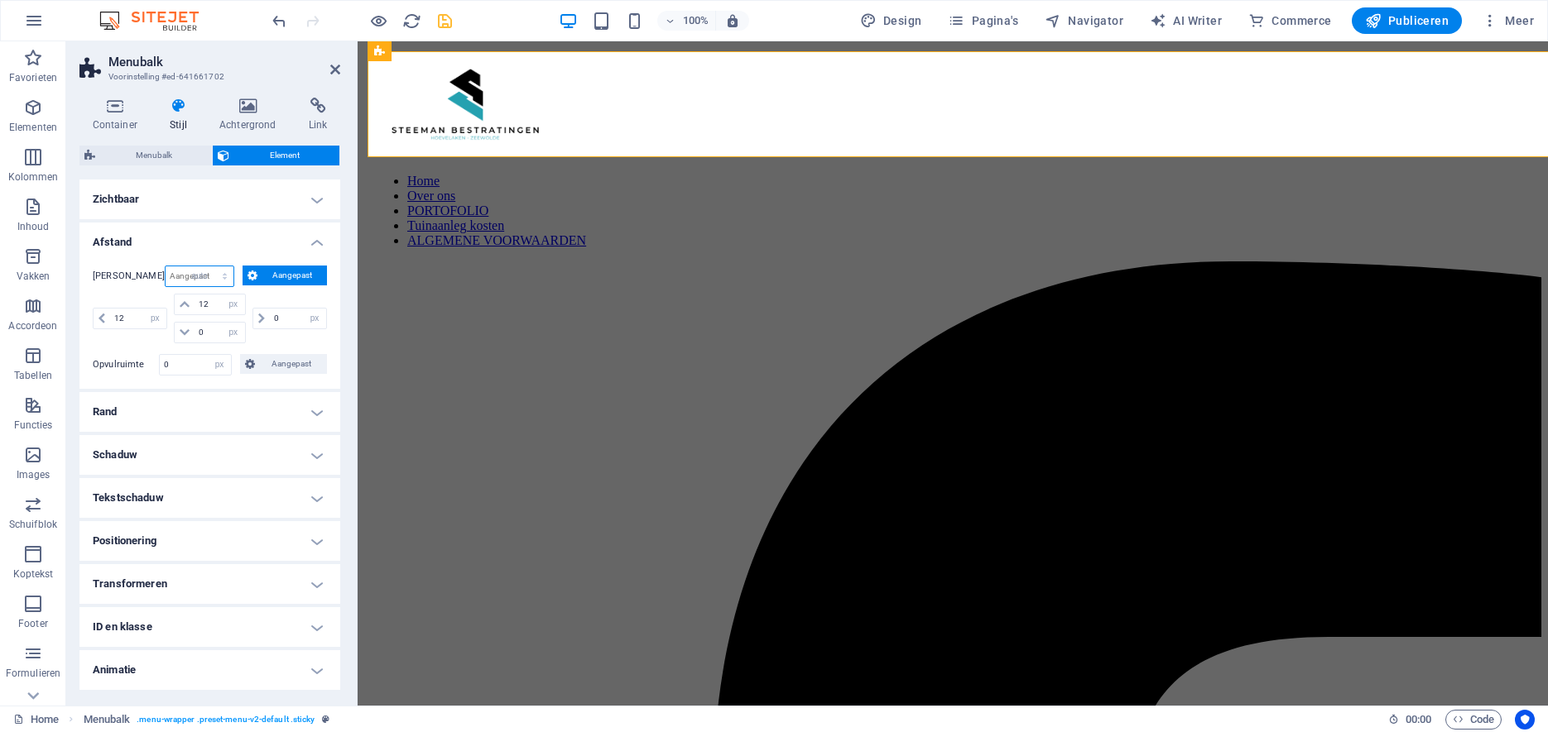
click option "auto" at bounding box center [0, 0] width 0 height 0
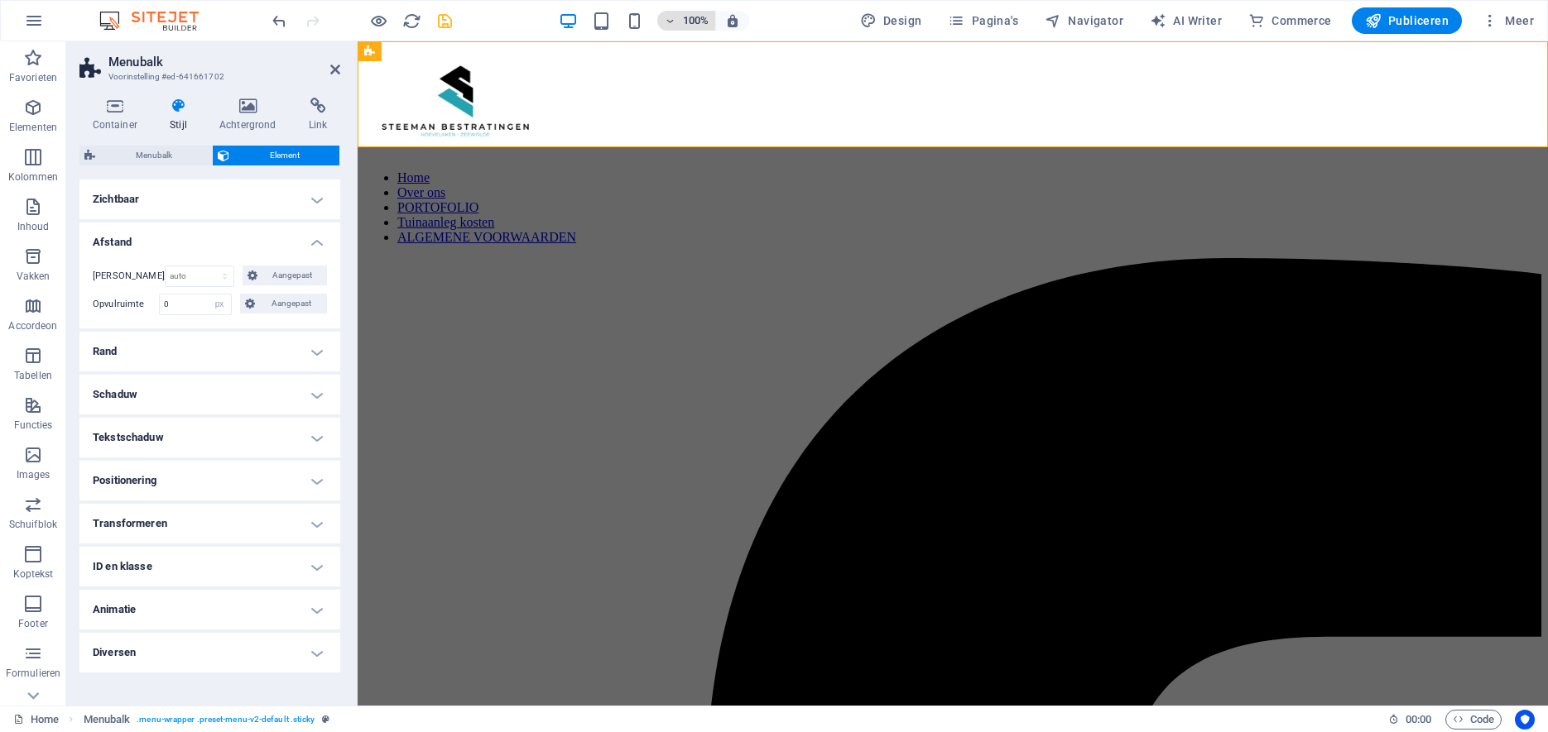
click at [675, 20] on icon "button" at bounding box center [670, 21] width 12 height 11
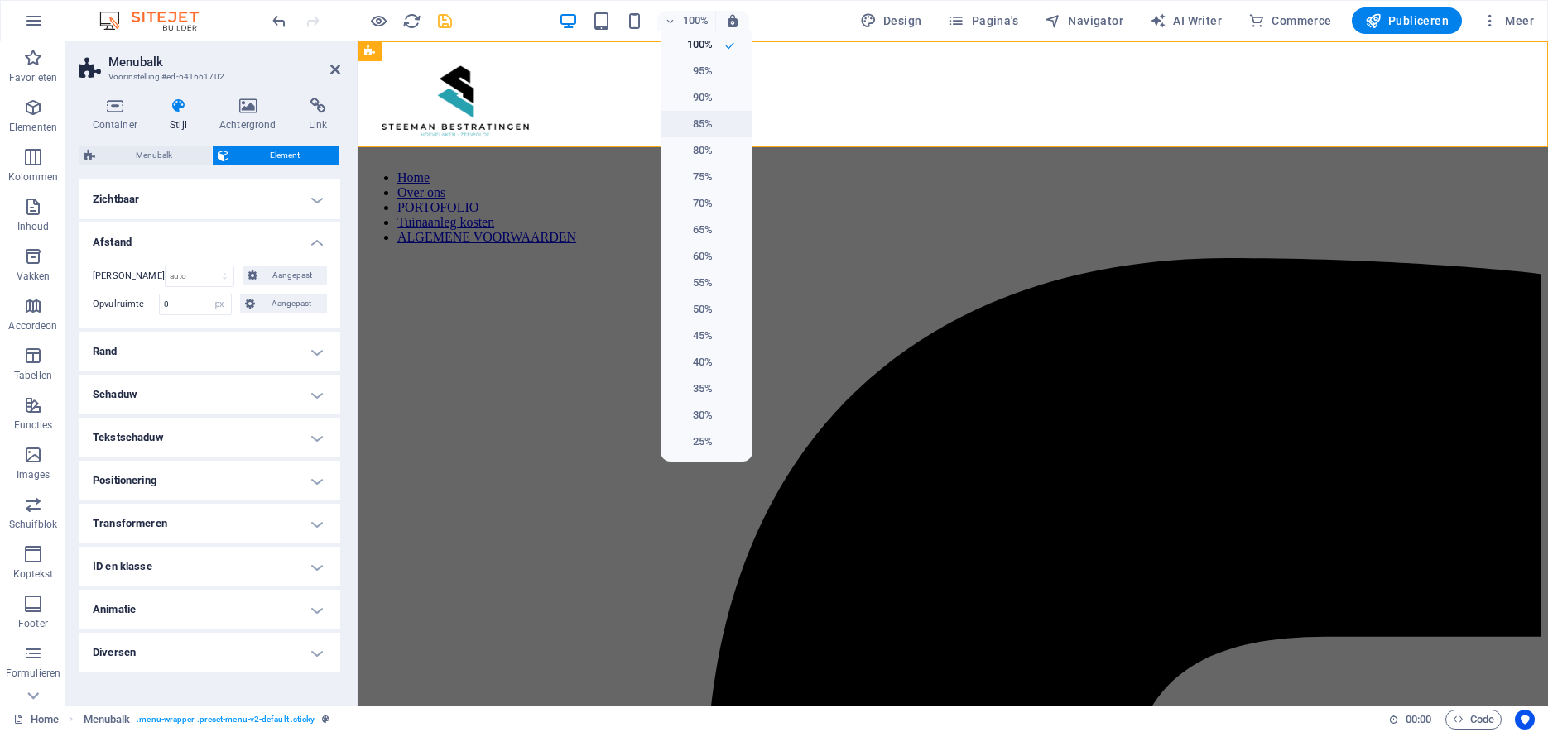
click at [699, 125] on h6 "85%" at bounding box center [691, 124] width 42 height 20
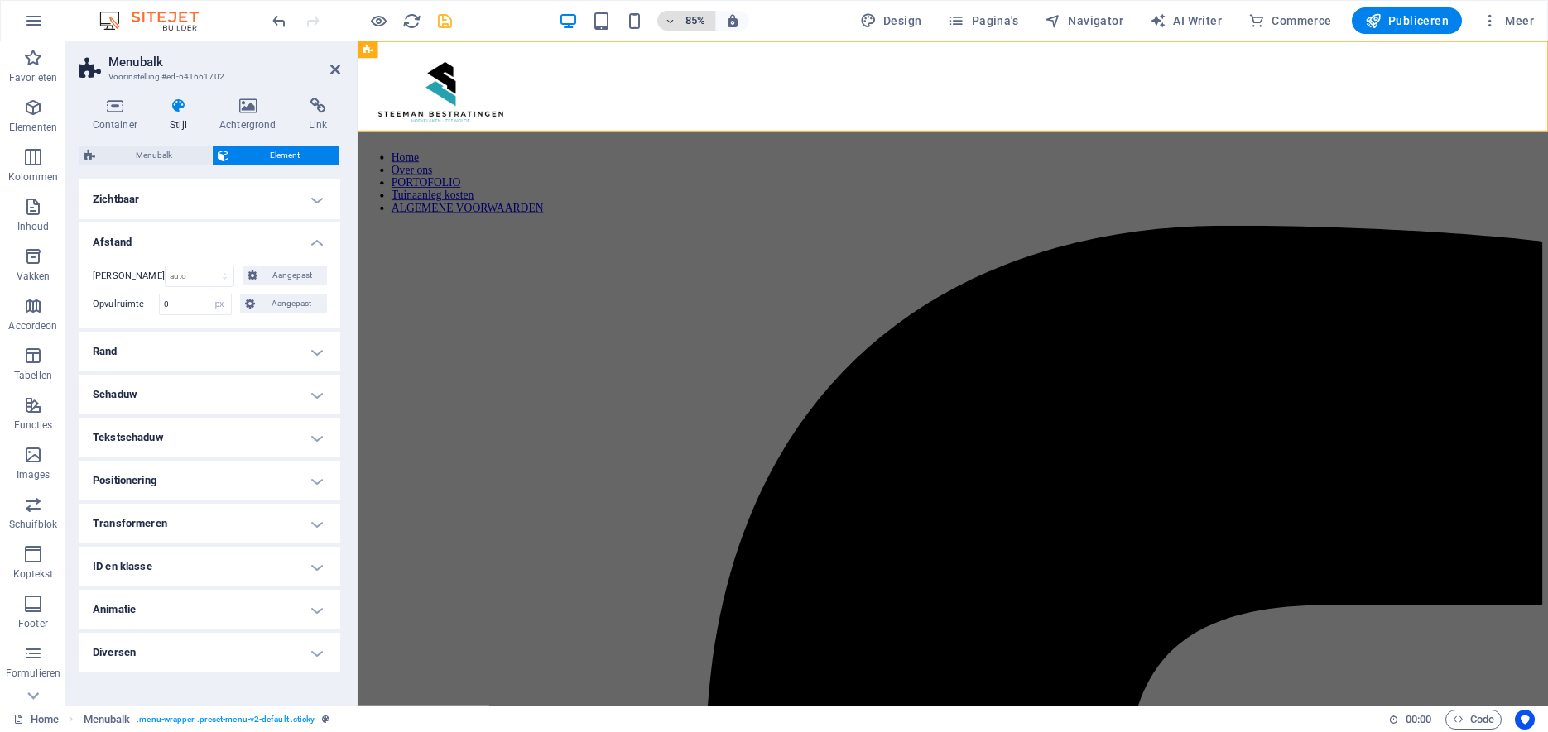
click at [680, 20] on span "85%" at bounding box center [686, 21] width 45 height 20
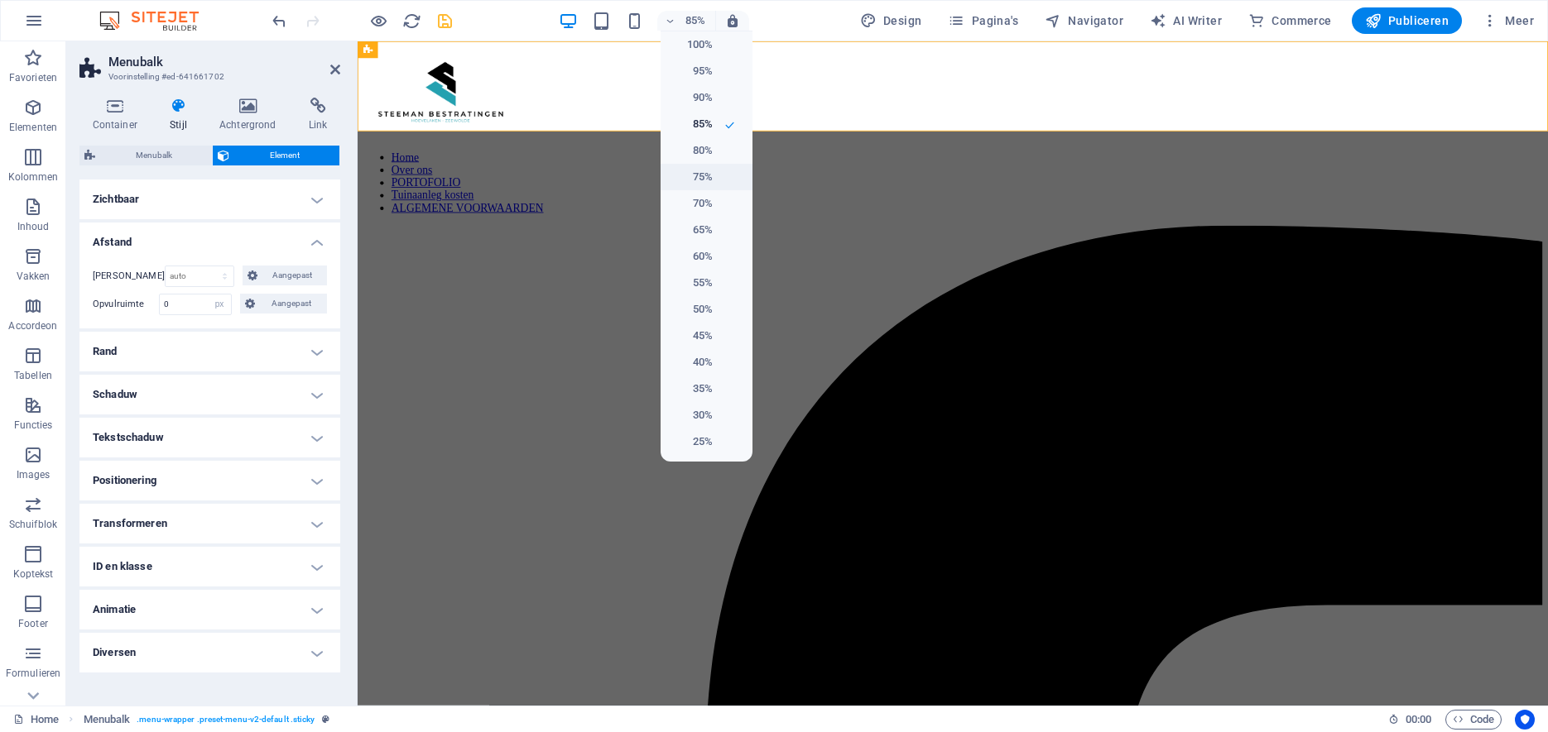
click at [696, 178] on h6 "75%" at bounding box center [691, 177] width 42 height 20
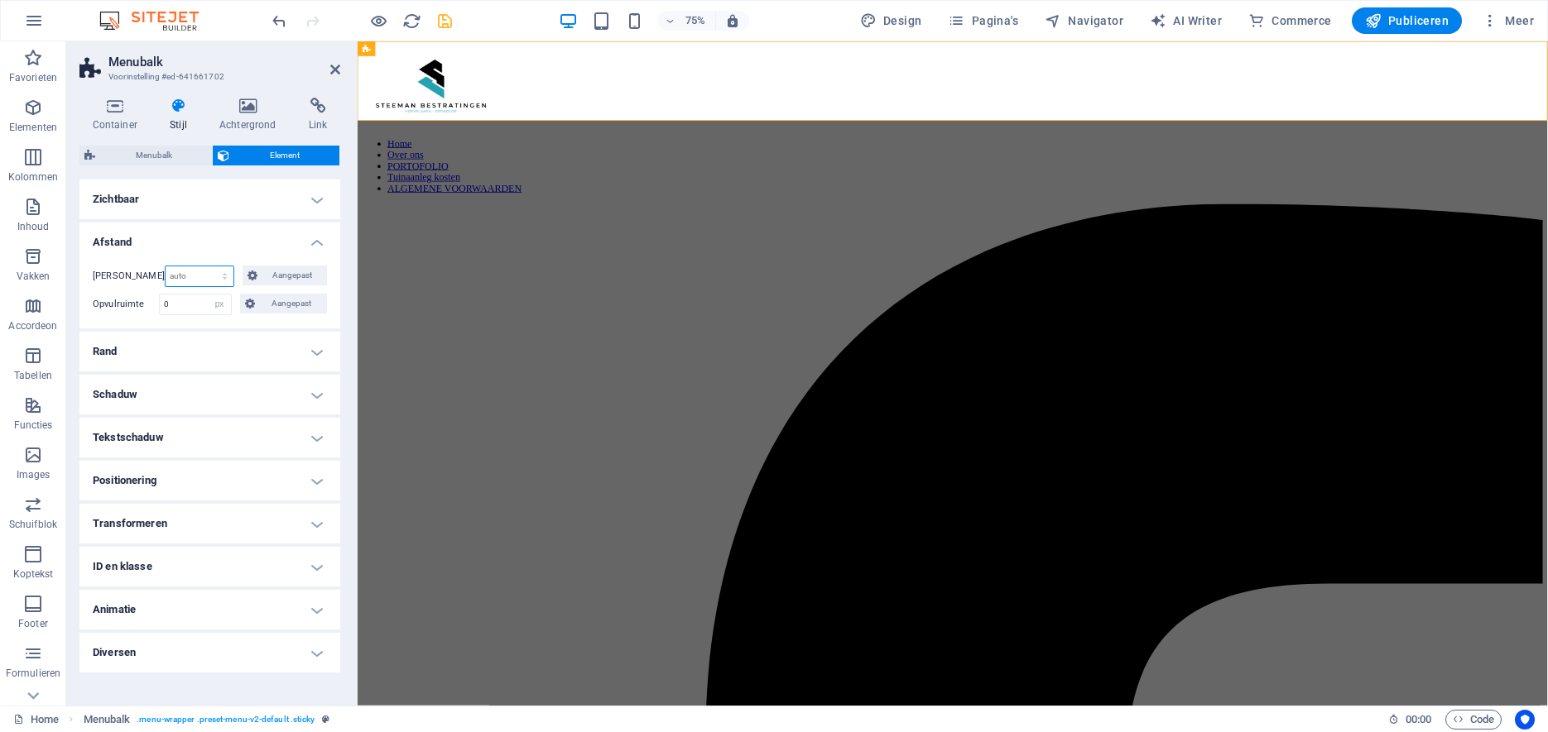
click at [166, 266] on select "Standaard auto px % rem vw vh Aangepast" at bounding box center [200, 276] width 69 height 20
select select "px"
click option "px" at bounding box center [0, 0] width 0 height 0
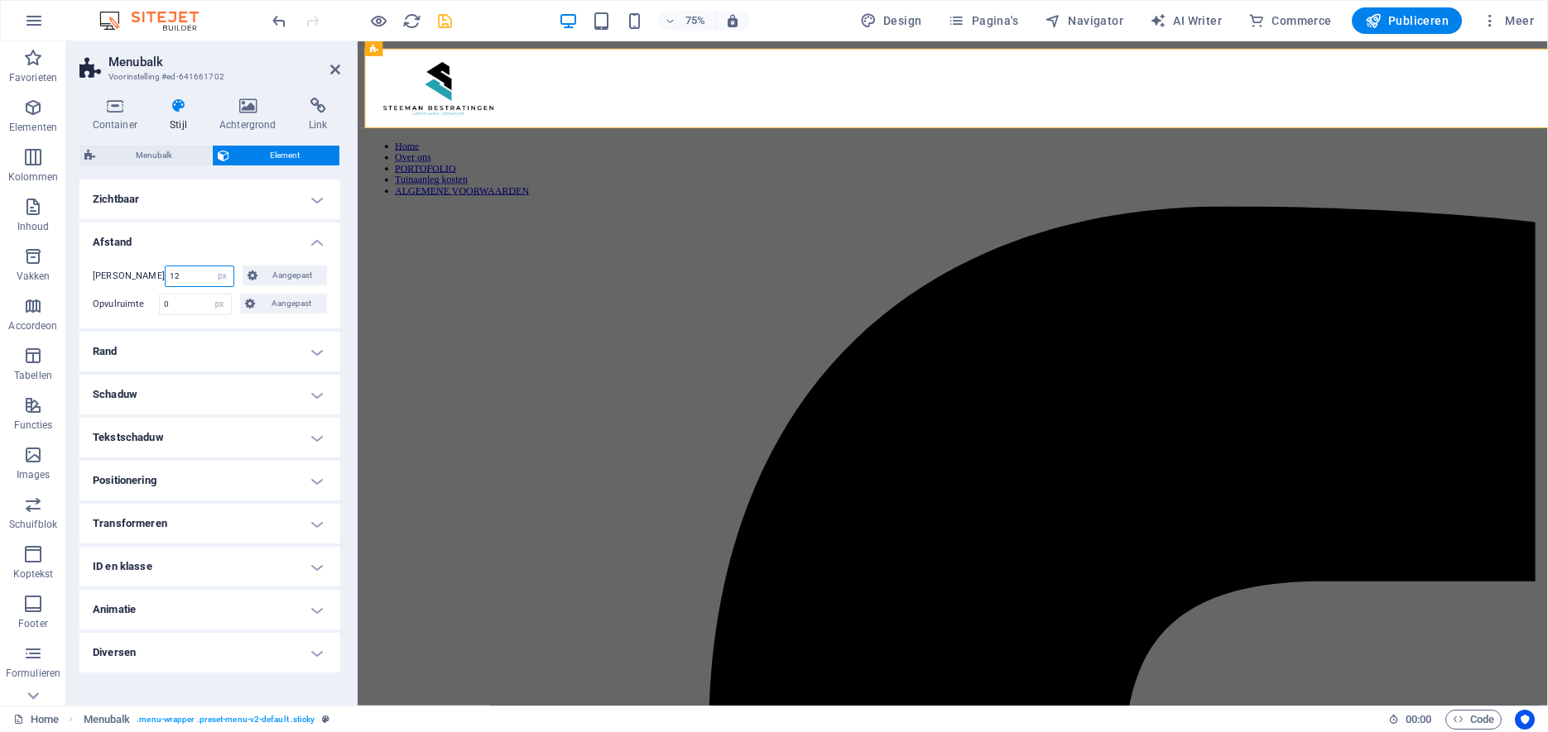
type input "12"
click at [194, 484] on h4 "Positionering" at bounding box center [209, 481] width 261 height 40
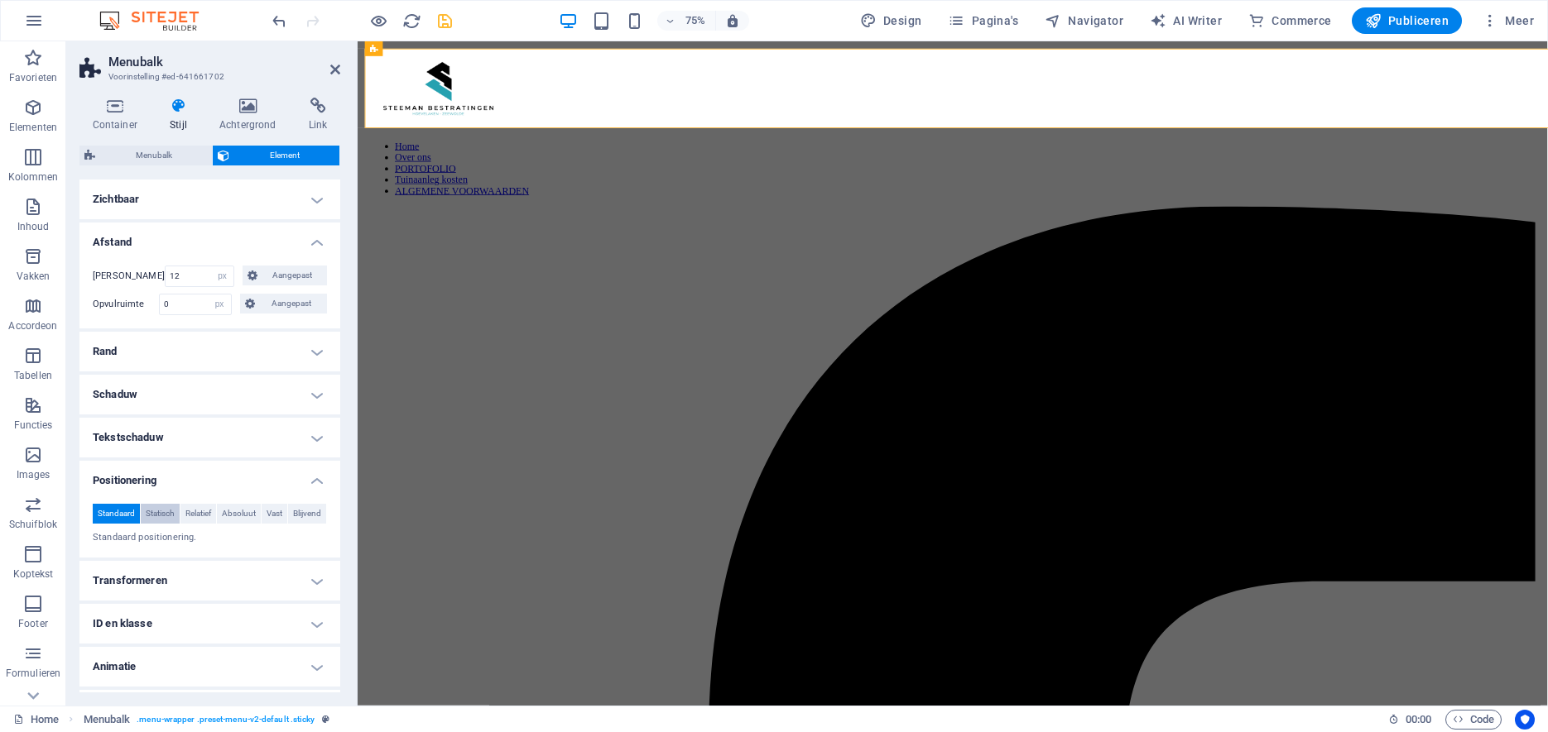
click at [175, 511] on span "Statisch" at bounding box center [160, 514] width 29 height 20
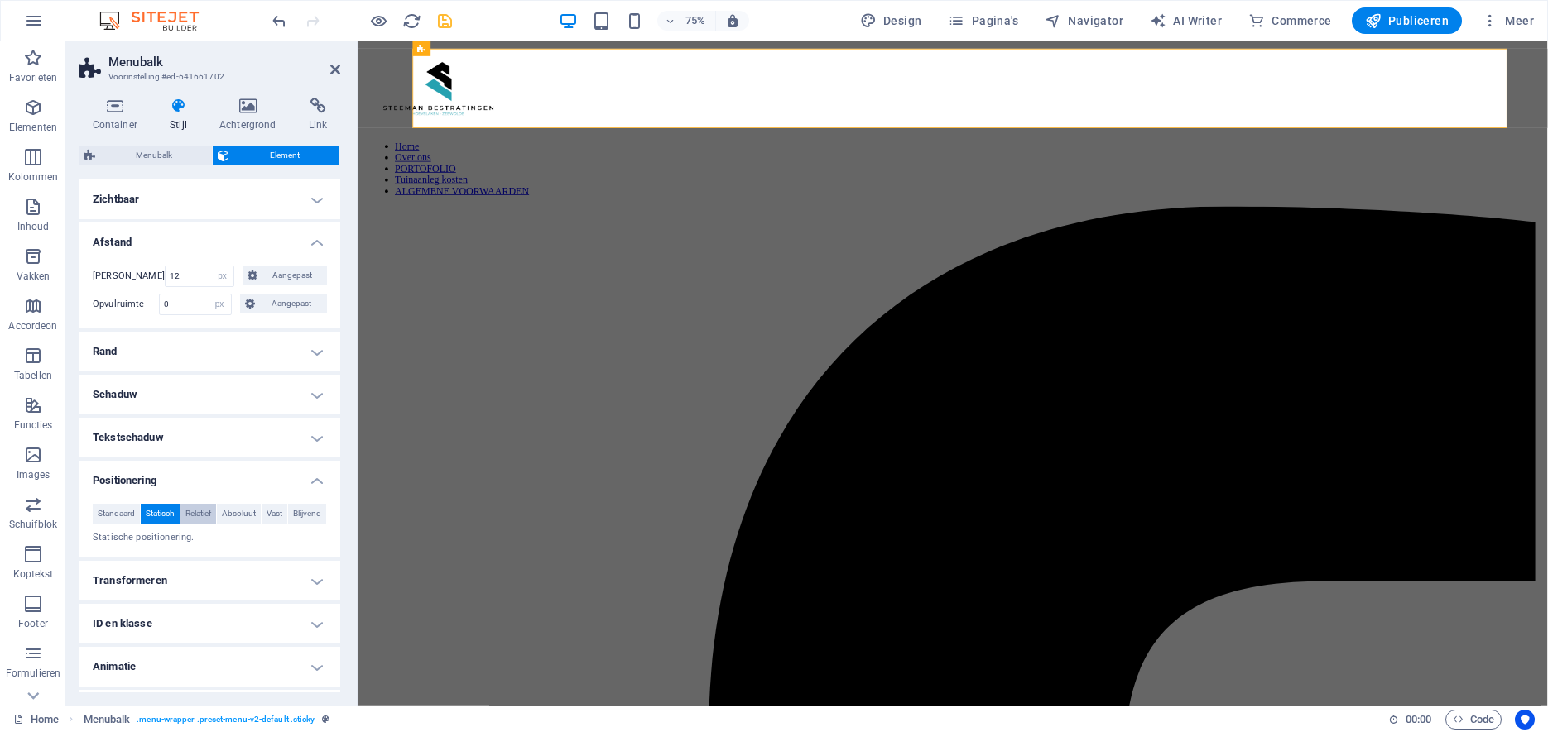
click at [211, 511] on span "Relatief" at bounding box center [198, 514] width 26 height 20
click at [256, 512] on span "Absoluut" at bounding box center [239, 514] width 34 height 20
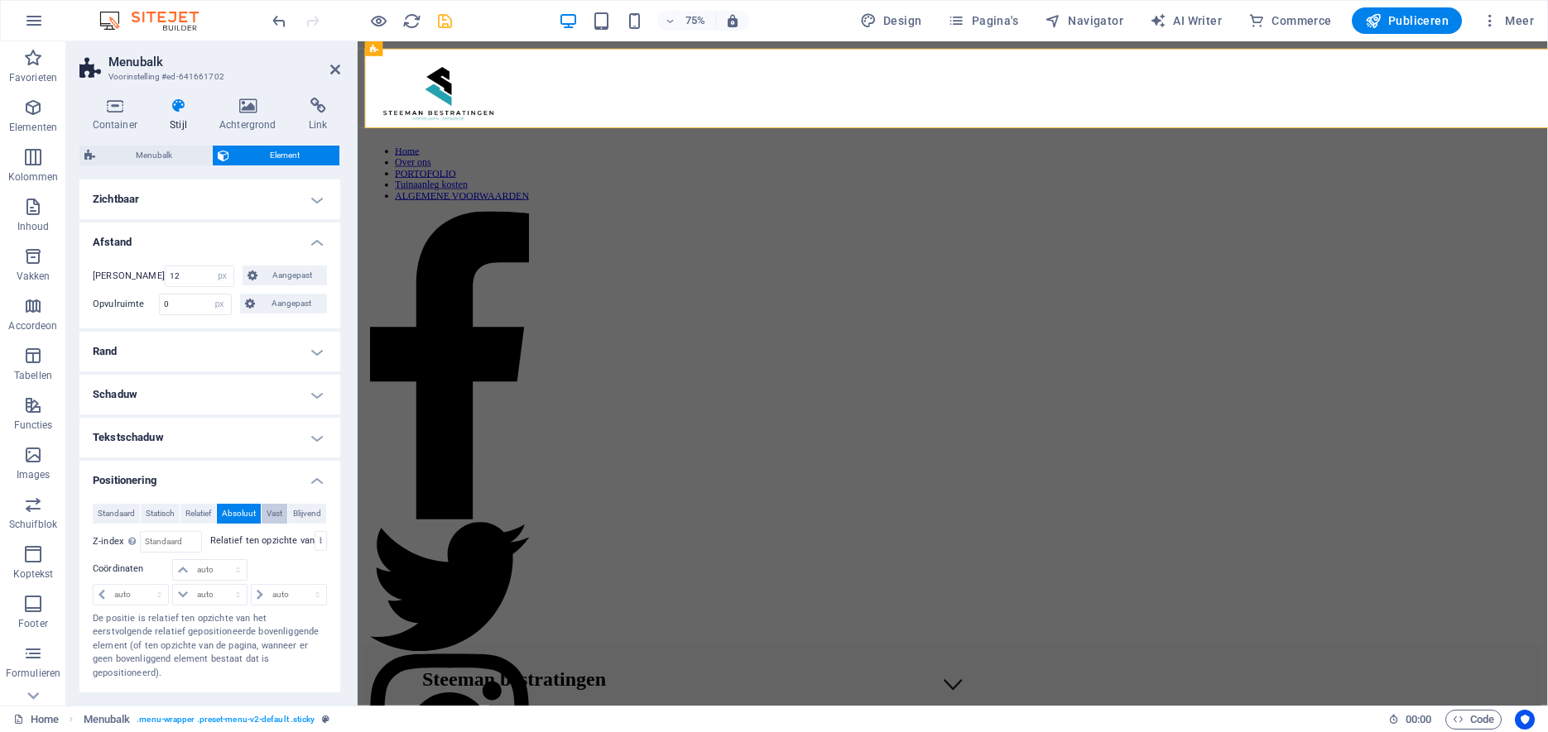
click at [287, 508] on button "Vast" at bounding box center [275, 514] width 26 height 20
click at [293, 524] on span "Blijvend" at bounding box center [307, 514] width 28 height 20
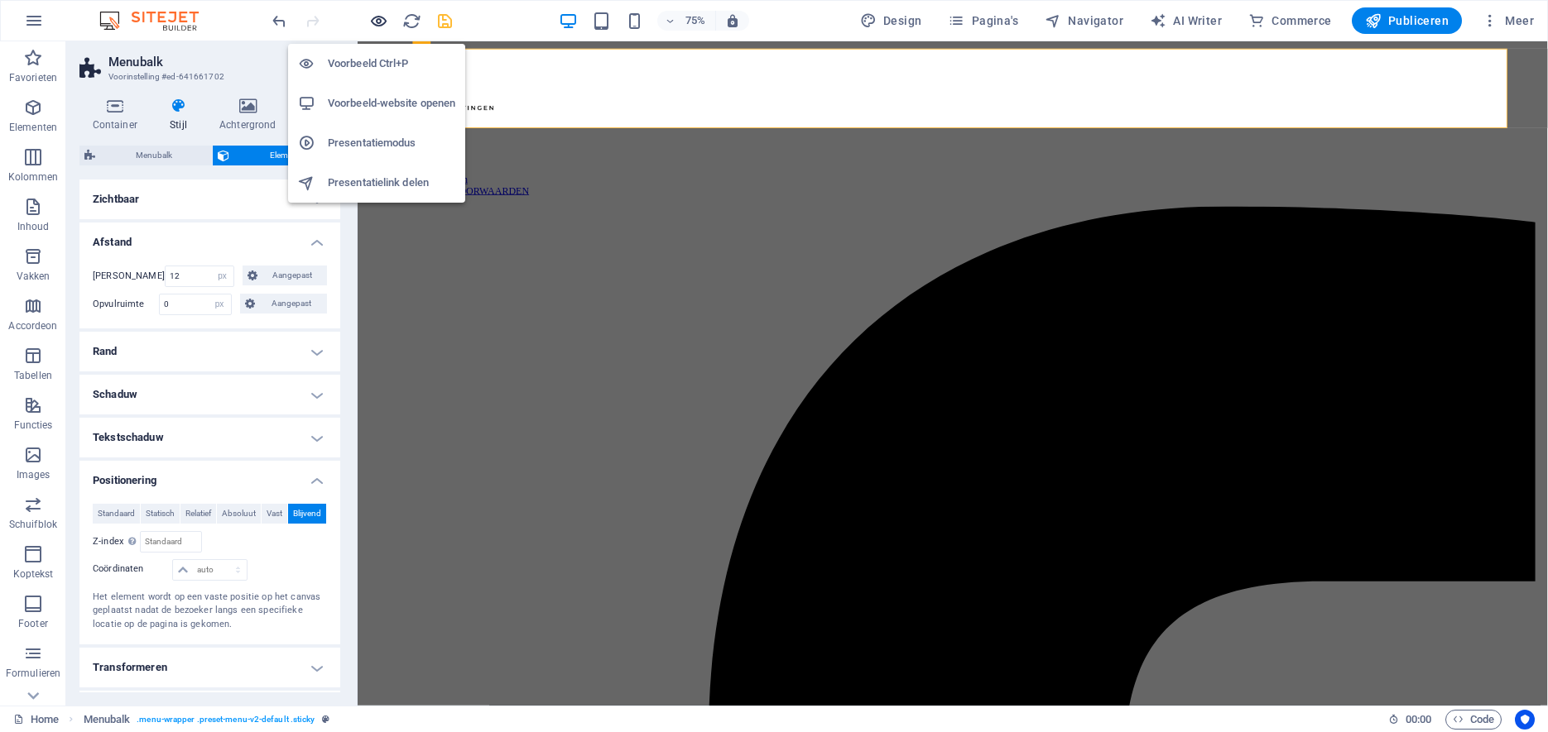
click at [376, 19] on icon "button" at bounding box center [378, 21] width 19 height 19
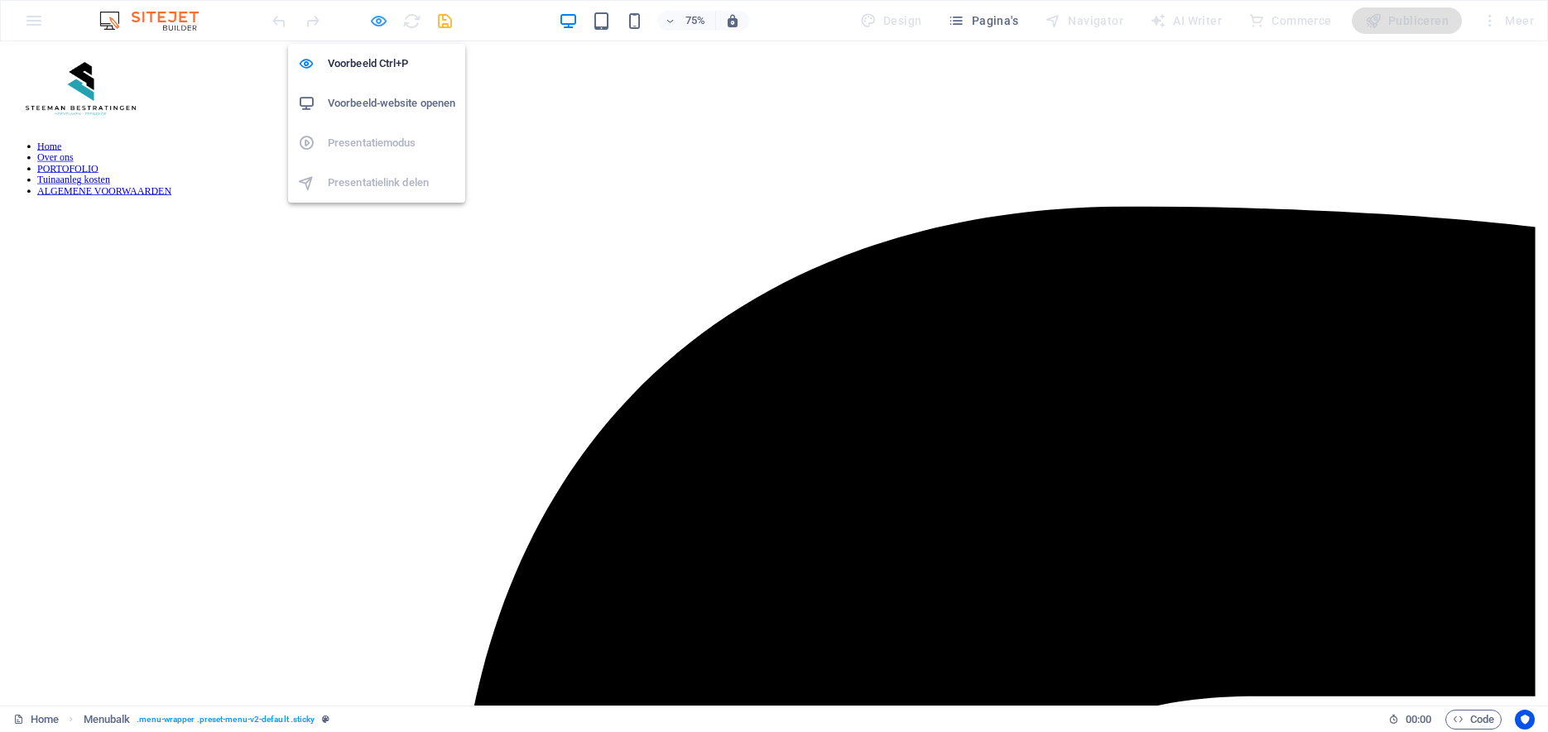
click at [377, 21] on icon "button" at bounding box center [378, 21] width 19 height 19
select select "px"
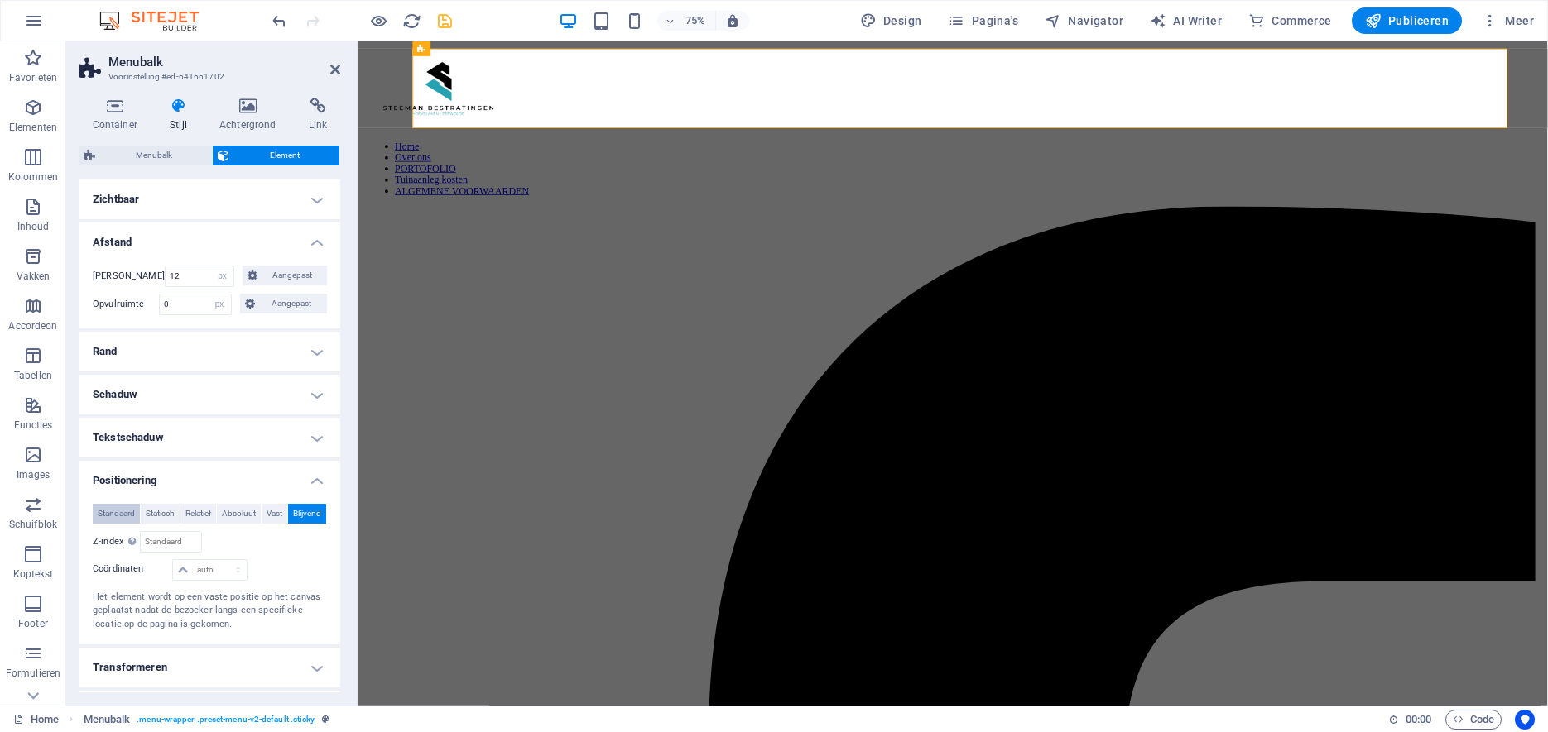
click at [124, 516] on span "Standaard" at bounding box center [116, 514] width 37 height 20
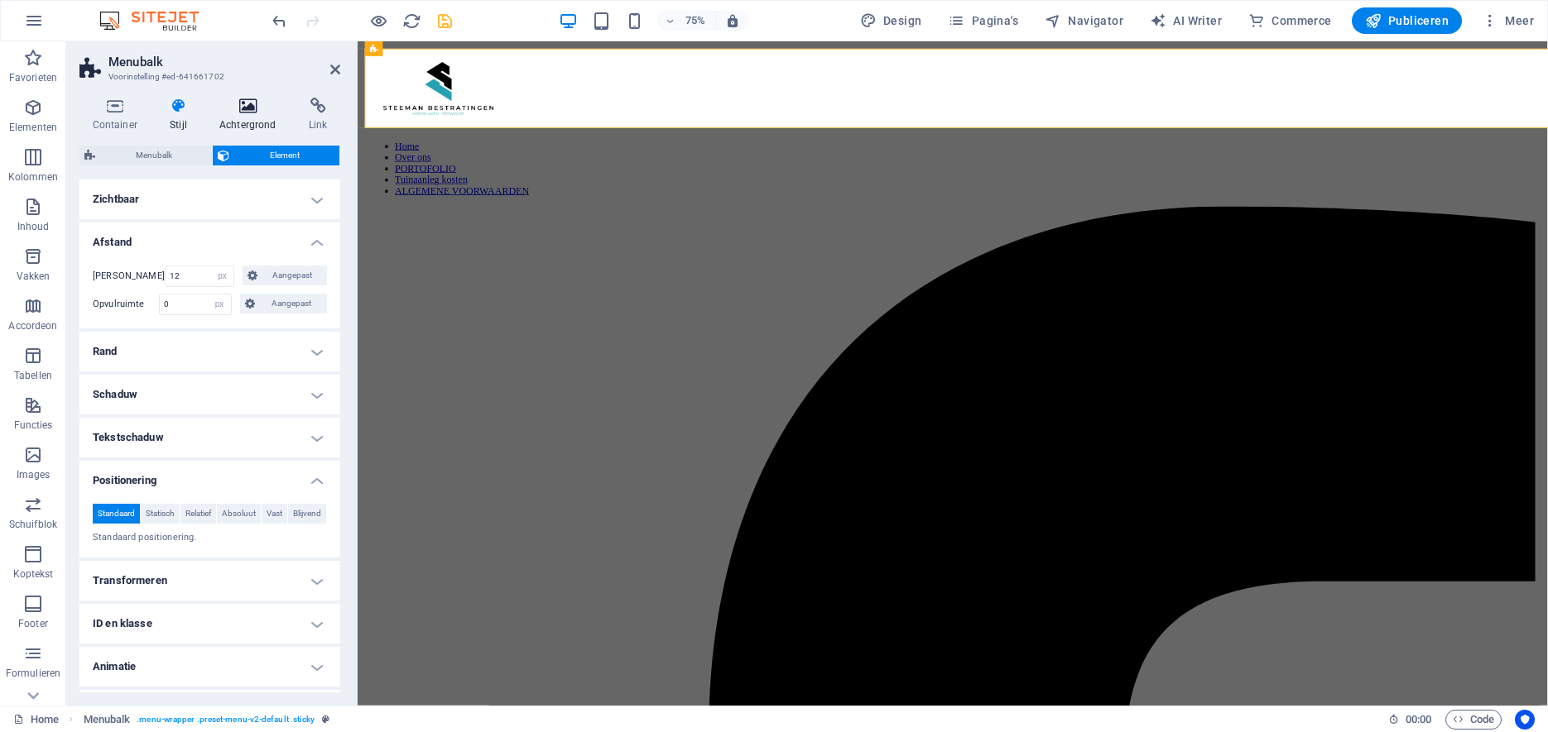
click at [244, 106] on icon at bounding box center [247, 106] width 83 height 17
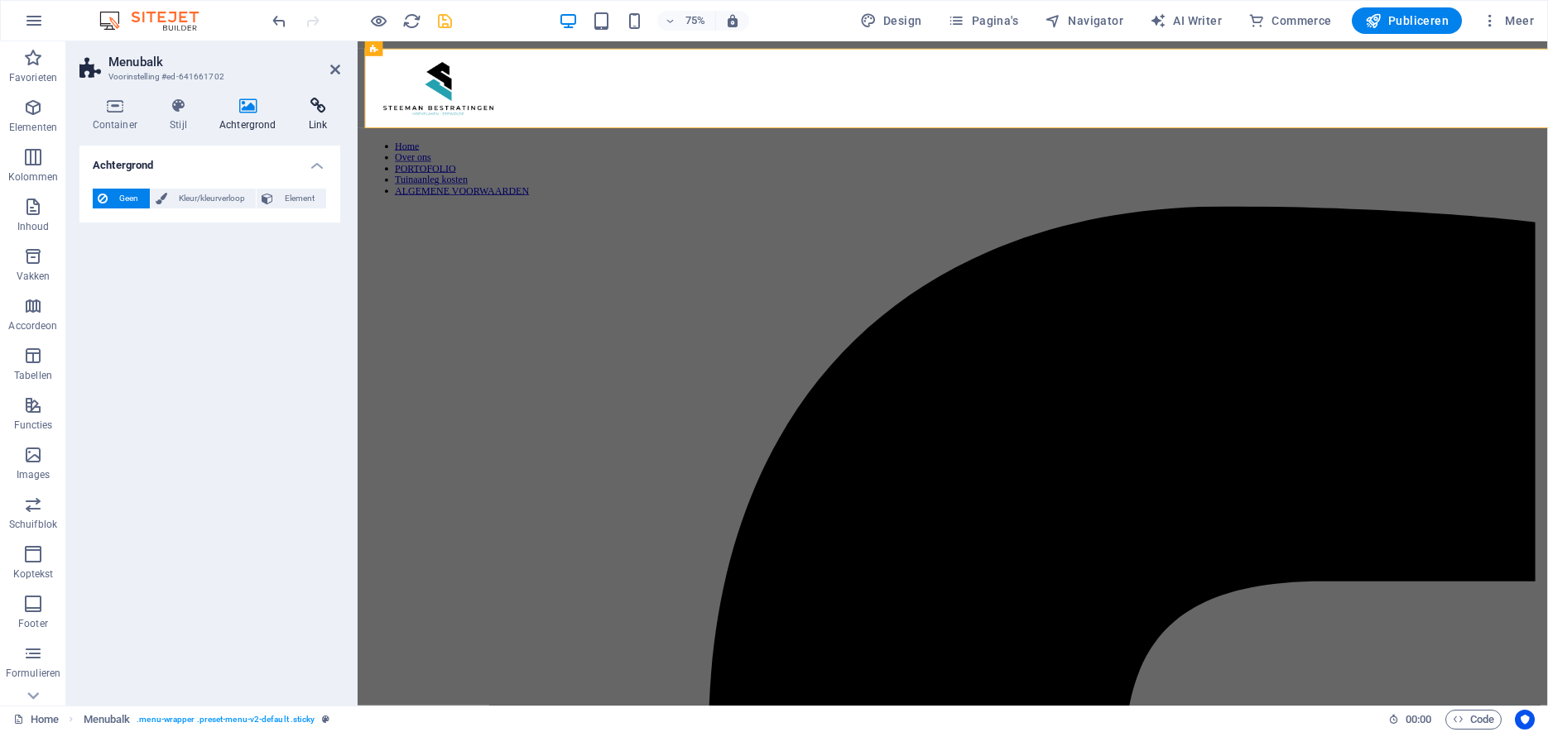
click at [308, 110] on icon at bounding box center [317, 106] width 45 height 17
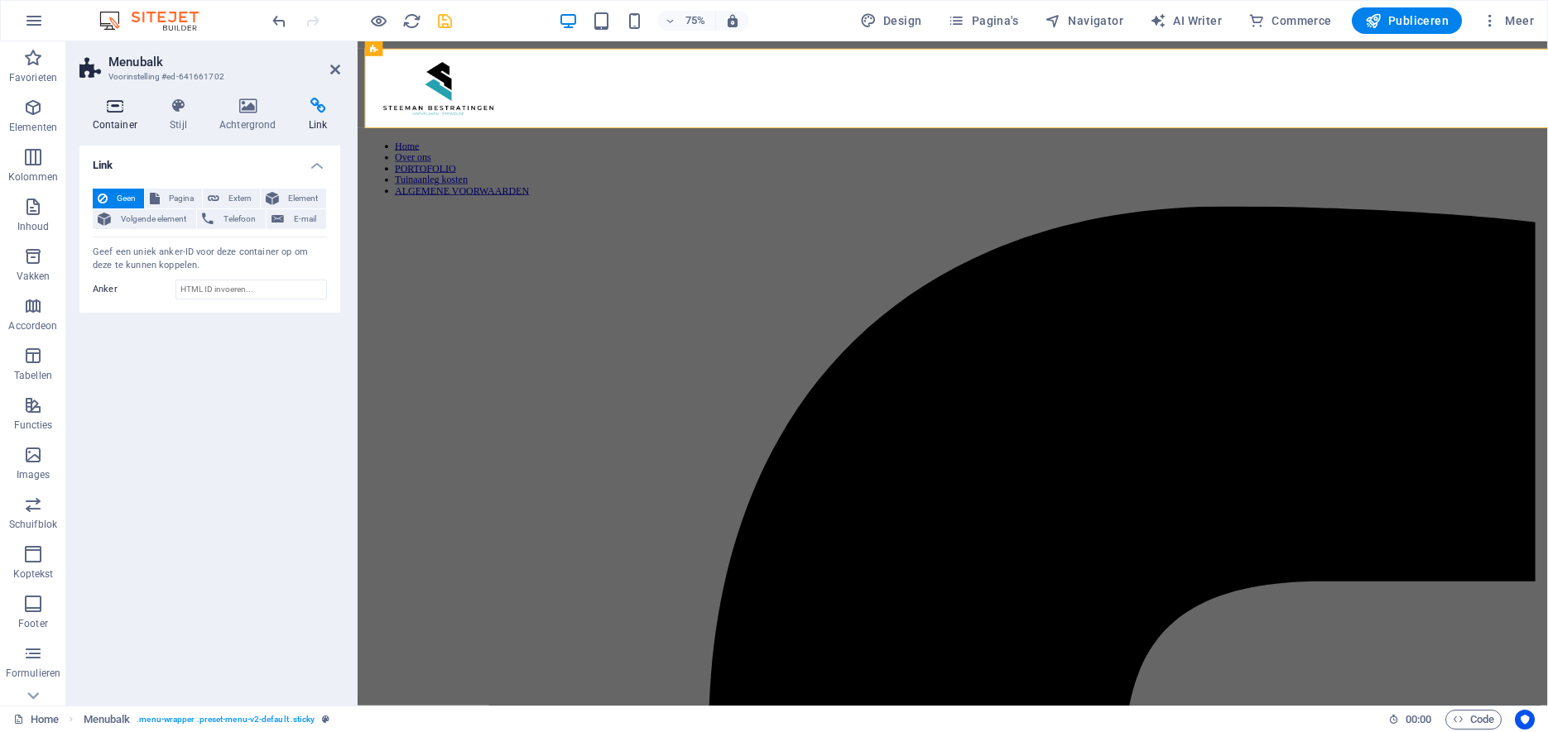
click at [109, 109] on icon at bounding box center [114, 106] width 71 height 17
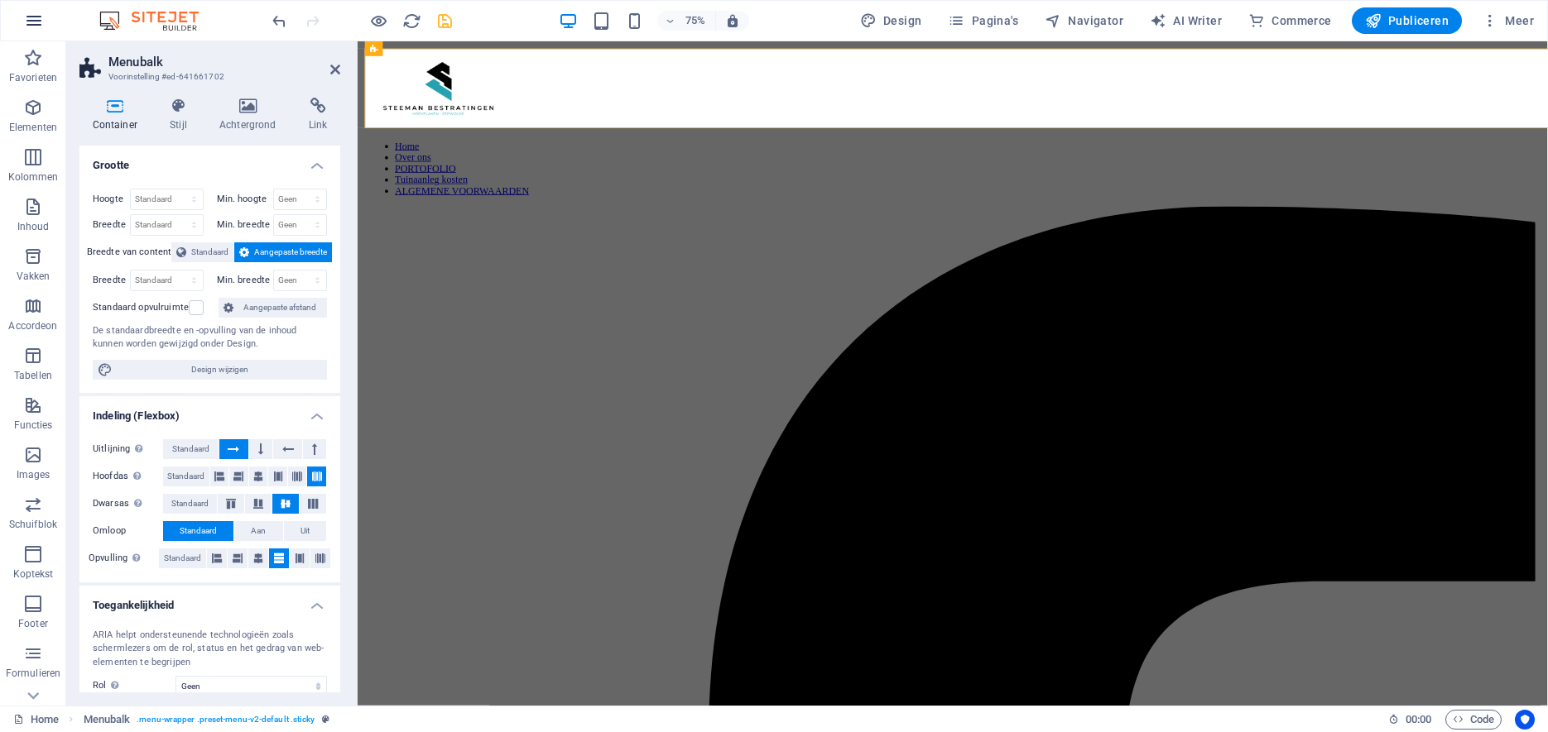
click at [38, 22] on icon "button" at bounding box center [34, 21] width 20 height 20
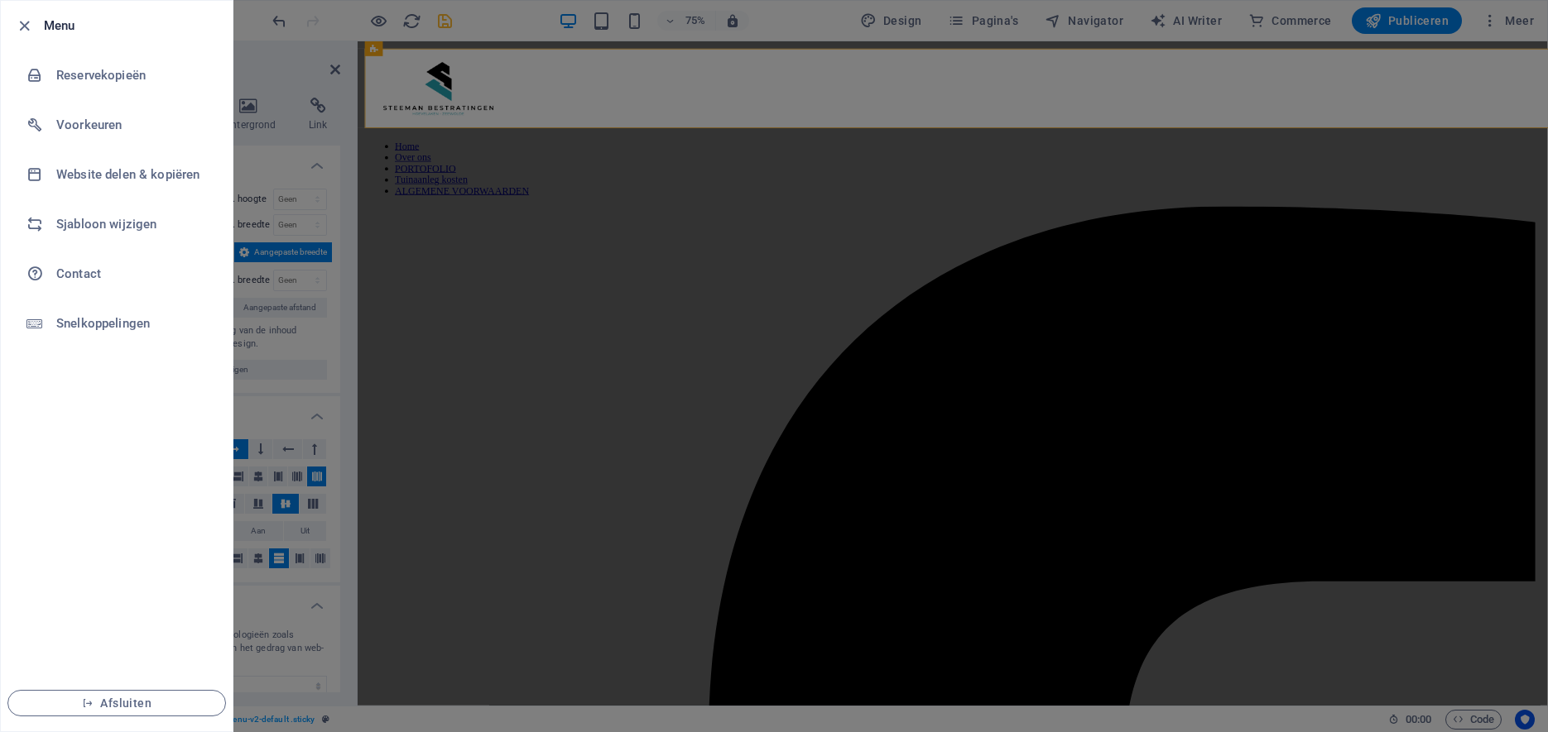
click at [38, 22] on div at bounding box center [29, 26] width 30 height 20
click at [375, 19] on div at bounding box center [774, 366] width 1548 height 732
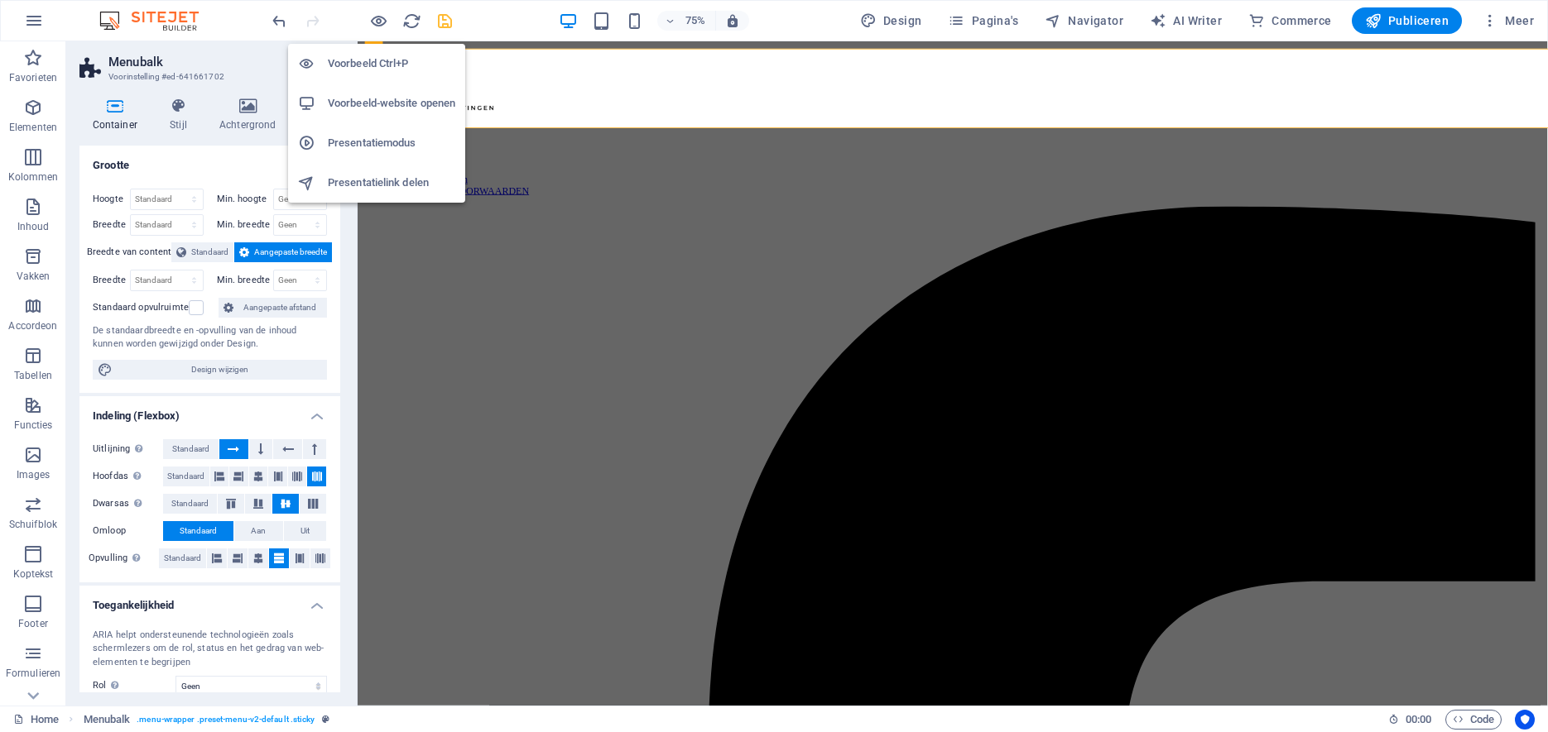
click at [375, 19] on icon "button" at bounding box center [378, 21] width 19 height 19
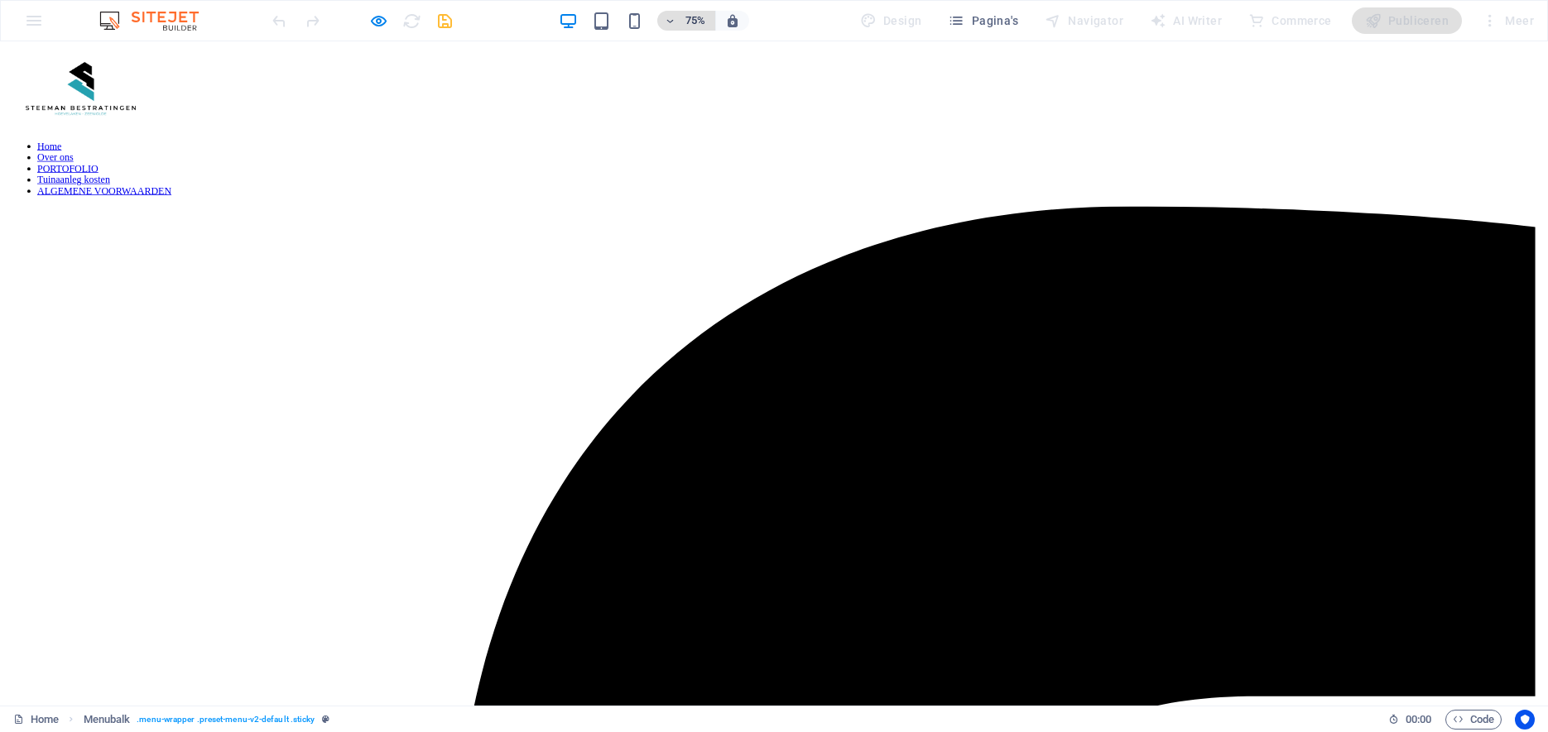
click at [681, 24] on span "75%" at bounding box center [686, 21] width 45 height 20
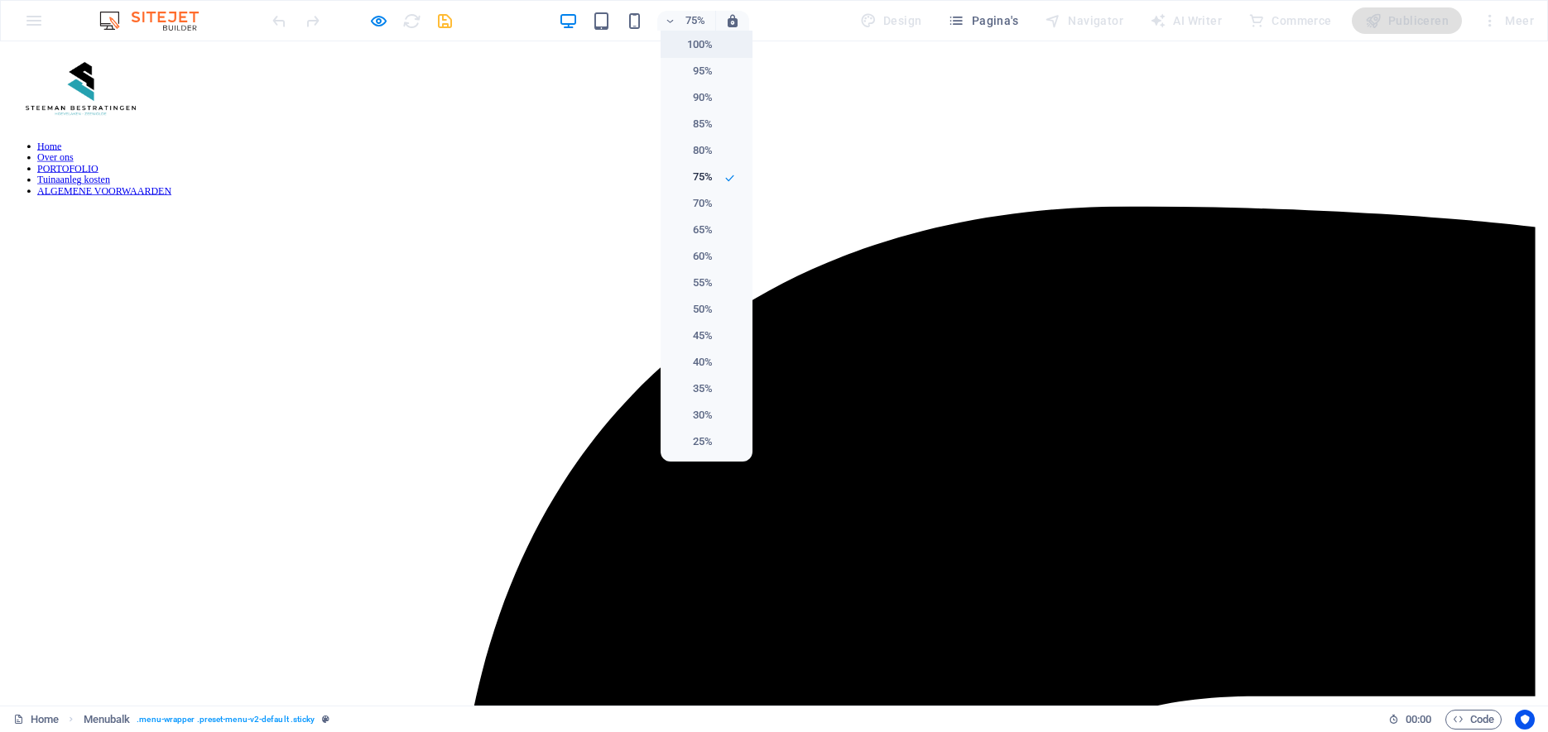
click at [686, 46] on h6 "100%" at bounding box center [691, 45] width 42 height 20
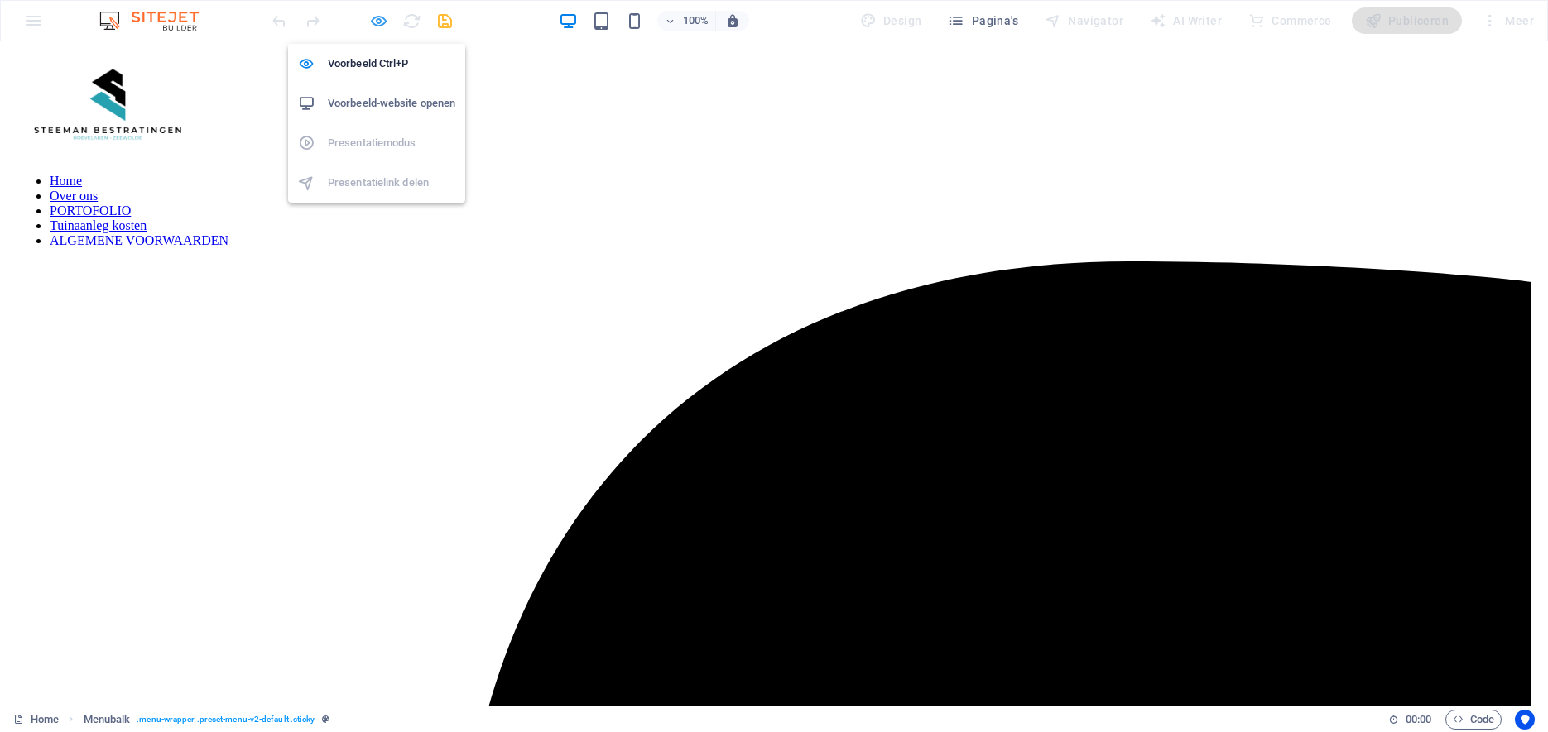
click at [379, 20] on icon "button" at bounding box center [378, 21] width 19 height 19
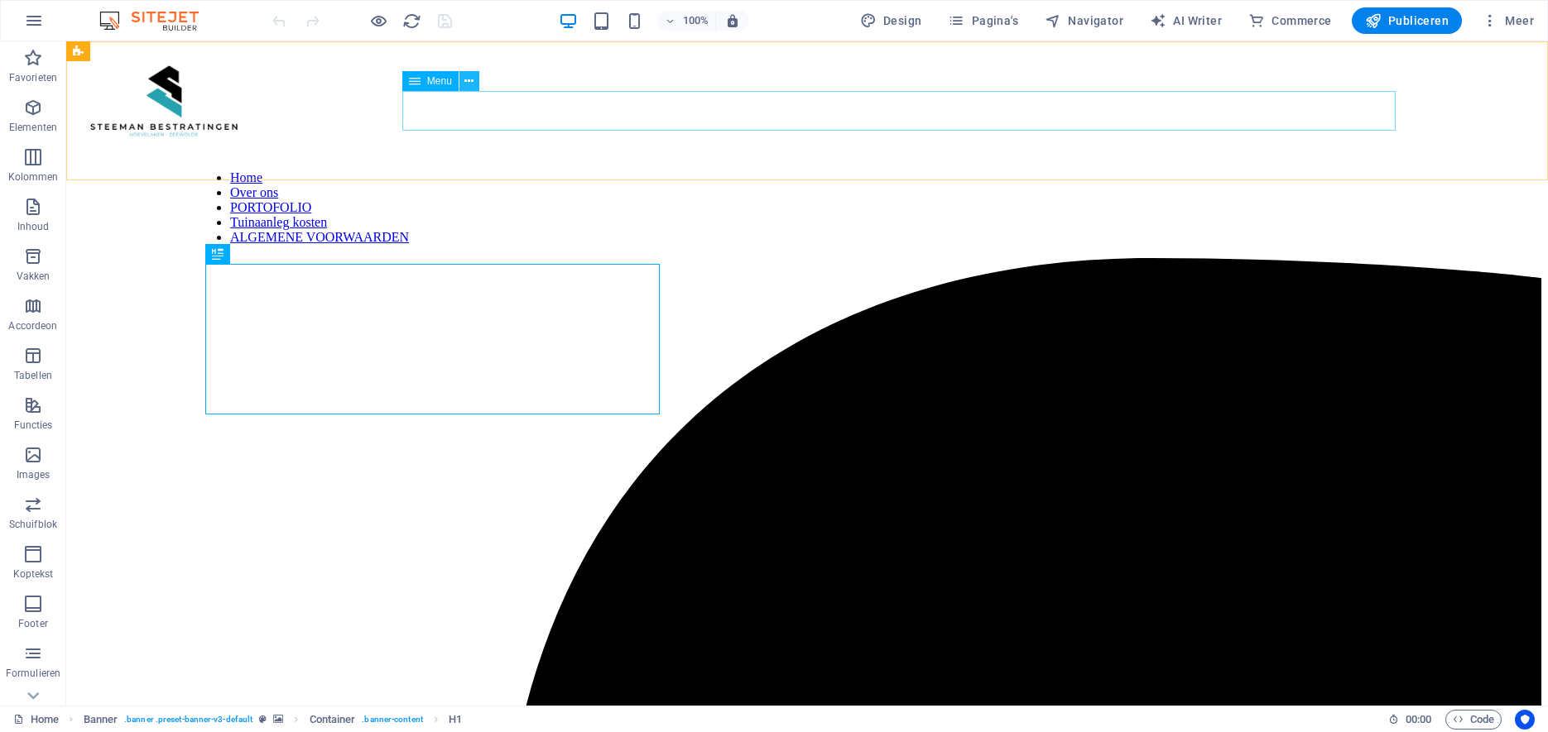
click at [469, 82] on icon at bounding box center [468, 81] width 9 height 17
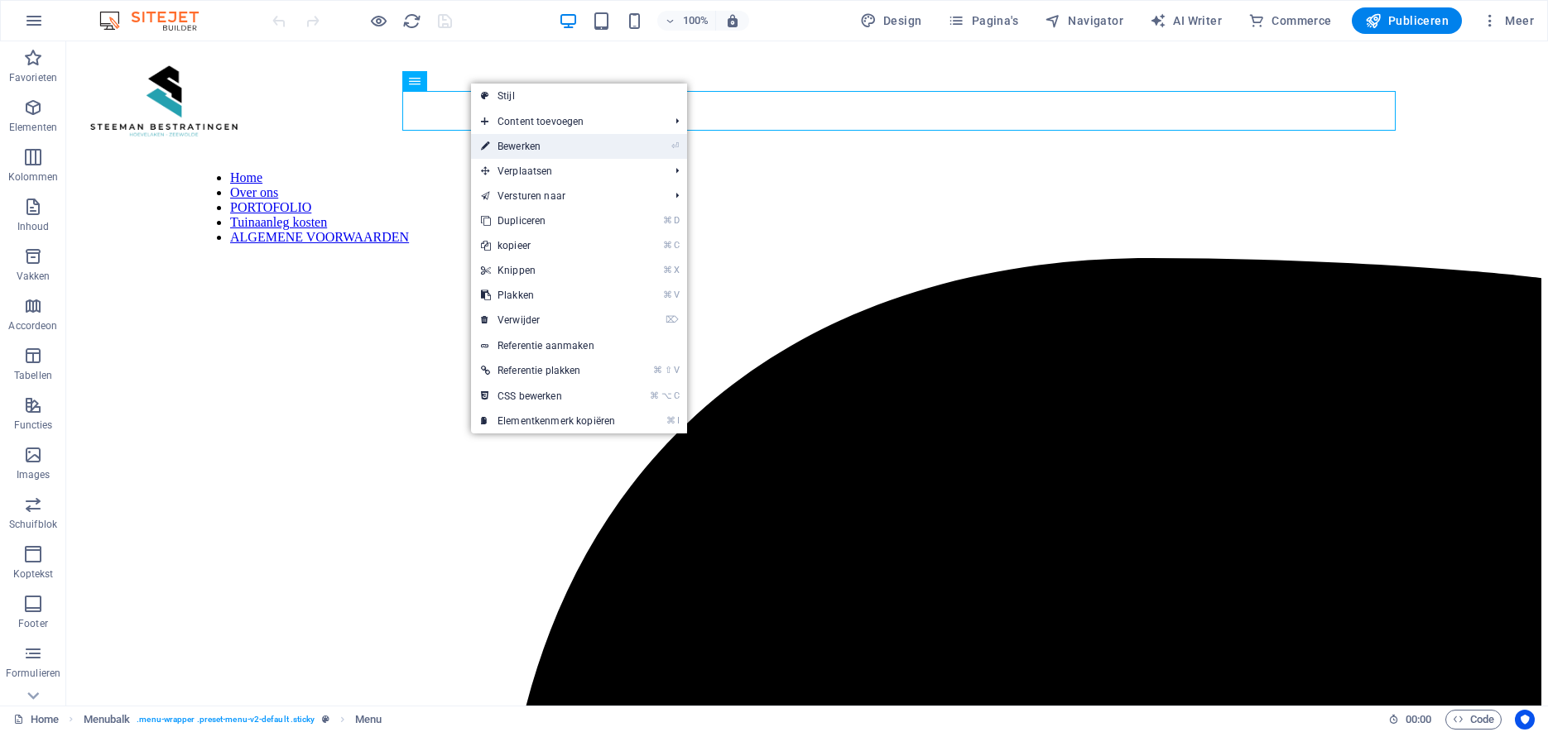
click at [482, 146] on icon at bounding box center [485, 146] width 8 height 25
select select
select select "1"
select select
select select "2"
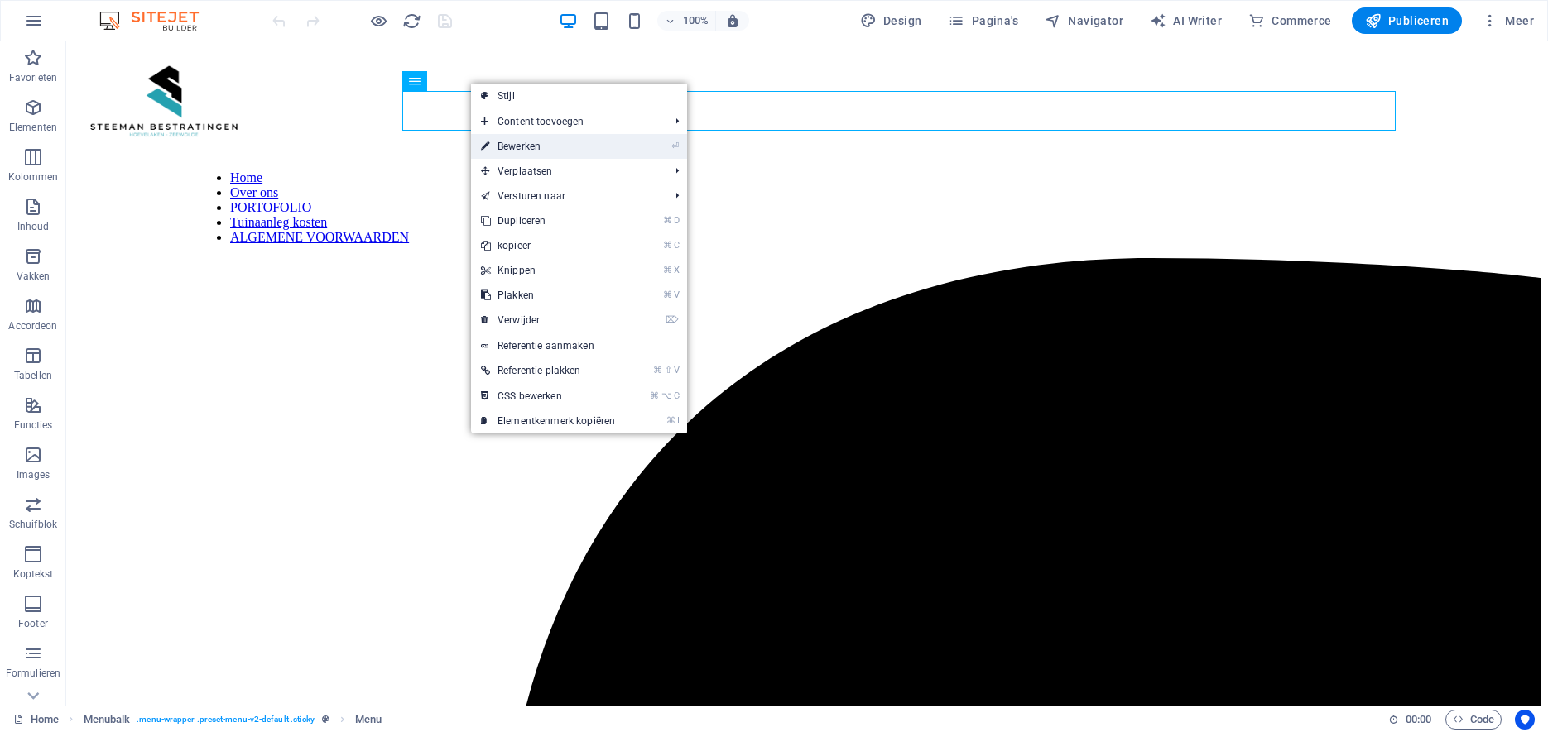
select select
select select "3"
select select
select select "4"
select select
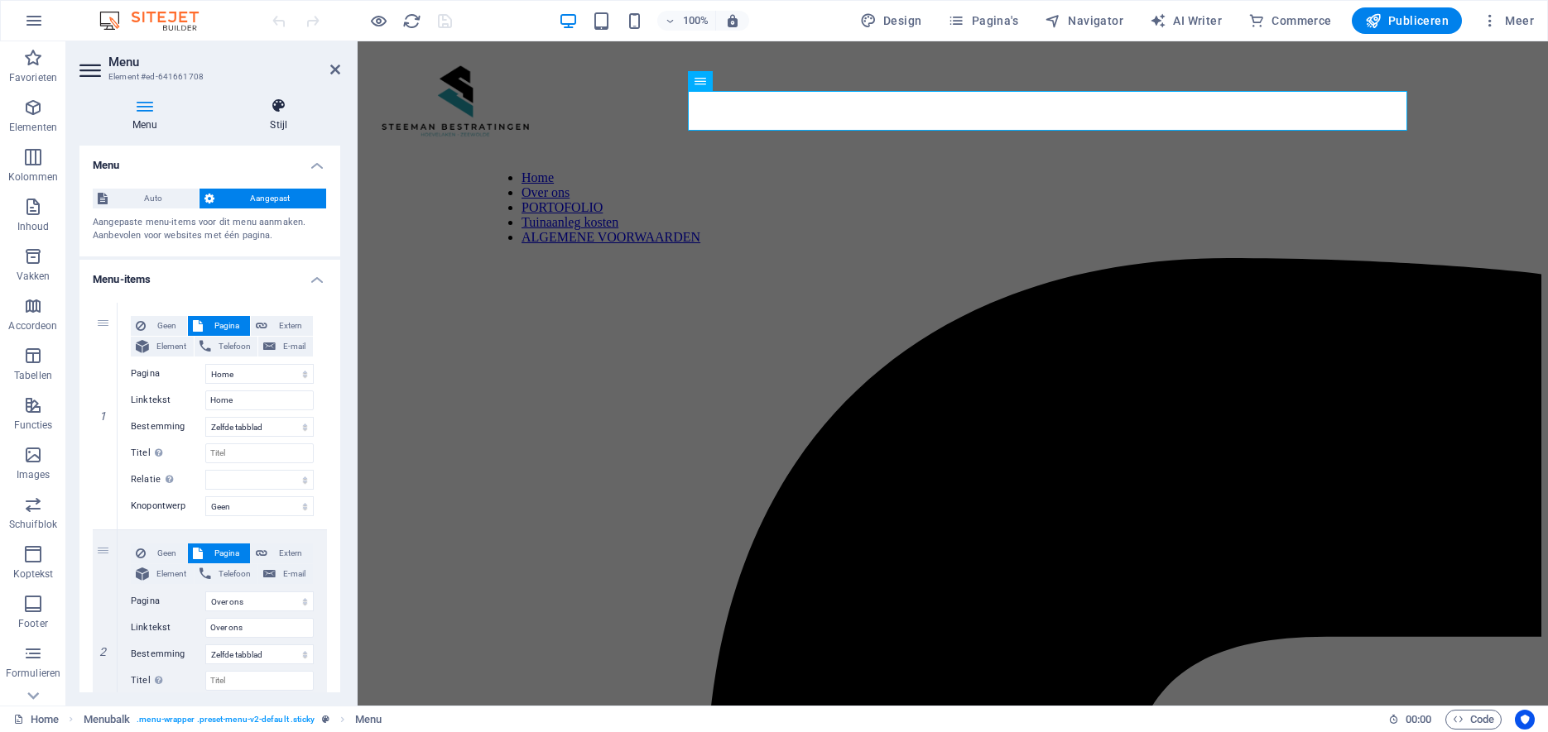
click at [268, 104] on icon at bounding box center [278, 106] width 123 height 17
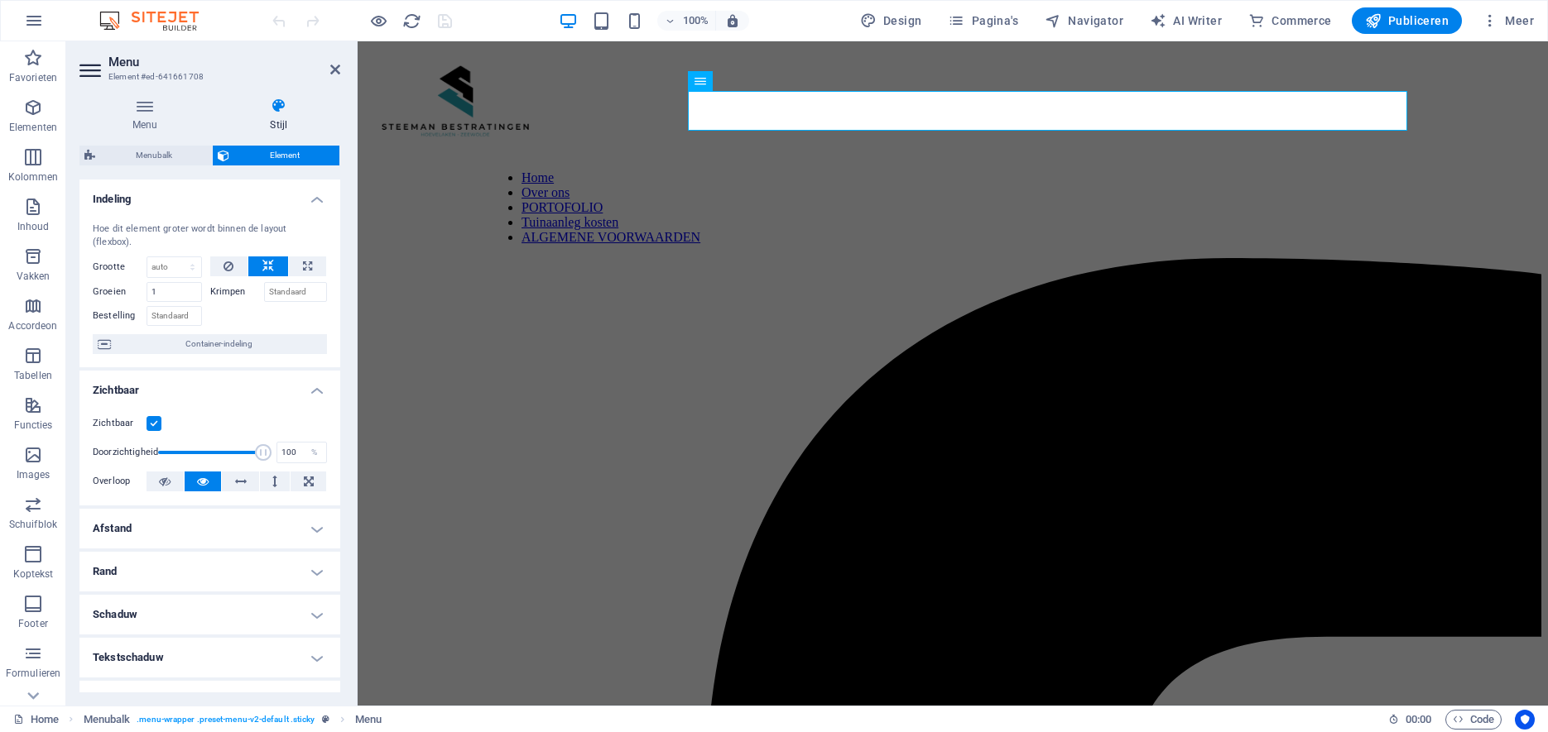
click at [156, 509] on h4 "Afstand" at bounding box center [209, 529] width 261 height 40
drag, startPoint x: 132, startPoint y: 593, endPoint x: 84, endPoint y: 590, distance: 48.1
click at [110, 595] on input "150" at bounding box center [138, 605] width 56 height 20
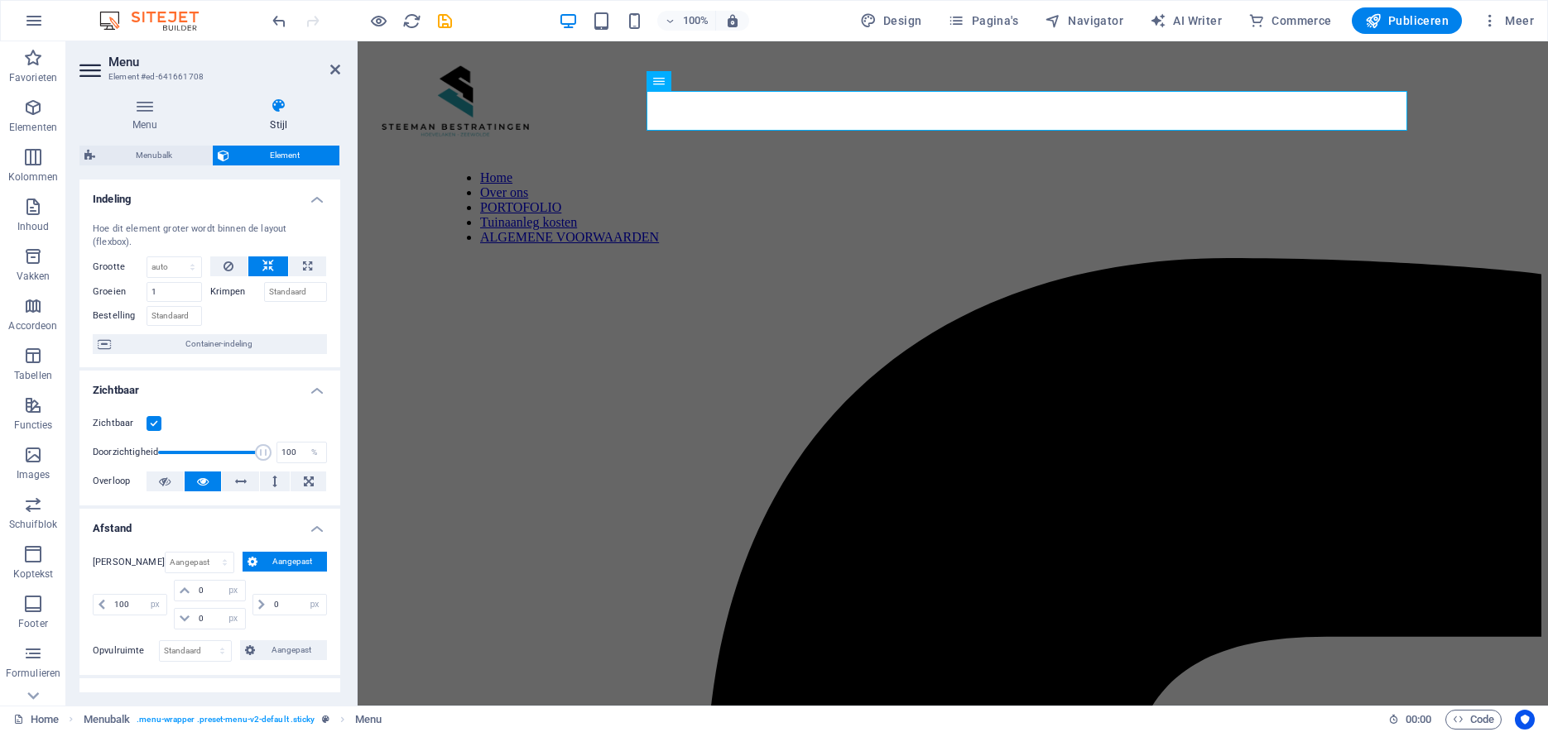
click at [141, 580] on div "100 auto px % rem vw vh" at bounding box center [132, 605] width 78 height 50
drag, startPoint x: 135, startPoint y: 591, endPoint x: 70, endPoint y: 584, distance: 65.7
click at [110, 595] on input "100" at bounding box center [138, 605] width 56 height 20
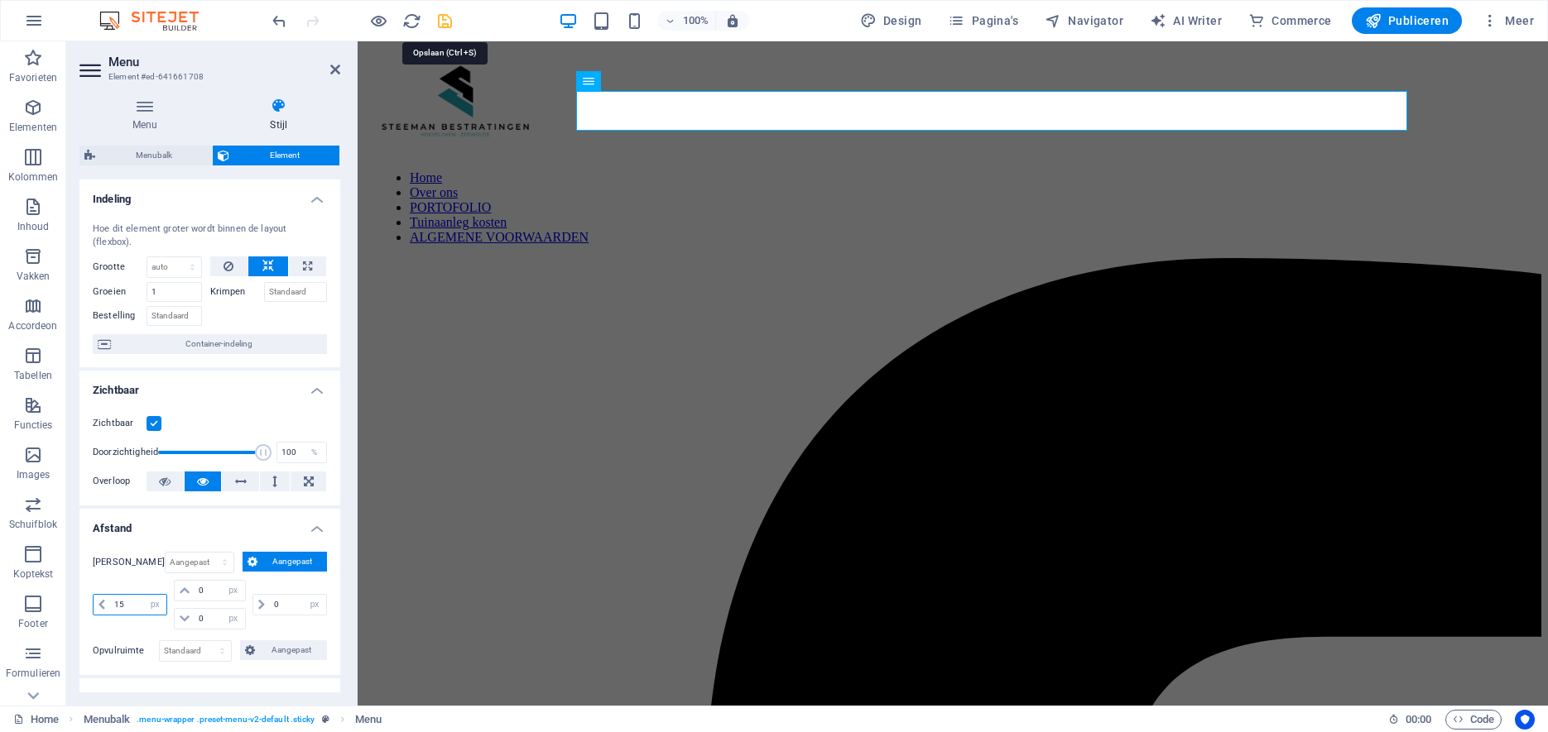
type input "15"
click at [444, 22] on icon "save" at bounding box center [444, 21] width 19 height 19
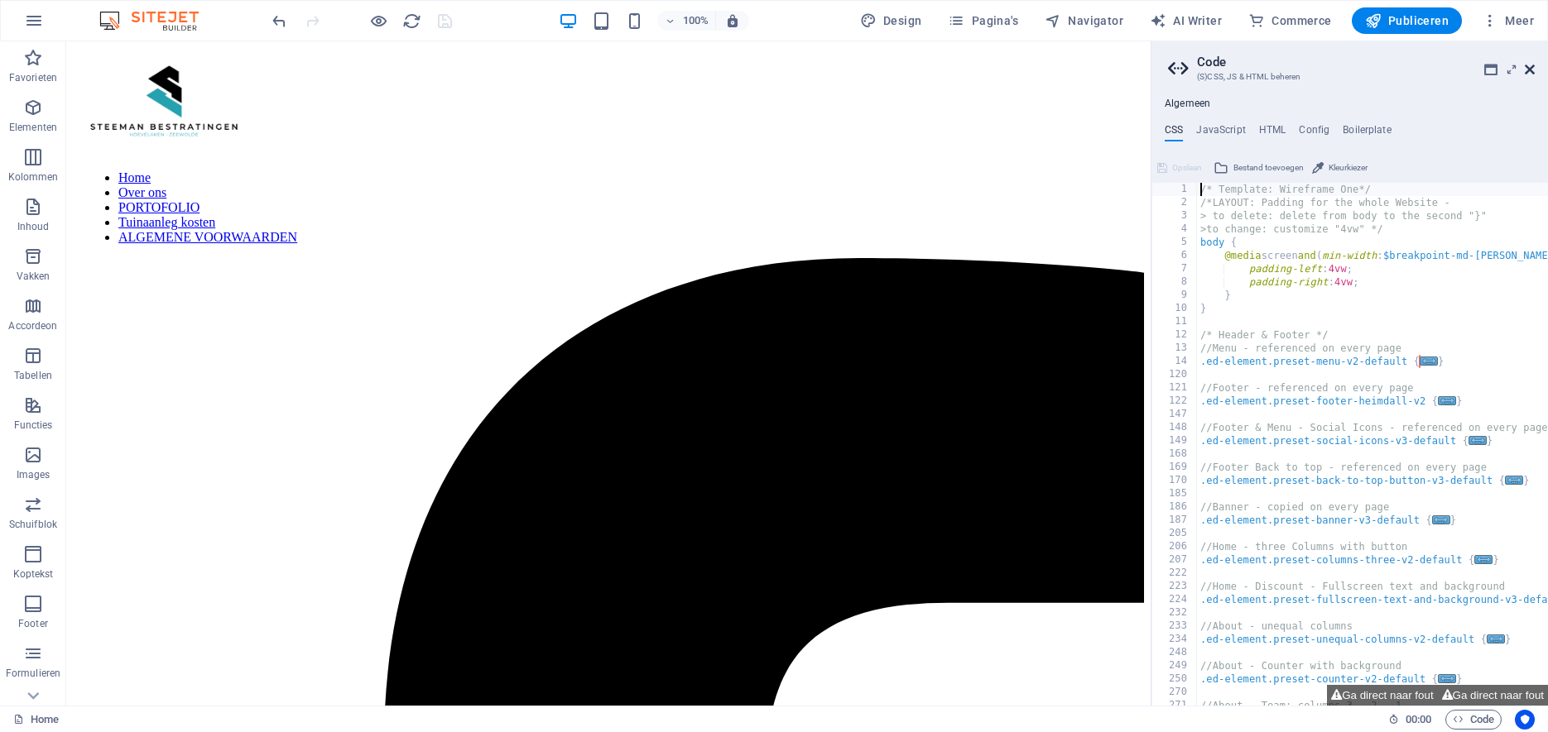
click at [1530, 70] on icon at bounding box center [1529, 69] width 10 height 13
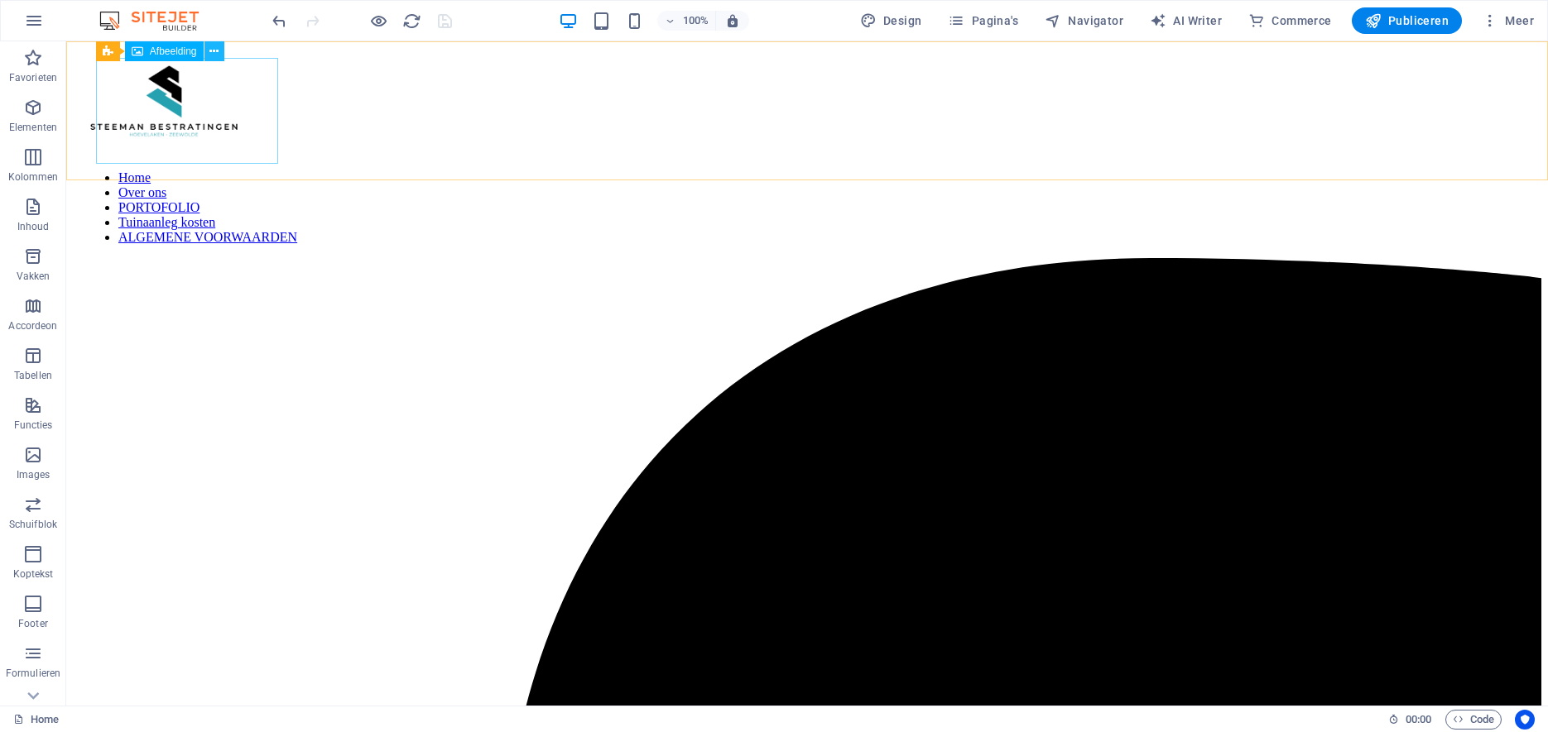
click at [213, 50] on icon at bounding box center [213, 51] width 9 height 17
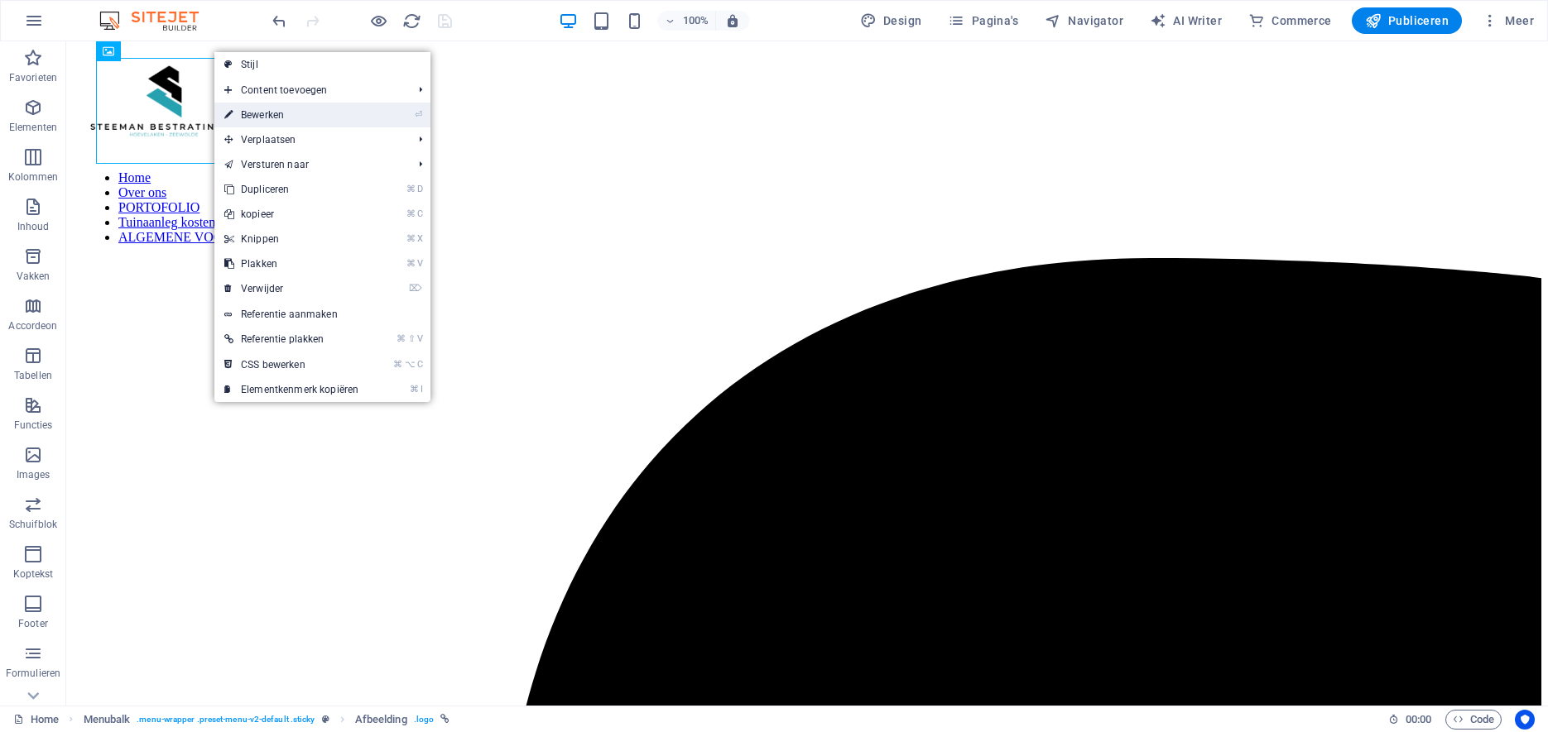
click at [233, 111] on icon at bounding box center [228, 115] width 8 height 25
select select "px"
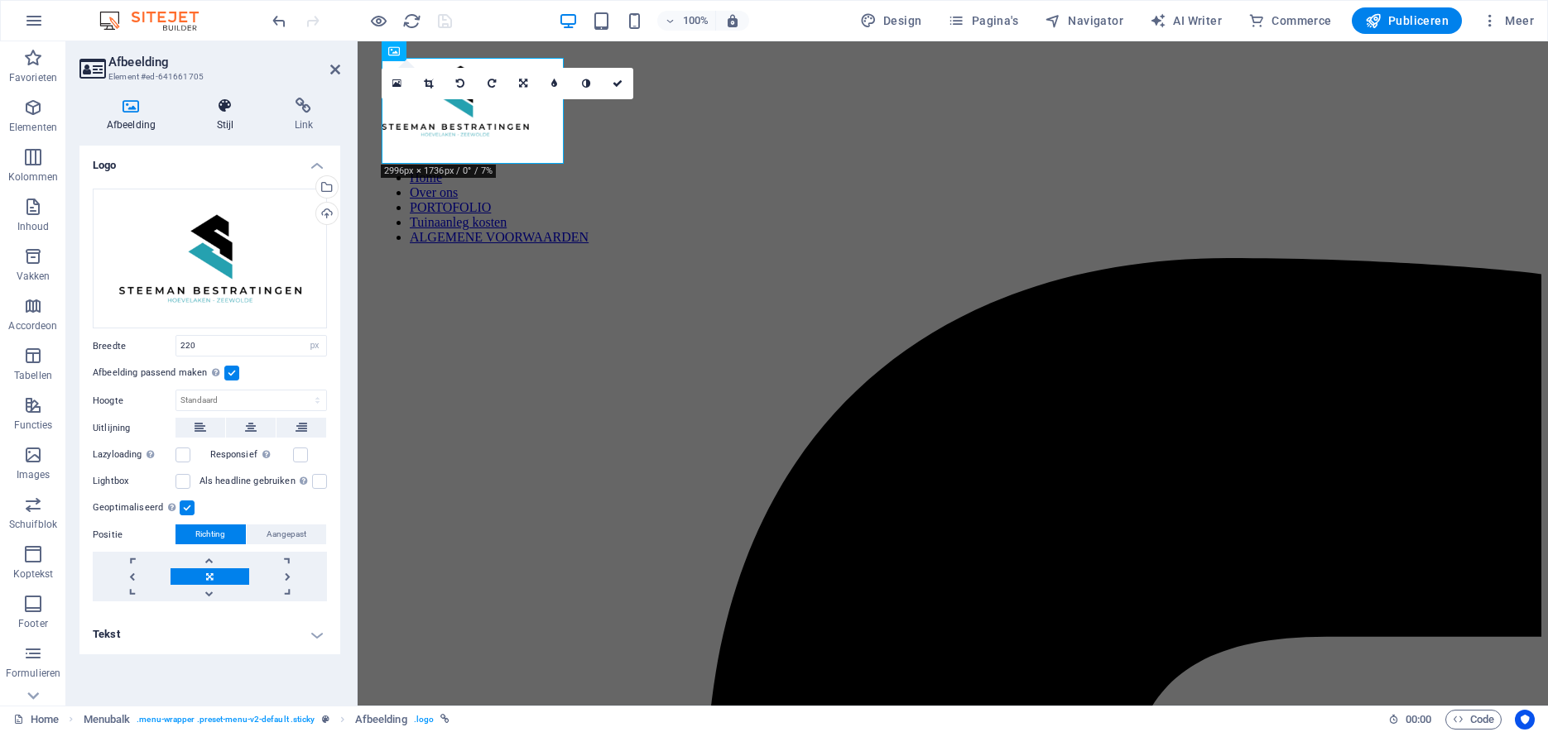
click at [223, 110] on icon at bounding box center [225, 106] width 71 height 17
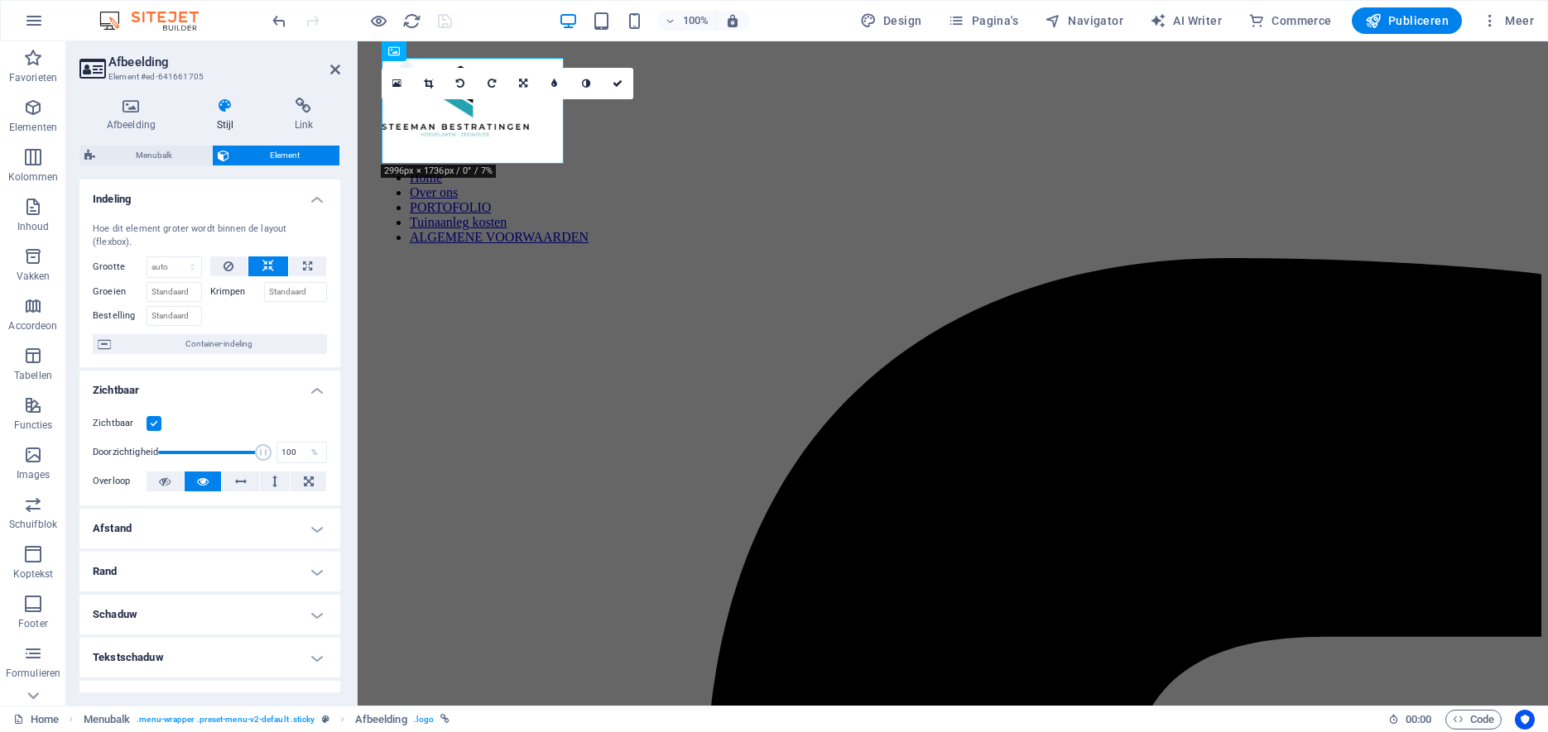
click at [320, 513] on h4 "Afstand" at bounding box center [209, 529] width 261 height 40
click at [298, 552] on span "Aangepast" at bounding box center [292, 562] width 60 height 20
click at [94, 595] on select "auto px % rem vw vh" at bounding box center [130, 605] width 73 height 20
select select "px"
click option "px" at bounding box center [0, 0] width 0 height 0
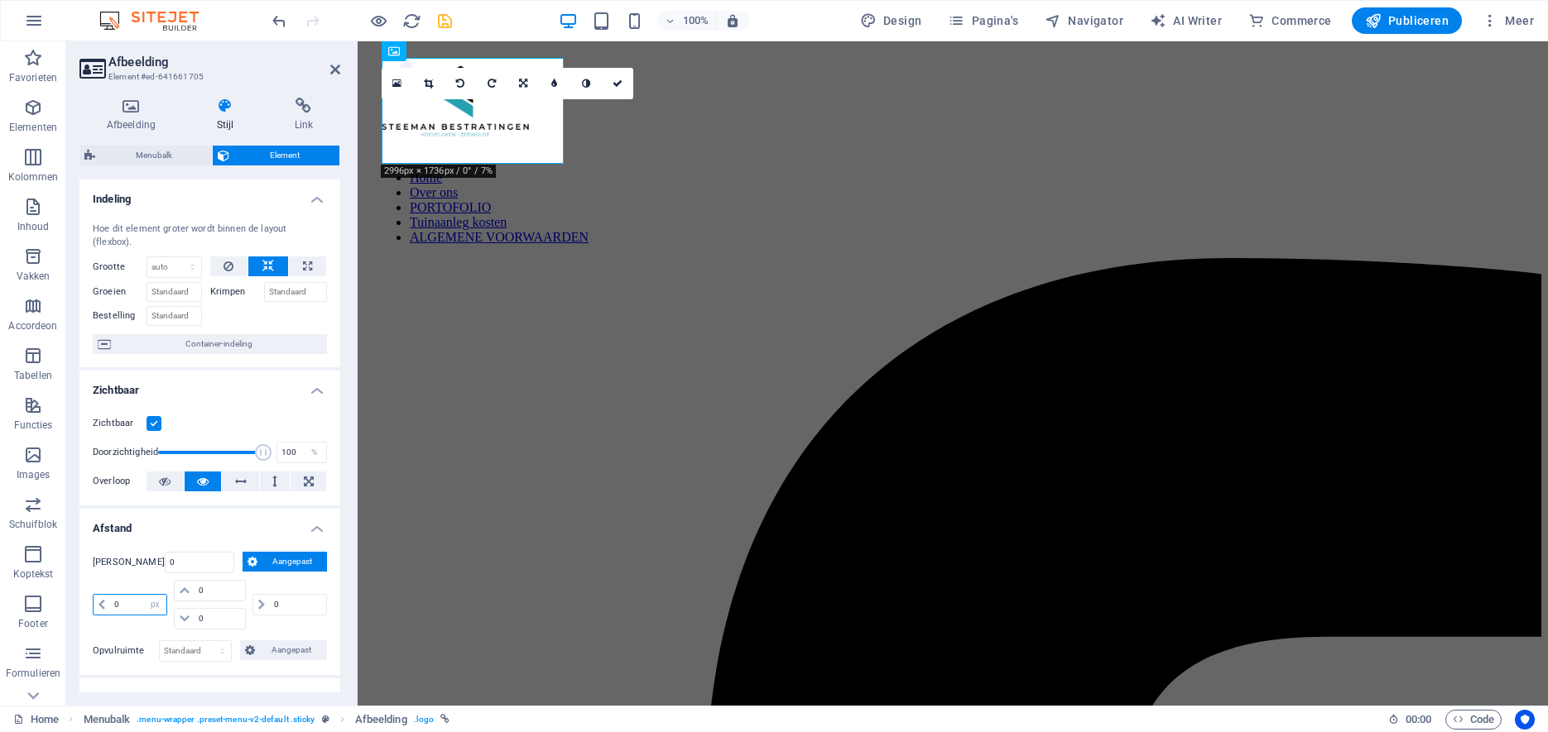
type input "0"
select select "px"
type input "0"
select select "px"
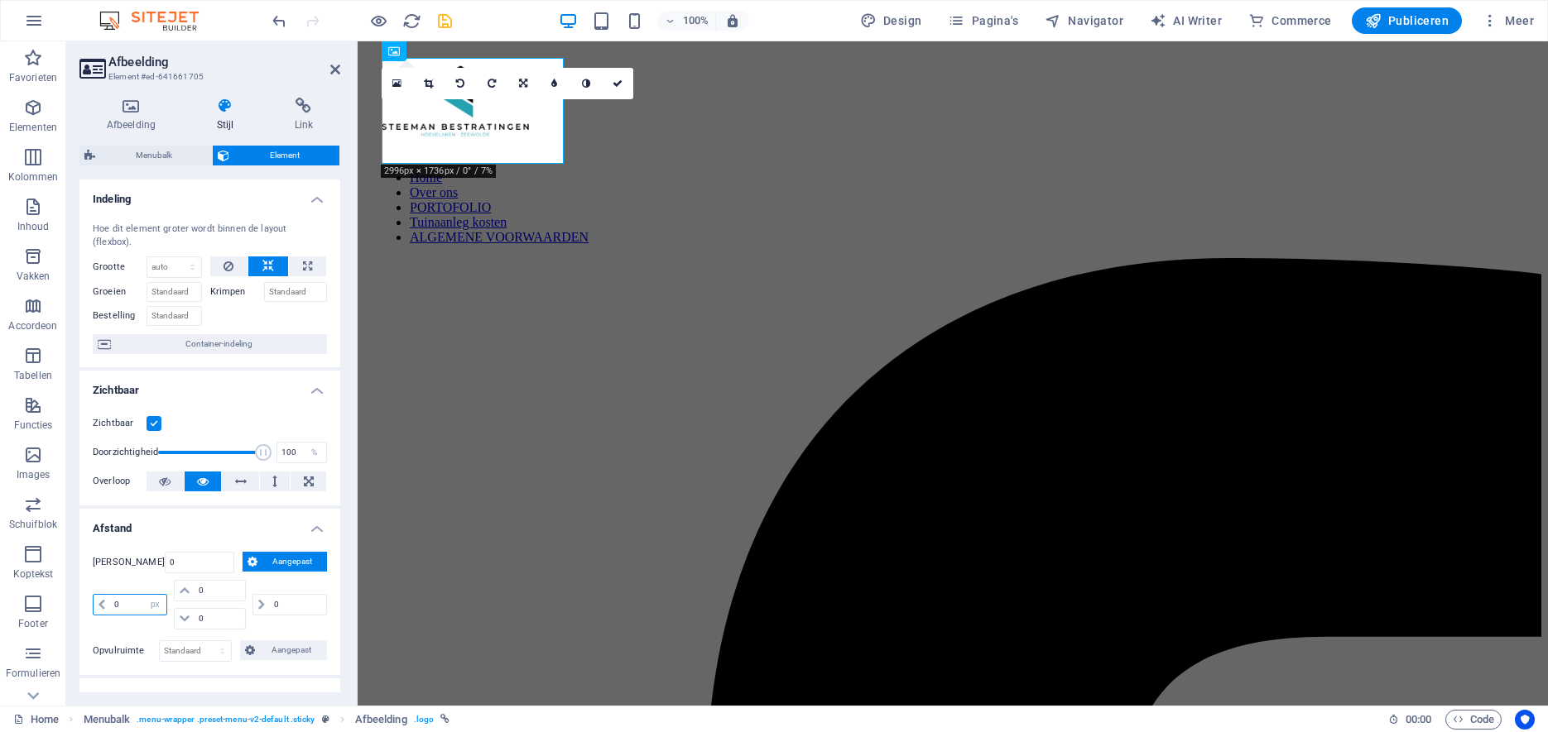
type input "0"
select select "px"
type input "0"
select select "px"
drag, startPoint x: 131, startPoint y: 591, endPoint x: 60, endPoint y: 588, distance: 71.2
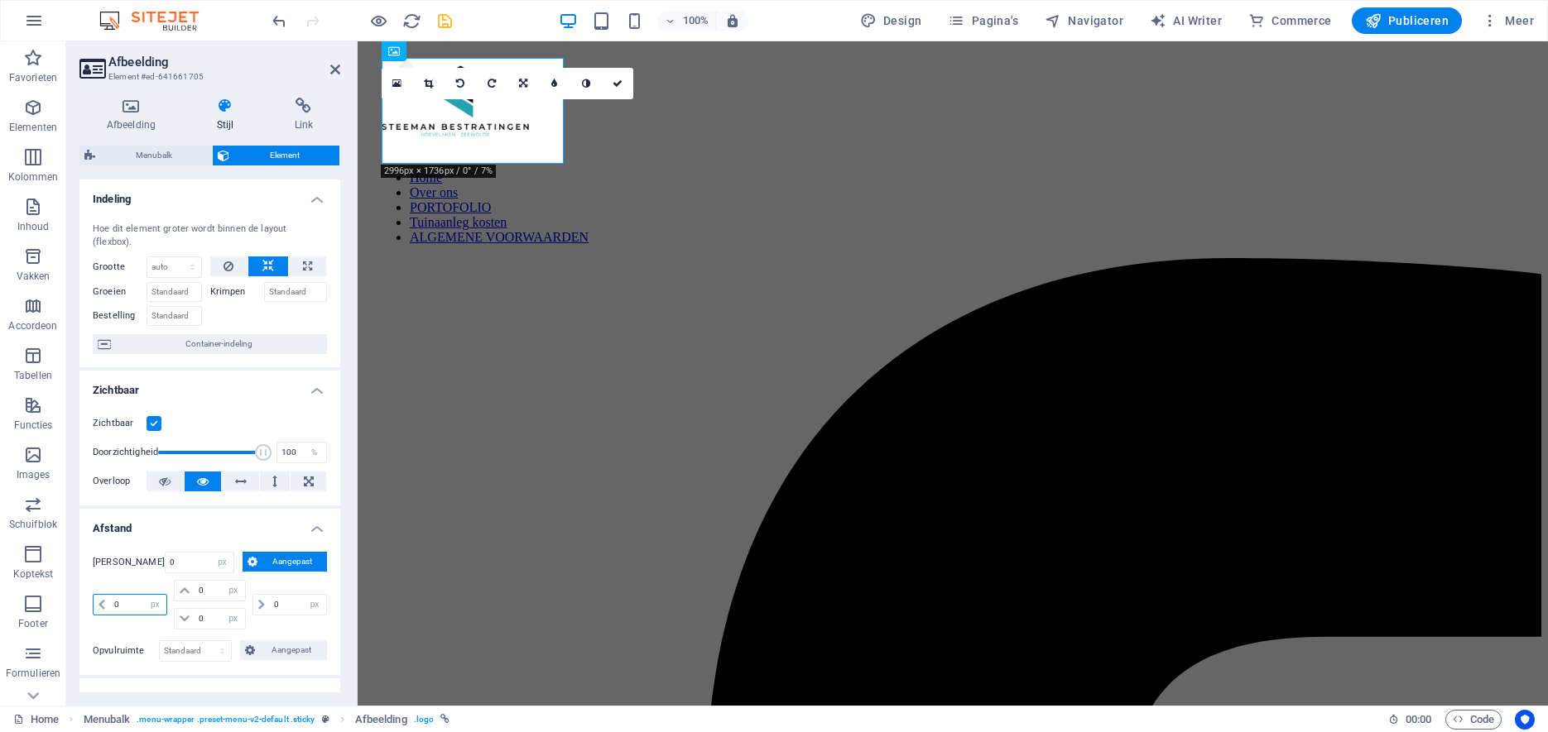
click at [110, 595] on input "0" at bounding box center [138, 605] width 56 height 20
type input "15"
select select "DISABLED_OPTION_VALUE"
type input "10"
click at [623, 84] on icon at bounding box center [626, 84] width 10 height 10
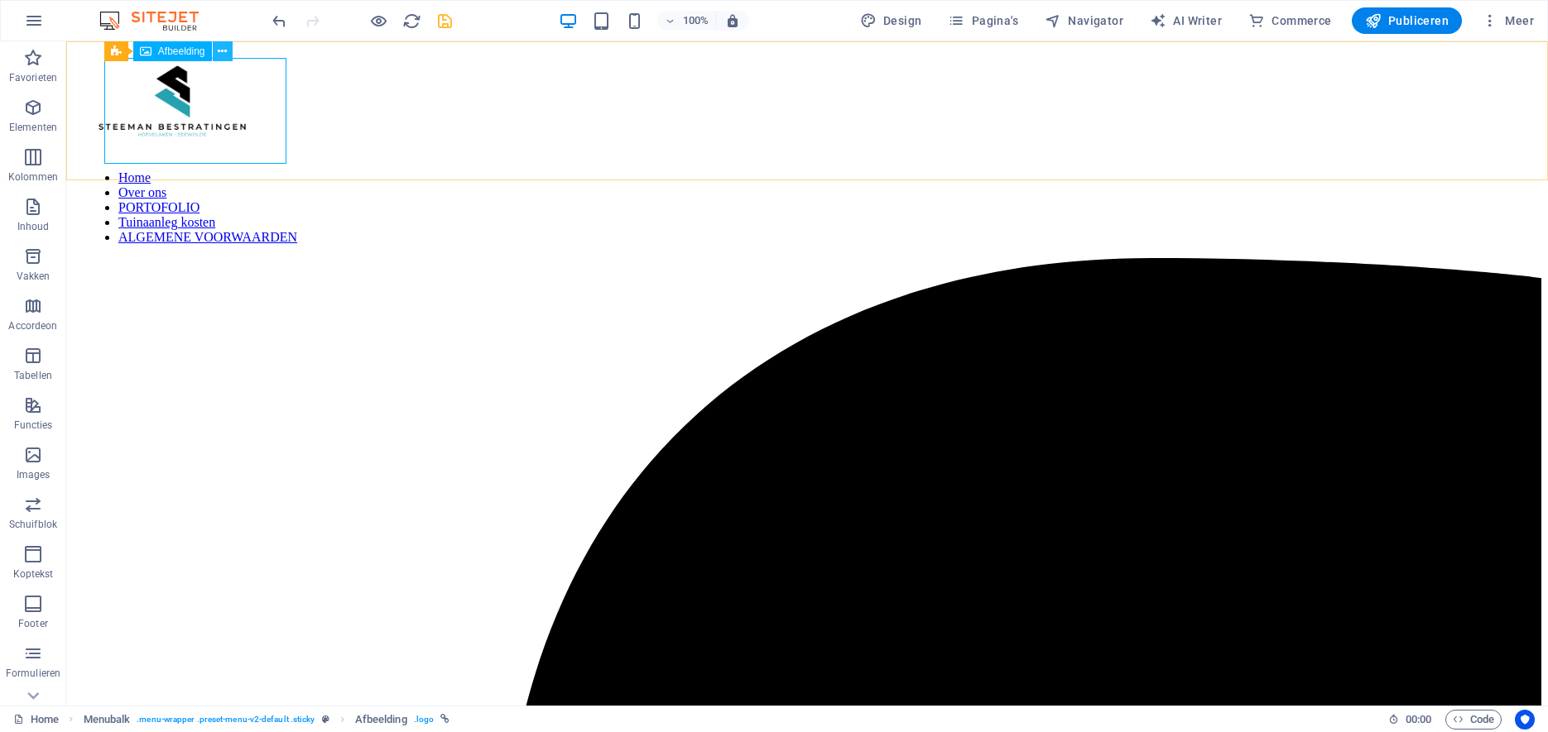
click at [220, 54] on icon at bounding box center [222, 51] width 9 height 17
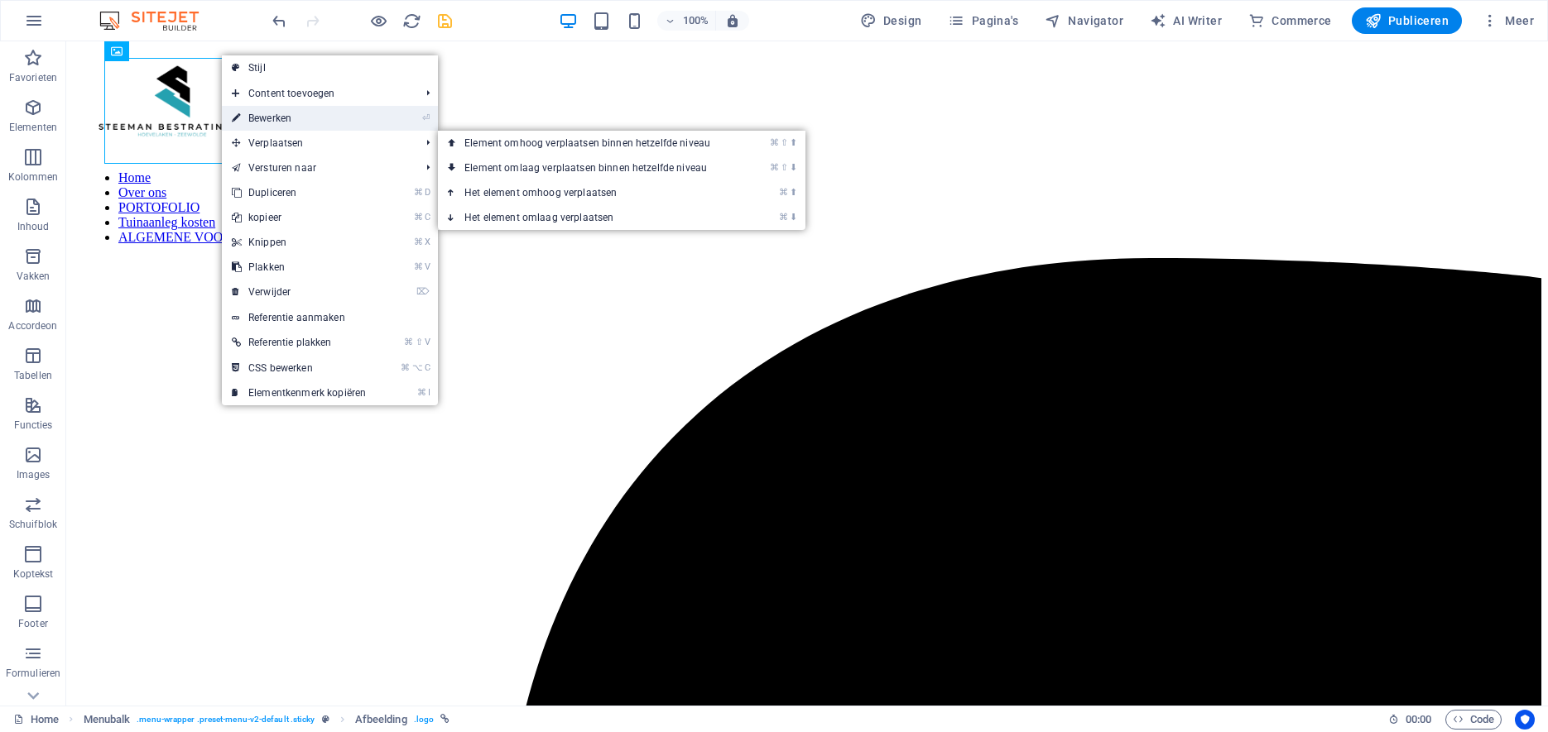
click at [267, 119] on link "⏎ Bewerken" at bounding box center [299, 118] width 154 height 25
select select "px"
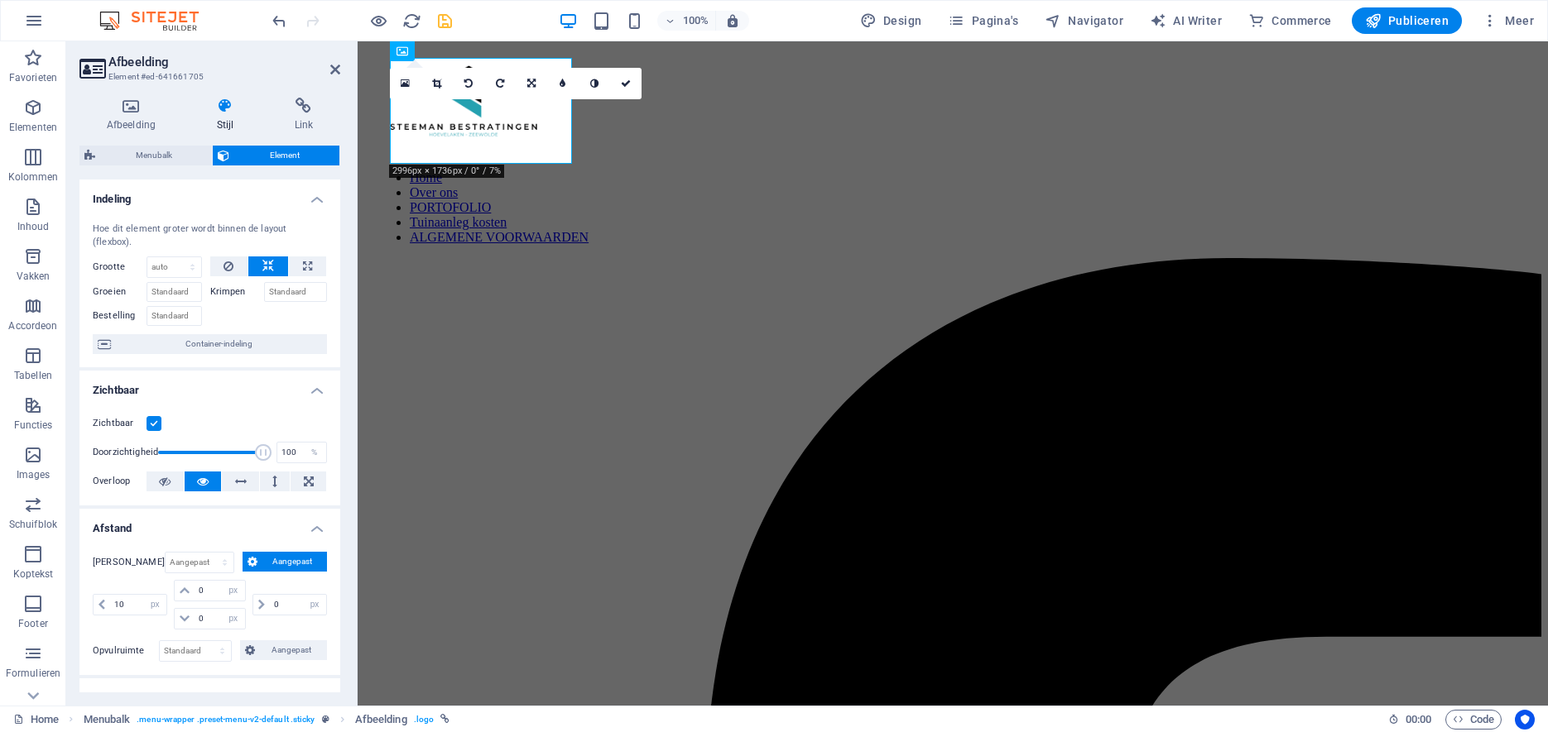
click at [231, 121] on h4 "Stijl" at bounding box center [229, 115] width 78 height 35
click at [127, 595] on input "10" at bounding box center [138, 605] width 56 height 20
type input "12"
click at [248, 53] on header "Afbeelding Element #ed-641661705" at bounding box center [209, 62] width 261 height 43
click at [442, 19] on icon "save" at bounding box center [444, 21] width 19 height 19
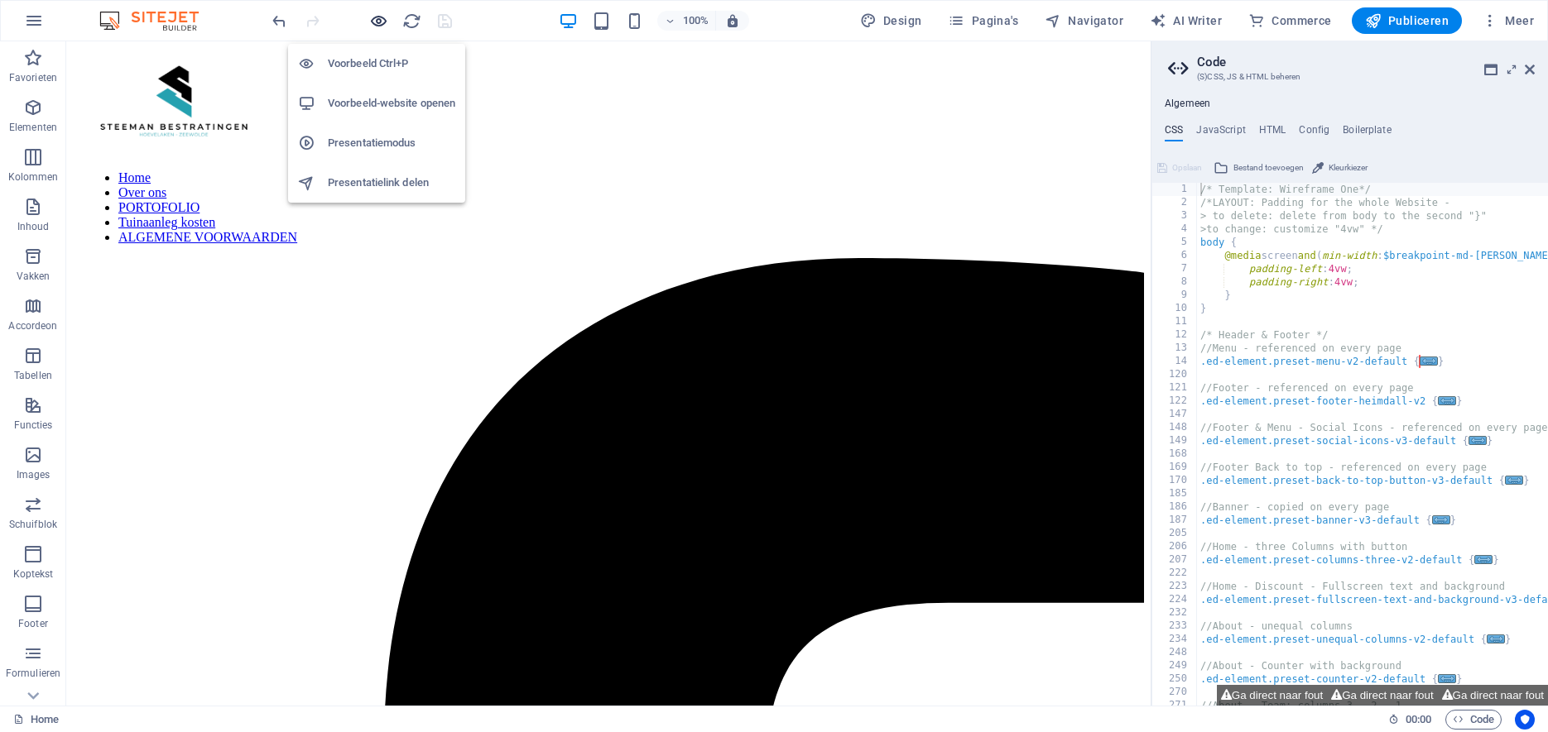
click at [381, 20] on icon "button" at bounding box center [378, 21] width 19 height 19
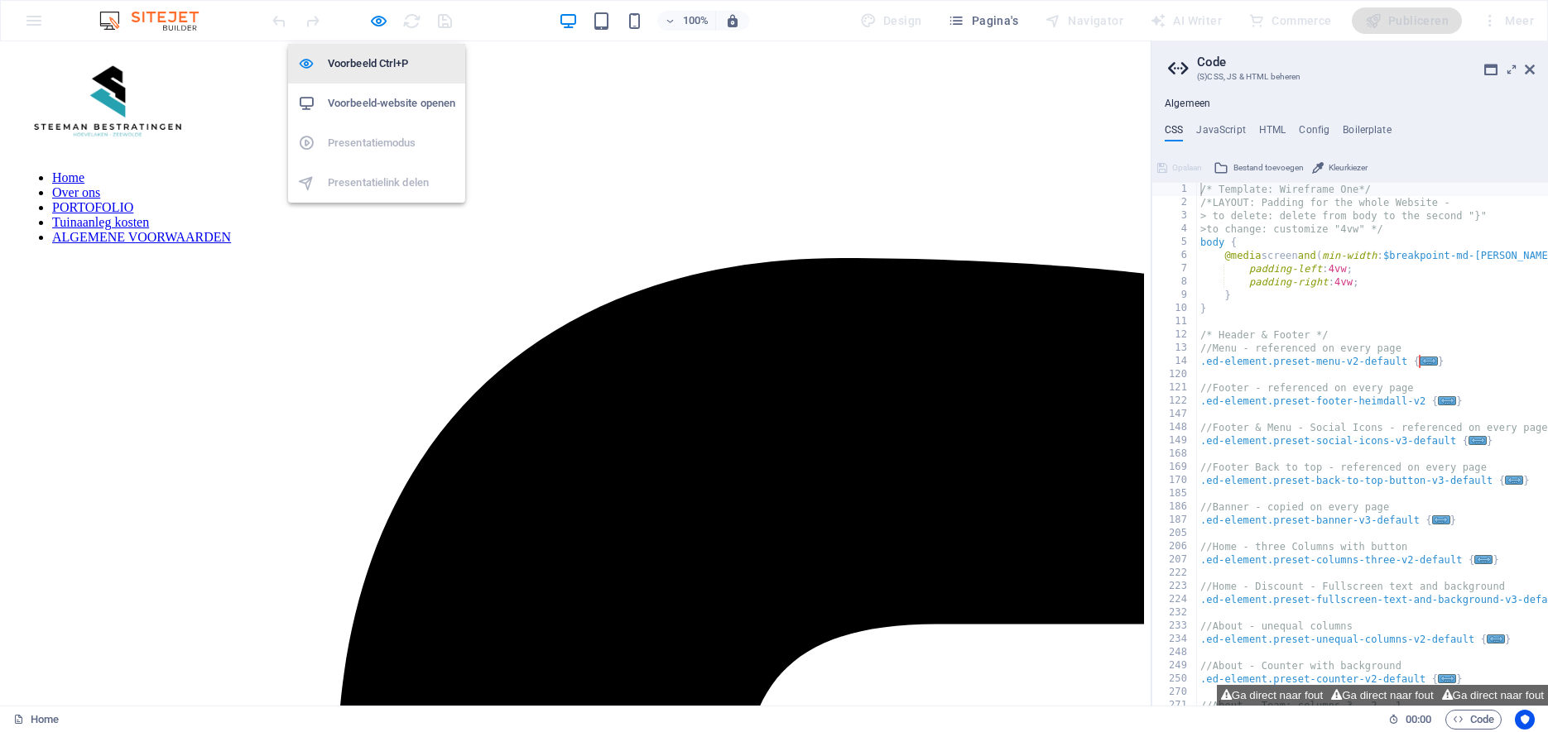
click at [368, 60] on h6 "Voorbeeld Ctrl+P" at bounding box center [391, 64] width 127 height 20
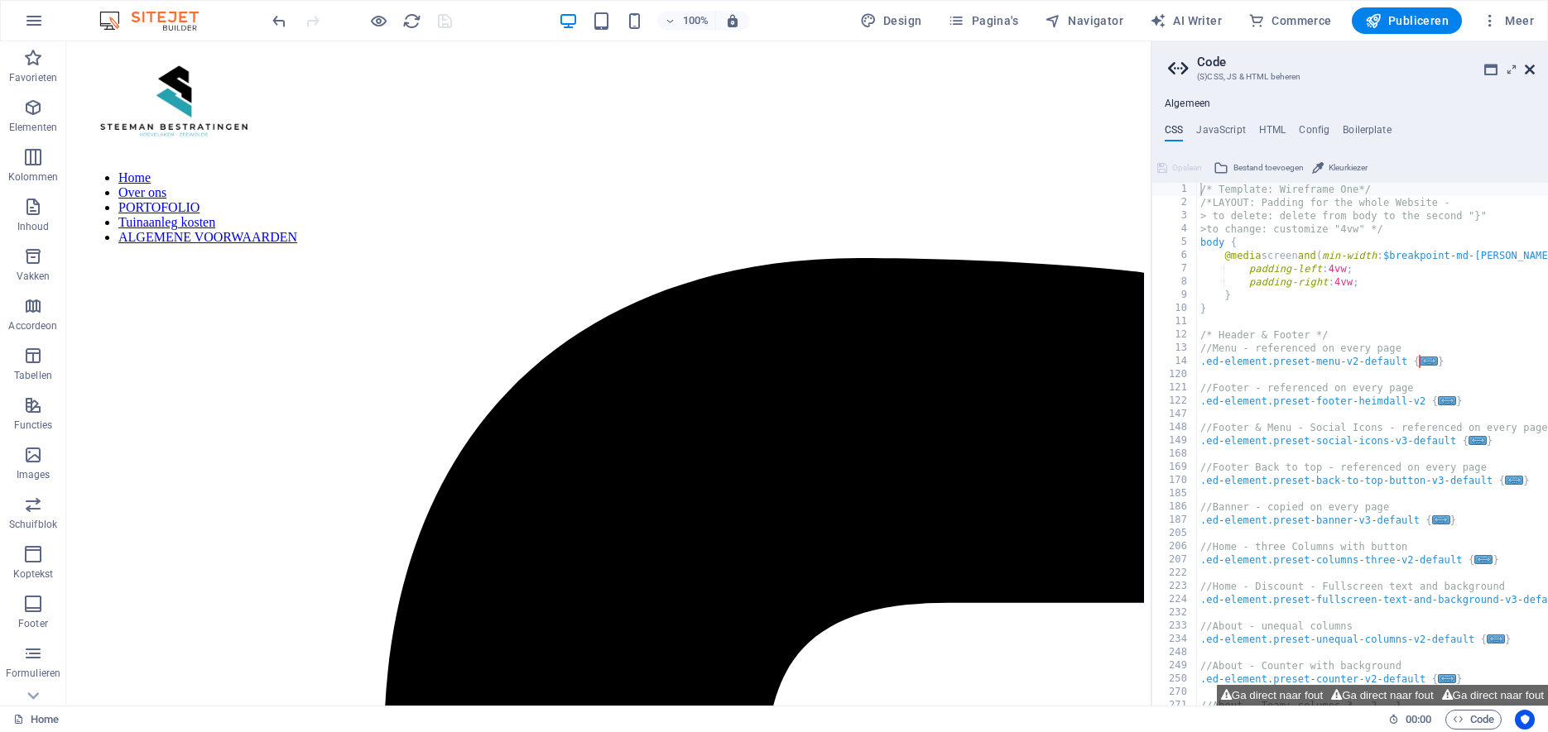
click at [1528, 65] on header "Code (S)CSS, JS & HTML beheren" at bounding box center [1351, 62] width 367 height 43
click at [1528, 68] on icon at bounding box center [1529, 69] width 10 height 13
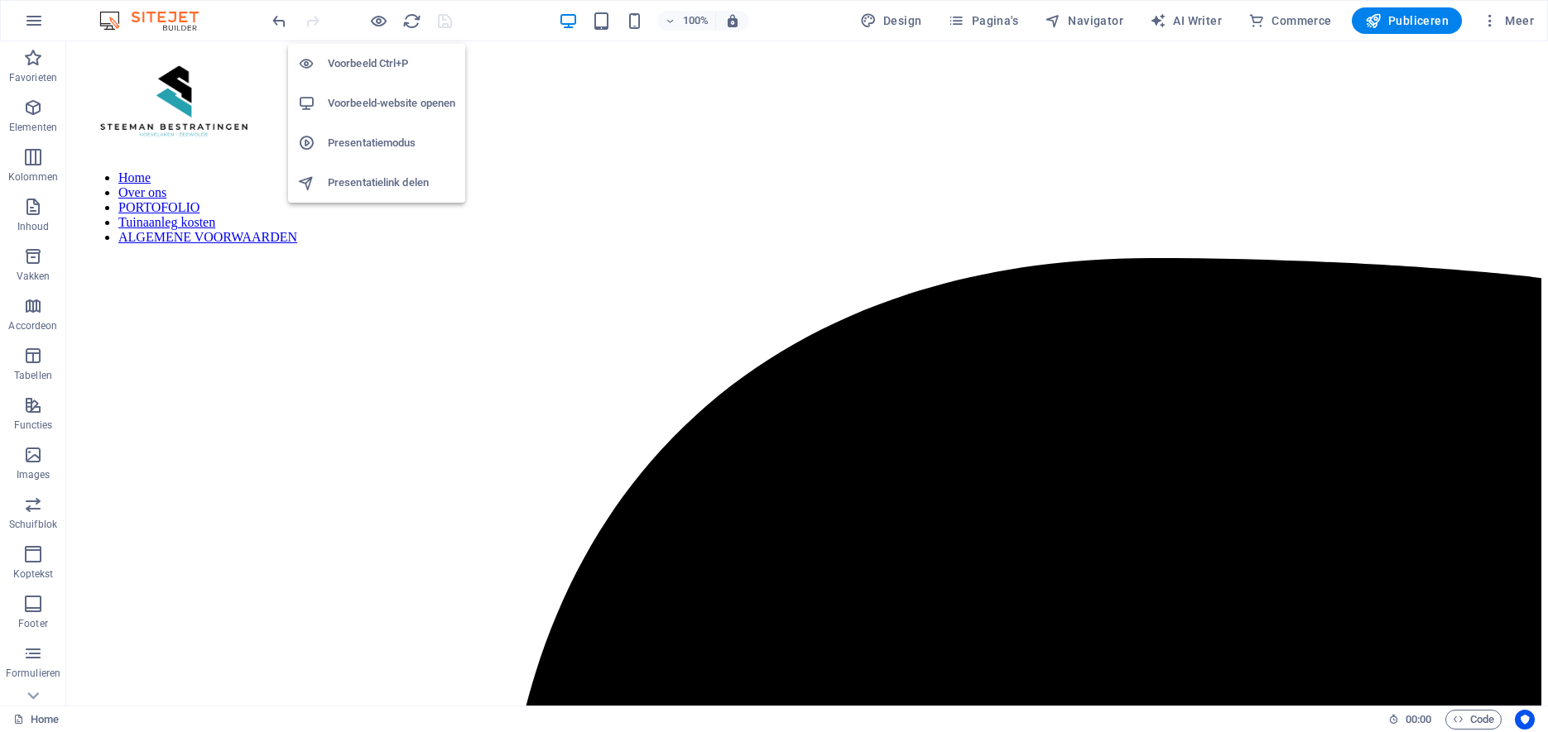
click at [362, 57] on h6 "Voorbeeld Ctrl+P" at bounding box center [391, 64] width 127 height 20
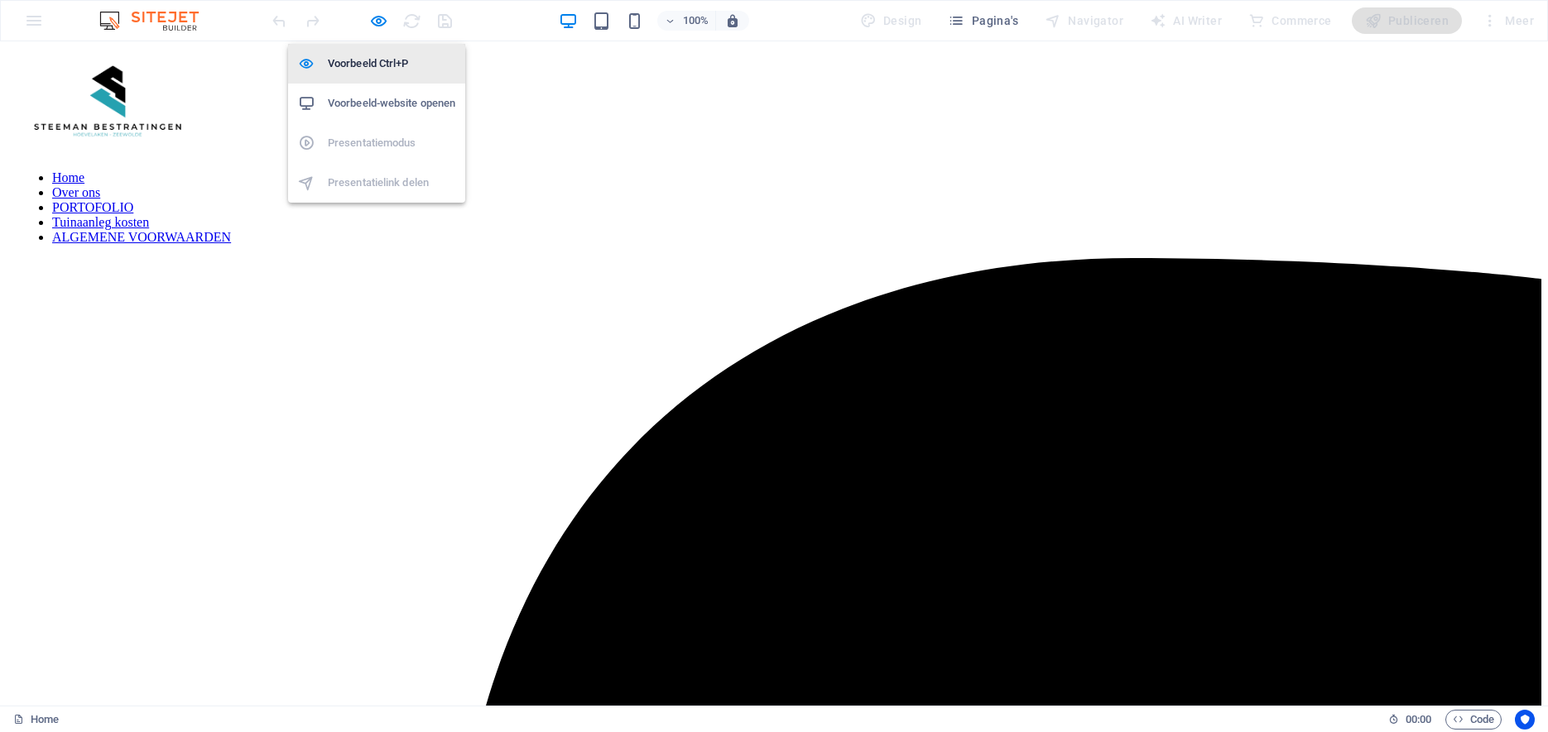
click at [358, 70] on h6 "Voorbeeld Ctrl+P" at bounding box center [391, 64] width 127 height 20
